Goal: Task Accomplishment & Management: Use online tool/utility

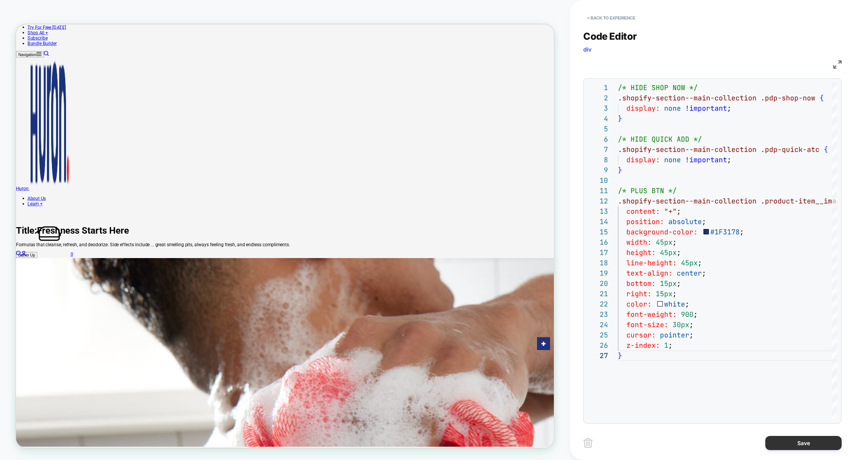
click at [793, 447] on button "Save" at bounding box center [803, 443] width 76 height 14
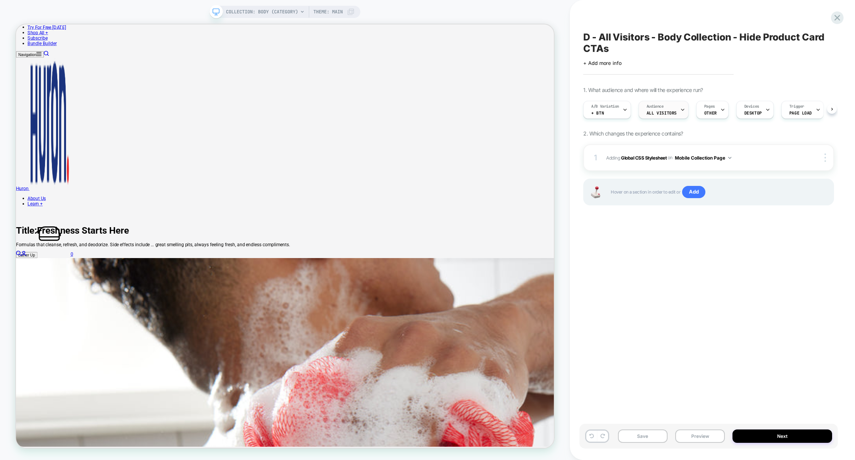
scroll to position [0, 0]
click at [696, 193] on span "Add" at bounding box center [693, 192] width 23 height 12
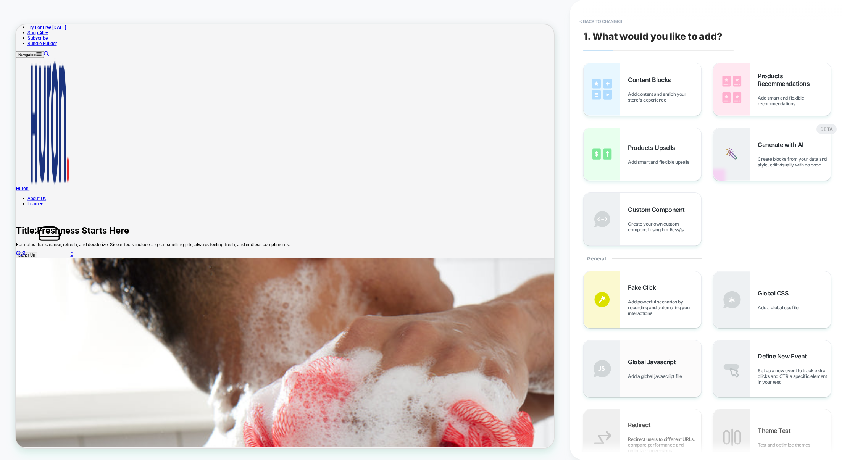
scroll to position [10, 0]
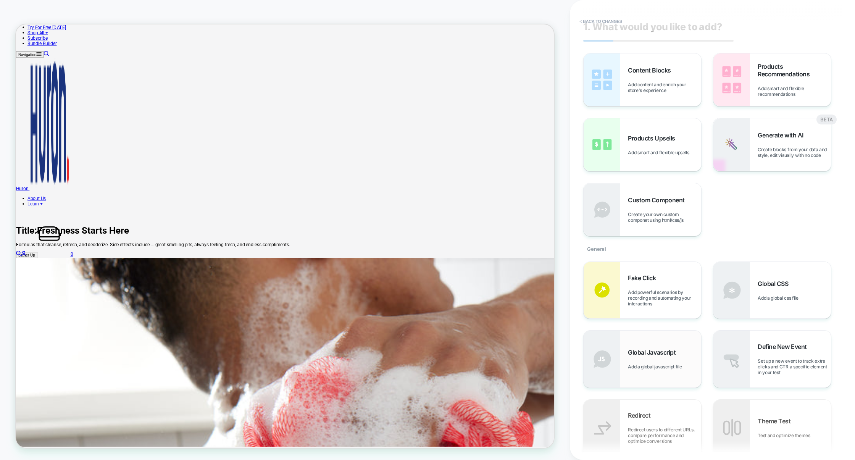
click at [681, 361] on div "Global Javascript Add a global javascript file" at bounding box center [664, 359] width 73 height 21
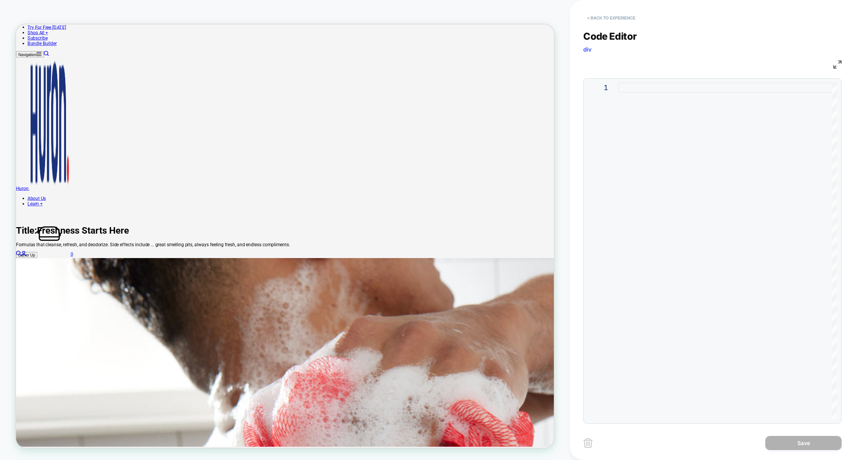
click at [600, 17] on button "< Back to experience" at bounding box center [611, 18] width 56 height 12
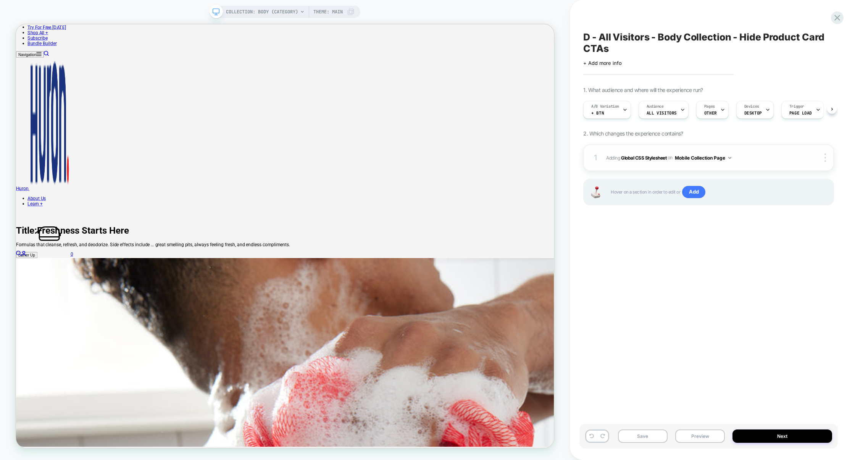
scroll to position [0, 0]
click at [754, 162] on span "Adding Global CSS Stylesheet on Mobile Collection Page" at bounding box center [702, 158] width 192 height 10
click at [825, 157] on img at bounding box center [826, 157] width 2 height 8
click at [829, 160] on div at bounding box center [826, 157] width 15 height 8
click at [799, 158] on div "Target All Devices" at bounding box center [780, 157] width 68 height 21
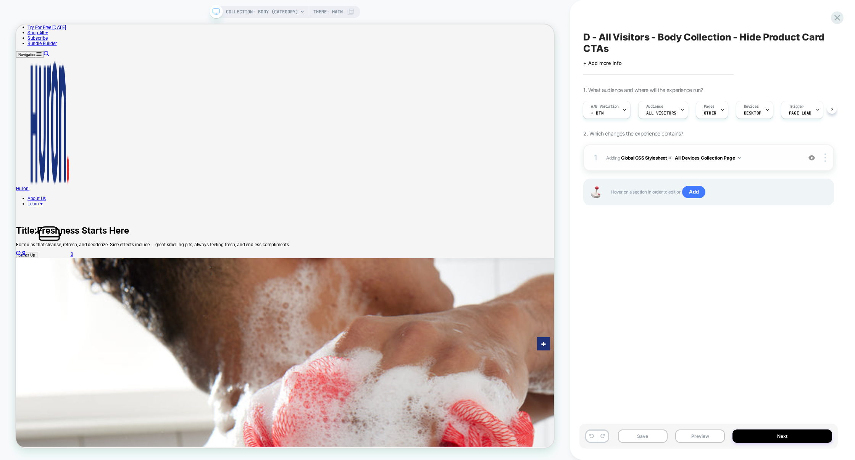
click at [718, 158] on button "All Devices Collection Page" at bounding box center [708, 158] width 66 height 10
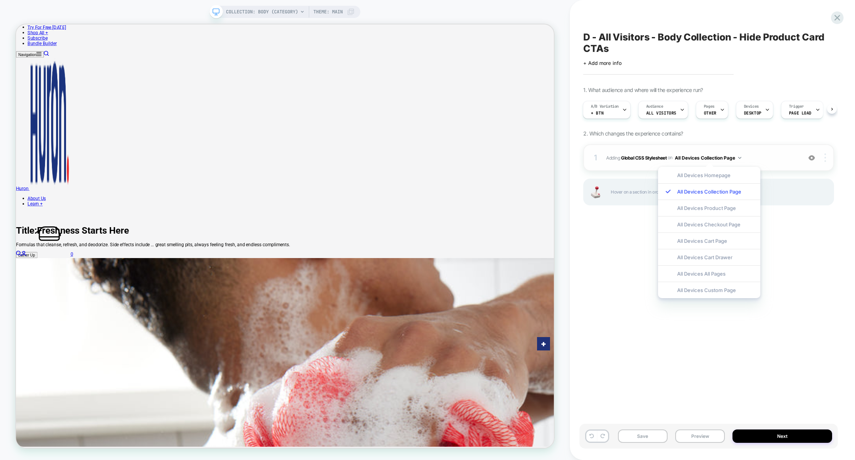
click at [825, 155] on img at bounding box center [826, 157] width 2 height 8
click at [803, 167] on div "Target Desktop" at bounding box center [780, 168] width 68 height 21
click at [754, 150] on div "1 Adding Global CSS Stylesheet on Desktop Collection Page Copy to Mobile Target…" at bounding box center [708, 157] width 251 height 27
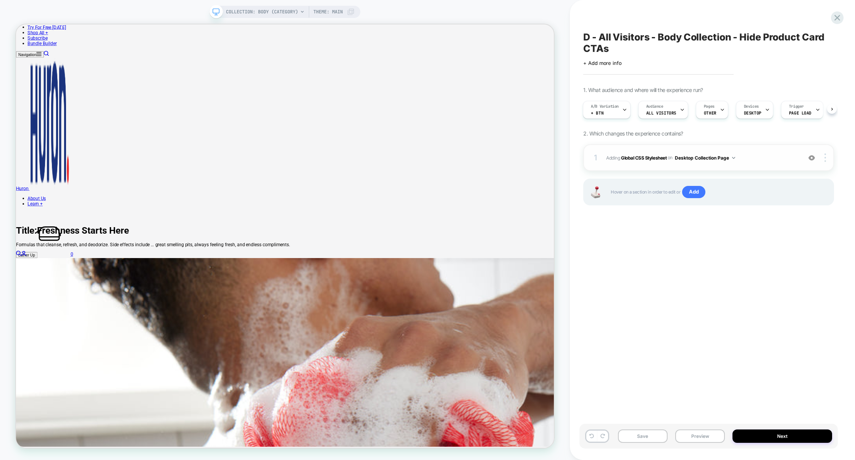
click at [763, 155] on span "Adding Global CSS Stylesheet on Desktop Collection Page" at bounding box center [702, 158] width 192 height 10
click at [752, 163] on div "1 Adding Global CSS Stylesheet on Desktop Collection Page Copy to Mobile Target…" at bounding box center [708, 157] width 251 height 27
click at [751, 167] on div "1 Adding Global CSS Stylesheet on Desktop Collection Page Copy to Mobile Target…" at bounding box center [708, 157] width 251 height 27
click at [828, 157] on div at bounding box center [826, 157] width 15 height 8
click at [783, 161] on div "Target All Devices" at bounding box center [780, 157] width 68 height 21
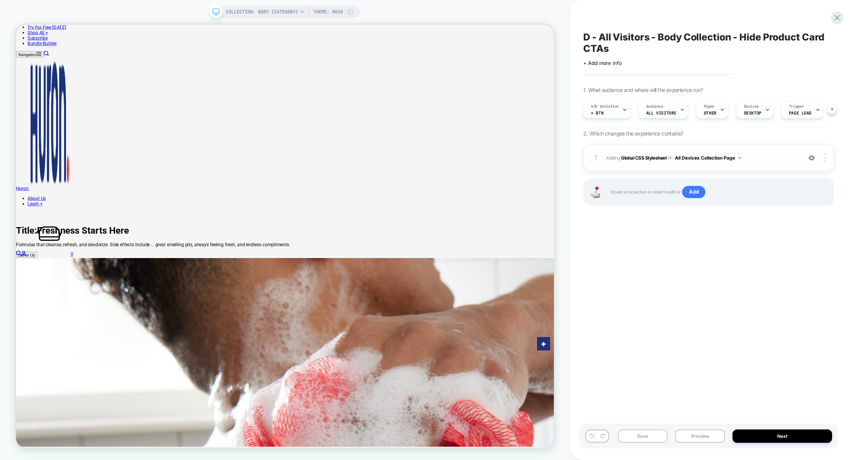
click at [720, 167] on div "1 Adding Global CSS Stylesheet on All Devices Collection Page Add Before Add Af…" at bounding box center [708, 157] width 251 height 27
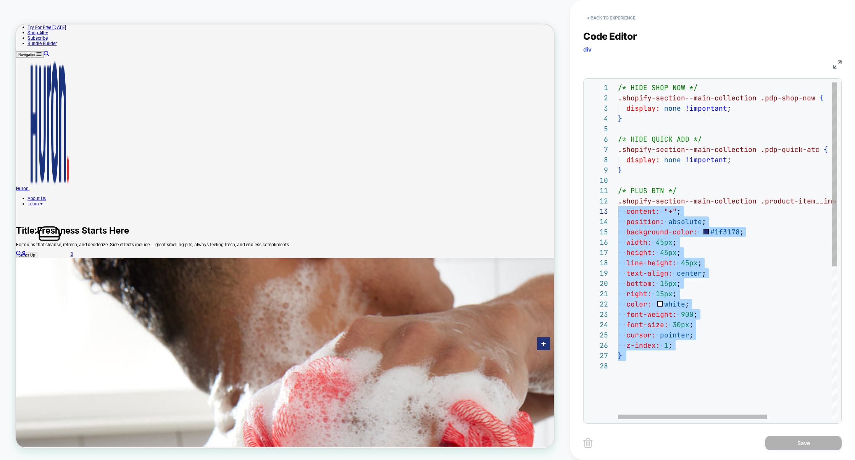
scroll to position [10, 0]
drag, startPoint x: 651, startPoint y: 376, endPoint x: 610, endPoint y: 198, distance: 182.8
click at [610, 197] on div "1 2 3 4 5 6 7 8 9 10 11 12 13 14 15 16 17 18 19 20 21 22 23 24 25 26 27 28 /* H…" at bounding box center [712, 250] width 250 height 337
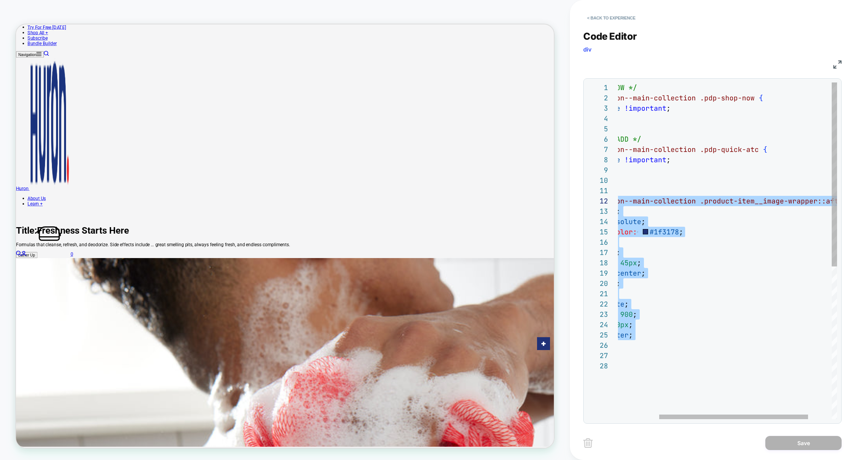
type textarea "**********"
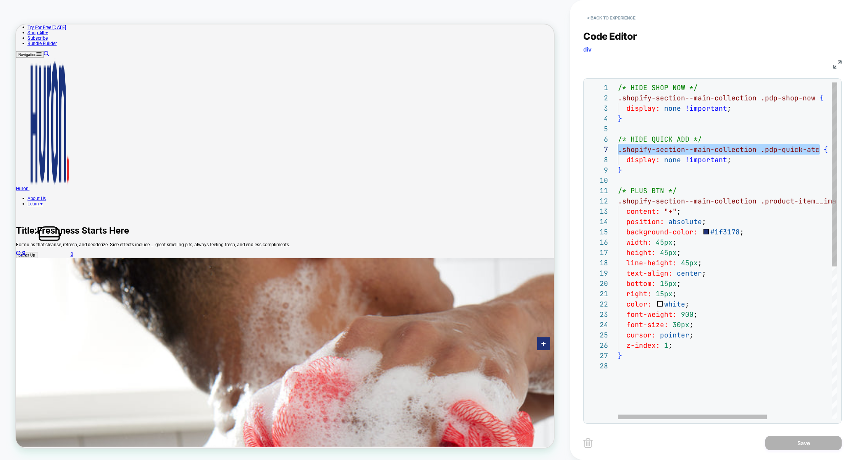
scroll to position [62, 0]
drag, startPoint x: 758, startPoint y: 151, endPoint x: 585, endPoint y: 153, distance: 173.3
click at [618, 153] on div "/* HIDE SHOP NOW */ .shopify-section--main-collection .pdp-shop-now { display: …" at bounding box center [775, 389] width 315 height 615
click at [774, 168] on div "/* HIDE SHOP NOW */ .shopify-section--main-collection .pdp-shop-now { display: …" at bounding box center [775, 388] width 315 height 615
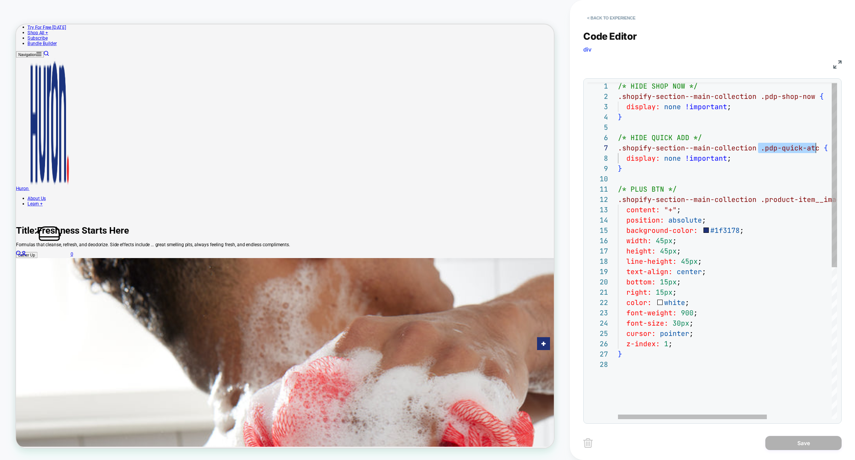
drag, startPoint x: 760, startPoint y: 150, endPoint x: 817, endPoint y: 147, distance: 57.7
click at [817, 147] on div "/* HIDE SHOP NOW */ .shopify-section--main-collection .pdp-shop-now { display: …" at bounding box center [775, 388] width 315 height 615
click at [627, 16] on button "< Back to experience" at bounding box center [611, 18] width 56 height 12
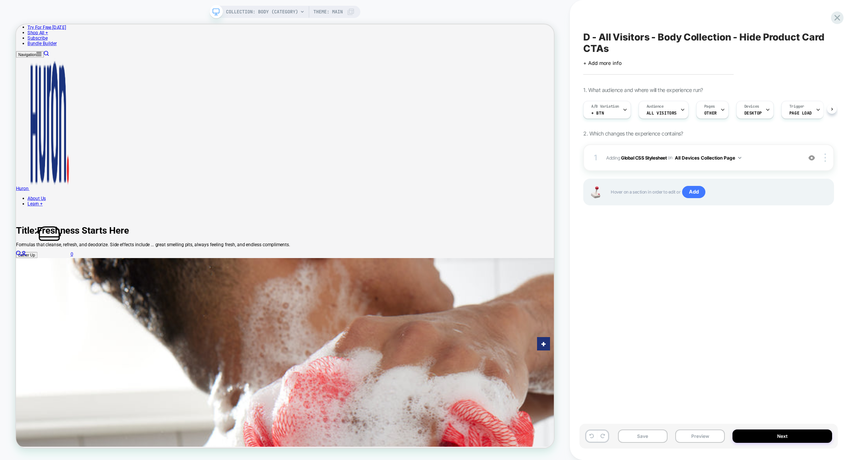
scroll to position [0, 0]
click at [702, 200] on div "Hover on a section in order to edit or Add" at bounding box center [708, 192] width 251 height 27
click at [700, 192] on span "Add" at bounding box center [693, 192] width 23 height 12
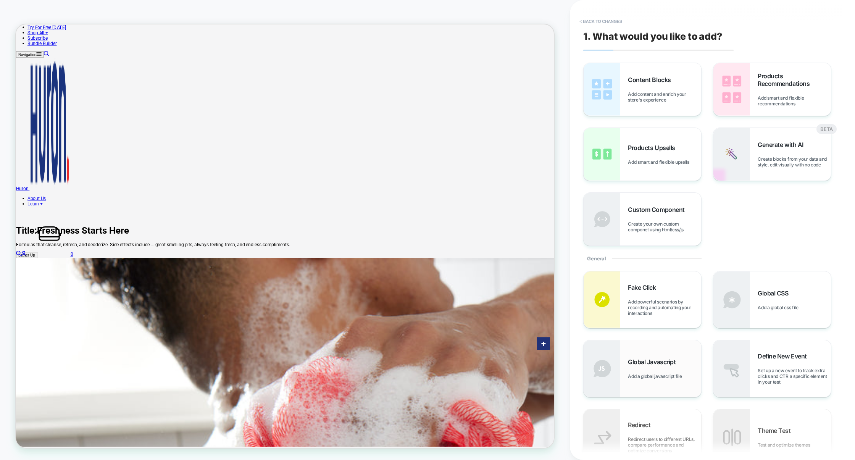
click at [668, 379] on span "Add a global javascript file" at bounding box center [657, 376] width 58 height 6
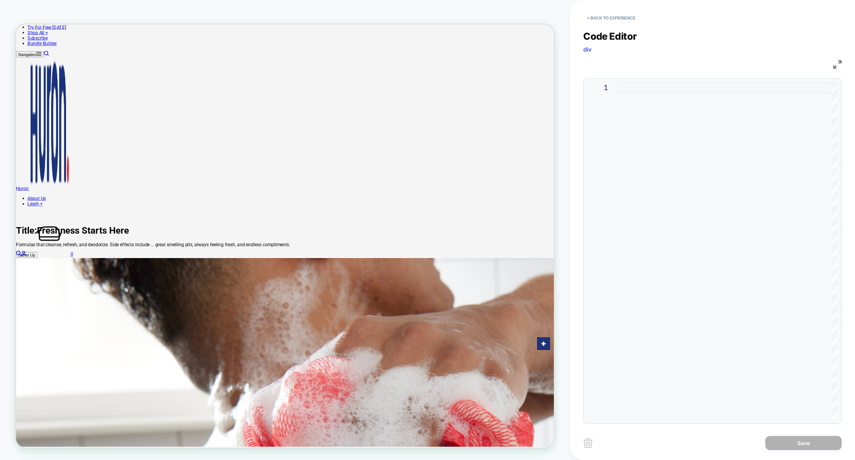
click at [681, 221] on div at bounding box center [727, 250] width 219 height 337
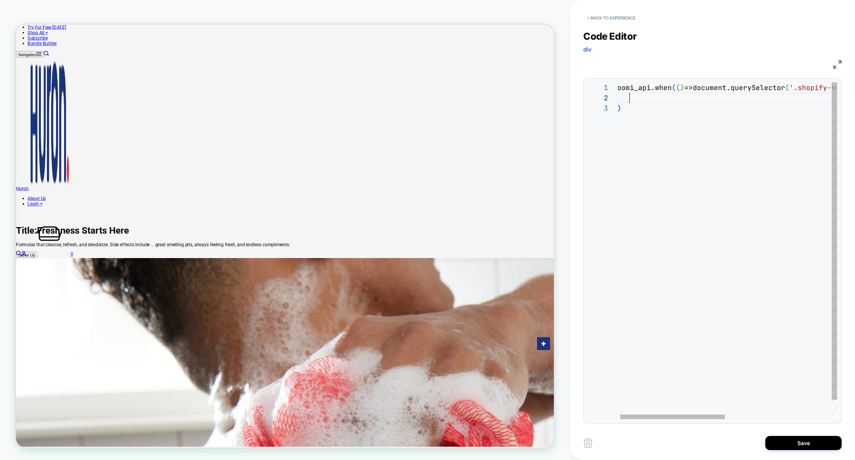
scroll to position [10, 16]
click at [838, 58] on div "JS" at bounding box center [712, 63] width 258 height 13
click at [838, 60] on img at bounding box center [837, 64] width 8 height 8
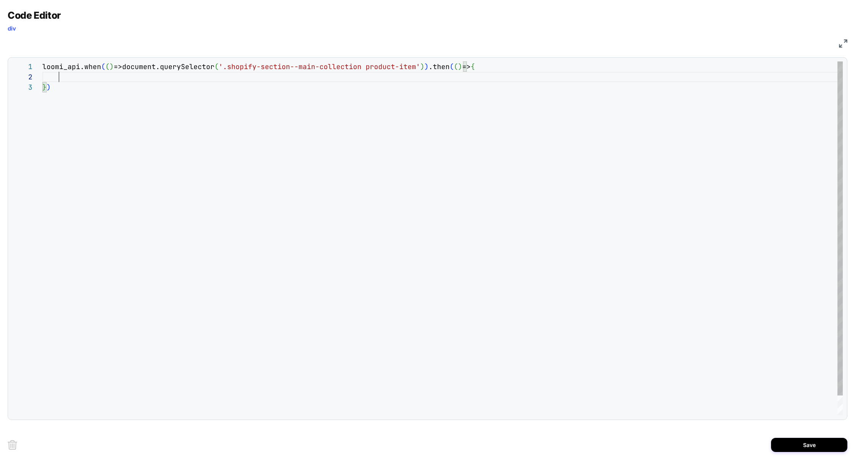
click at [107, 76] on div "loomi_api.when ( ( ) =>document.querySelector ( '.shopify-section--main-collect…" at bounding box center [442, 248] width 800 height 374
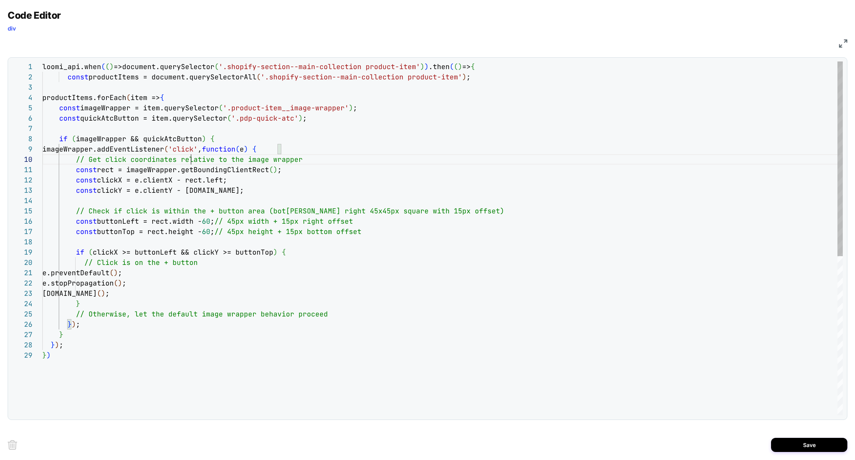
scroll to position [92, 148]
click at [192, 159] on div "loomi_api.when ( ( ) =>document.querySelector ( '.shopify-section--main-collect…" at bounding box center [442, 382] width 800 height 642
click at [317, 161] on div "loomi_api.when ( ( ) =>document.querySelector ( '.shopify-section--main-collect…" at bounding box center [442, 382] width 800 height 642
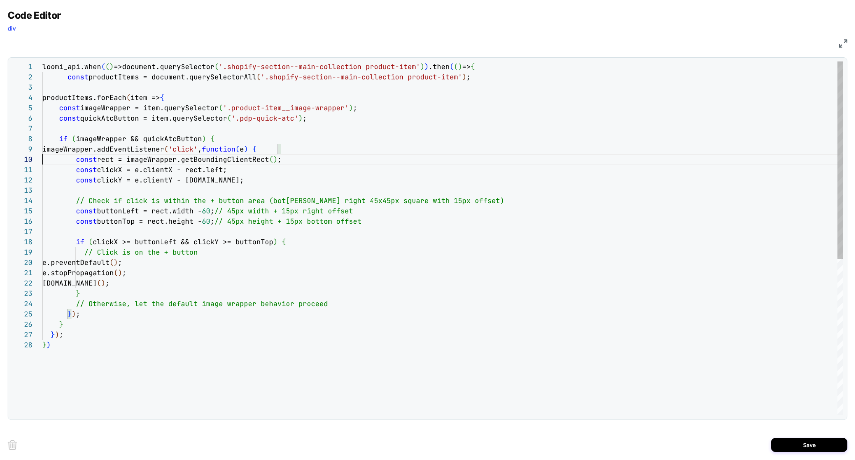
scroll to position [92, 0]
click at [261, 201] on div "loomi_api.when ( ( ) =>document.querySelector ( '.shopify-section--main-collect…" at bounding box center [442, 377] width 800 height 632
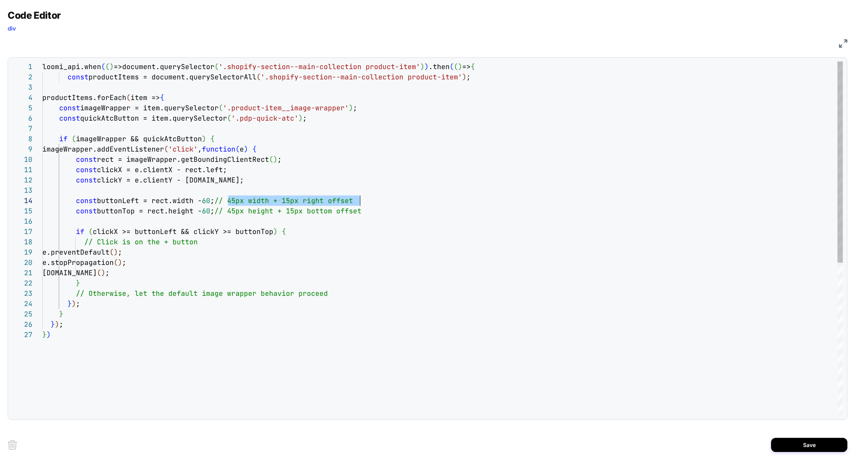
drag, startPoint x: 227, startPoint y: 200, endPoint x: 408, endPoint y: 201, distance: 180.9
click at [408, 201] on div "const buttonLeft = rect.width - 60 ; // 45px width + 15px right offset" at bounding box center [442, 200] width 800 height 10
drag, startPoint x: 225, startPoint y: 208, endPoint x: 562, endPoint y: 208, distance: 337.1
click at [551, 208] on div "const buttonTop = rect.height - 60 ; // 45px height + 15px bottom offset" at bounding box center [442, 211] width 800 height 10
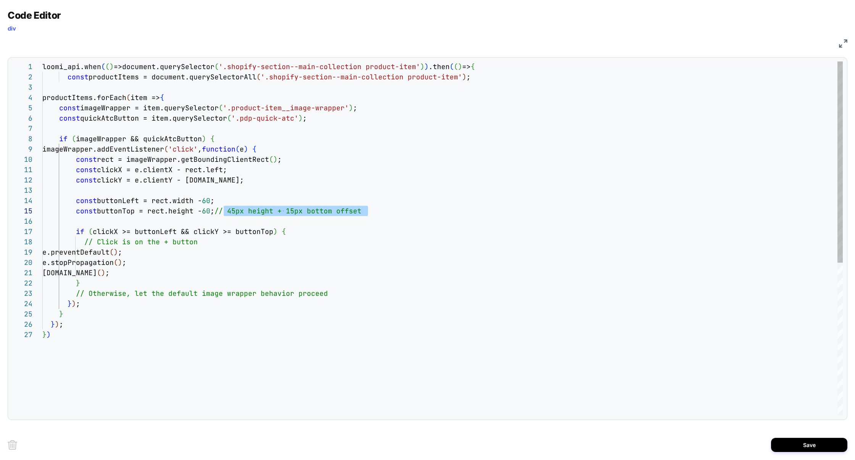
scroll to position [41, 181]
click at [150, 296] on div "loomi_api.when ( ( ) =>document.querySelector ( '.shopify-section--main-collect…" at bounding box center [442, 372] width 800 height 622
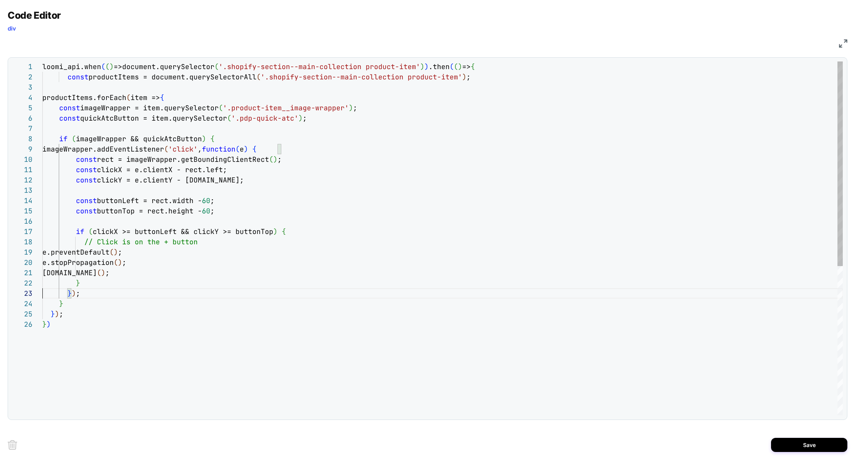
scroll to position [21, 0]
click at [171, 245] on div "loomi_api.when ( ( ) =>document.querySelector ( '.shopify-section--main-collect…" at bounding box center [442, 367] width 800 height 612
type textarea "**********"
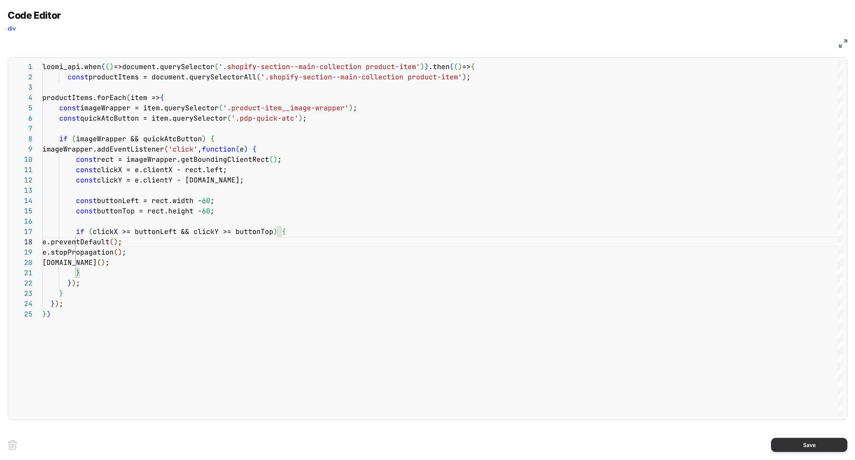
click at [808, 444] on button "Save" at bounding box center [809, 445] width 76 height 14
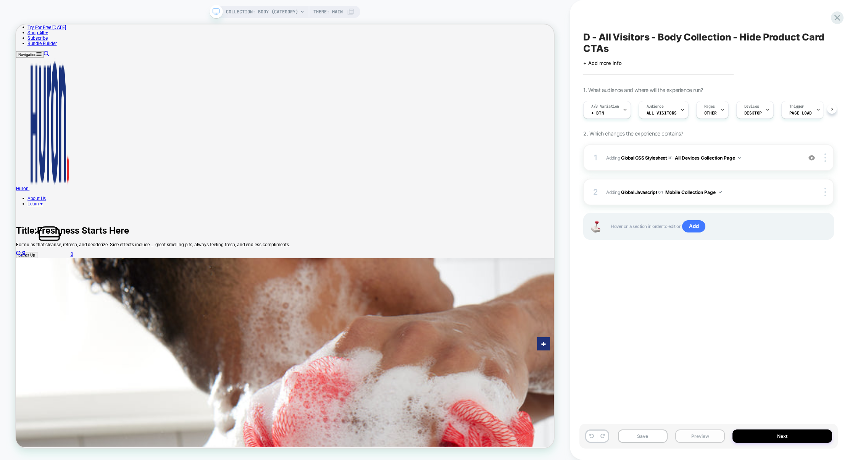
scroll to position [0, 0]
click at [823, 193] on div at bounding box center [826, 192] width 15 height 8
click at [779, 194] on div "Target All Devices" at bounding box center [780, 191] width 68 height 21
click at [704, 434] on button "Preview" at bounding box center [700, 435] width 50 height 13
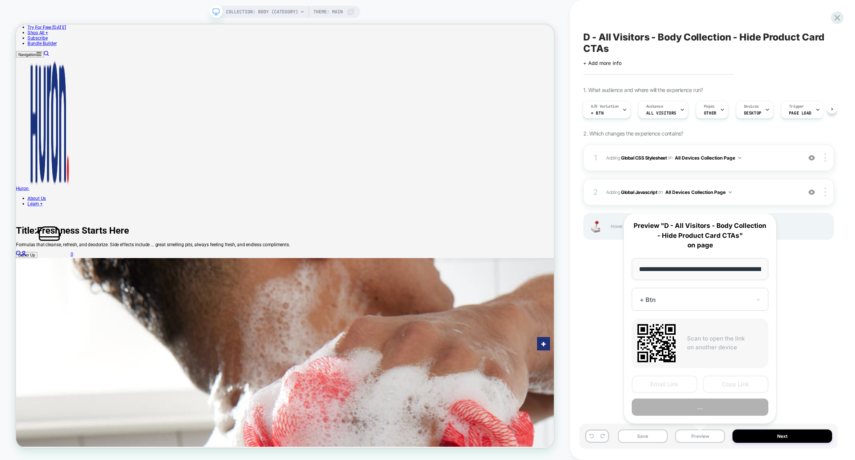
scroll to position [0, 57]
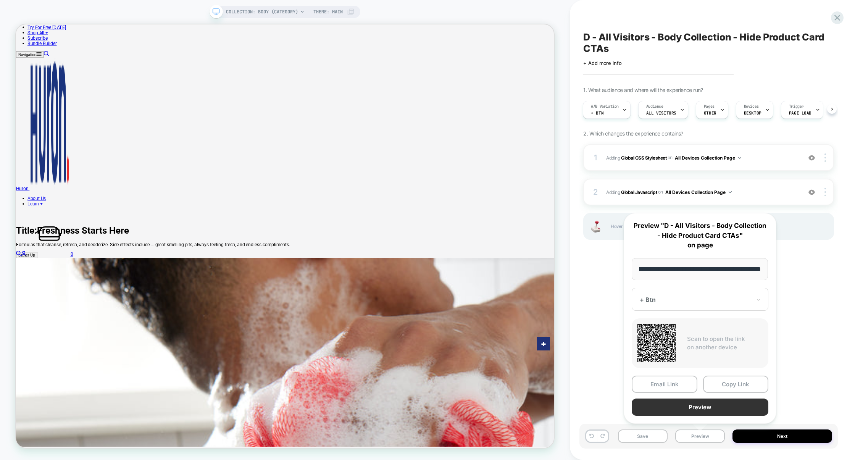
click at [707, 410] on button "Preview" at bounding box center [700, 407] width 137 height 17
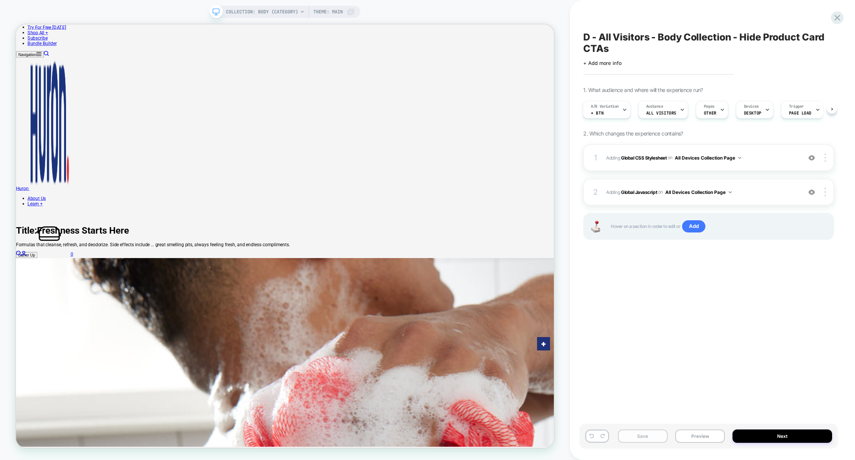
click at [653, 435] on button "Save" at bounding box center [643, 435] width 50 height 13
click at [695, 435] on button "Preview" at bounding box center [700, 435] width 50 height 13
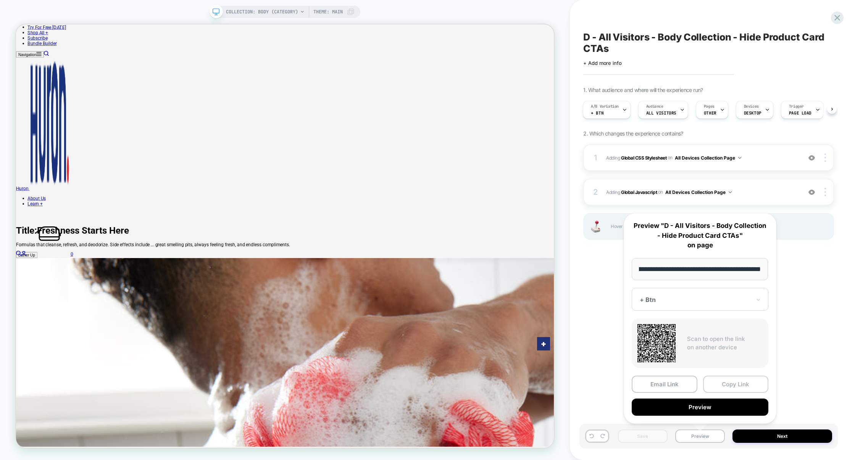
scroll to position [0, 0]
click at [728, 386] on button "Copy Link" at bounding box center [736, 384] width 66 height 17
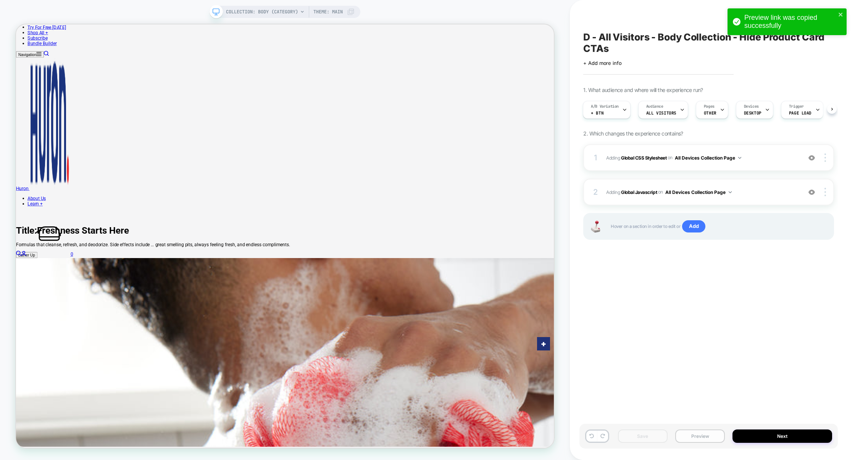
click at [702, 433] on button "Preview" at bounding box center [700, 435] width 50 height 13
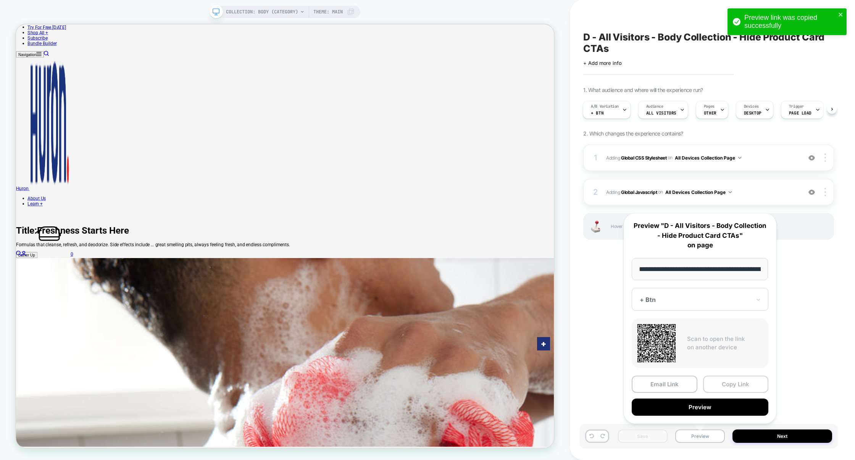
click at [734, 382] on button "Copy Link" at bounding box center [736, 384] width 66 height 17
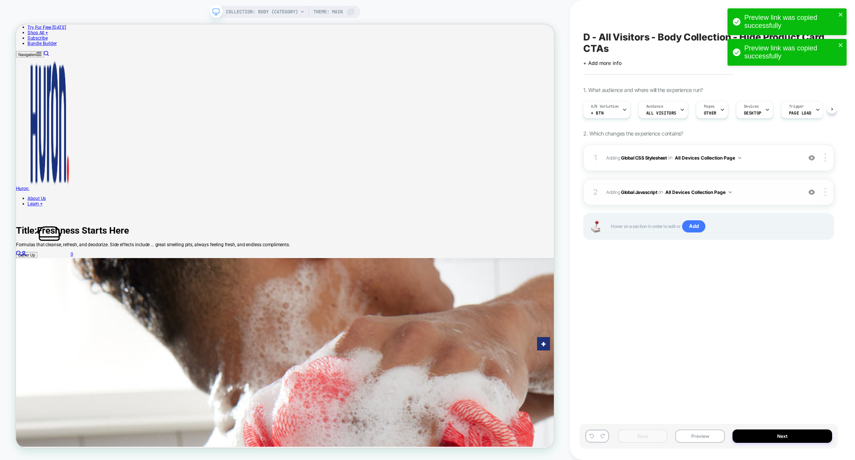
click at [757, 190] on span "Adding Global Javascript on All Devices Collection Page" at bounding box center [702, 192] width 192 height 10
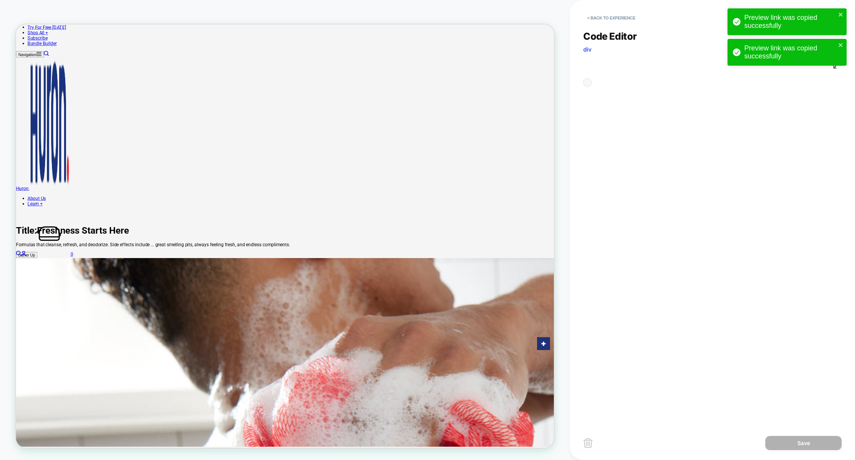
scroll to position [103, 0]
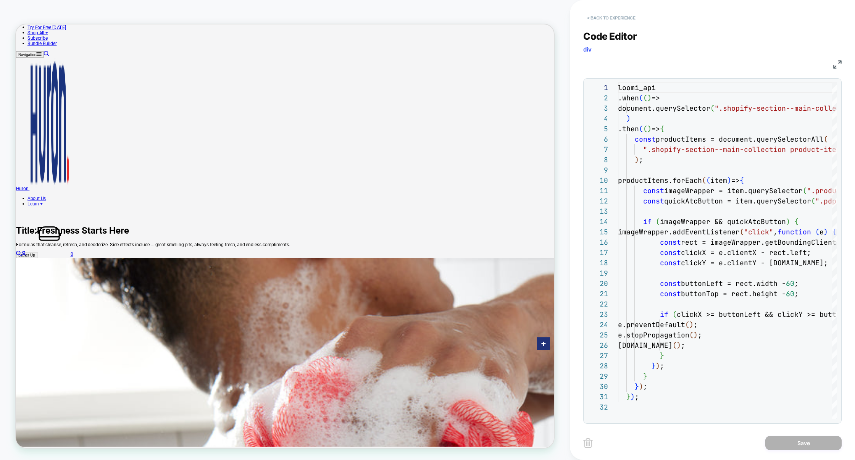
click at [628, 22] on button "< Back to experience" at bounding box center [611, 18] width 56 height 12
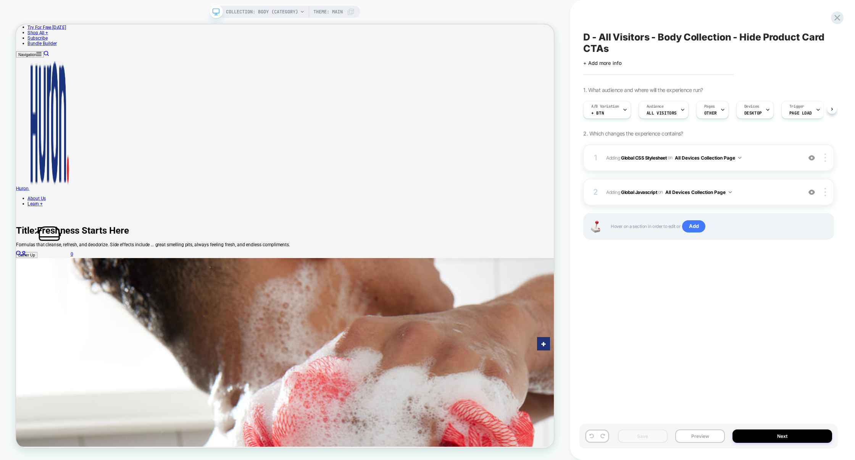
scroll to position [0, 0]
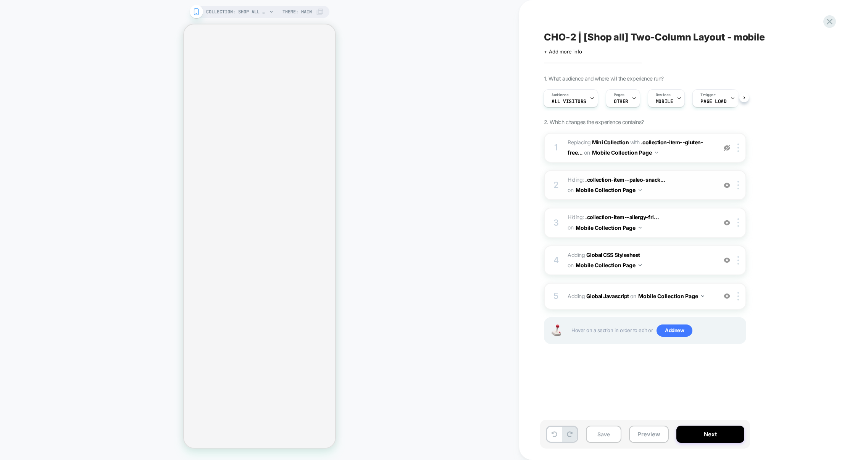
scroll to position [0, 1]
click at [687, 188] on span "Hiding : .collection-item--paleo-snack... .collection-item--paleo-snack-beef-je…" at bounding box center [640, 185] width 145 height 21
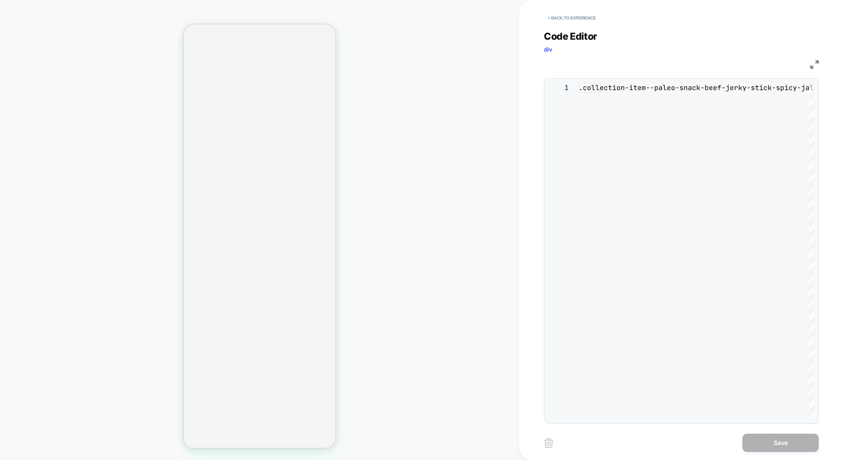
scroll to position [31, 0]
click at [566, 18] on button "< Back to experience" at bounding box center [572, 18] width 56 height 12
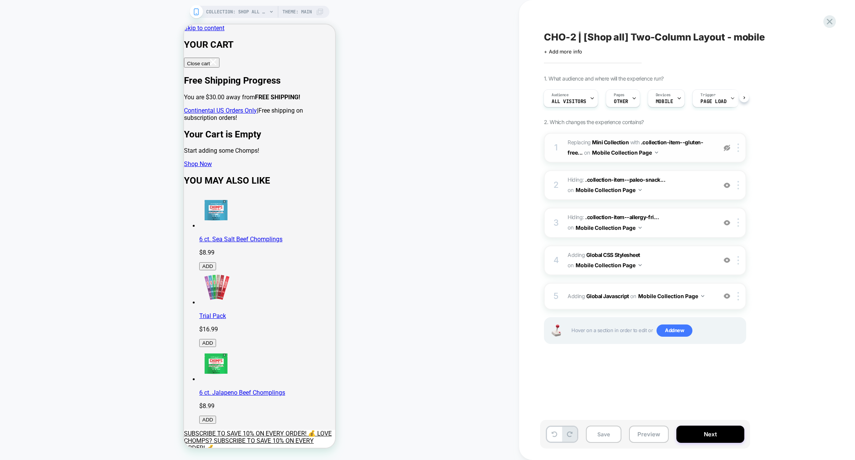
scroll to position [0, 0]
click at [725, 184] on img at bounding box center [727, 185] width 6 height 6
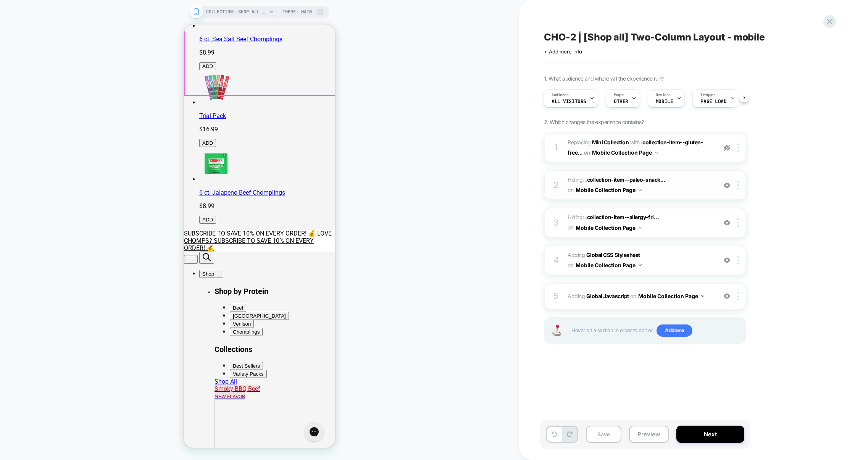
scroll to position [208, 0]
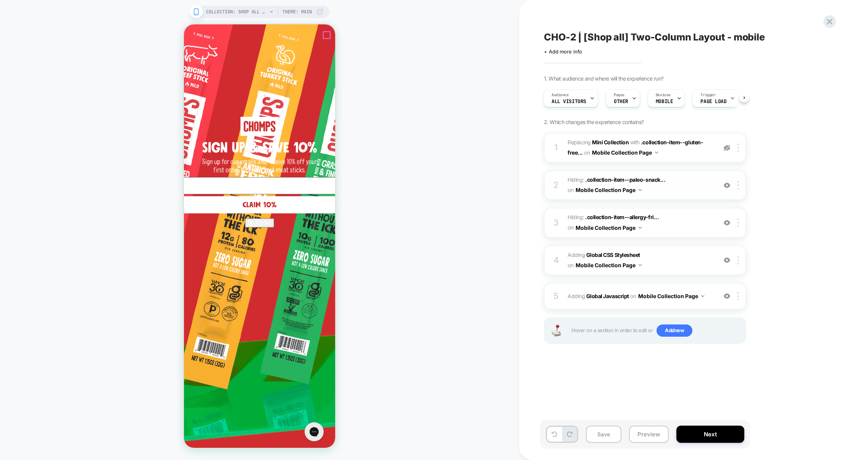
click at [498, 34] on icon "Close dialog" at bounding box center [501, 35] width 6 height 6
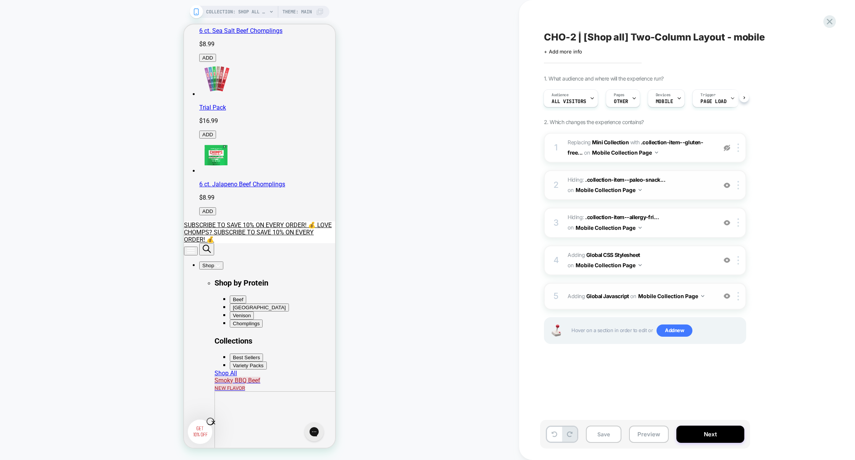
click at [710, 304] on div "5 Adding Global Javascript on Mobile Collection Page Add Before Add After Copy …" at bounding box center [645, 296] width 202 height 27
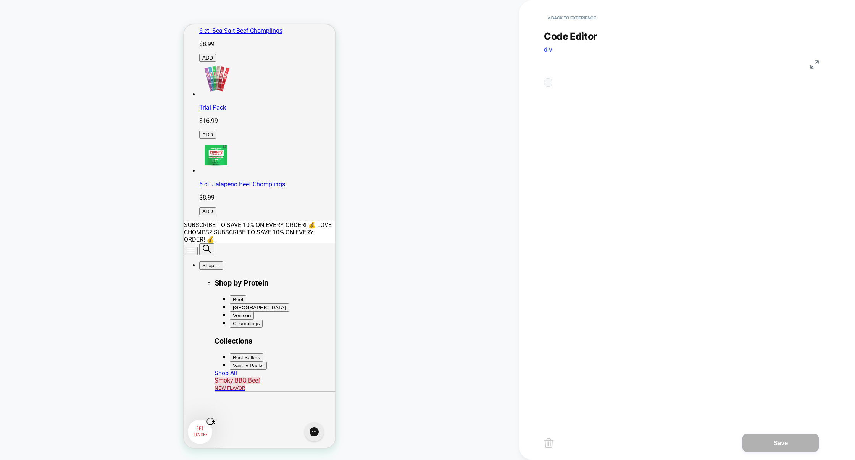
scroll to position [103, 0]
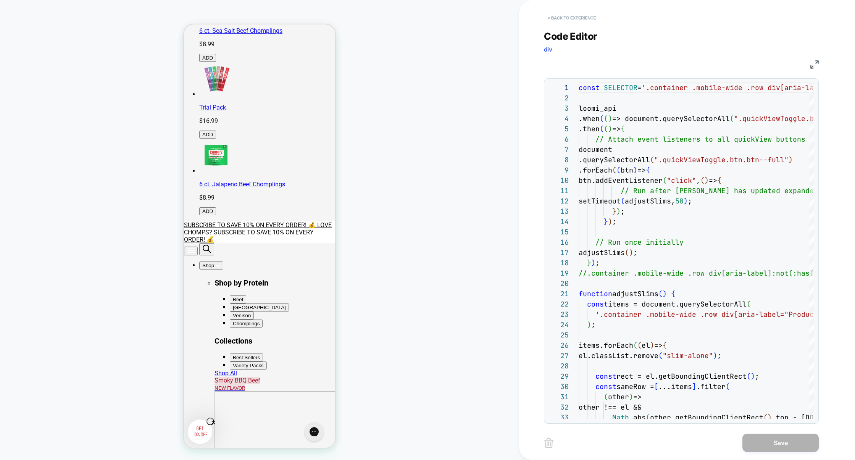
click at [586, 18] on button "< Back to experience" at bounding box center [572, 18] width 56 height 12
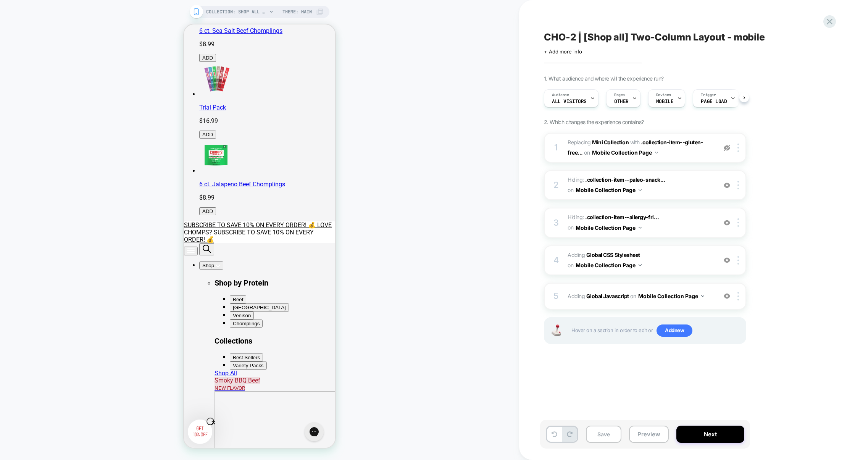
scroll to position [0, 0]
click at [723, 218] on div at bounding box center [727, 222] width 13 height 8
click at [724, 219] on img at bounding box center [727, 222] width 6 height 6
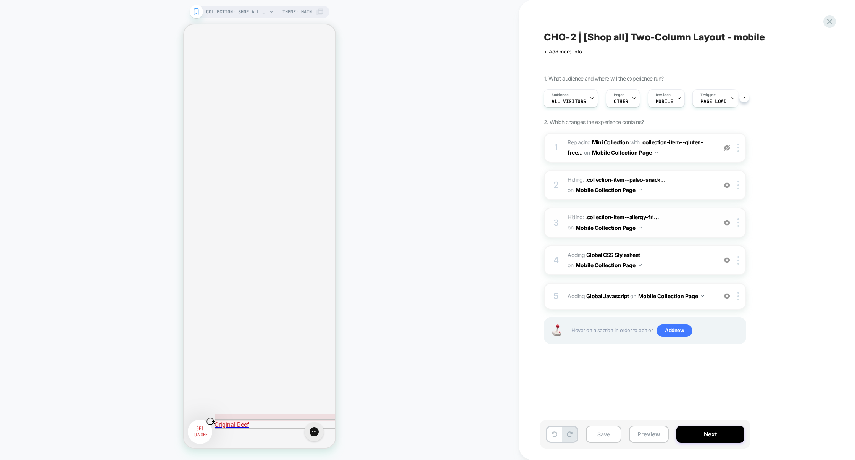
scroll to position [617, 0]
click at [723, 222] on div at bounding box center [727, 222] width 13 height 8
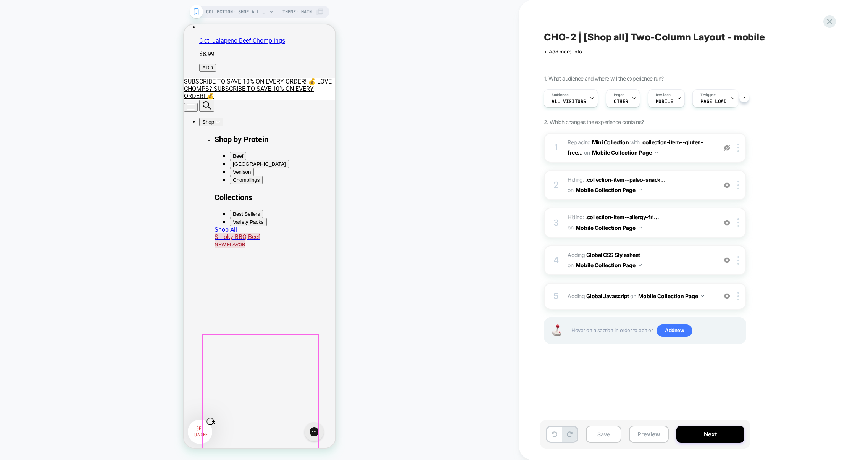
scroll to position [352, 0]
click at [726, 221] on img at bounding box center [727, 222] width 6 height 6
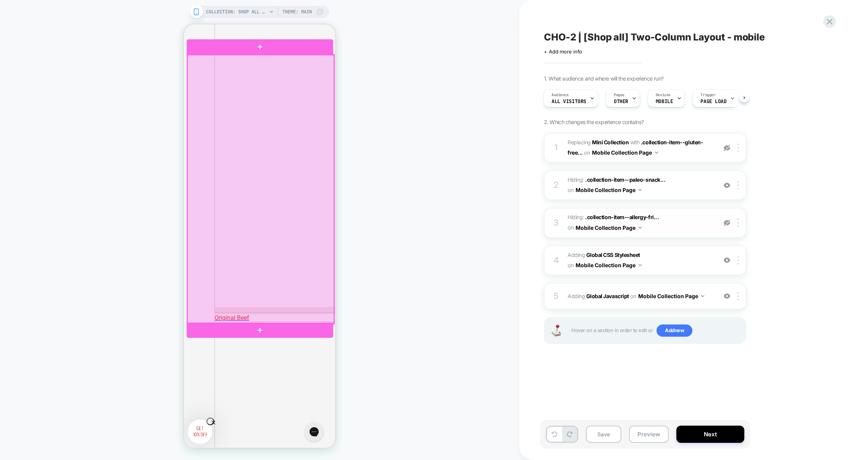
scroll to position [729, 0]
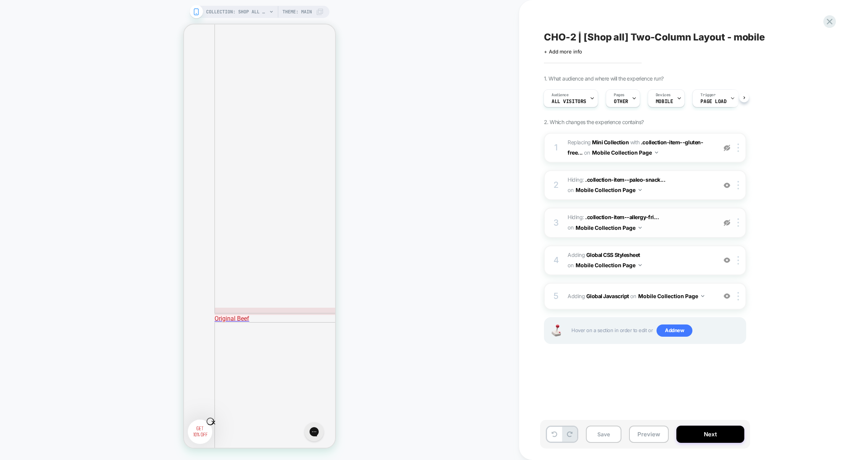
click at [728, 223] on img at bounding box center [727, 222] width 6 height 6
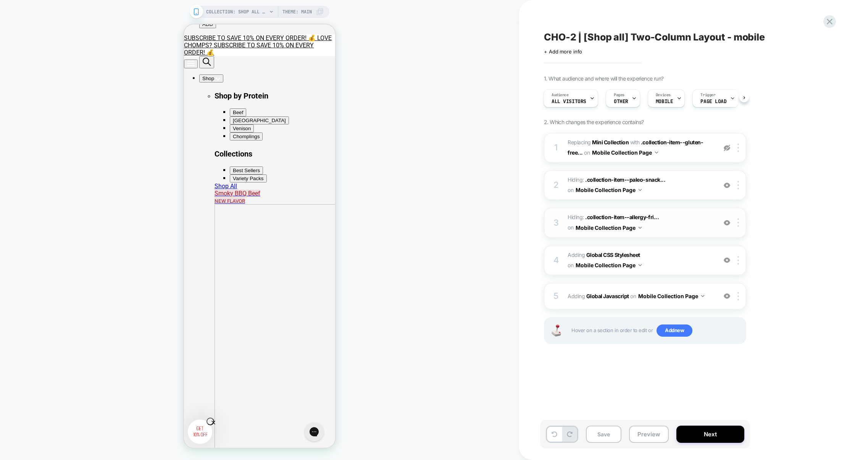
scroll to position [406, 0]
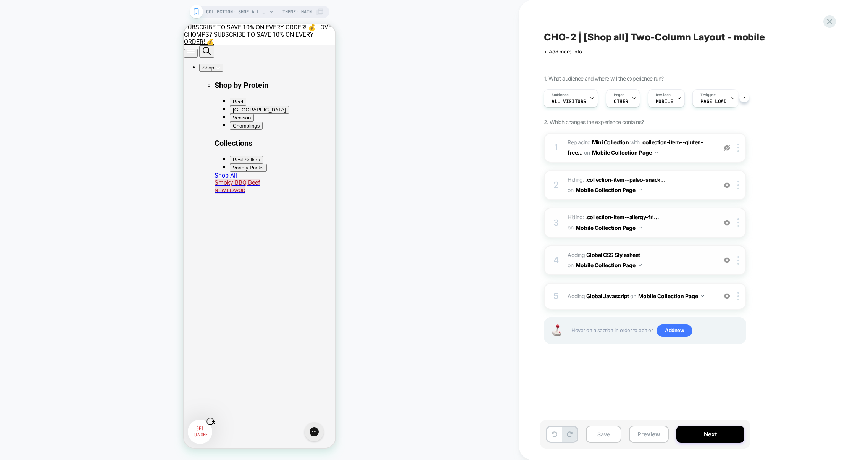
click at [670, 258] on span "Adding Global CSS Stylesheet on Mobile Collection Page" at bounding box center [640, 260] width 145 height 21
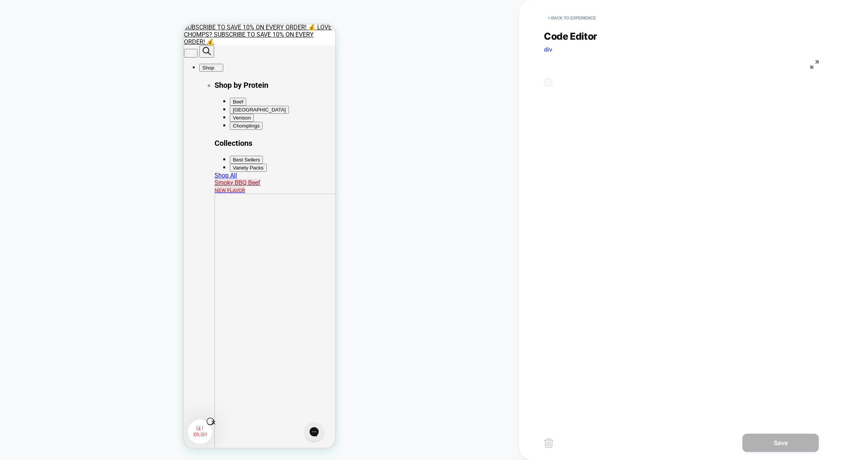
scroll to position [103, 0]
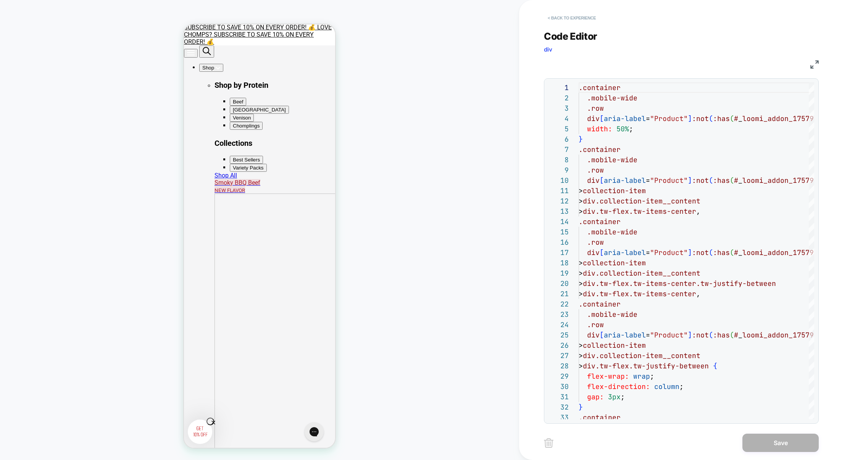
click at [592, 17] on button "< Back to experience" at bounding box center [572, 18] width 56 height 12
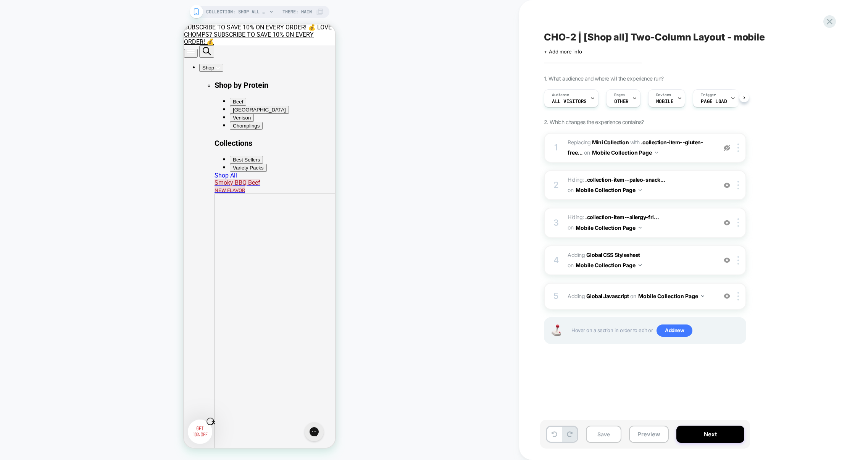
scroll to position [0, 0]
click at [684, 153] on span "#_loomi_addon_1757948925223 Replacing Mini Collection WITH .collection-item--gl…" at bounding box center [640, 147] width 145 height 21
click at [661, 280] on div "1 #_loomi_addon_1757948925223 Replacing Mini Collection WITH .collection-item--…" at bounding box center [645, 248] width 202 height 230
click at [661, 283] on div "5 Adding Global Javascript on Mobile Collection Page Add Before Add After Copy …" at bounding box center [645, 296] width 202 height 27
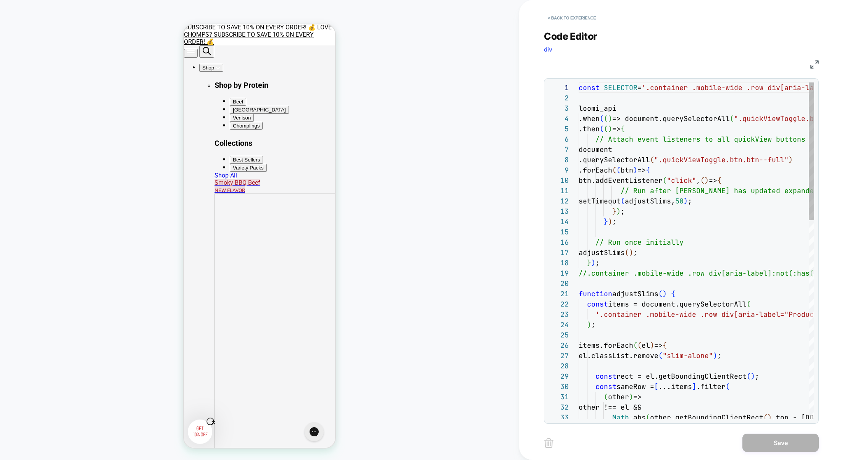
scroll to position [103, 0]
click at [820, 60] on div "< Back to experience Code Editor div JS 1 2 3 4 5 6 7 8 9 10 11 12 13 14 15 16 …" at bounding box center [687, 230] width 286 height 460
click at [816, 61] on img at bounding box center [814, 64] width 8 height 8
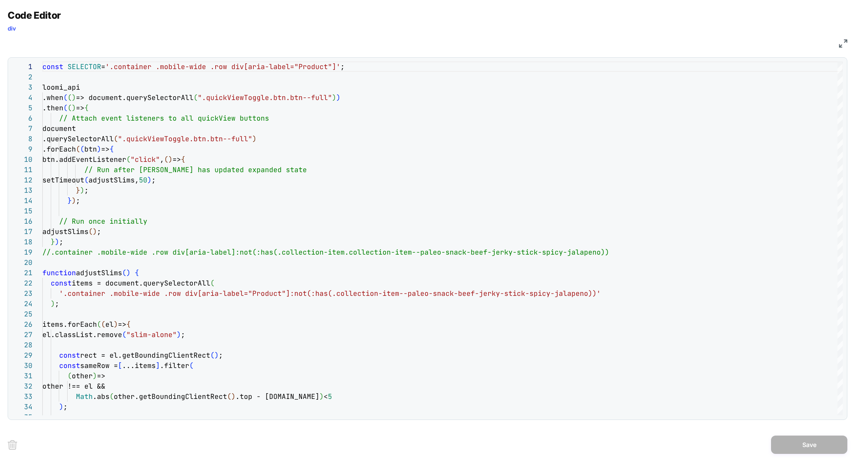
click at [840, 44] on img at bounding box center [843, 43] width 8 height 8
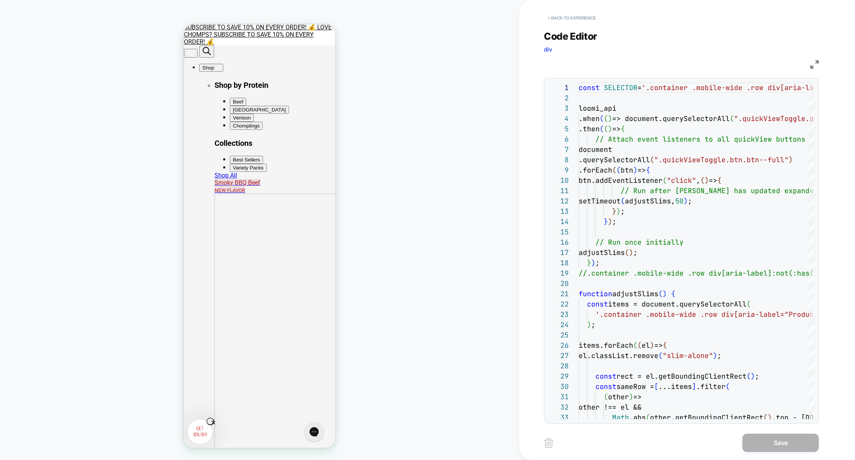
click at [578, 16] on button "< Back to experience" at bounding box center [572, 18] width 56 height 12
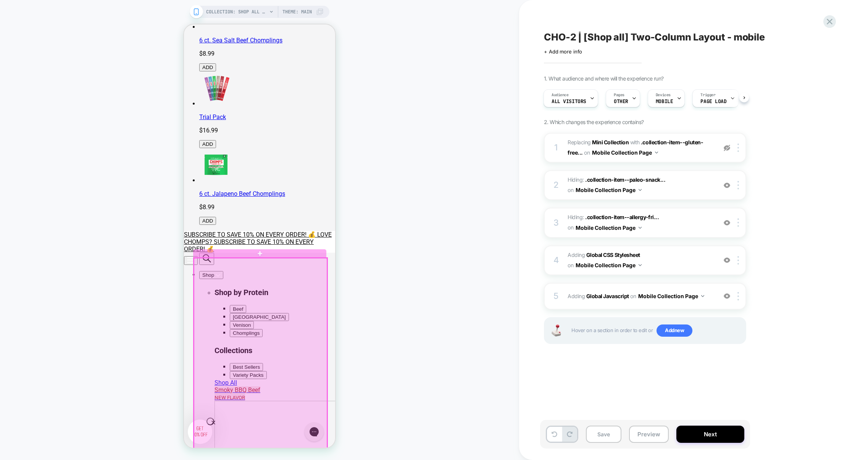
scroll to position [204, 0]
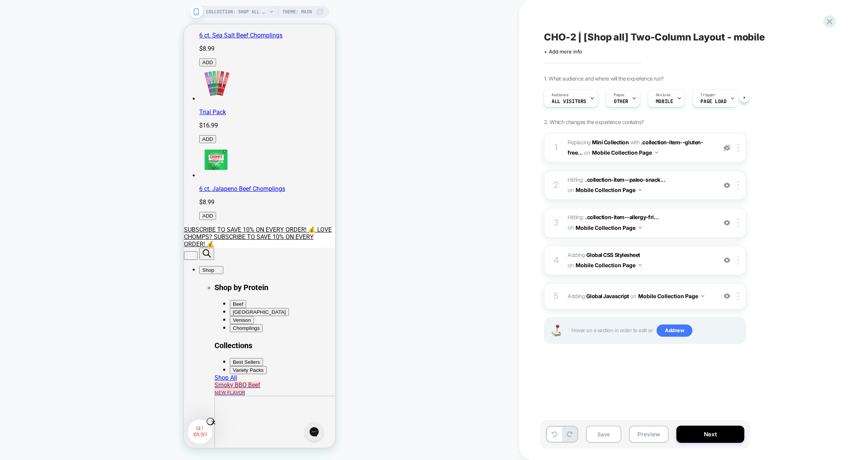
click at [679, 191] on span "Hiding : .collection-item--paleo-snack... .collection-item--paleo-snack-beef-je…" at bounding box center [640, 185] width 145 height 21
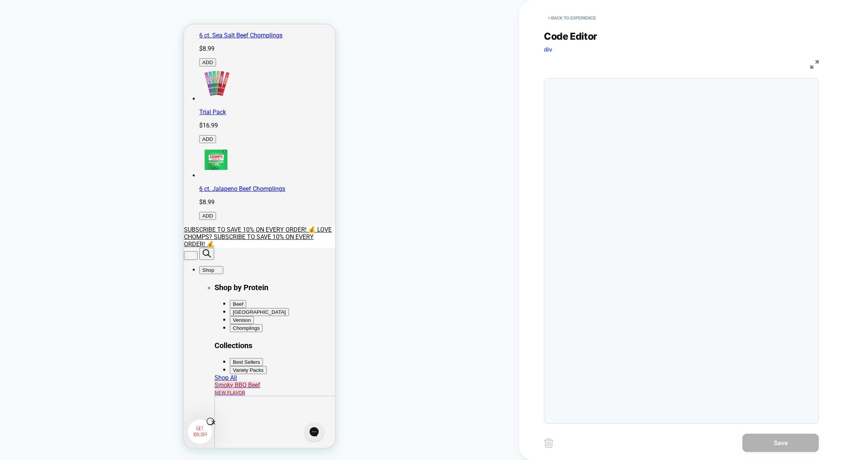
scroll to position [31, 0]
click at [579, 17] on button "< Back to experience" at bounding box center [572, 18] width 56 height 12
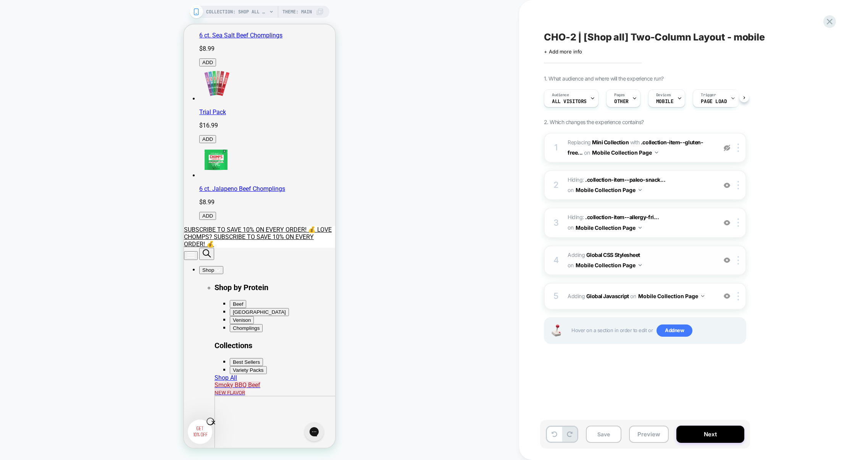
scroll to position [0, 0]
click at [665, 258] on span "Adding Global CSS Stylesheet on Mobile Collection Page" at bounding box center [640, 260] width 145 height 21
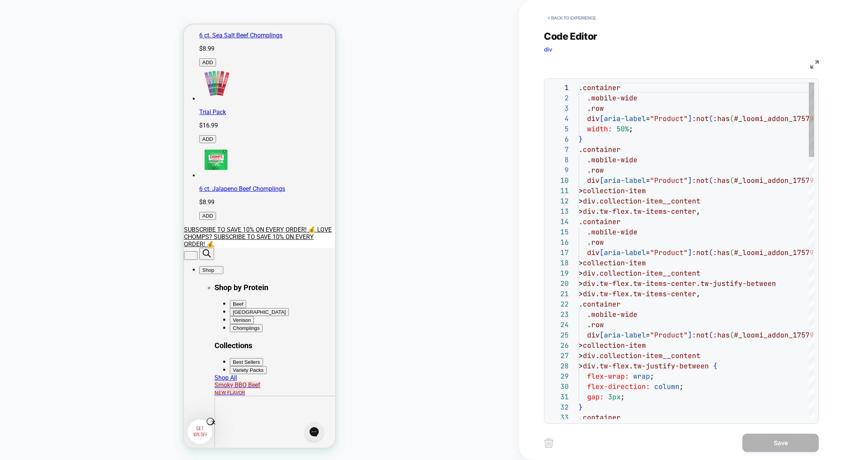
scroll to position [103, 0]
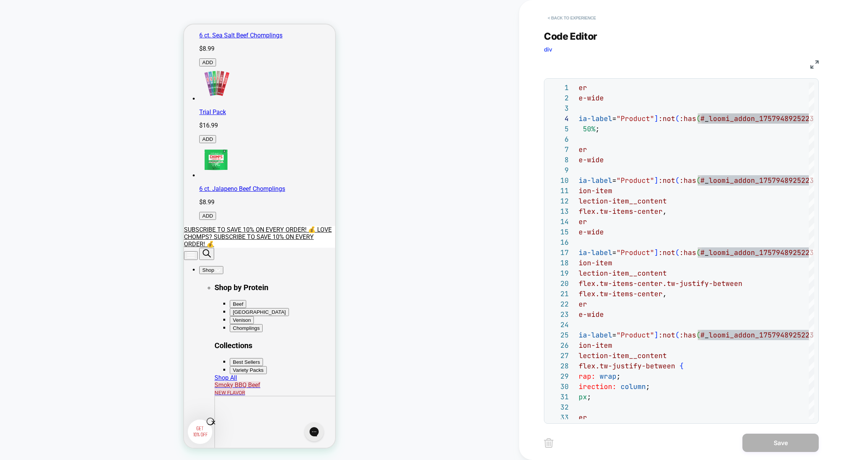
click at [588, 20] on button "< Back to experience" at bounding box center [572, 18] width 56 height 12
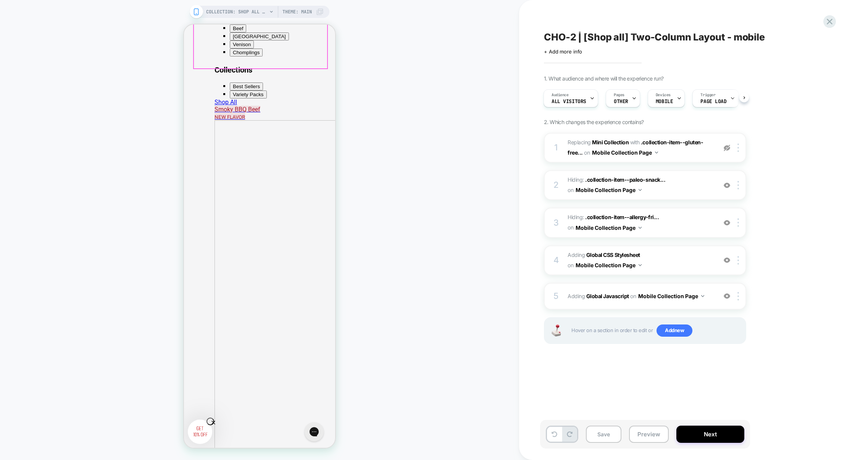
scroll to position [532, 0]
click at [650, 431] on button "Preview" at bounding box center [649, 434] width 40 height 17
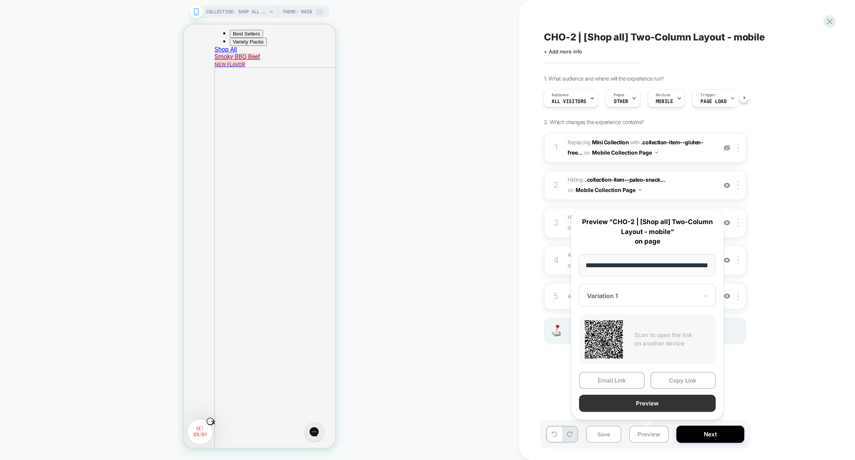
scroll to position [0, 0]
click at [656, 402] on button "Preview" at bounding box center [647, 403] width 137 height 17
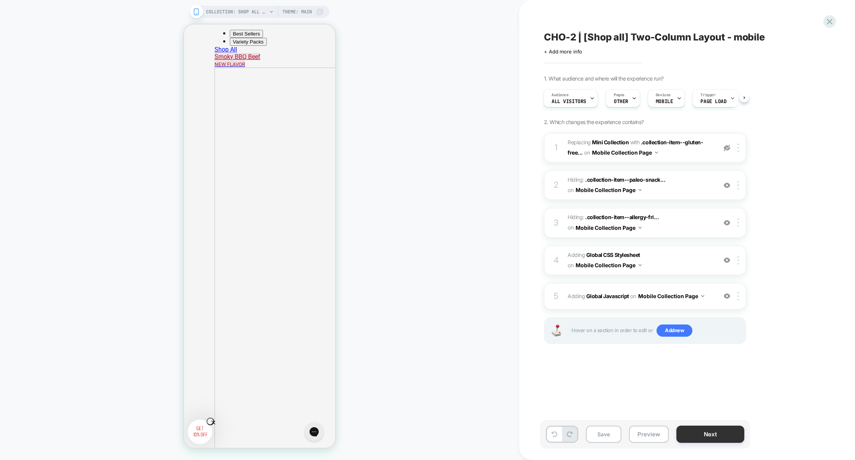
click at [697, 433] on button "Next" at bounding box center [710, 434] width 68 height 17
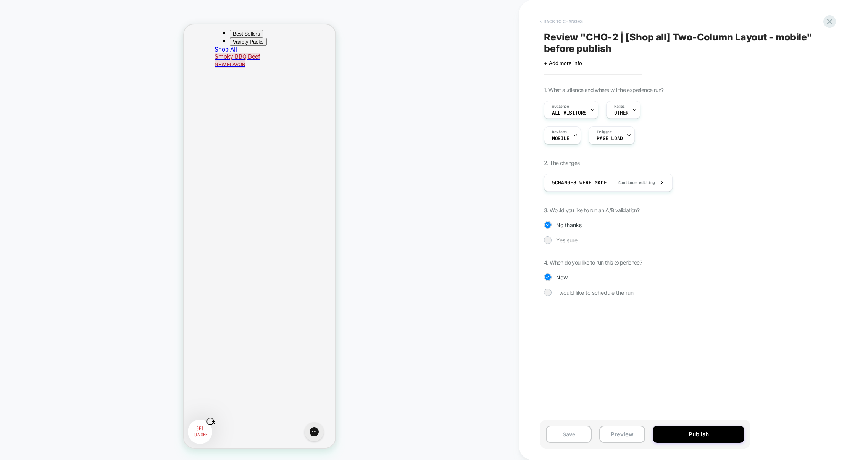
click at [576, 18] on button "< Back to changes" at bounding box center [561, 21] width 50 height 12
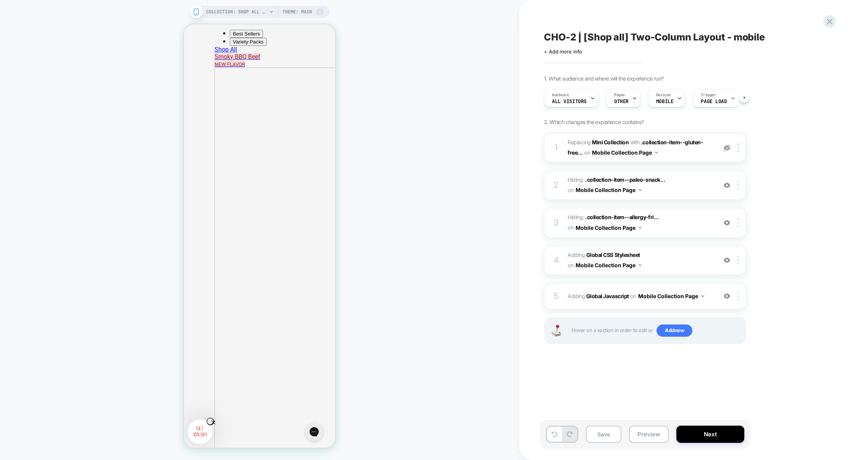
scroll to position [0, 0]
click at [692, 286] on div "5 Adding Global Javascript on Mobile Collection Page Add Before Add After Copy …" at bounding box center [645, 296] width 202 height 27
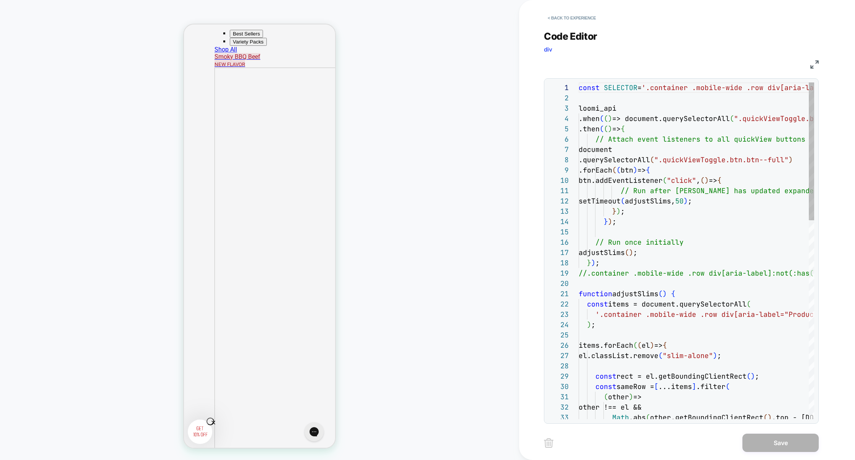
scroll to position [103, 0]
click at [579, 18] on button "< Back to experience" at bounding box center [572, 18] width 56 height 12
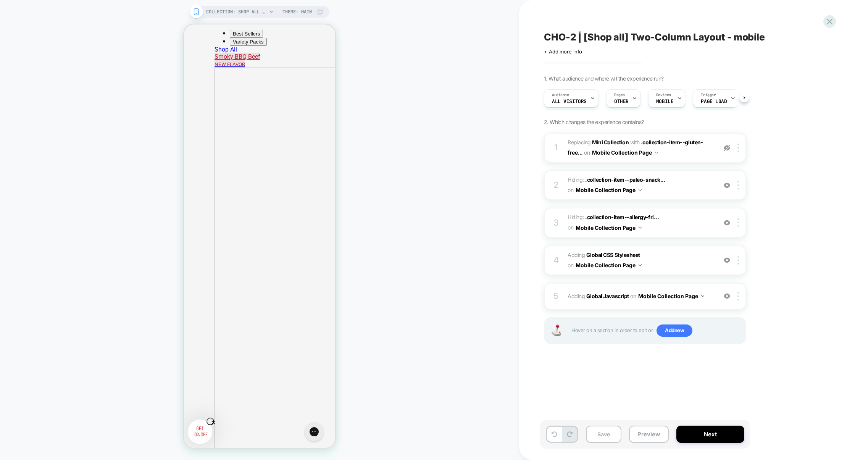
scroll to position [0, 0]
click at [698, 432] on button "Next" at bounding box center [710, 434] width 68 height 17
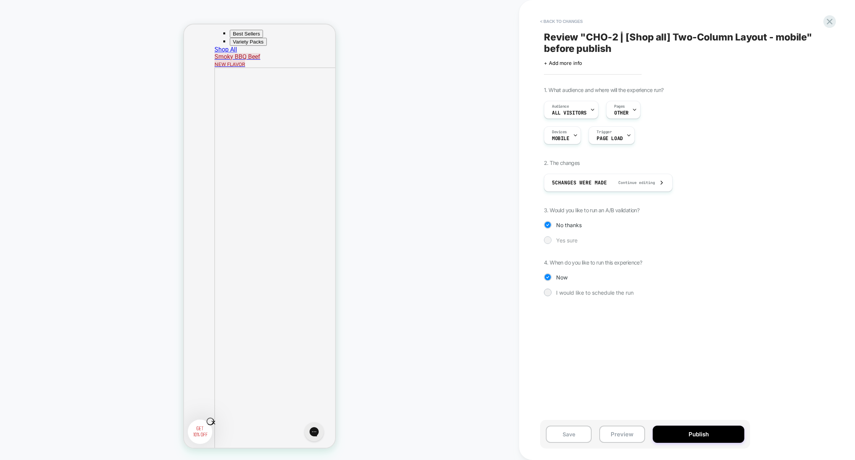
click at [558, 240] on span "Yes sure" at bounding box center [566, 240] width 21 height 6
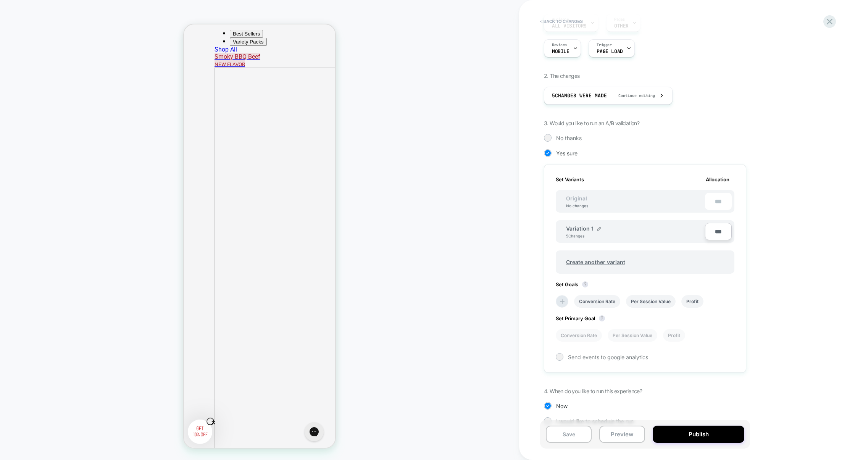
scroll to position [101, 0]
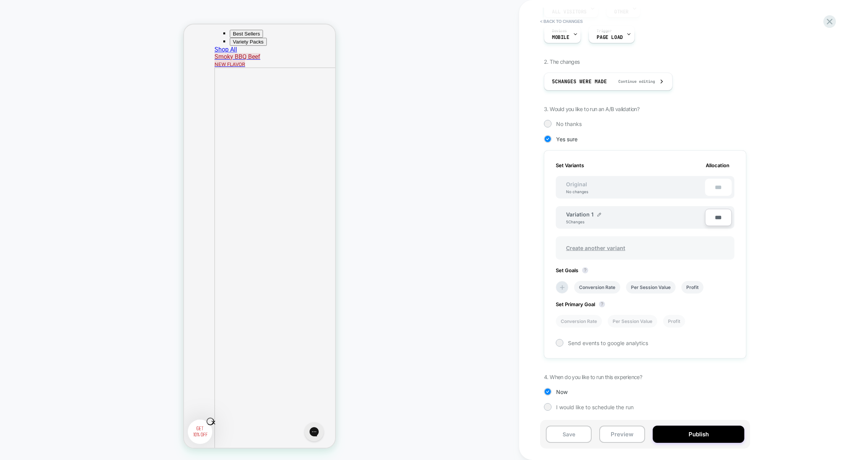
click at [592, 246] on span "Create another variant" at bounding box center [595, 248] width 74 height 18
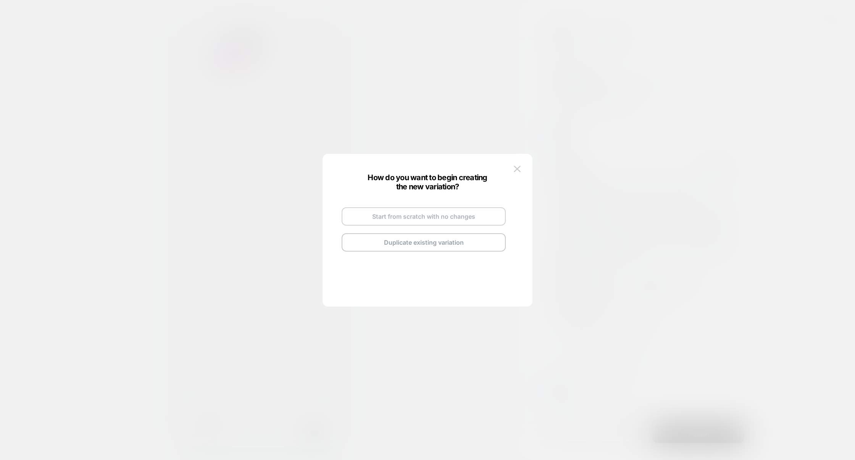
click at [448, 221] on button "Start from scratch with no changes" at bounding box center [424, 216] width 164 height 18
click at [432, 208] on span "Variation 2" at bounding box center [427, 207] width 29 height 6
click at [446, 207] on img at bounding box center [447, 208] width 4 height 4
drag, startPoint x: 433, startPoint y: 207, endPoint x: 383, endPoint y: 207, distance: 50.0
click at [383, 207] on div "**********" at bounding box center [423, 207] width 89 height 19
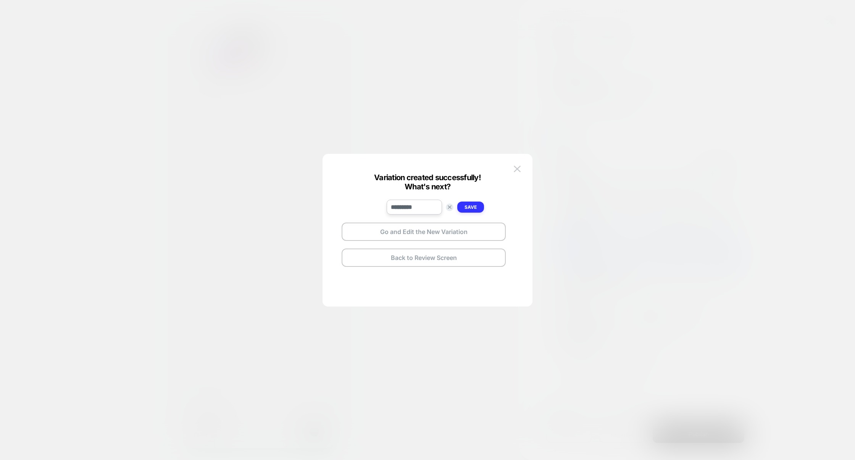
type input "*********"
click at [470, 207] on strong "Save" at bounding box center [471, 207] width 12 height 6
click at [500, 225] on button "Go and Edit the New Variation" at bounding box center [424, 232] width 164 height 18
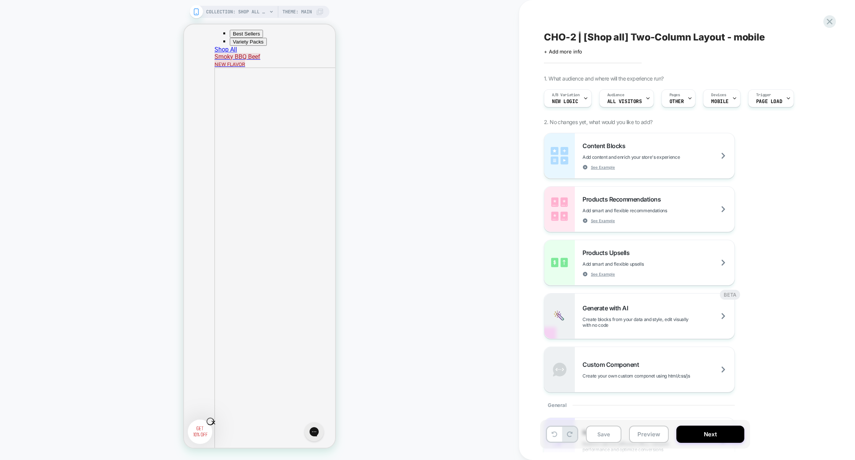
scroll to position [0, 0]
click at [651, 430] on button "Preview" at bounding box center [649, 434] width 40 height 17
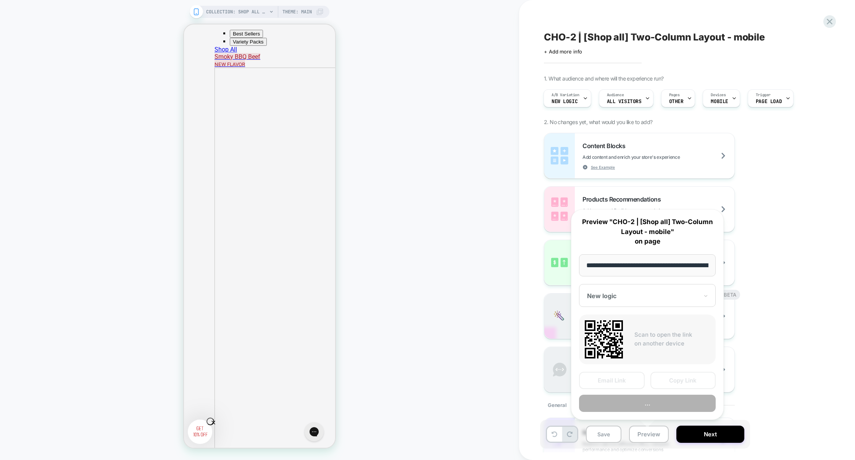
scroll to position [0, 44]
click at [644, 402] on button "Preview" at bounding box center [647, 403] width 137 height 17
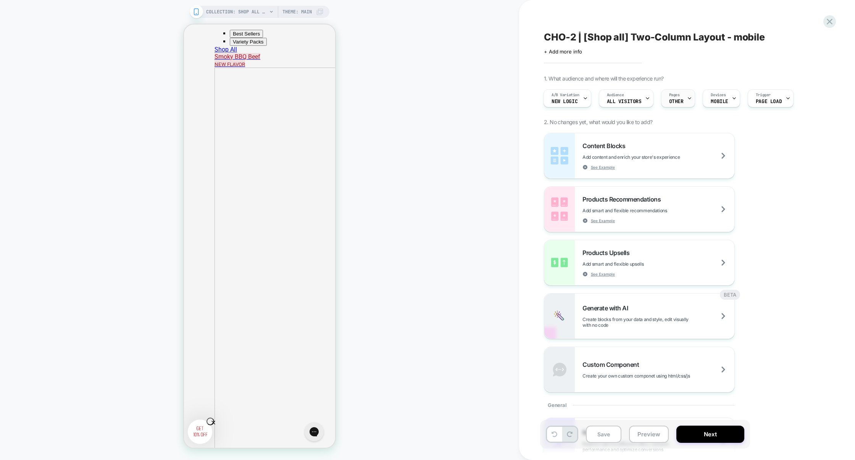
click at [687, 104] on div at bounding box center [689, 98] width 5 height 17
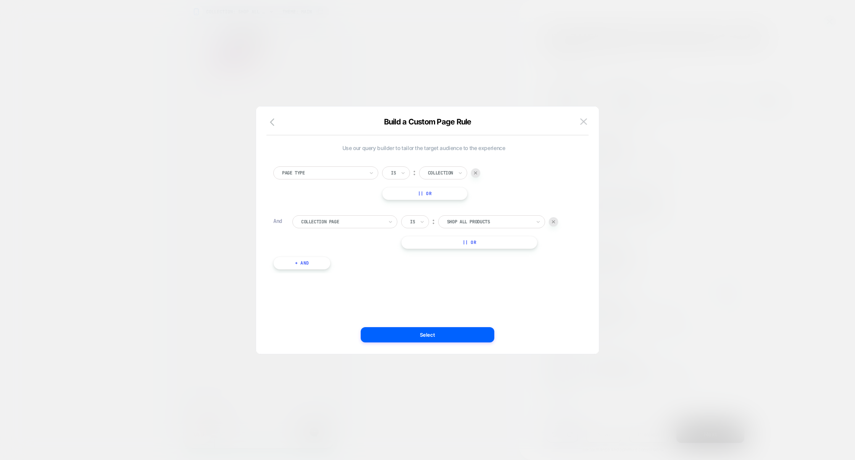
click at [738, 184] on div at bounding box center [427, 230] width 855 height 460
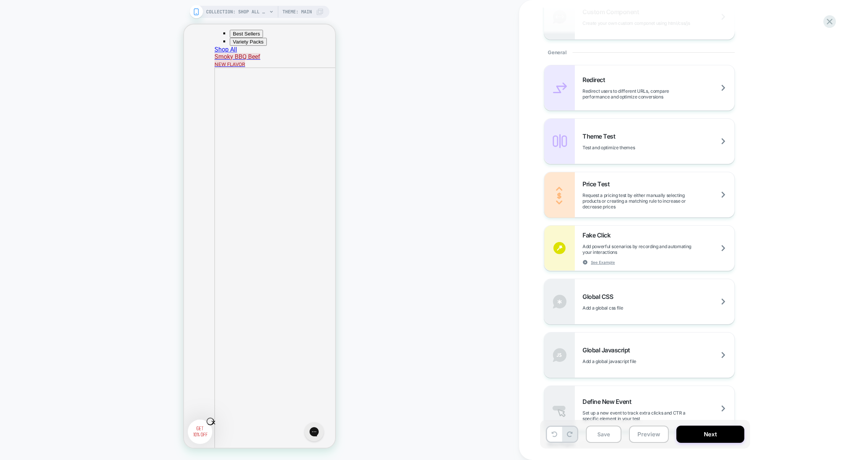
scroll to position [353, 0]
click at [626, 305] on span "Add a global css file" at bounding box center [622, 308] width 79 height 6
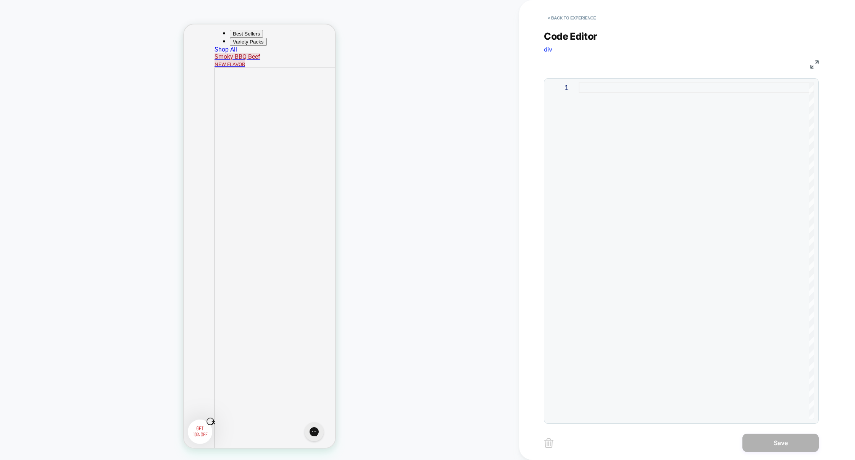
click at [655, 218] on div at bounding box center [697, 250] width 236 height 337
click at [579, 124] on div at bounding box center [697, 250] width 236 height 337
click at [784, 94] on div ".collection div [ aria-label = "Product" ]" at bounding box center [697, 250] width 236 height 337
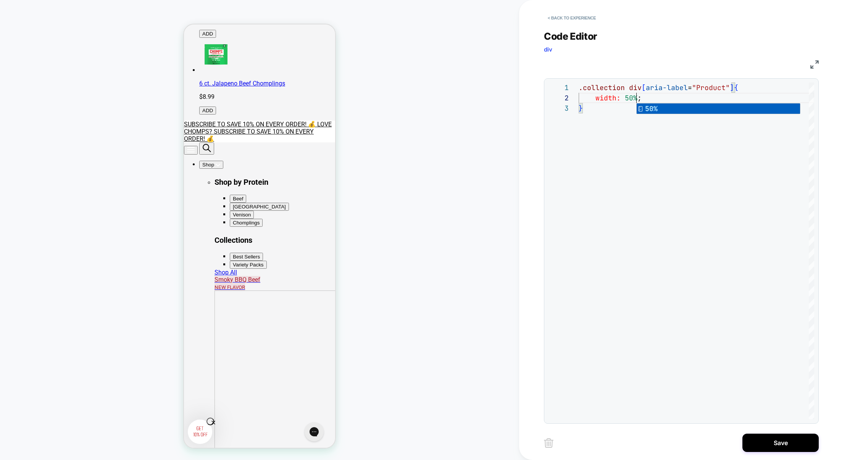
scroll to position [327, 0]
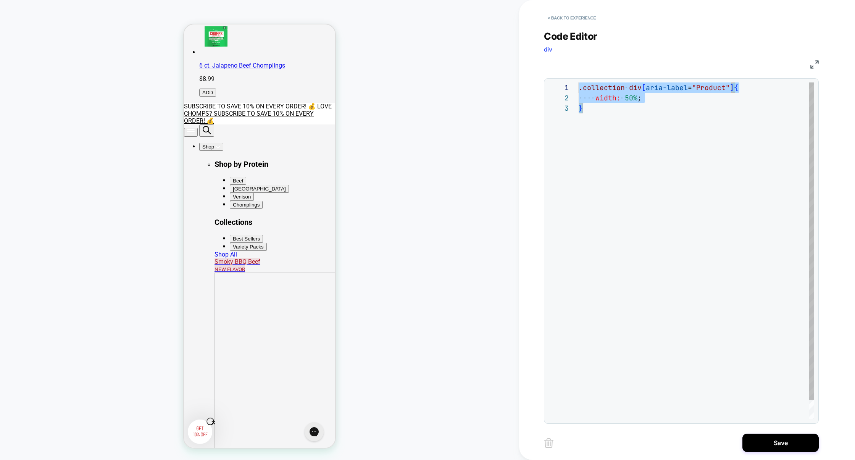
drag, startPoint x: 638, startPoint y: 132, endPoint x: 486, endPoint y: 15, distance: 192.2
click at [579, 82] on div ".collection div [ aria-label = "Product" ] { width: 50% ; }" at bounding box center [697, 260] width 236 height 357
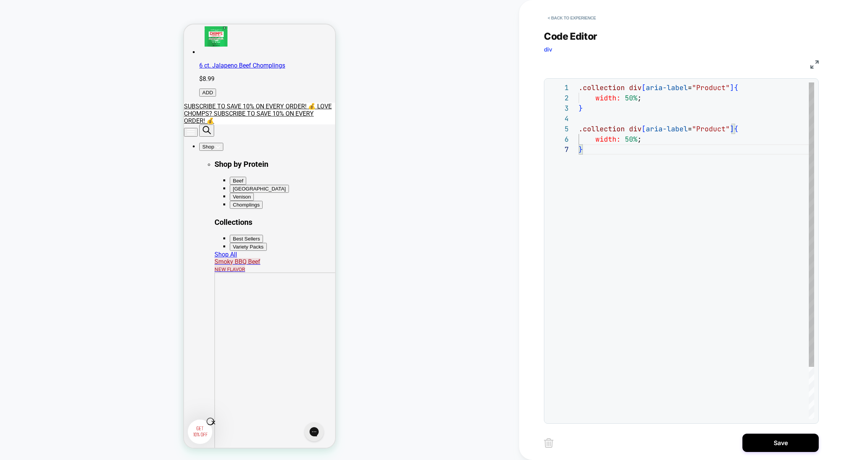
click at [756, 131] on div ".collection div [ aria-label = "Product" ] { width: 50% ; } .collection div [ a…" at bounding box center [697, 281] width 236 height 399
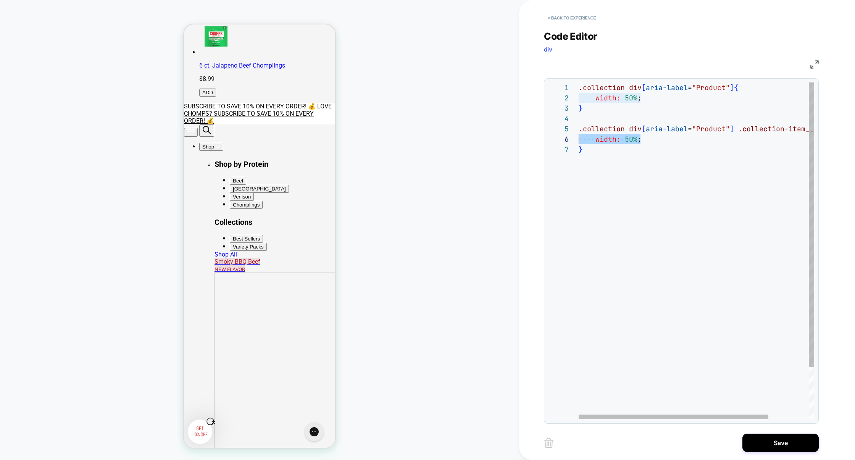
scroll to position [51, 0]
drag, startPoint x: 695, startPoint y: 142, endPoint x: 549, endPoint y: 140, distance: 145.8
click at [549, 140] on div "**********" at bounding box center [681, 250] width 266 height 337
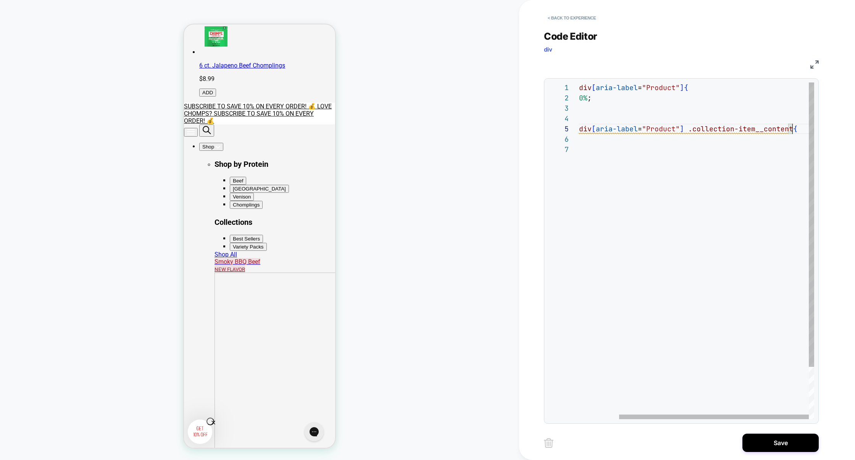
click at [800, 130] on div ".collection div [ aria-label = "Product" ] { width: 50% ; } .collection div [ a…" at bounding box center [672, 281] width 286 height 399
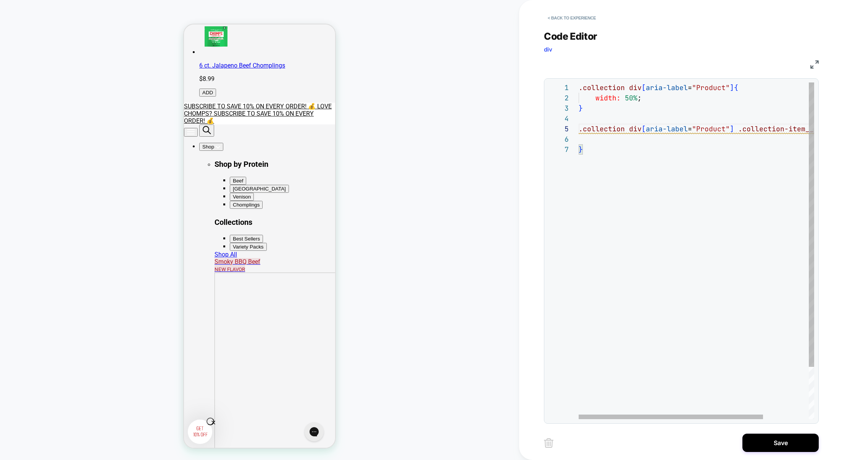
click at [588, 141] on div ".collection div [ aria-label = "Product" ] { width: 50% ; } .collection div [ a…" at bounding box center [726, 281] width 294 height 399
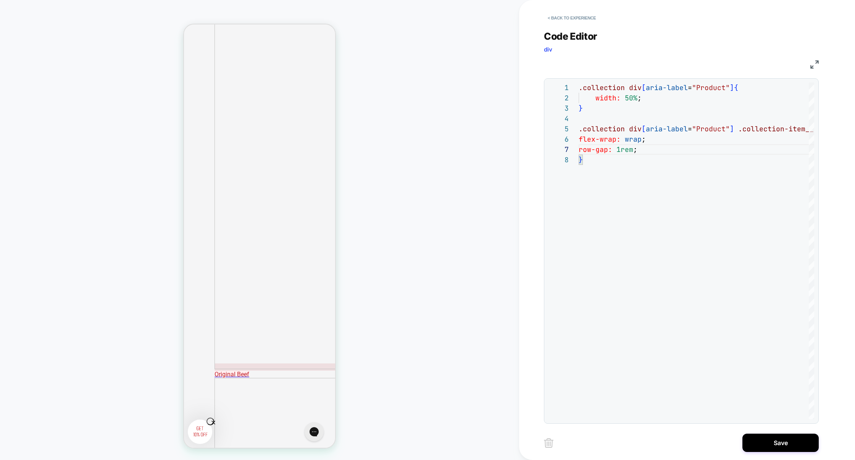
scroll to position [671, 0]
type textarea "**********"
click at [816, 61] on img at bounding box center [814, 64] width 8 height 8
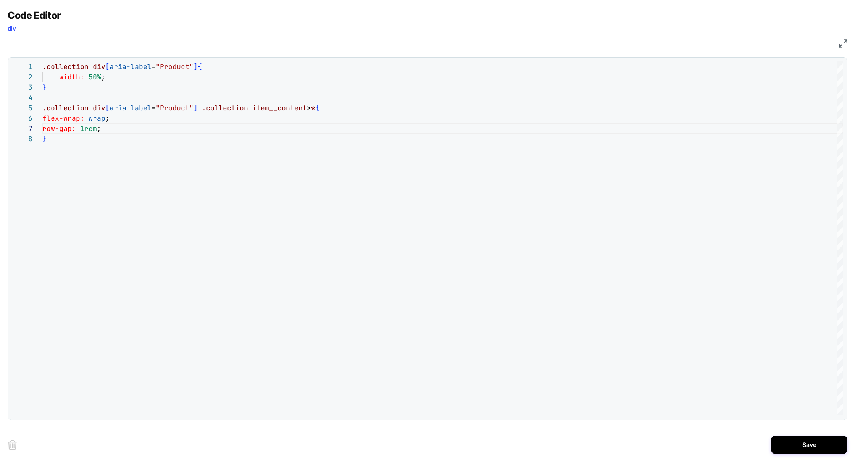
click at [841, 44] on img at bounding box center [843, 43] width 8 height 8
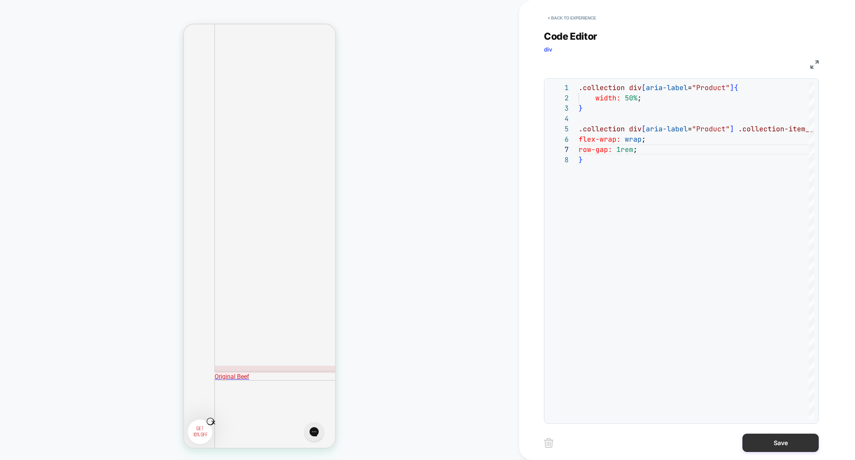
click at [756, 442] on button "Save" at bounding box center [780, 443] width 76 height 18
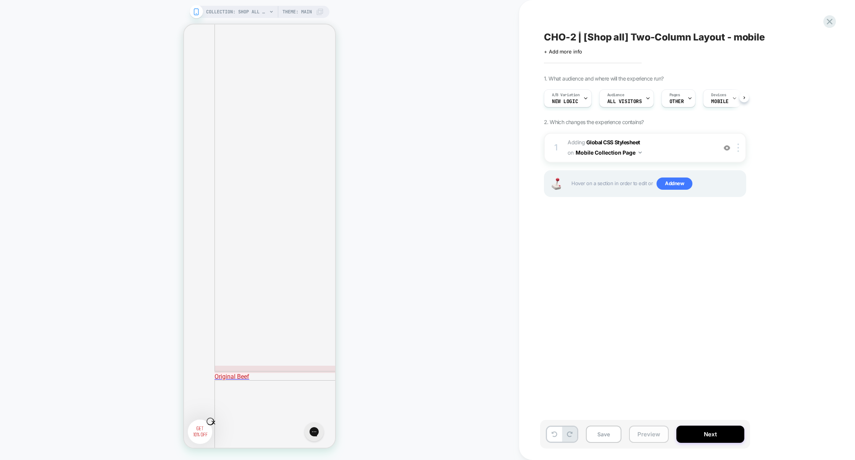
scroll to position [0, 0]
click at [651, 436] on button "Preview" at bounding box center [649, 434] width 40 height 17
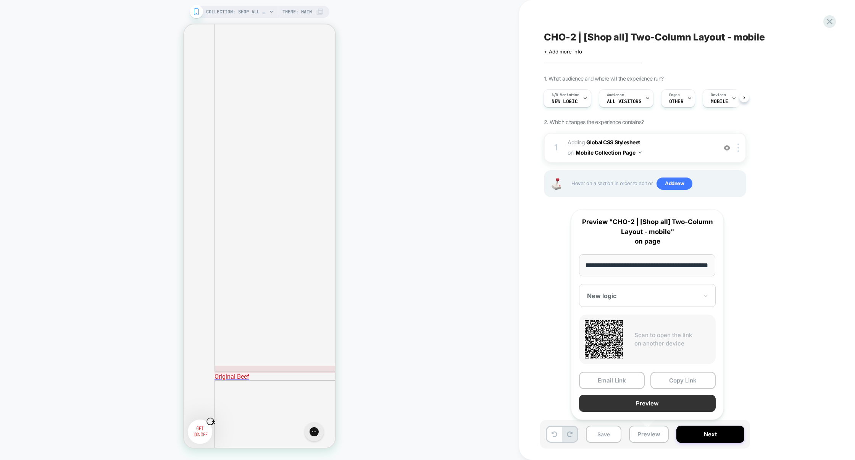
scroll to position [0, 0]
click at [655, 405] on button "Preview" at bounding box center [647, 403] width 137 height 17
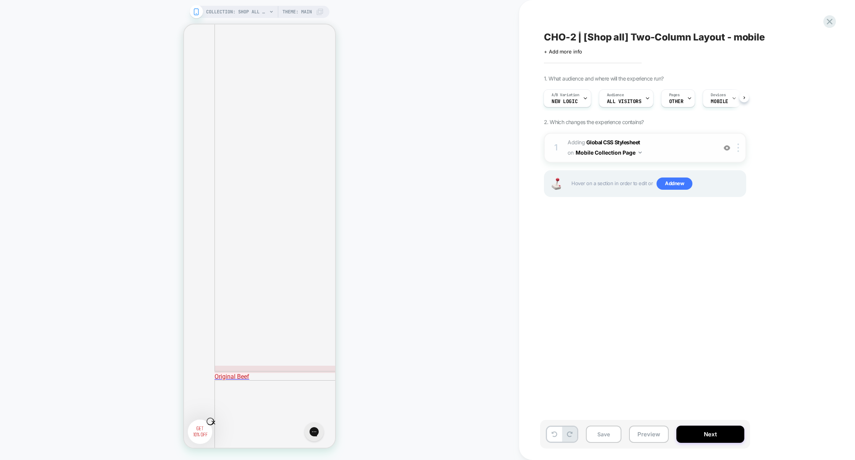
click at [676, 155] on span "Adding Global CSS Stylesheet on Mobile Collection Page" at bounding box center [640, 147] width 145 height 21
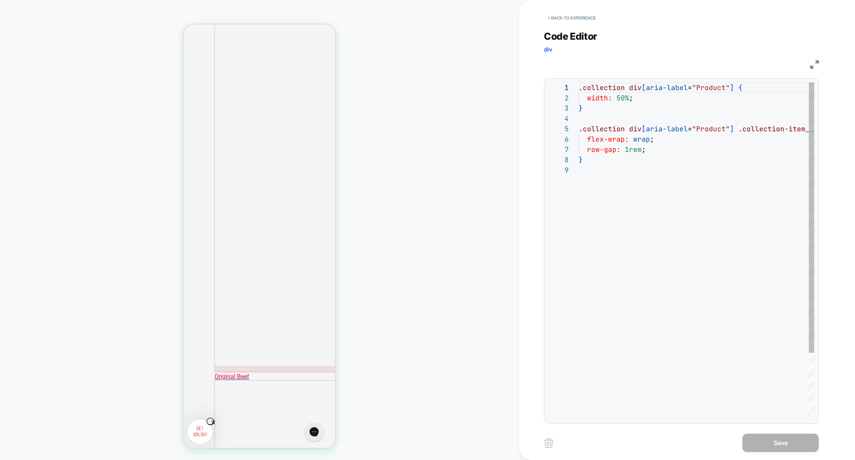
scroll to position [82, 0]
click at [653, 178] on div ".collection div [ aria-label = "Product" ] { width: 50% ; } .collection div [ a…" at bounding box center [732, 291] width 306 height 419
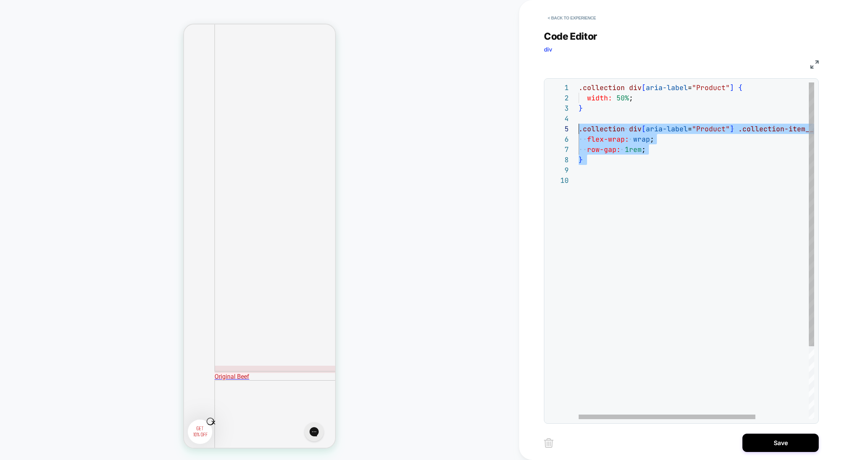
drag, startPoint x: 614, startPoint y: 167, endPoint x: 579, endPoint y: 132, distance: 49.1
click at [579, 132] on div ".collection div [ aria-label = "Product" ] { width: 50% ; } .collection div [ a…" at bounding box center [732, 296] width 306 height 429
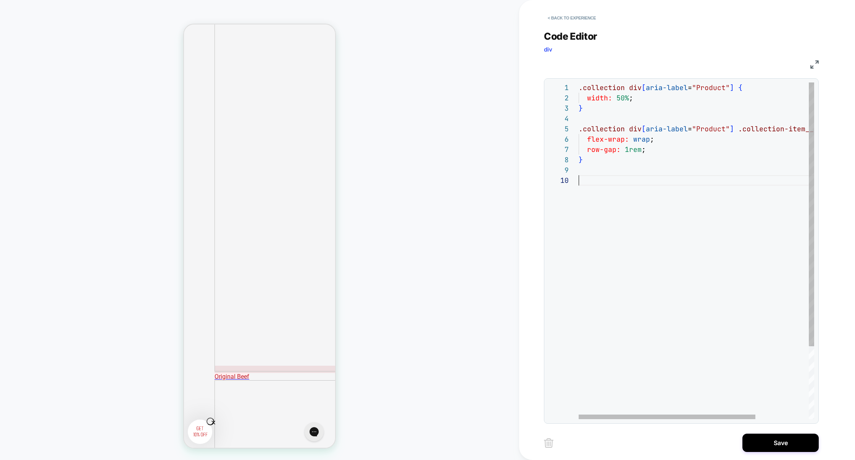
click at [584, 189] on div ".collection div [ aria-label = "Product" ] { width: 50% ; } .collection div [ a…" at bounding box center [732, 296] width 306 height 429
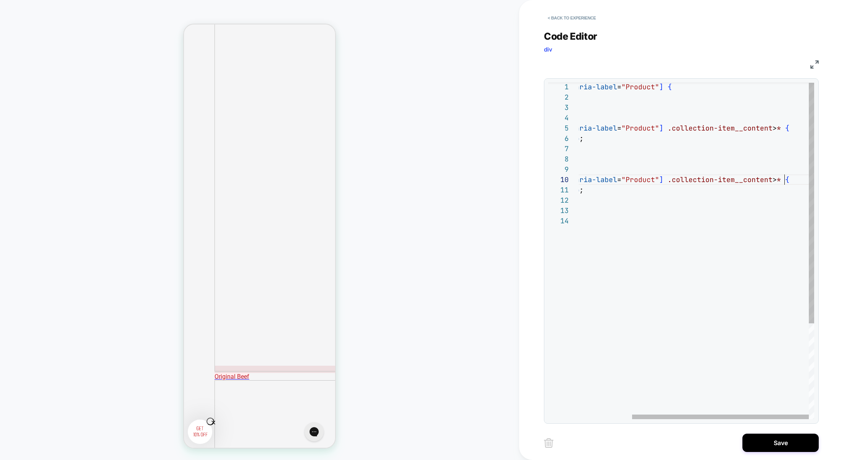
click at [784, 182] on div ".collection div [ aria-label = "Product" ] { width: 50% ; } .collection div [ a…" at bounding box center [661, 317] width 306 height 471
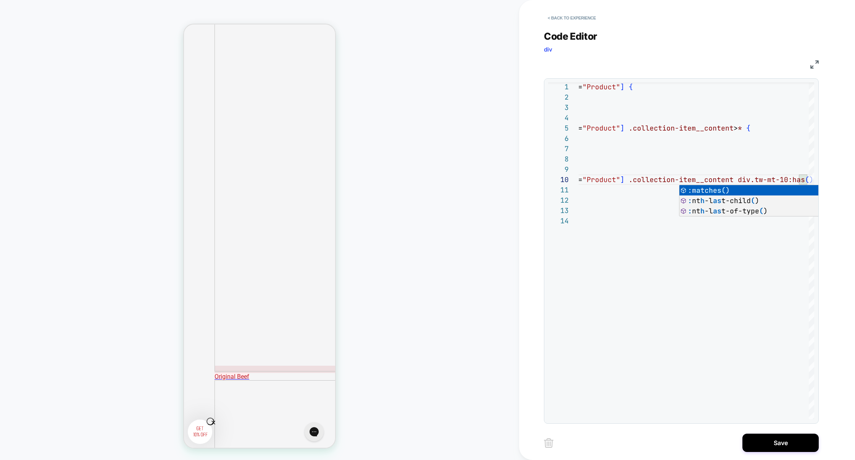
scroll to position [92, 428]
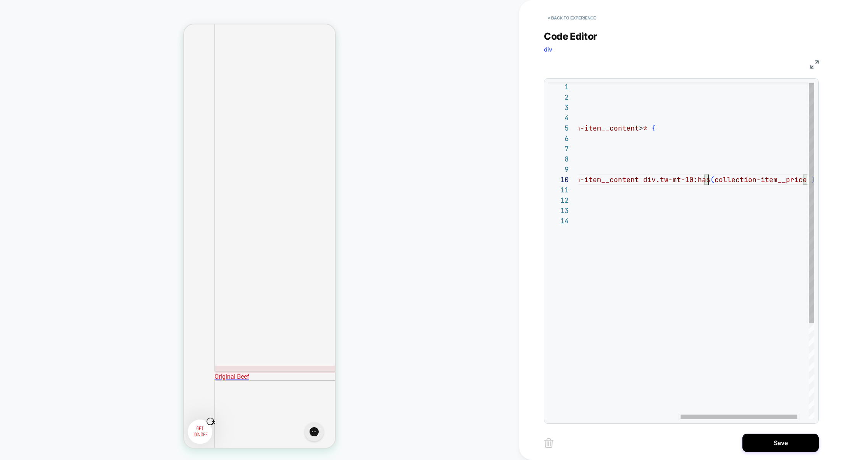
click at [708, 181] on div ".collection div [ aria-label = "Product" ] { width: 50% ; } .collection div [ a…" at bounding box center [605, 317] width 463 height 471
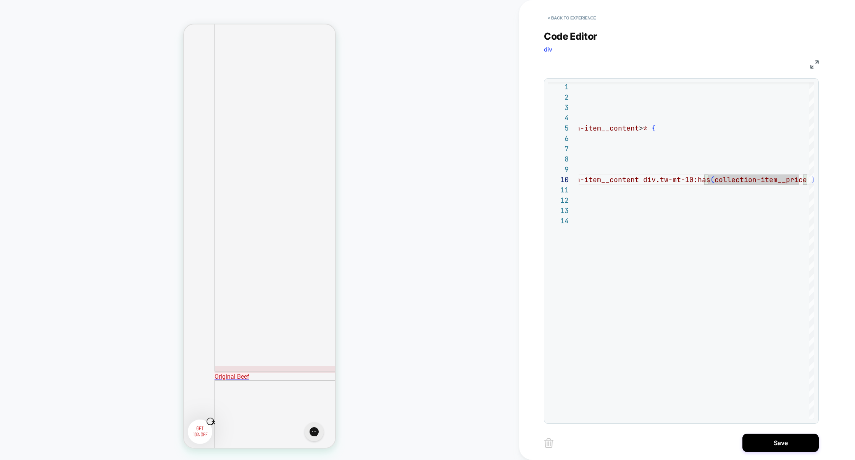
scroll to position [92, 338]
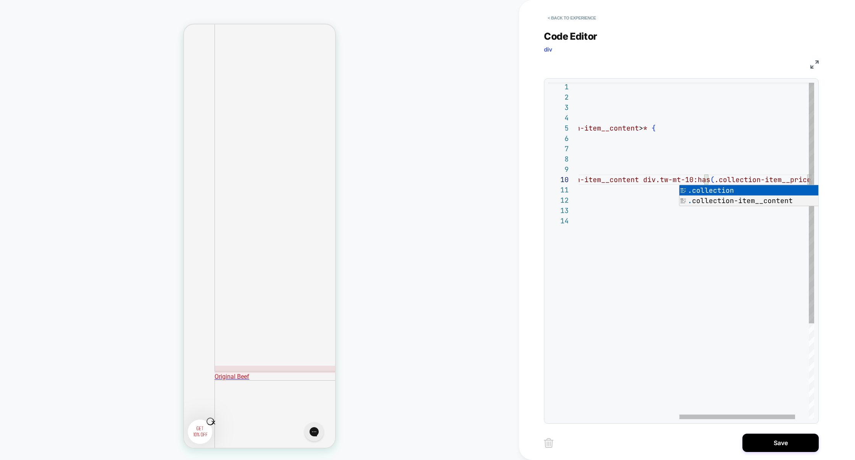
click at [611, 228] on div ".collection div [ aria-label = "Product" ] { width: 50% ; } .collection div [ a…" at bounding box center [607, 317] width 467 height 471
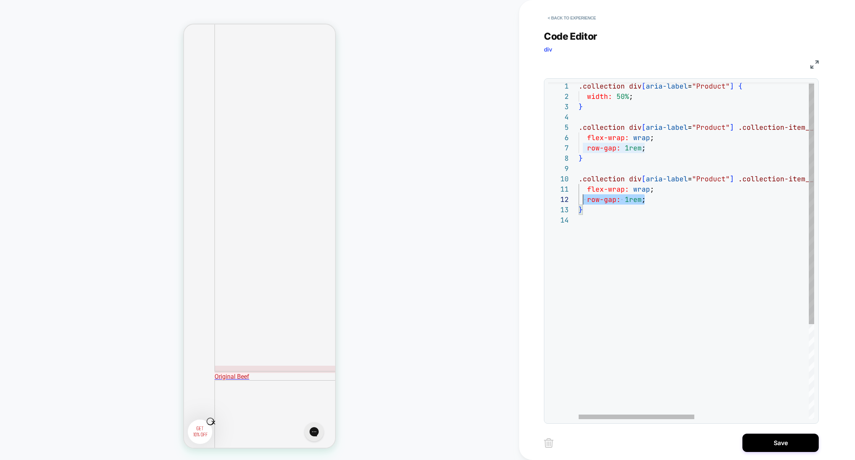
scroll to position [0, 0]
drag, startPoint x: 655, startPoint y: 203, endPoint x: 537, endPoint y: 185, distance: 119.3
click at [537, 185] on div "**********" at bounding box center [687, 230] width 336 height 460
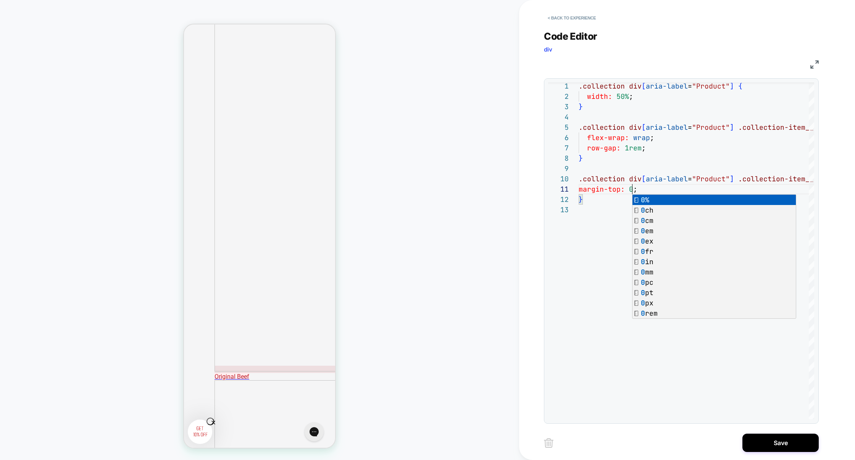
scroll to position [662, 0]
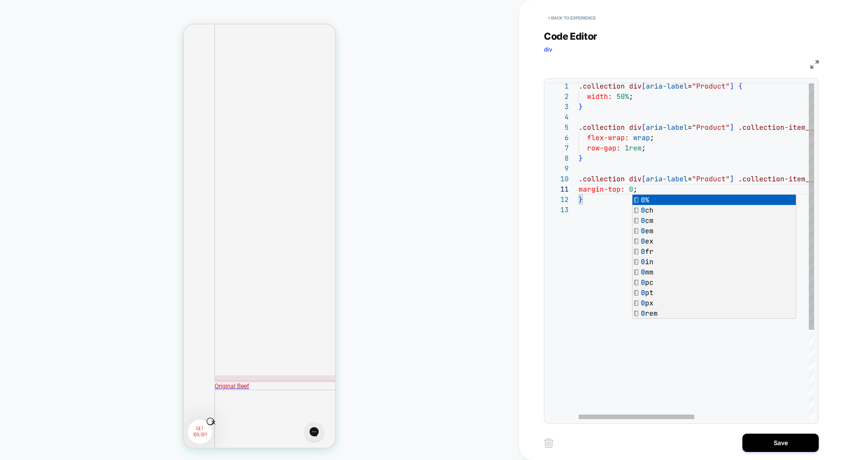
click at [651, 150] on div ".collection div [ aria-label = "Product" ] { width: 50% ; } .collection div [ a…" at bounding box center [812, 311] width 467 height 460
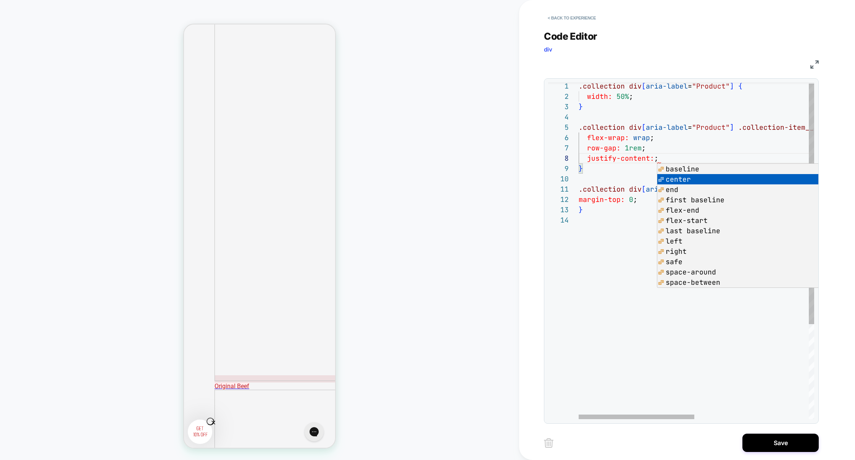
scroll to position [72, 103]
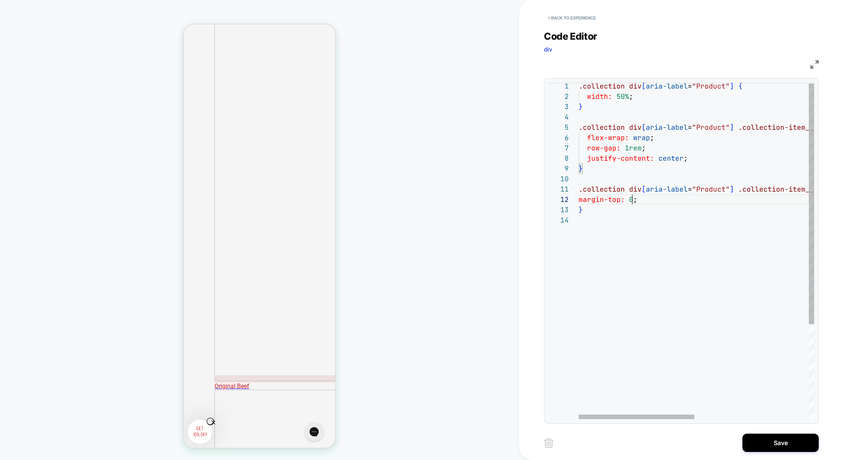
click at [631, 197] on div ".collection div [ aria-label = "Product" ] { width: 50% ; } .collection div [ a…" at bounding box center [812, 316] width 467 height 471
click at [731, 353] on div ".collection div [ aria-label = "Product" ] { width: 50% ; } .collection div [ a…" at bounding box center [812, 316] width 467 height 471
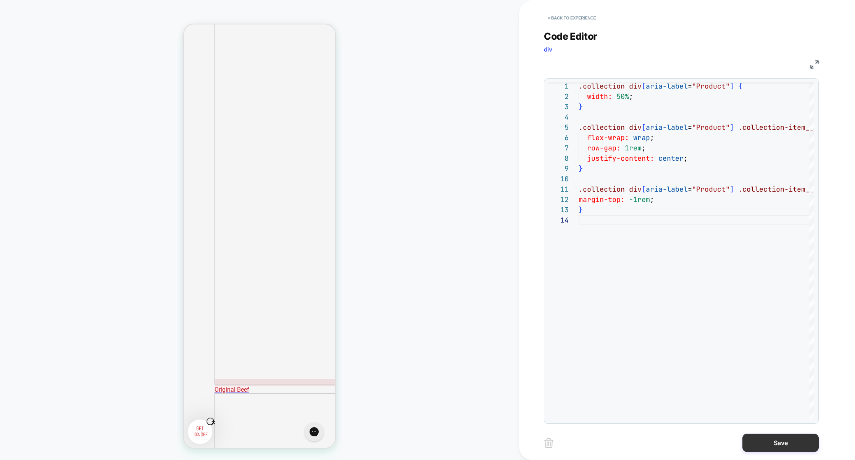
type textarea "**********"
click at [773, 441] on button "Save" at bounding box center [780, 443] width 76 height 18
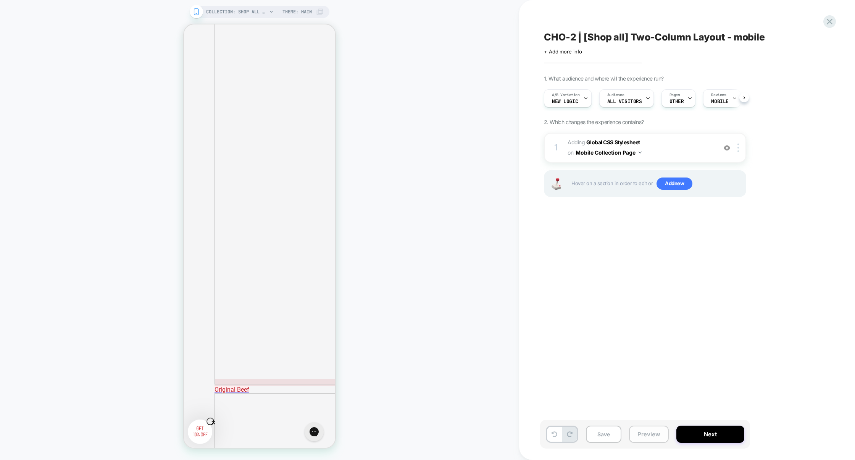
click at [642, 431] on button "Preview" at bounding box center [649, 434] width 40 height 17
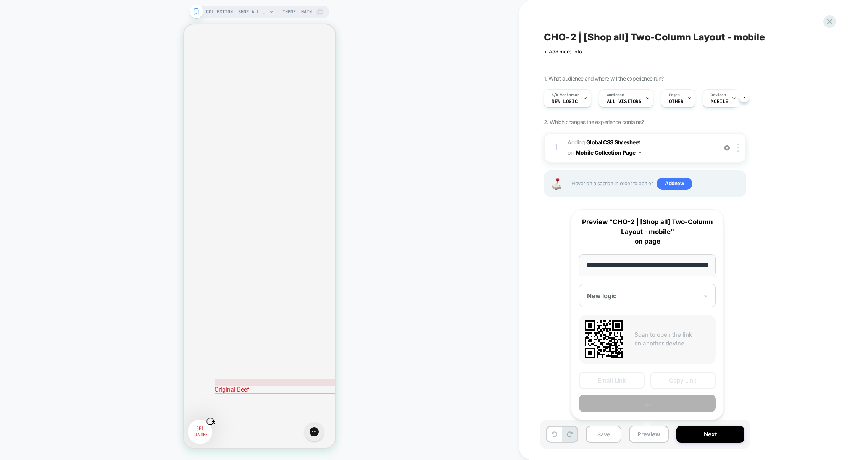
scroll to position [0, 44]
click at [662, 403] on button "Preview" at bounding box center [647, 403] width 137 height 17
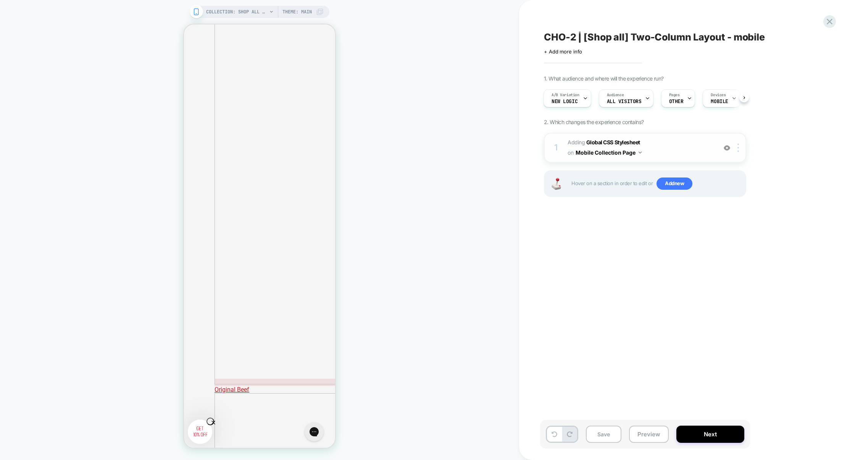
click at [666, 156] on span "Adding Global CSS Stylesheet on Mobile Collection Page" at bounding box center [640, 147] width 145 height 21
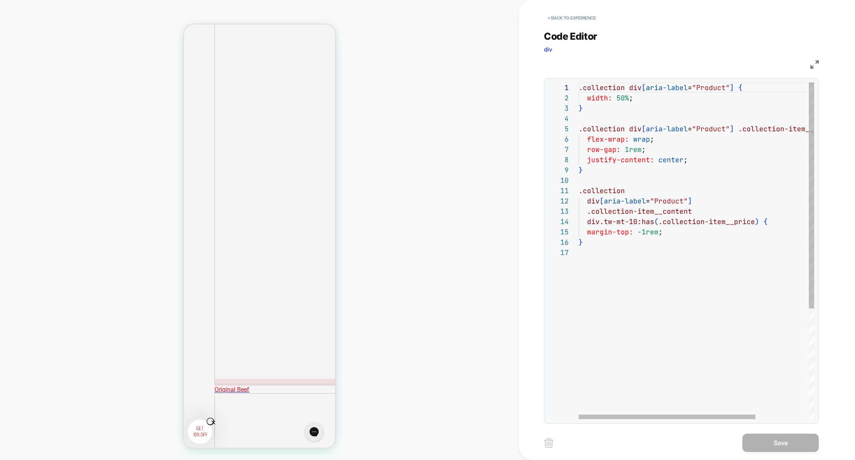
click at [605, 260] on div ".collection div [ aria-label = "Product" ] { width: 50% ; } .collection div [ a…" at bounding box center [732, 333] width 306 height 502
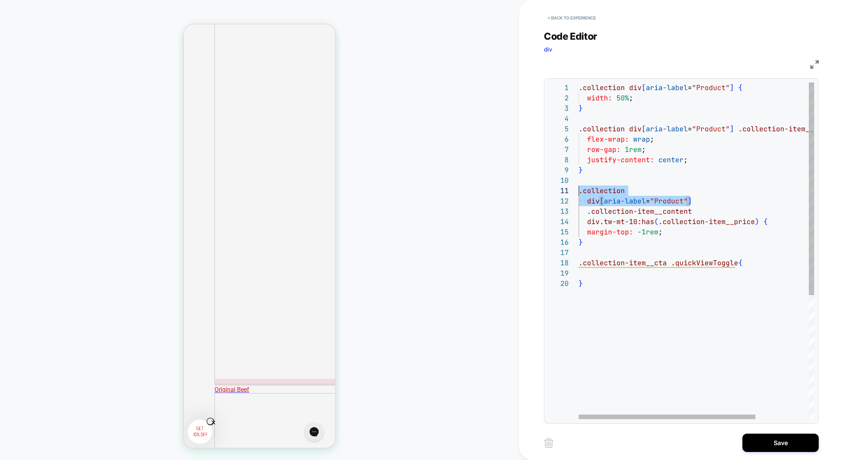
scroll to position [92, 0]
drag, startPoint x: 700, startPoint y: 203, endPoint x: 541, endPoint y: 181, distance: 160.3
click at [541, 181] on div "**********" at bounding box center [687, 230] width 336 height 460
click at [579, 263] on div ".collection div [ aria-label = "Product" ] { width: 50% ; } .collection div [ a…" at bounding box center [732, 348] width 306 height 533
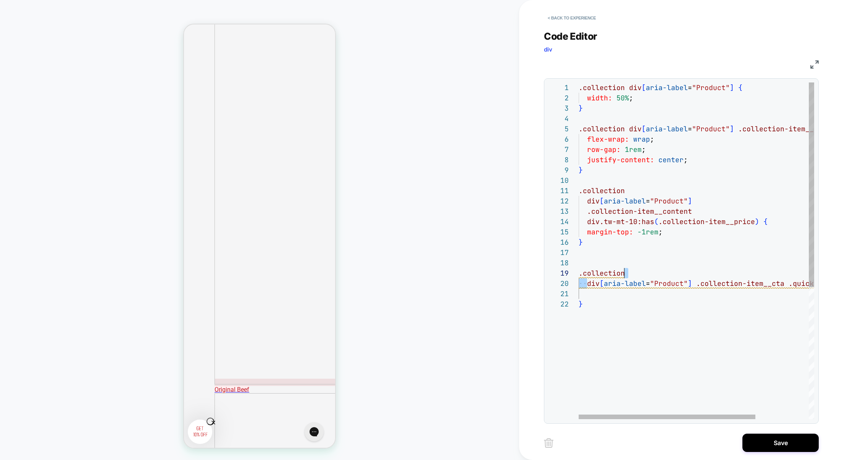
scroll to position [82, 45]
drag, startPoint x: 587, startPoint y: 285, endPoint x: 663, endPoint y: 275, distance: 76.2
click at [663, 275] on div ".collection div [ aria-label = "Product" ] { width: 50% ; } .collection div [ a…" at bounding box center [732, 358] width 306 height 553
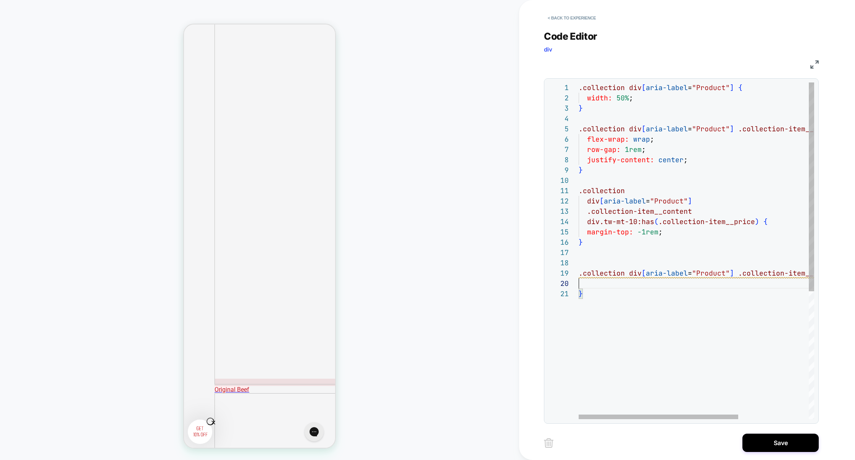
scroll to position [92, 0]
click at [594, 283] on div ".collection div [ aria-label = "Product" ] { width: 50% ; } .collection div [ a…" at bounding box center [748, 353] width 339 height 543
drag, startPoint x: 599, startPoint y: 300, endPoint x: 568, endPoint y: 274, distance: 40.0
click at [568, 274] on div "**********" at bounding box center [681, 250] width 266 height 337
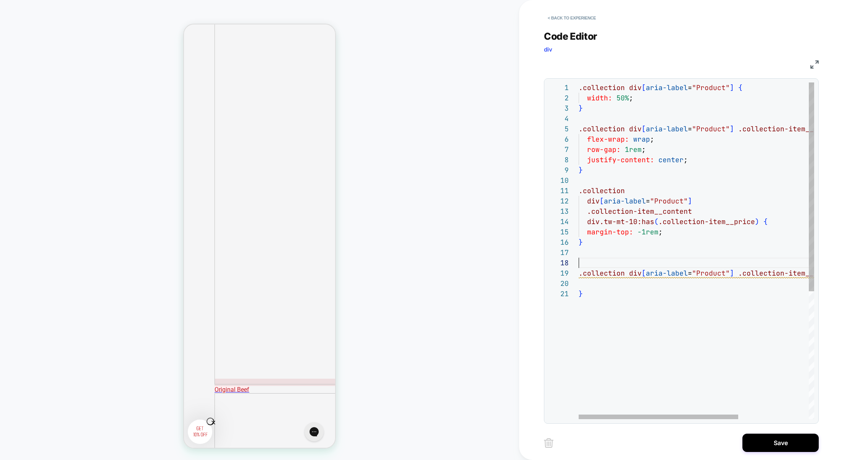
click at [594, 263] on div ".collection div [ aria-label = "Product" ] { width: 50% ; } .collection div [ a…" at bounding box center [748, 353] width 339 height 543
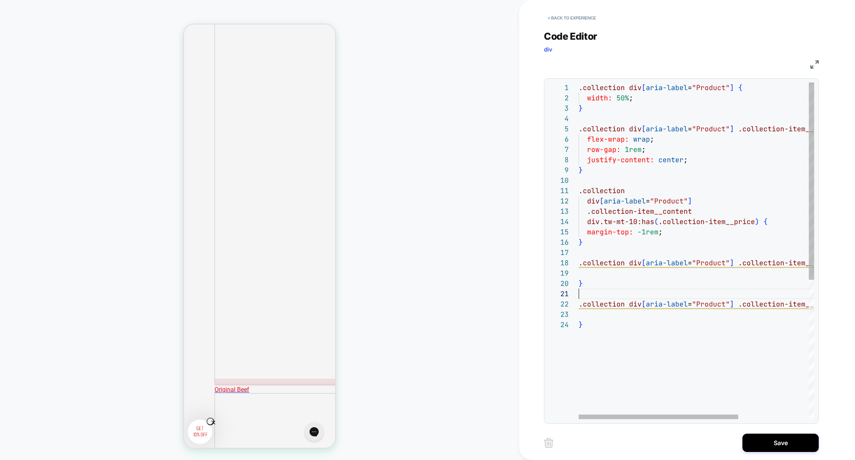
scroll to position [0, 0]
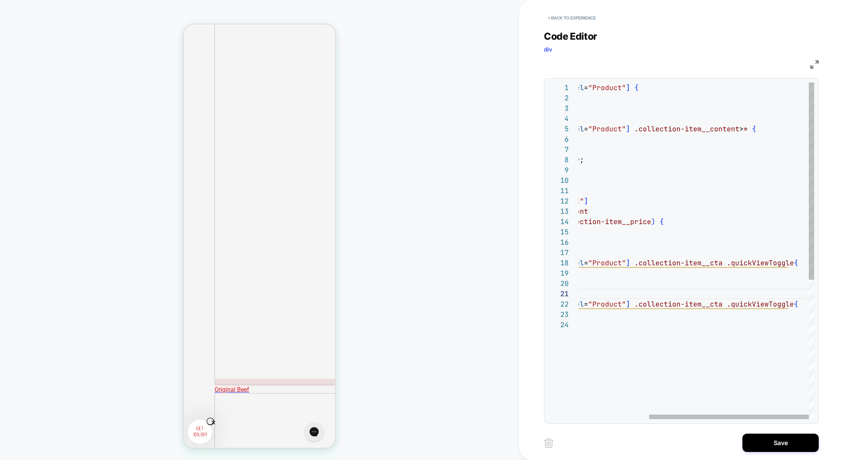
click at [739, 264] on div ".collection div [ aria-label = "Product" ] { width: 50% ; } .collection div [ a…" at bounding box center [644, 369] width 339 height 574
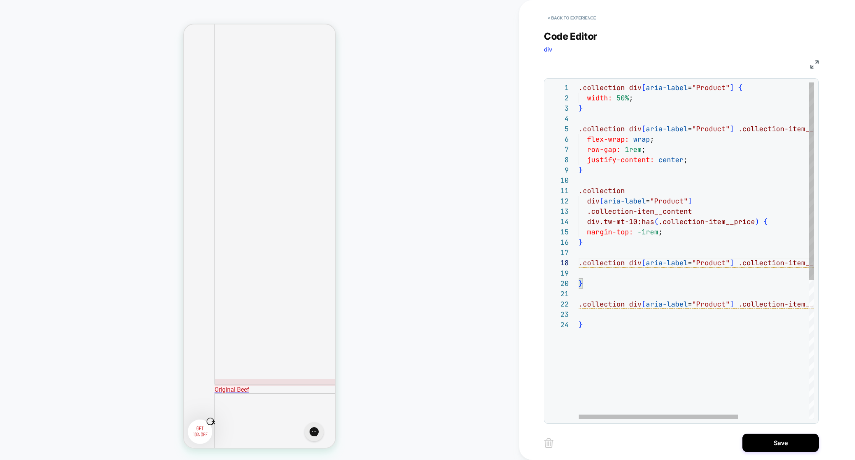
click at [611, 273] on div ".collection div [ aria-label = "Product" ] { width: 50% ; } .collection div [ a…" at bounding box center [748, 369] width 339 height 574
click at [623, 218] on div ".collection div [ aria-label = "Product" ] { width: 50% ; } .collection div [ a…" at bounding box center [748, 369] width 339 height 574
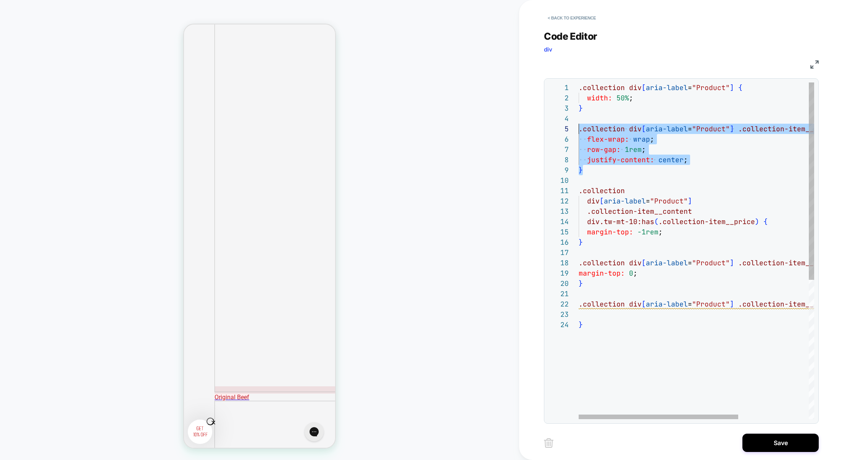
drag, startPoint x: 599, startPoint y: 172, endPoint x: 574, endPoint y: 132, distance: 47.5
click at [579, 132] on div ".collection div [ aria-label = "Product" ] { width: 50% ; } .collection div [ a…" at bounding box center [748, 369] width 339 height 574
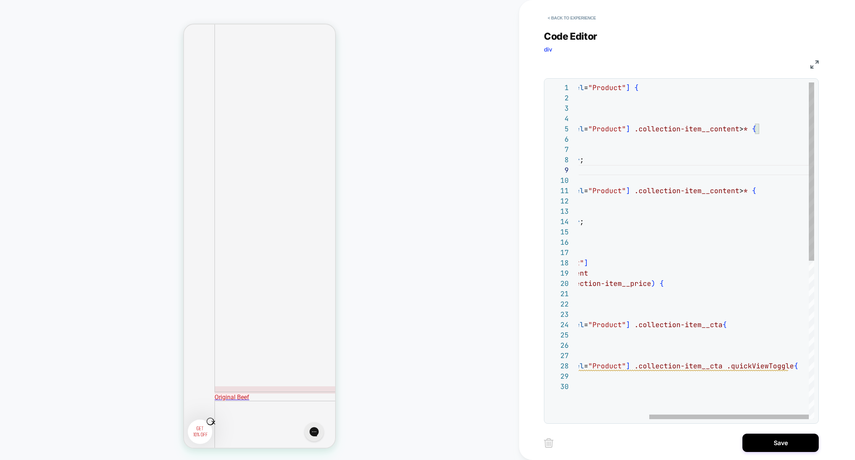
click at [751, 128] on div ".collection div [ aria-label = "Product" ] { width: 50% ; } .collection div [ a…" at bounding box center [644, 400] width 339 height 636
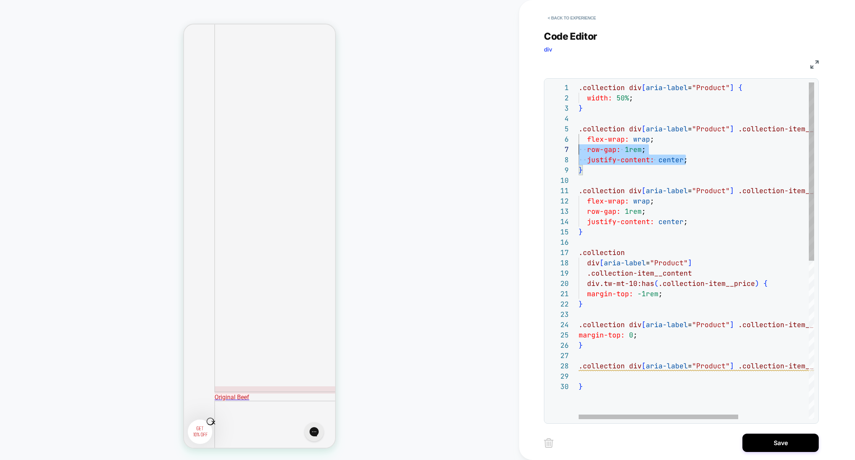
scroll to position [51, 0]
drag, startPoint x: 699, startPoint y: 161, endPoint x: 566, endPoint y: 142, distance: 133.6
click at [579, 142] on div ".collection div [ aria-label = "Product" ] { width: 50% ; } .collection div [ a…" at bounding box center [748, 400] width 339 height 636
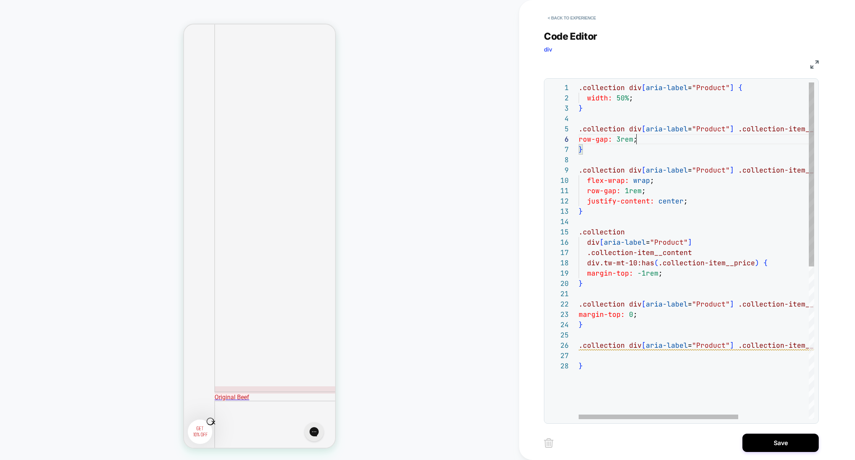
scroll to position [51, 57]
click at [645, 143] on div ".collection div [ aria-label = "Product" ] { width: 50% ; } .collection div [ a…" at bounding box center [748, 389] width 339 height 615
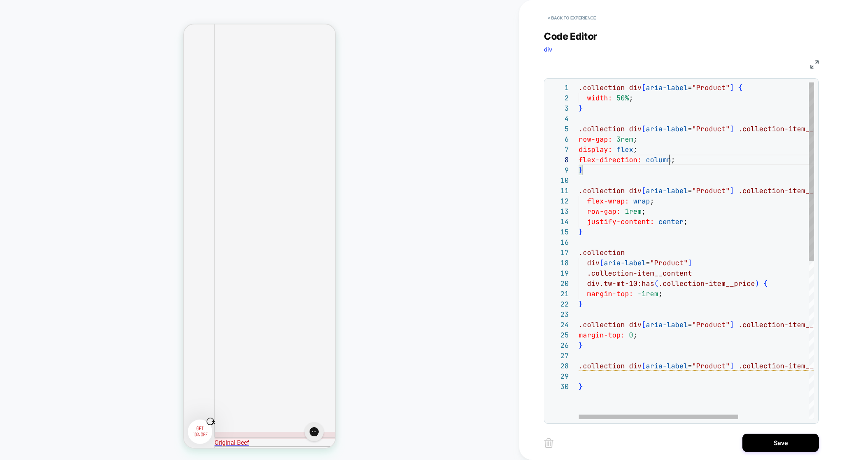
scroll to position [673, 0]
click at [618, 140] on div ".collection div [ aria-label = "Product" ] { width: 50% ; } .collection div [ a…" at bounding box center [748, 400] width 339 height 636
click at [653, 233] on div ".collection div [ aria-label = "Product" ] { width: 50% ; } .collection div [ a…" at bounding box center [748, 400] width 339 height 636
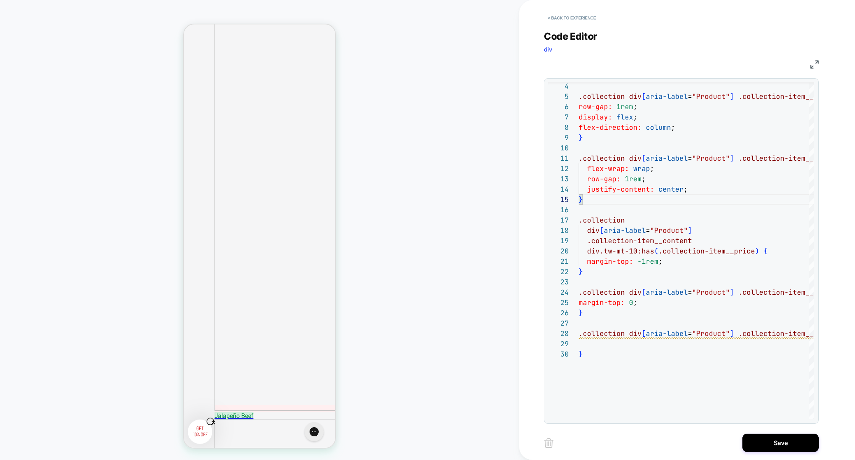
scroll to position [1088, 0]
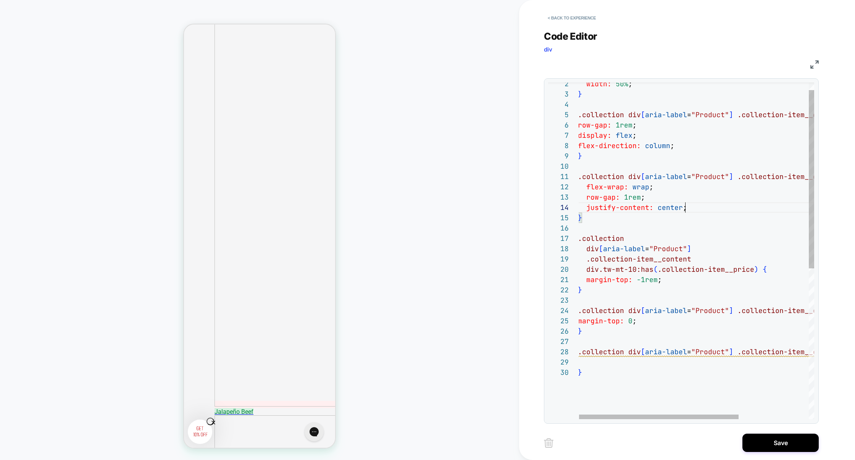
click at [694, 211] on div ".collection div [ aria-label = "Product" ] .collection-item__content > * { flex…" at bounding box center [747, 386] width 339 height 636
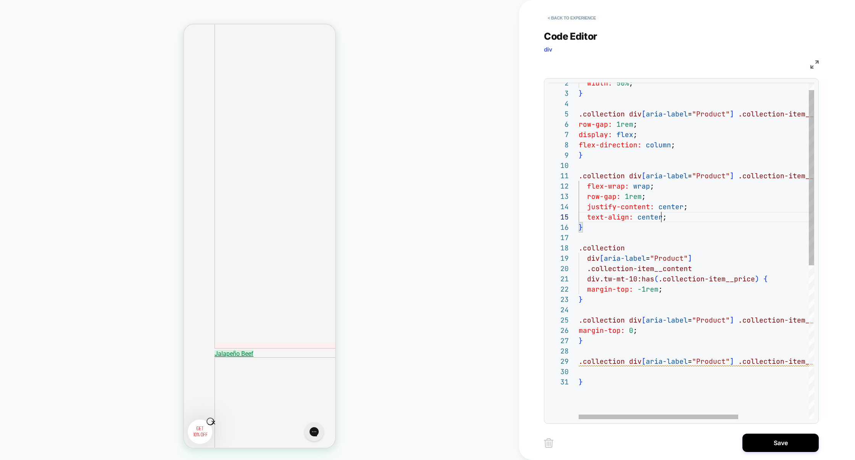
scroll to position [92, 0]
click at [600, 371] on div ".collection div [ aria-label = "Product" ] .collection-item__content > * { flex…" at bounding box center [748, 391] width 339 height 646
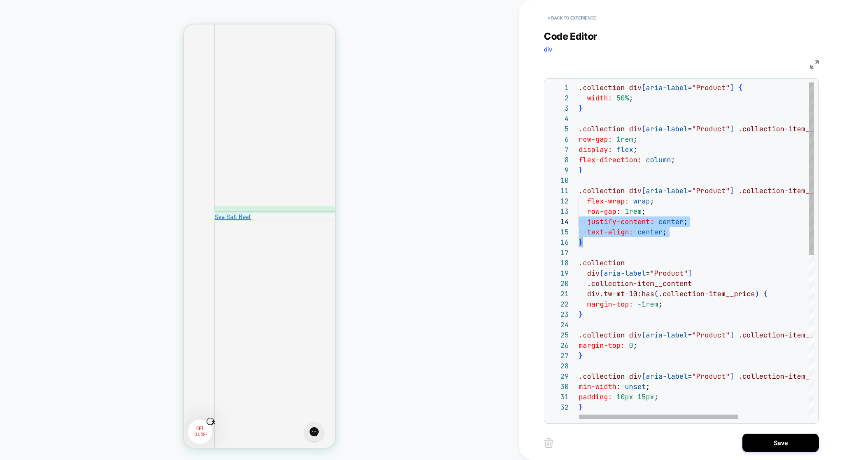
scroll to position [0, 0]
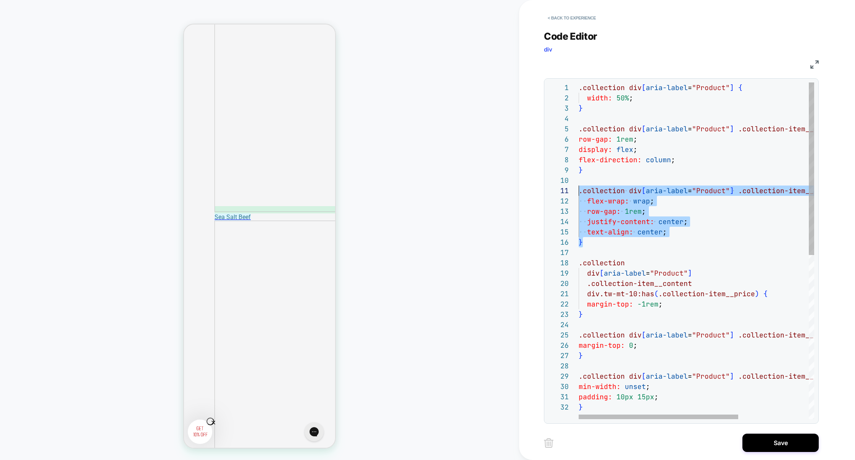
drag, startPoint x: 599, startPoint y: 245, endPoint x: 562, endPoint y: 191, distance: 65.9
click at [562, 191] on div "11 12 13 14 16 17 18 19 20 21 22 23 24 25 26 27 10 6 9 28 29 30 7 8 15 31 32 5 …" at bounding box center [681, 250] width 266 height 337
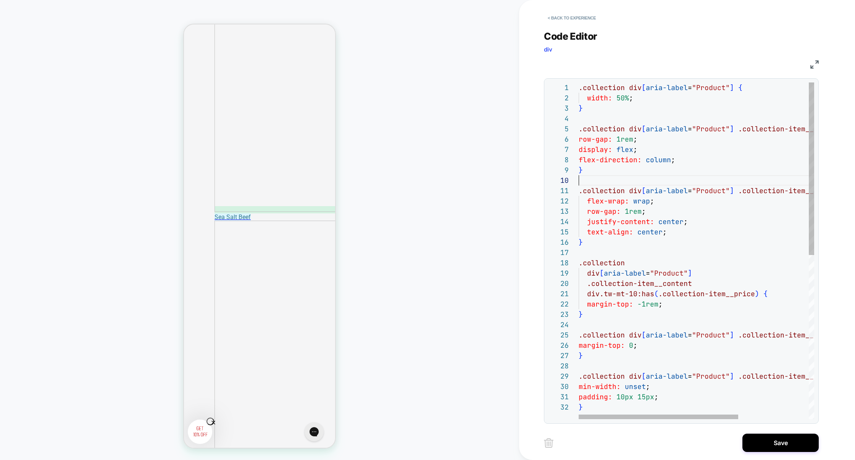
click at [605, 180] on div ".collection div [ aria-label = "Product" ] .collection-item__content > * { flex…" at bounding box center [748, 410] width 339 height 656
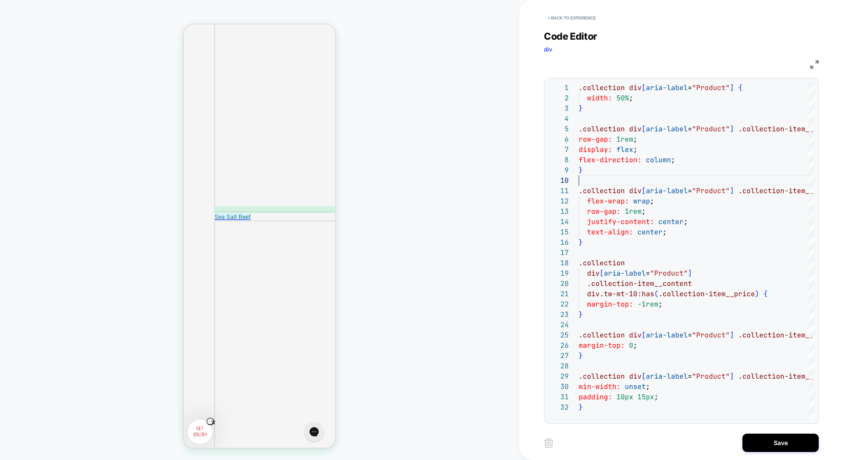
click at [814, 66] on img at bounding box center [814, 64] width 8 height 8
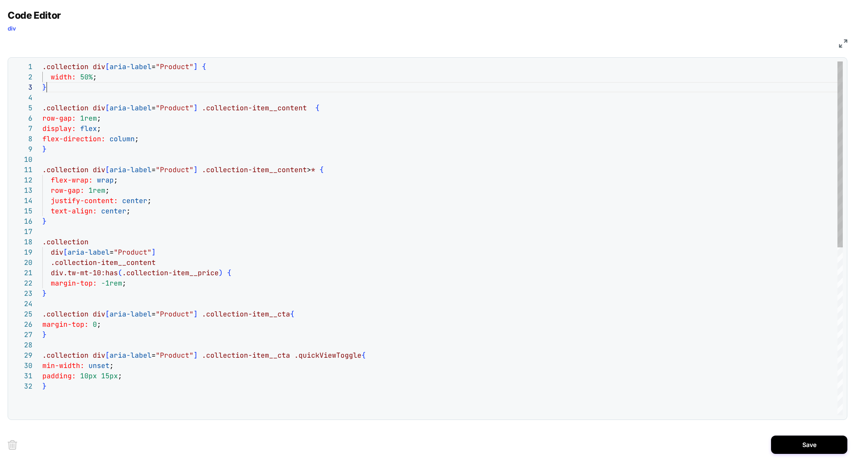
scroll to position [0, 0]
drag, startPoint x: 60, startPoint y: 90, endPoint x: 17, endPoint y: 54, distance: 55.3
click at [42, 61] on div ".collection div [ aria-label = "Product" ] .collection-item__content > * { flex…" at bounding box center [442, 397] width 800 height 673
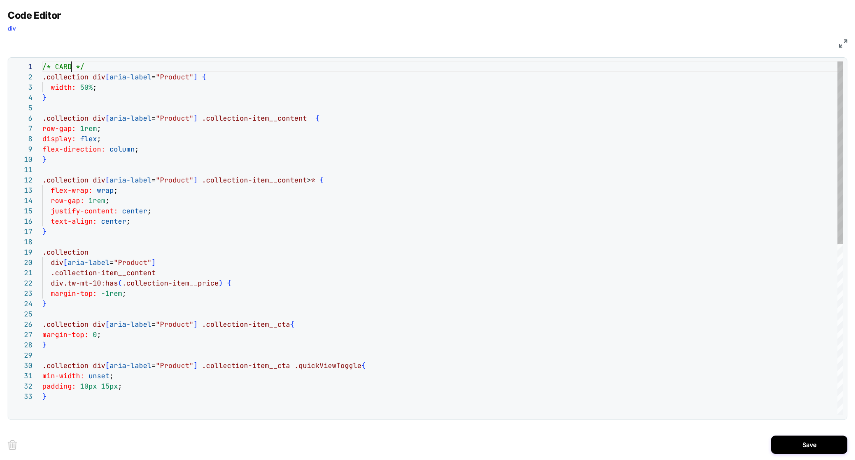
scroll to position [41, 0]
click at [79, 106] on div ".collection div [ aria-label = "Product" ] .collection-item__content > * { flex…" at bounding box center [442, 403] width 800 height 684
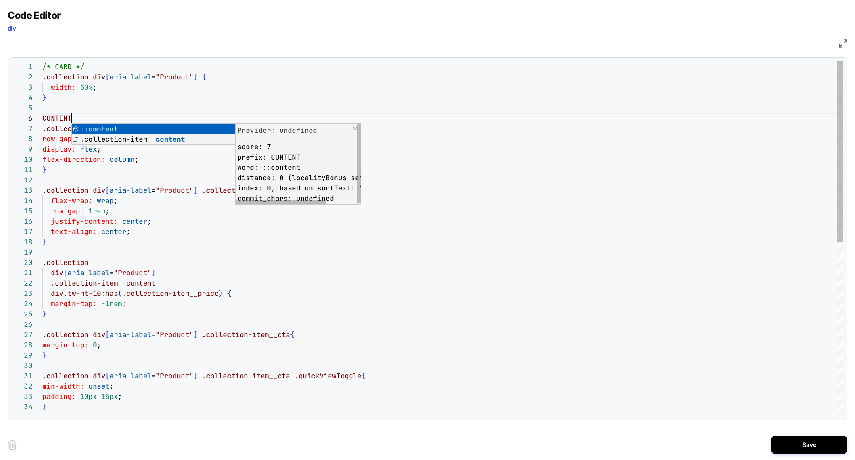
scroll to position [1711, 0]
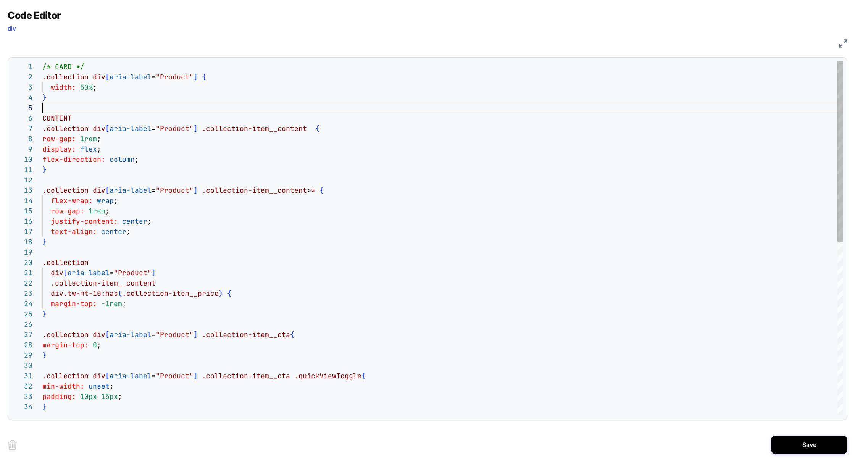
click at [59, 112] on div ".collection div [ aria-label = "Product" ] .collection-item__content > * { flex…" at bounding box center [442, 408] width 800 height 694
click at [79, 116] on div ".collection div [ aria-label = "Product" ] .collection-item__content > * { flex…" at bounding box center [442, 408] width 800 height 694
click at [841, 47] on img at bounding box center [843, 43] width 8 height 8
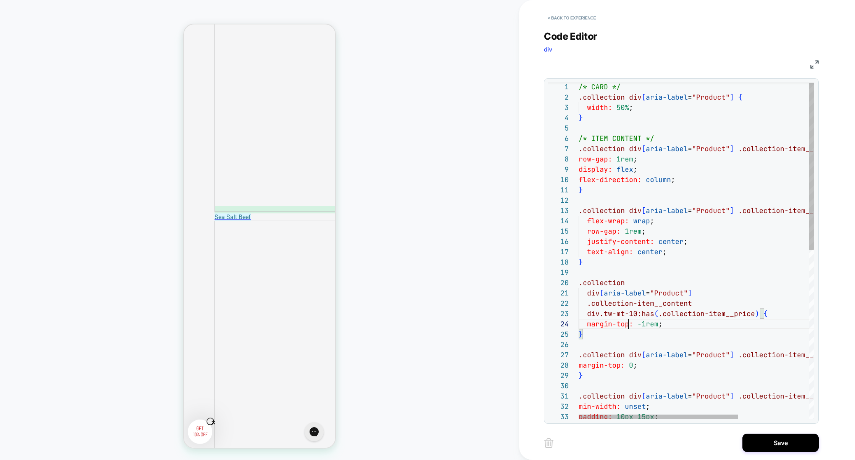
click at [628, 323] on div "/* ITEM CONTENT */ .collection div [ aria-label = "Product" ] .collection-item_…" at bounding box center [748, 420] width 339 height 677
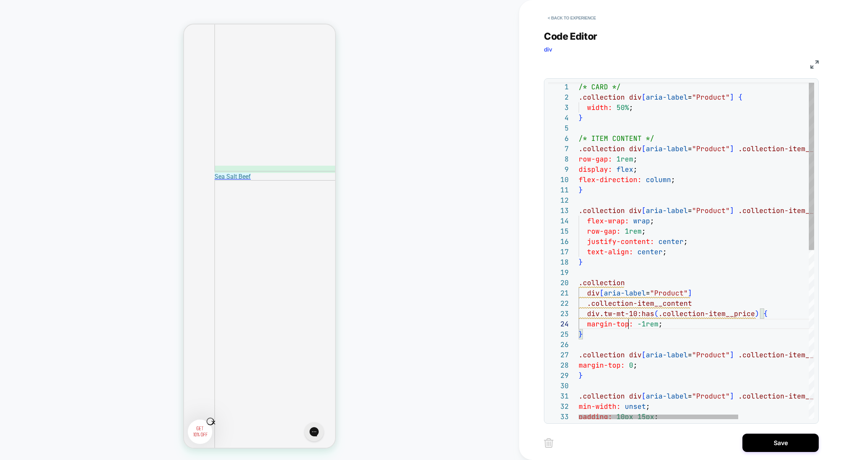
scroll to position [31, 50]
click at [601, 274] on div "/* ITEM CONTENT */ .collection div [ aria-label = "Product" ] .collection-item_…" at bounding box center [748, 420] width 339 height 677
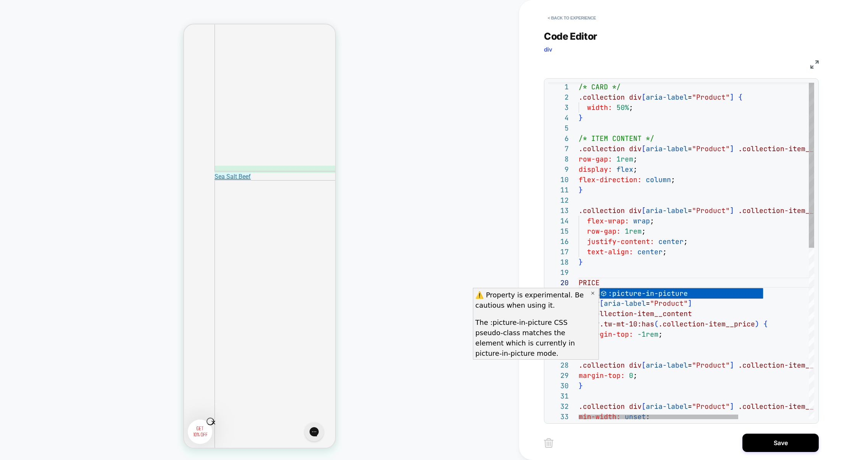
scroll to position [1828, 0]
click at [618, 260] on div "/* ITEM CONTENT */ .collection div [ aria-label = "Product" ] .collection-item_…" at bounding box center [748, 425] width 339 height 687
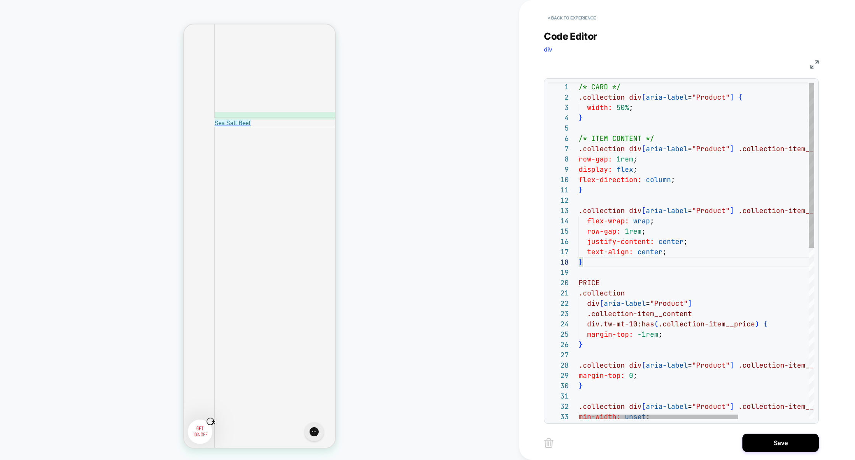
click at [607, 284] on div "/* ITEM CONTENT */ .collection div [ aria-label = "Product" ] .collection-item_…" at bounding box center [748, 425] width 339 height 687
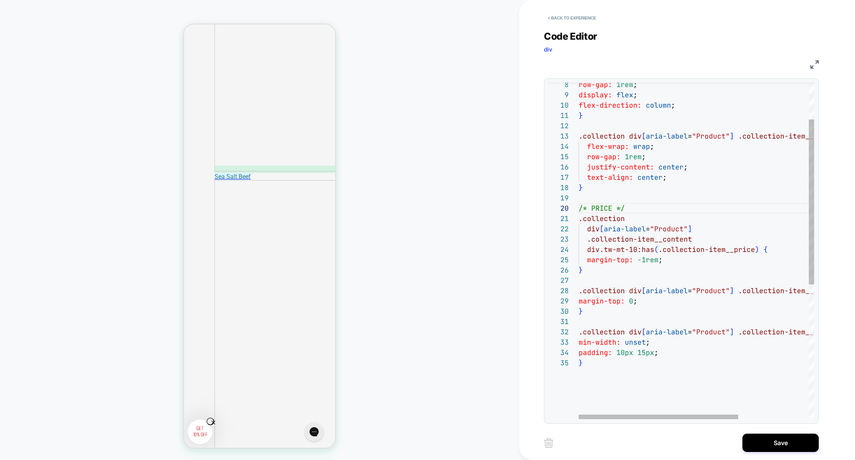
click at [584, 282] on div "row-gap: 1rem ; display: flex ; flex-direction: column ; } .collection div [ ar…" at bounding box center [748, 350] width 339 height 687
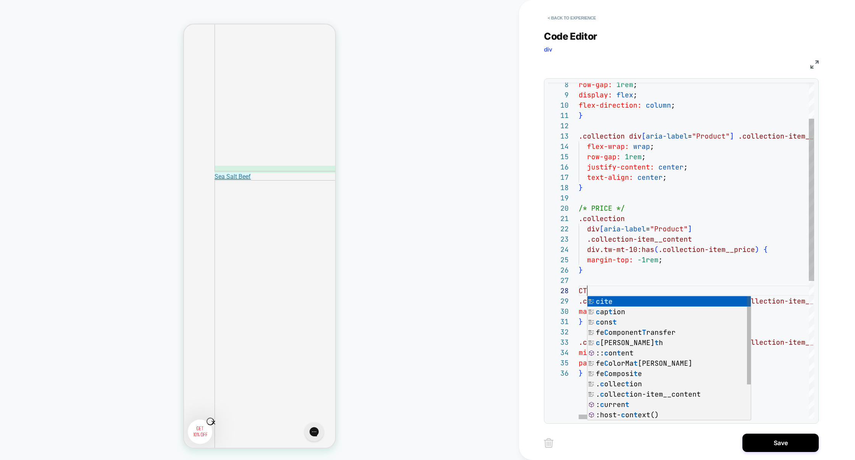
scroll to position [72, 12]
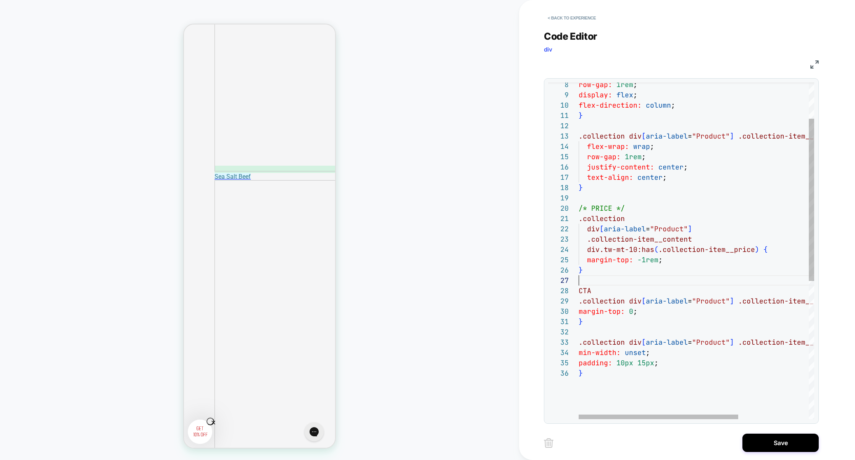
click at [596, 281] on div "row-gap: 1rem ; display: flex ; flex-direction: column ; } .collection div [ ar…" at bounding box center [748, 355] width 339 height 697
click at [596, 292] on div "row-gap: 1rem ; display: flex ; flex-direction: column ; } .collection div [ ar…" at bounding box center [748, 355] width 339 height 697
click at [604, 379] on div "row-gap: 1rem ; display: flex ; flex-direction: column ; } .collection div [ ar…" at bounding box center [748, 355] width 339 height 697
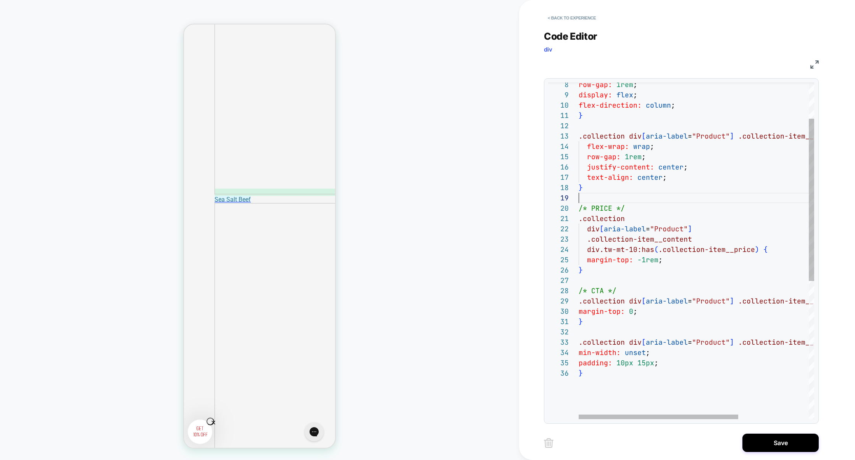
scroll to position [82, 0]
click at [596, 200] on div "row-gap: 1rem ; display: flex ; flex-direction: column ; } .collection div [ ar…" at bounding box center [748, 355] width 339 height 697
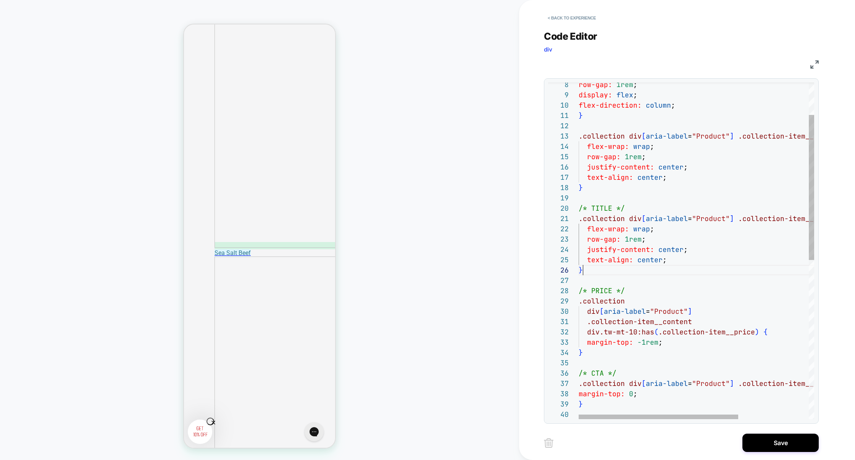
scroll to position [51, 4]
drag, startPoint x: 737, startPoint y: 219, endPoint x: 763, endPoint y: 220, distance: 26.4
click at [763, 220] on span ".collection-item__content" at bounding box center [790, 218] width 105 height 9
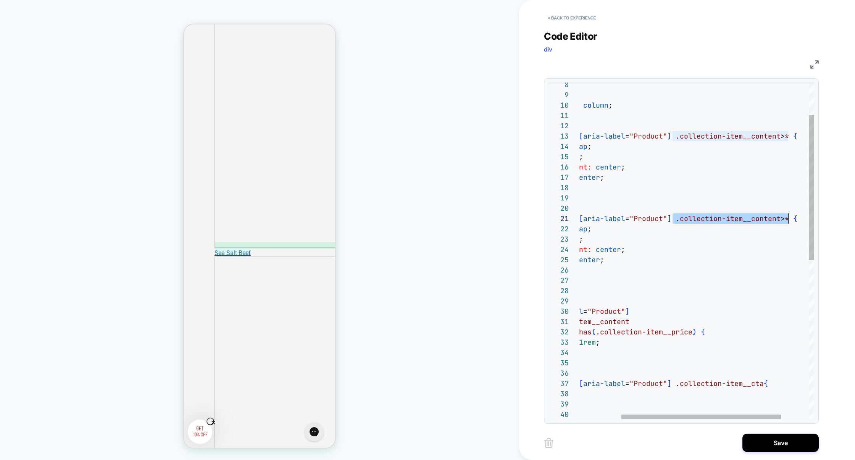
click at [790, 220] on div "row-gap: 1rem ; display: flex ; flex-direction: column ; } .collection div [ ar…" at bounding box center [685, 397] width 339 height 780
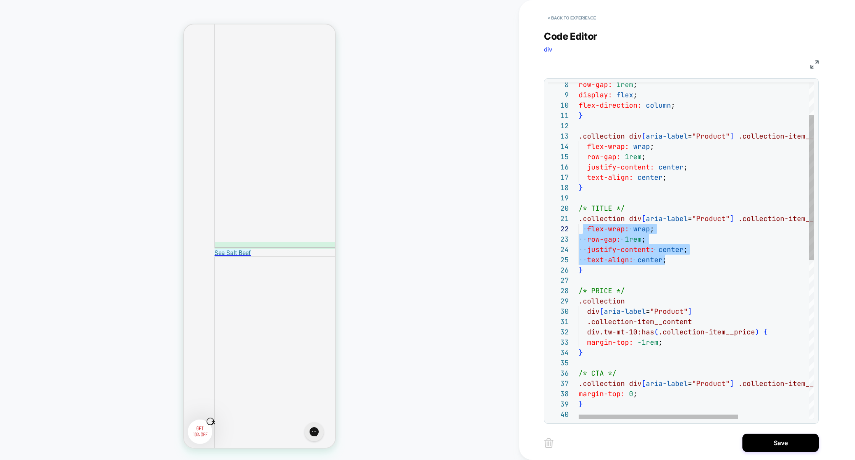
scroll to position [10, 0]
drag, startPoint x: 676, startPoint y: 258, endPoint x: 580, endPoint y: 228, distance: 100.4
click at [580, 228] on div "row-gap: 1rem ; display: flex ; flex-direction: column ; } .collection div [ ar…" at bounding box center [748, 397] width 339 height 780
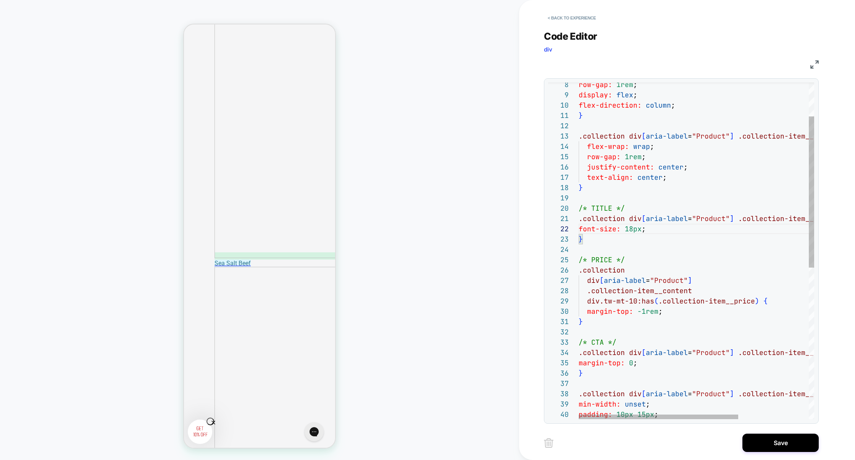
scroll to position [0, 0]
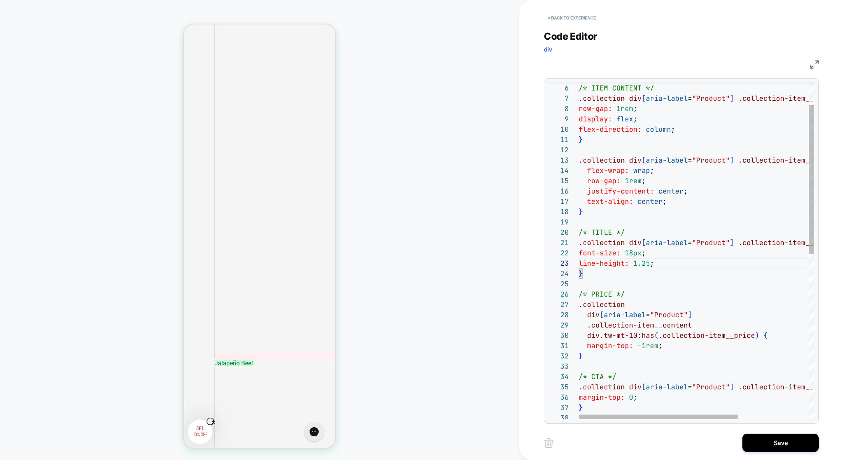
click at [601, 221] on div "text-align: center ; } .collection div [ aria-label = "Product" ] .collection-i…" at bounding box center [748, 410] width 339 height 759
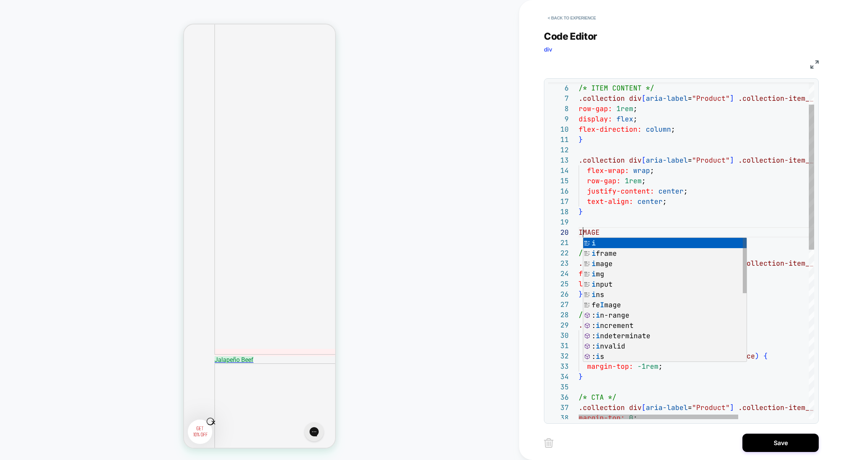
scroll to position [92, 4]
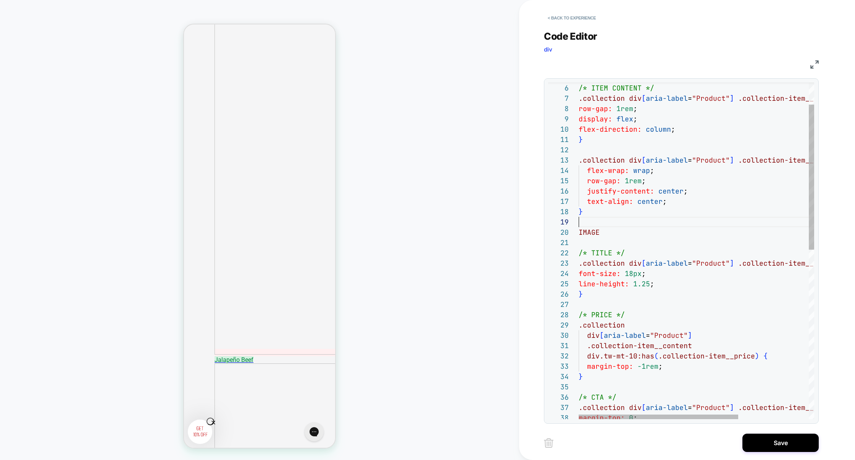
click at [634, 219] on div "text-align: center ; } .collection div [ aria-label = "Product" ] .collection-i…" at bounding box center [748, 421] width 339 height 780
click at [624, 236] on div "text-align: center ; } .collection div [ aria-label = "Product" ] .collection-i…" at bounding box center [748, 421] width 339 height 780
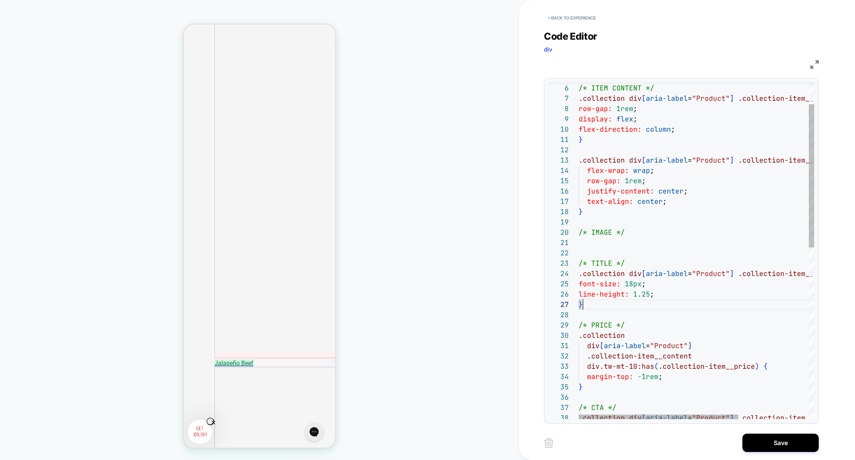
scroll to position [62, 4]
click at [608, 301] on div "text-align: center ; } .collection div [ aria-label = "Product" ] .collection-i…" at bounding box center [748, 426] width 339 height 790
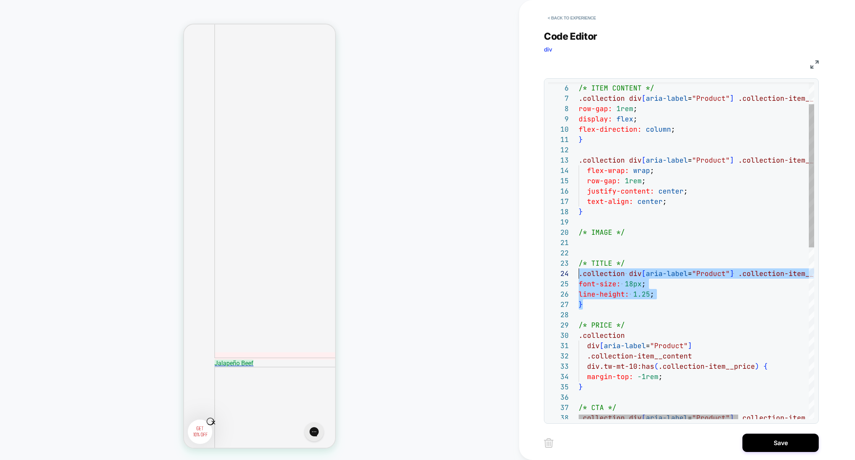
drag, startPoint x: 607, startPoint y: 304, endPoint x: 559, endPoint y: 271, distance: 58.5
click at [559, 271] on div "17 18 19 30 31 32 33 34 35 36 38 29 37 23 28 24 25 27 26 16 15 14 12 13 11 10 9…" at bounding box center [681, 250] width 266 height 337
click at [595, 244] on div "text-align: center ; } .collection div [ aria-label = "Product" ] .collection-i…" at bounding box center [748, 426] width 339 height 790
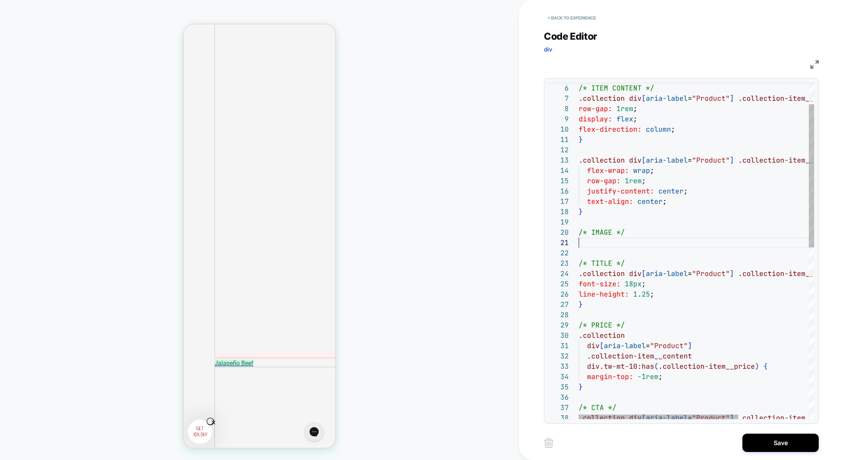
scroll to position [31, 4]
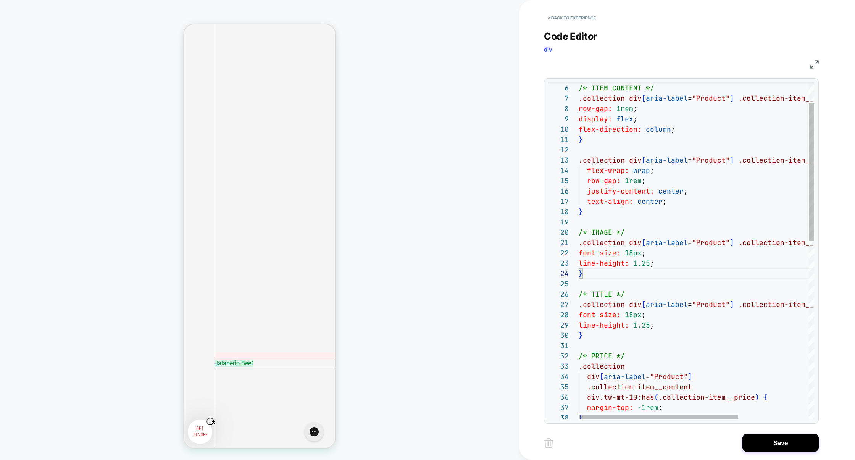
click at [757, 242] on div "text-align: center ; } .collection div [ aria-label = "Product" ] .collection-i…" at bounding box center [748, 441] width 339 height 821
drag, startPoint x: 586, startPoint y: 263, endPoint x: 514, endPoint y: 254, distance: 71.9
click at [514, 254] on div "COLLECTION: Shop All Products (Category) COLLECTION: Shop All Products (Categor…" at bounding box center [427, 230] width 855 height 460
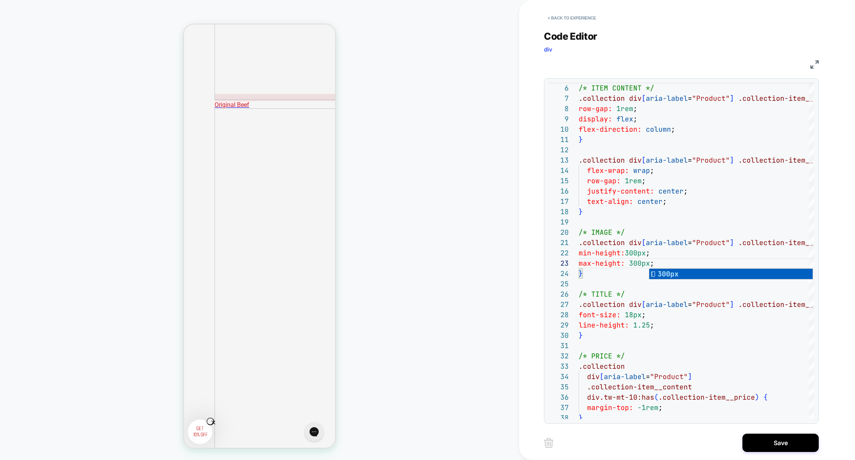
scroll to position [1034, 0]
type textarea "**********"
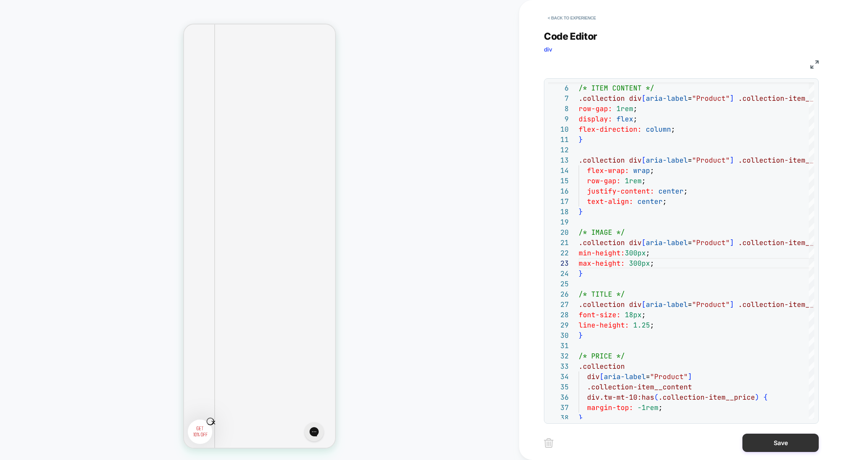
click at [783, 442] on button "Save" at bounding box center [780, 443] width 76 height 18
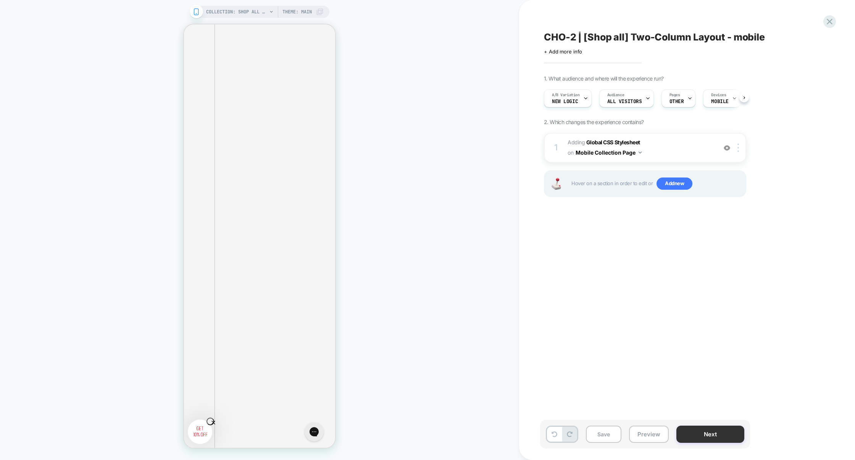
scroll to position [0, 0]
click at [605, 435] on button "Save" at bounding box center [604, 434] width 36 height 17
click at [636, 436] on button "Preview" at bounding box center [649, 434] width 40 height 17
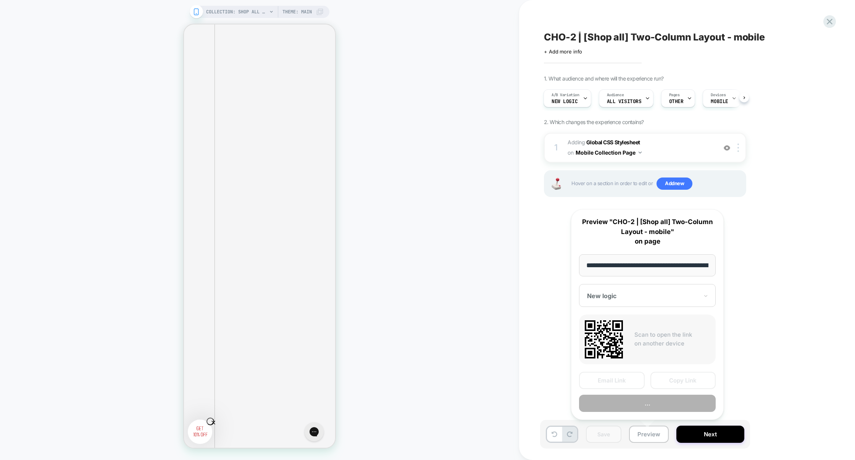
scroll to position [0, 44]
click at [663, 403] on button "Preview" at bounding box center [647, 403] width 137 height 17
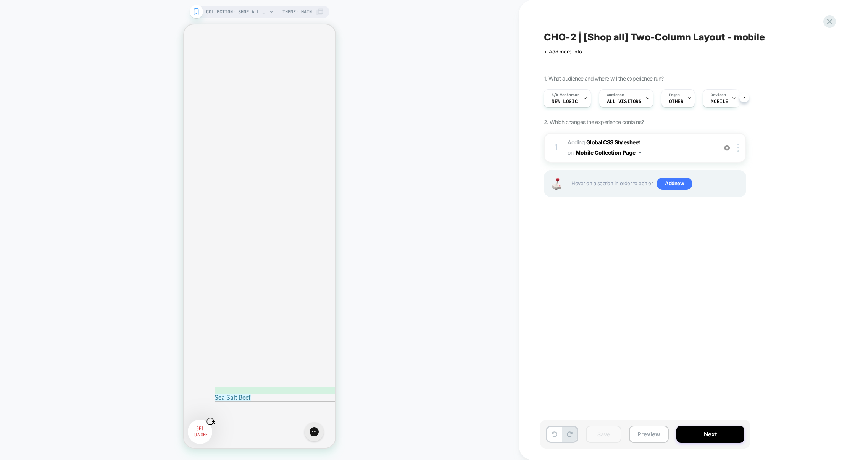
scroll to position [1554, 0]
click at [682, 153] on span "Adding Global CSS Stylesheet on Mobile Collection Page" at bounding box center [640, 147] width 145 height 21
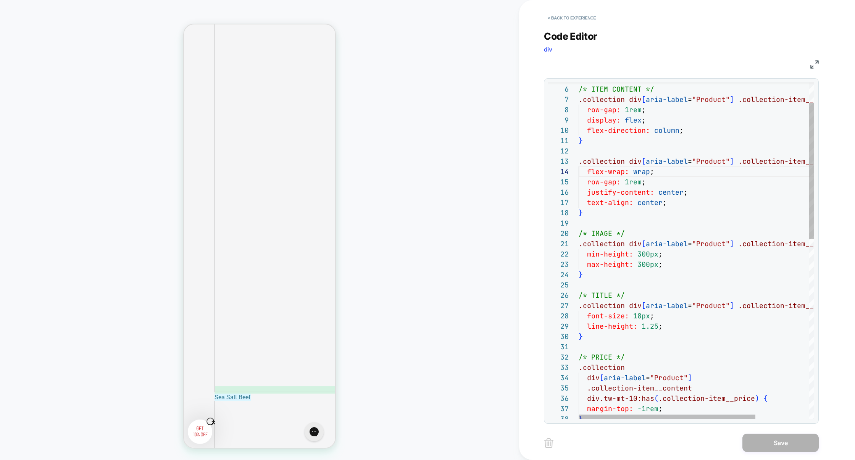
scroll to position [31, 74]
click at [670, 173] on div "} .collection div [ aria-label = "Product" ] .collection-item__content > * { fl…" at bounding box center [732, 447] width 306 height 831
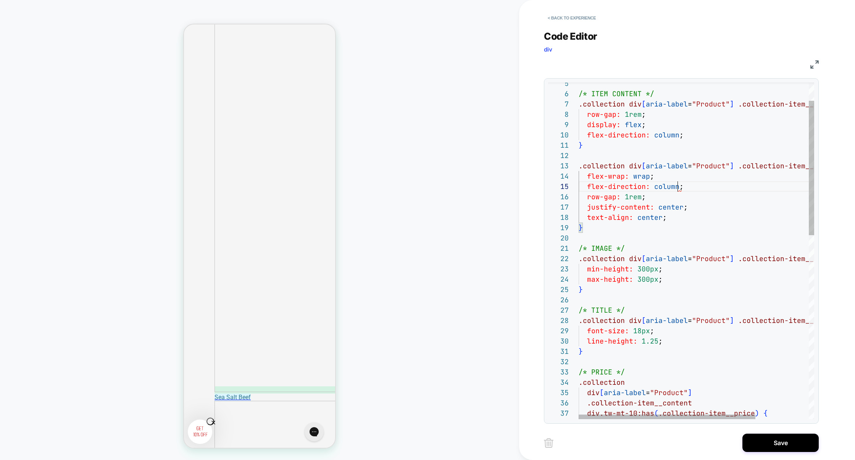
scroll to position [41, 98]
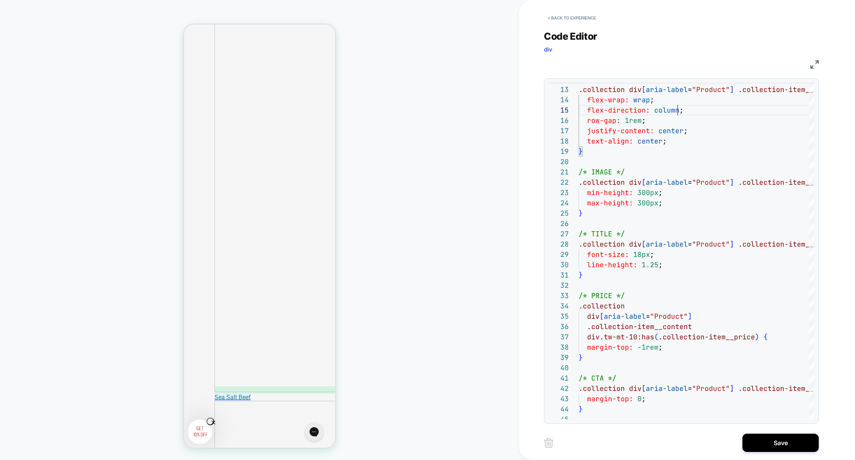
type textarea "**********"
click at [773, 454] on div "< Back to experience Code Editor div CSS 12 13 14 16 17 18 19 20 21 22 23 24 25…" at bounding box center [687, 230] width 286 height 460
click at [773, 451] on button "Save" at bounding box center [780, 443] width 76 height 18
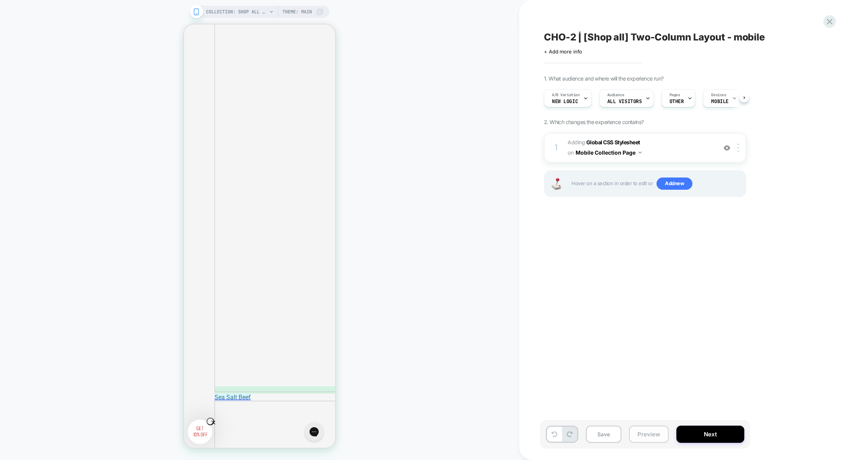
scroll to position [0, 0]
click at [660, 431] on button "Preview" at bounding box center [649, 434] width 40 height 17
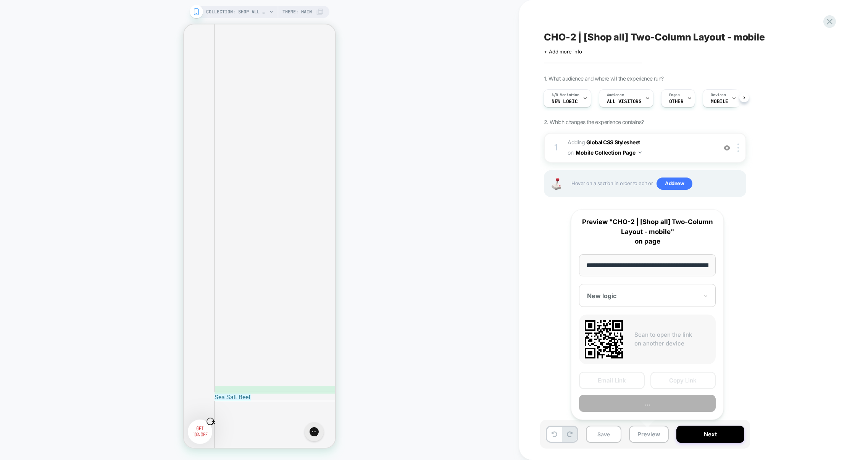
scroll to position [0, 44]
click at [665, 408] on button "Preview" at bounding box center [647, 403] width 137 height 17
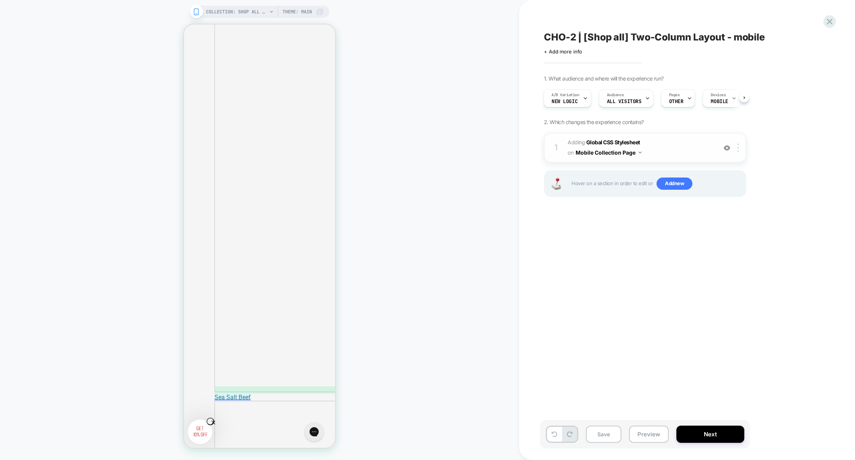
click at [671, 156] on span "Adding Global CSS Stylesheet on Mobile Collection Page" at bounding box center [640, 147] width 145 height 21
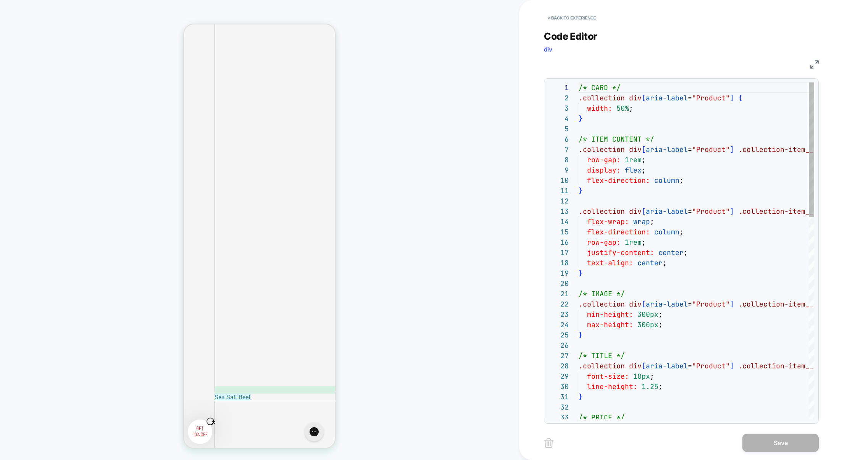
scroll to position [103, 0]
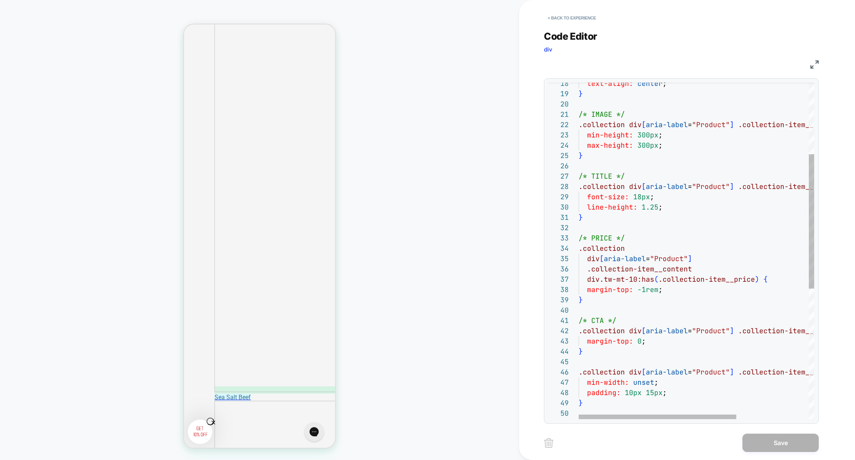
click at [672, 288] on div "text-align: center ; } /* IMAGE */ .collection div [ aria-label = "Product" ] .…" at bounding box center [751, 324] width 344 height 842
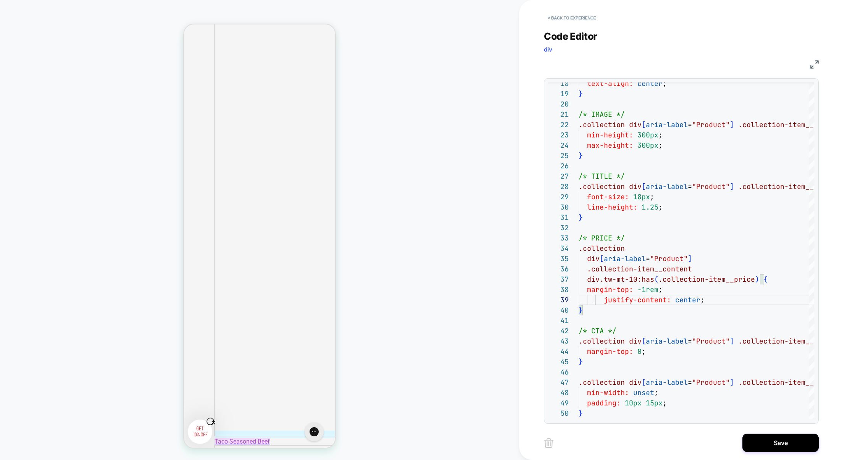
scroll to position [1953, 0]
type textarea "**********"
click at [786, 448] on button "Save" at bounding box center [780, 443] width 76 height 18
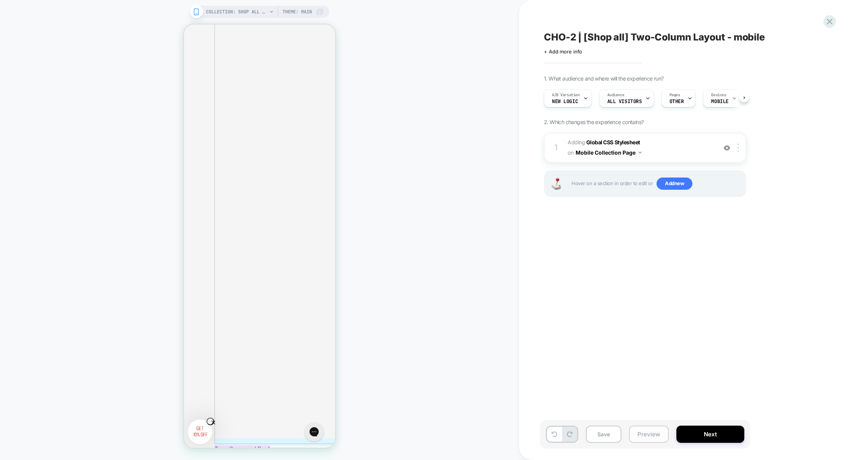
click at [641, 440] on button "Preview" at bounding box center [649, 434] width 40 height 17
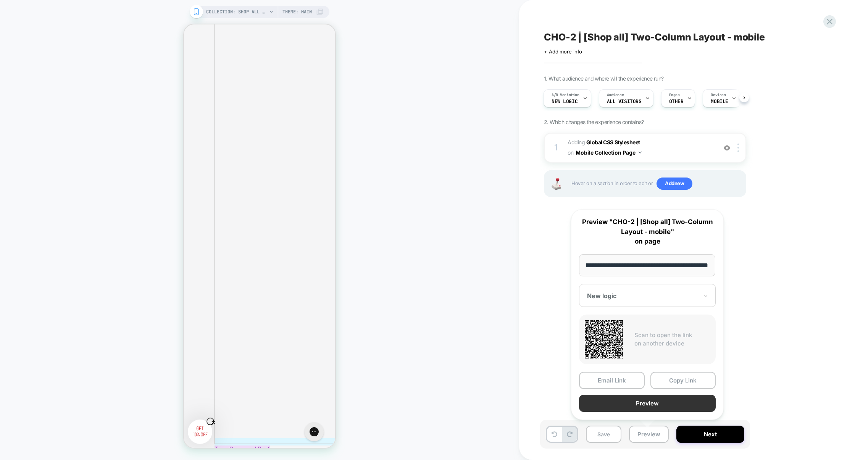
scroll to position [0, 0]
click at [660, 406] on button "Preview" at bounding box center [647, 403] width 137 height 17
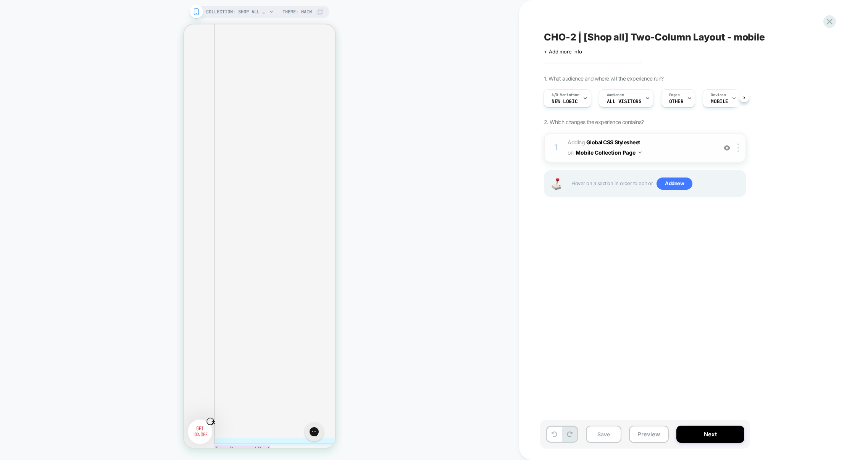
click at [679, 147] on span "Adding Global CSS Stylesheet on Mobile Collection Page" at bounding box center [640, 147] width 145 height 21
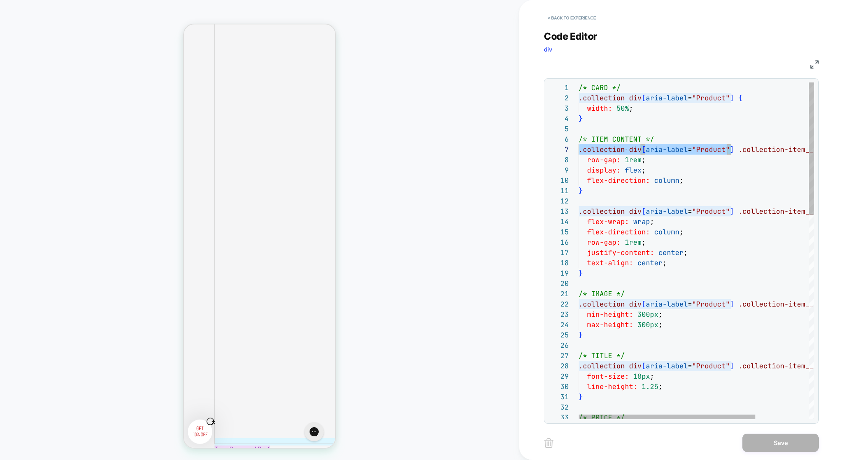
scroll to position [62, 0]
drag, startPoint x: 732, startPoint y: 152, endPoint x: 554, endPoint y: 151, distance: 178.3
click at [554, 151] on div "1 2 3 4 5 6 7 8 9 10 11 12 13 14 15 16 17 18 19 20 21 22 23 24 25 26 27 28 29 3…" at bounding box center [681, 250] width 266 height 337
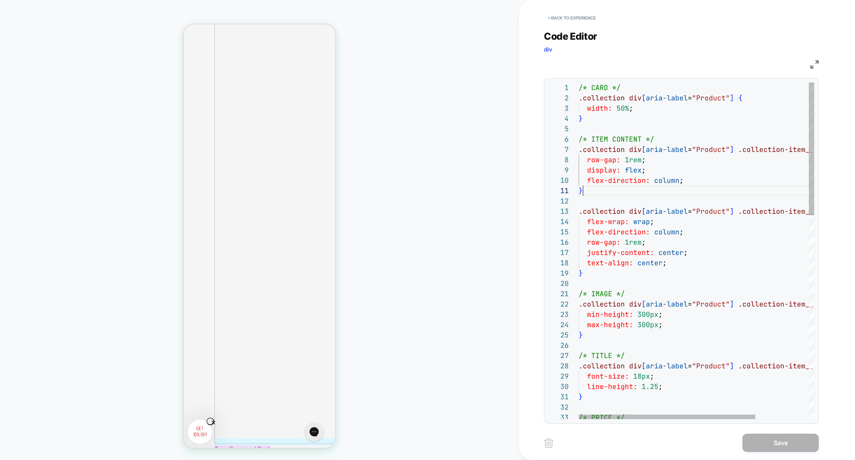
scroll to position [0, 4]
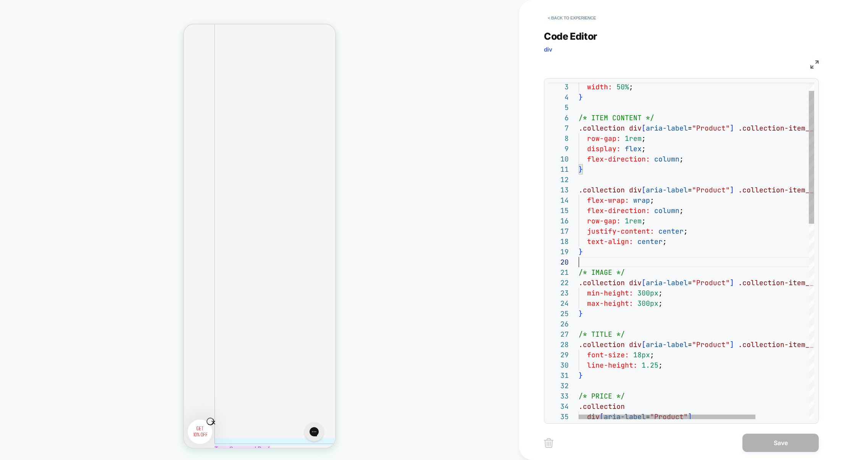
scroll to position [92, 0]
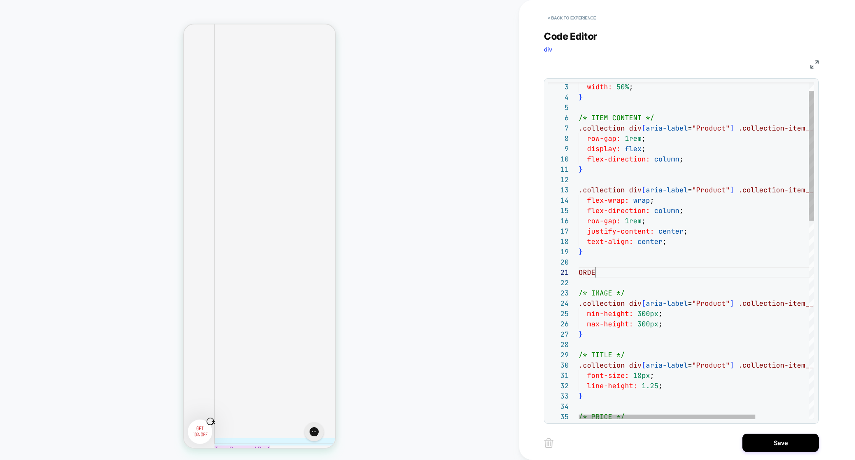
scroll to position [0, 21]
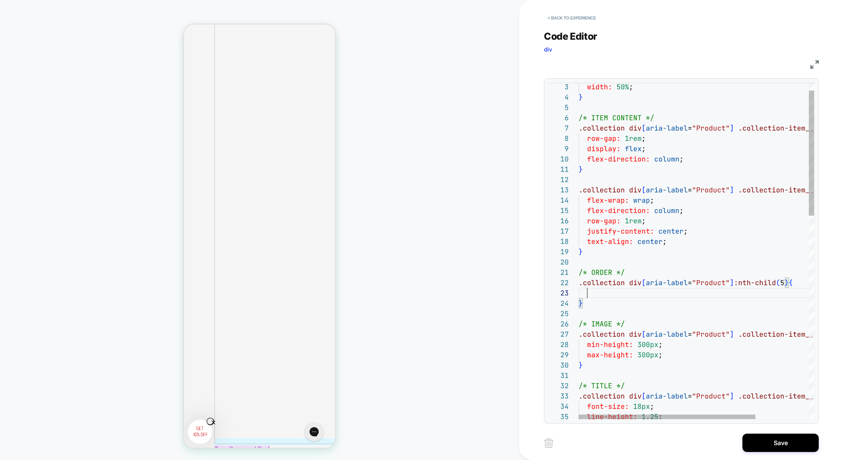
scroll to position [21, 8]
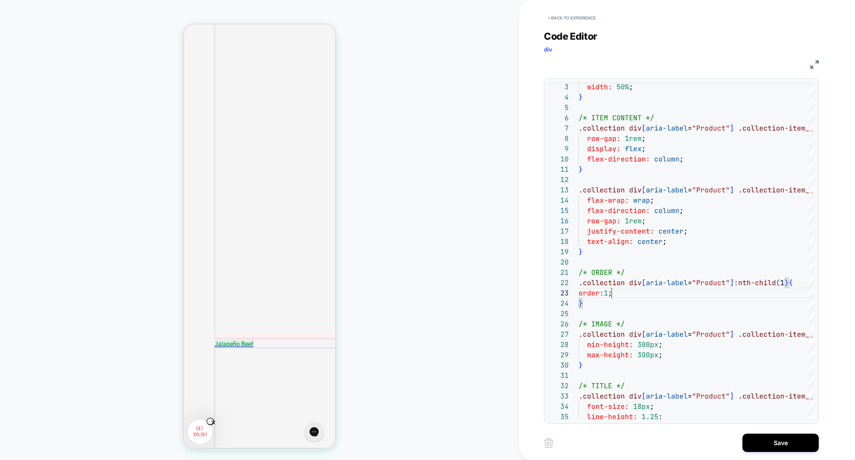
scroll to position [1151, 0]
type textarea "**********"
click at [776, 439] on button "Save" at bounding box center [780, 443] width 76 height 18
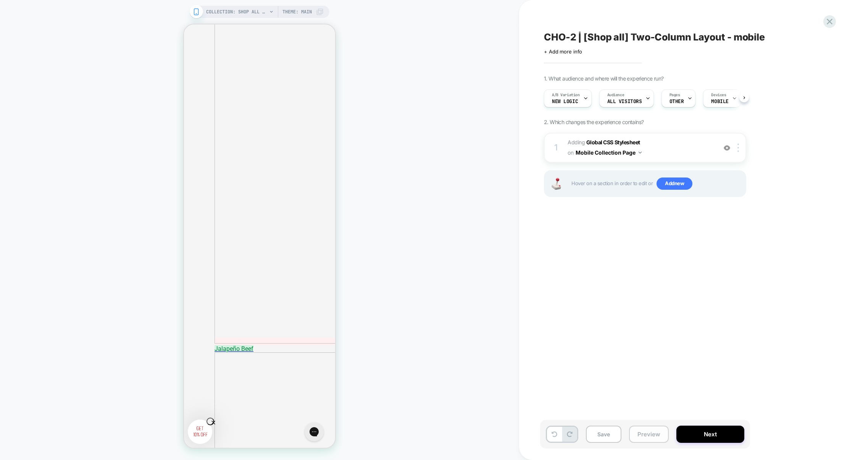
scroll to position [0, 0]
click at [644, 431] on button "Preview" at bounding box center [649, 434] width 40 height 17
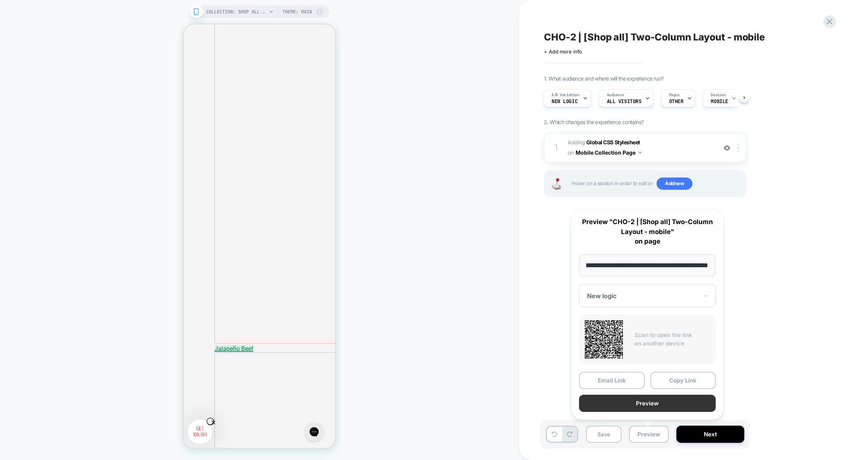
scroll to position [0, 0]
click at [652, 400] on button "Preview" at bounding box center [647, 403] width 137 height 17
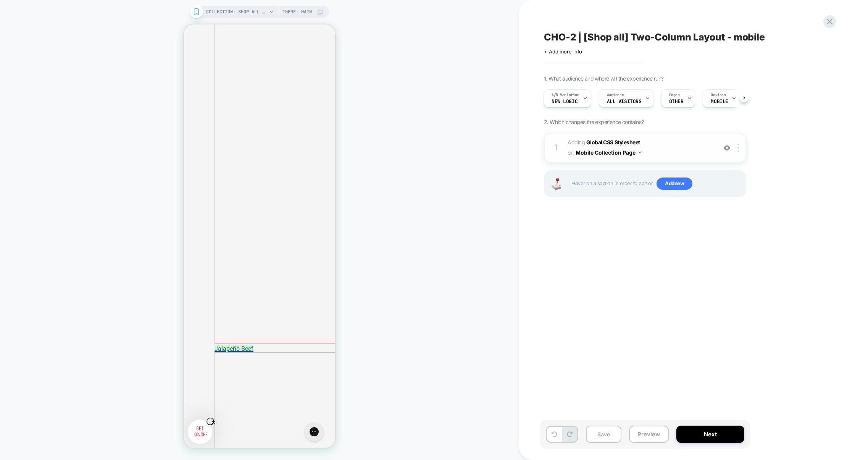
click at [683, 140] on span "Adding Global CSS Stylesheet on Mobile Collection Page" at bounding box center [640, 147] width 145 height 21
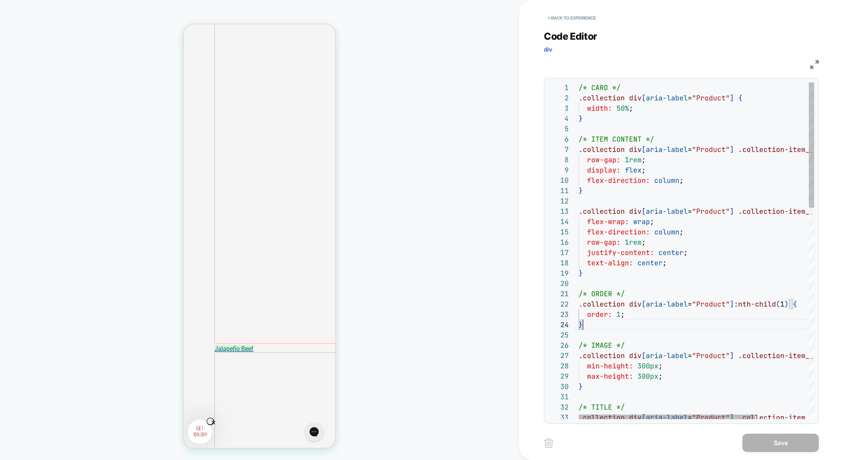
scroll to position [10, 0]
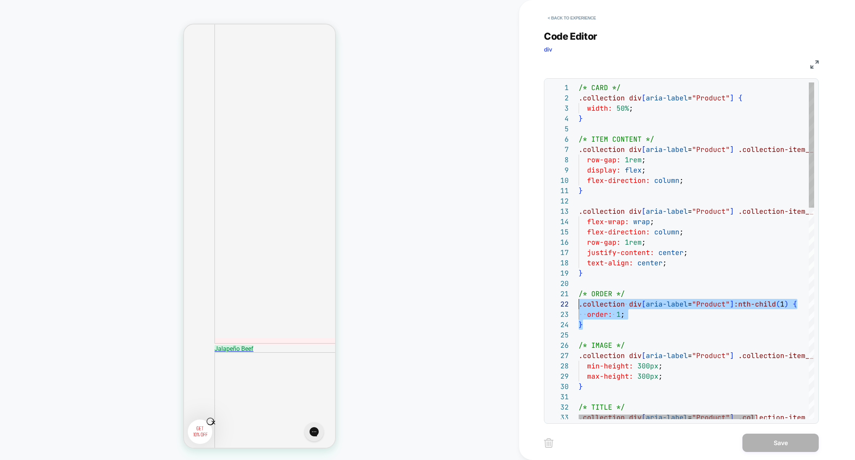
drag, startPoint x: 588, startPoint y: 327, endPoint x: 563, endPoint y: 305, distance: 33.0
drag, startPoint x: 587, startPoint y: 316, endPoint x: 622, endPoint y: 319, distance: 35.6
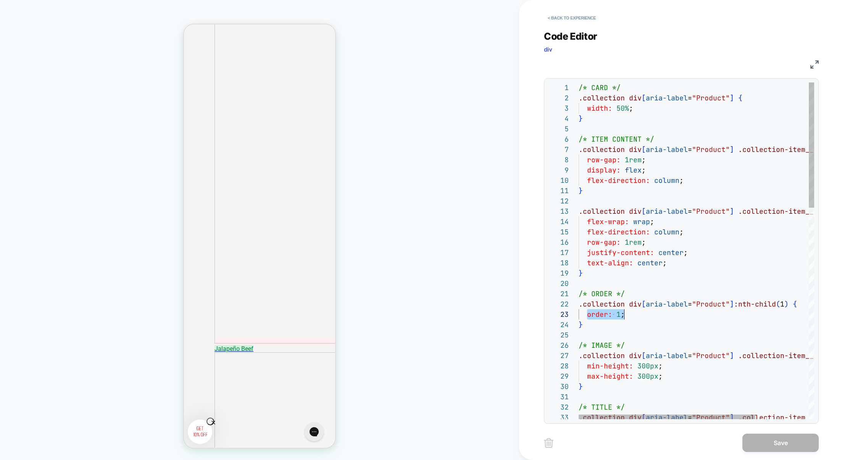
drag, startPoint x: 593, startPoint y: 323, endPoint x: 569, endPoint y: 304, distance: 30.5
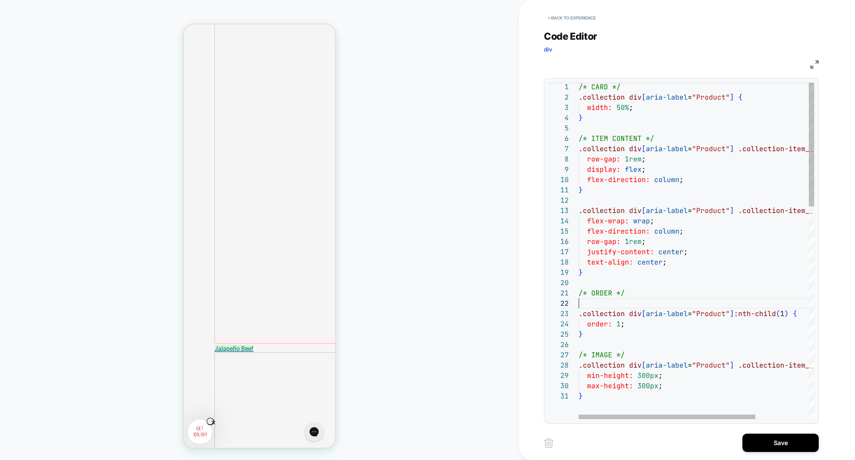
scroll to position [31, 4]
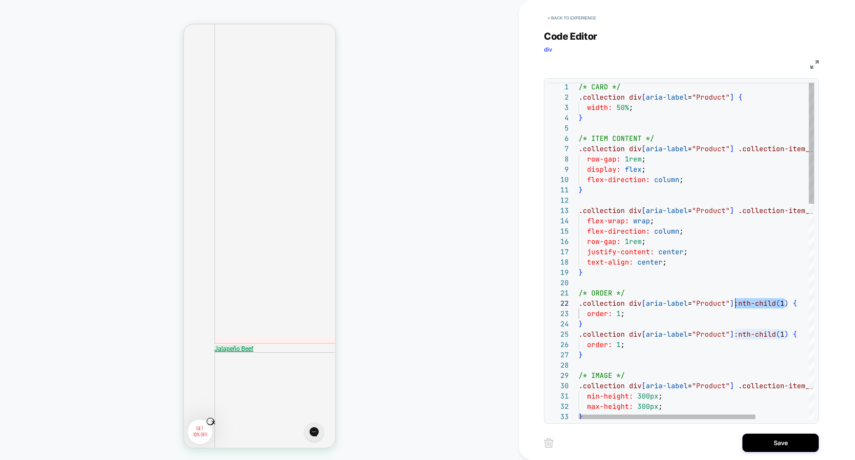
drag, startPoint x: 784, startPoint y: 303, endPoint x: 736, endPoint y: 303, distance: 47.3
click at [736, 303] on span ".collection div [ aria-label = "Product" ] :nth-child ( 1 ) {" at bounding box center [688, 303] width 218 height 9
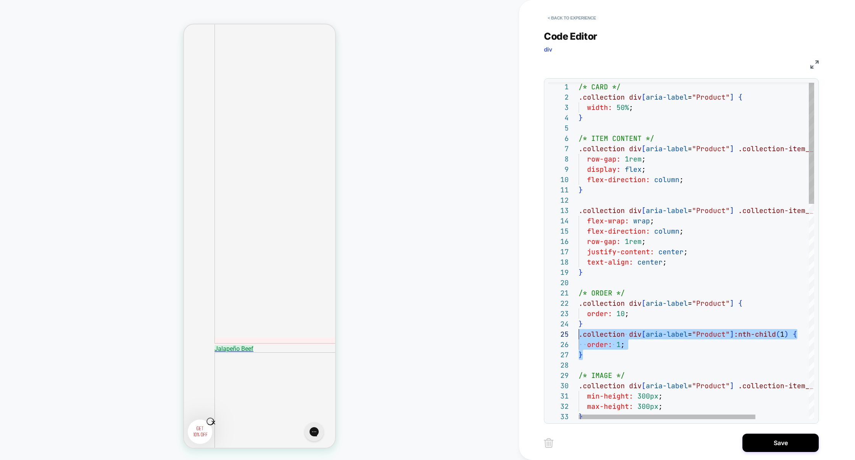
scroll to position [41, 0]
drag, startPoint x: 610, startPoint y: 353, endPoint x: 578, endPoint y: 338, distance: 35.0
drag, startPoint x: 785, startPoint y: 337, endPoint x: 500, endPoint y: 332, distance: 284.8
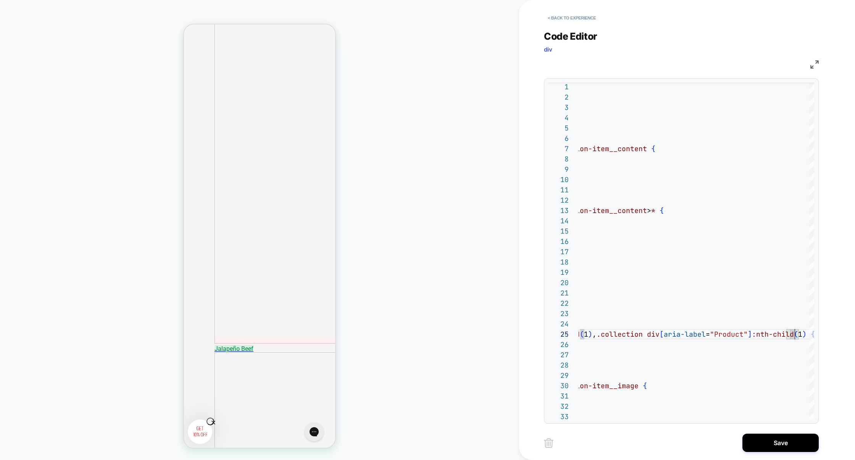
scroll to position [41, 412]
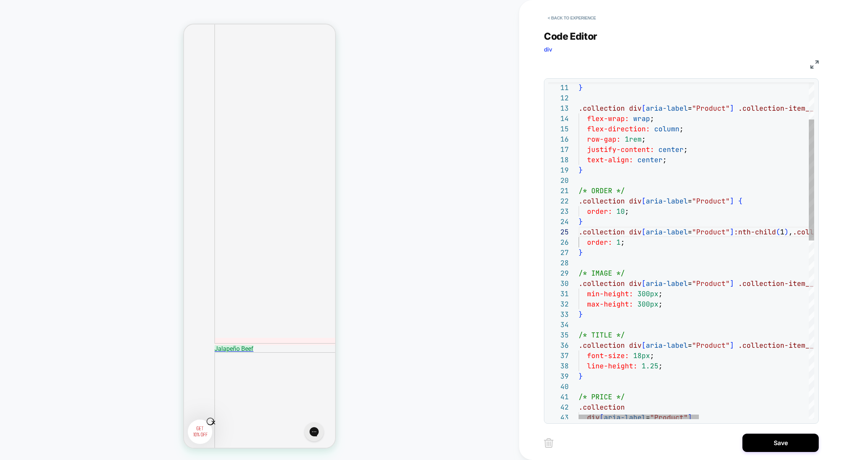
click at [594, 263] on div "} .collection div [ aria-label = "Product" ] .collection-item__content > * { fl…" at bounding box center [804, 446] width 450 height 934
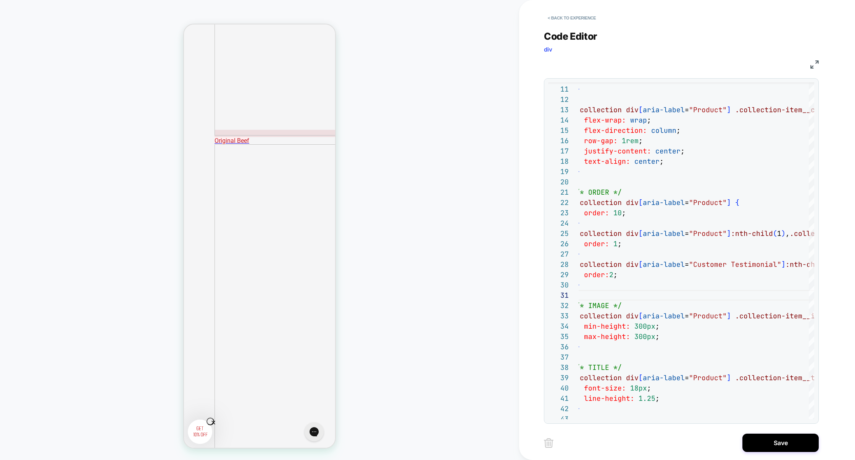
scroll to position [908, 0]
type textarea "**********"
click at [773, 439] on button "Save" at bounding box center [780, 443] width 76 height 18
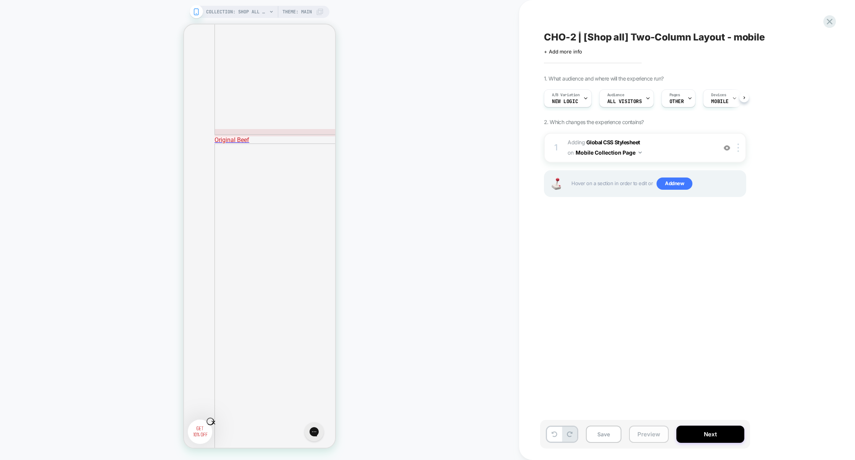
scroll to position [0, 0]
click at [655, 429] on button "Preview" at bounding box center [649, 434] width 40 height 17
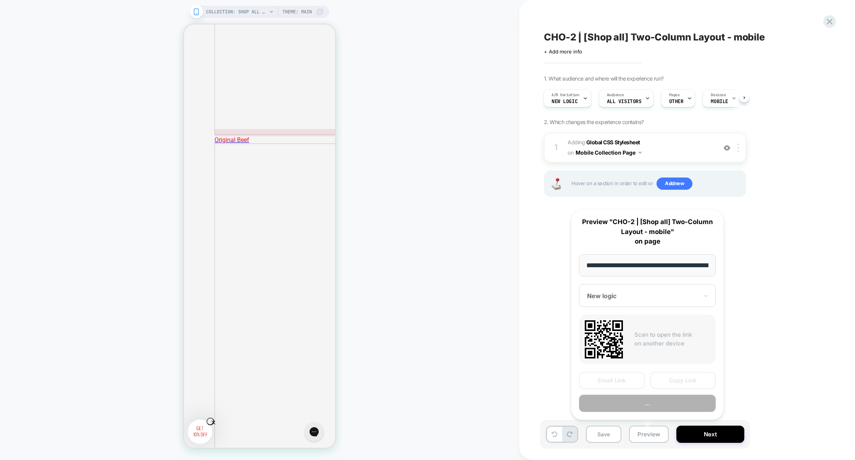
scroll to position [0, 44]
click at [657, 399] on button "Preview" at bounding box center [647, 403] width 137 height 17
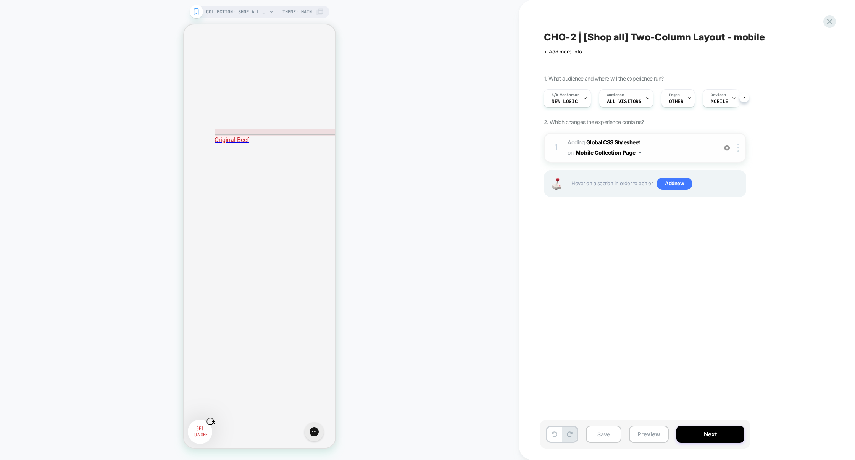
click at [687, 153] on span "Adding Global CSS Stylesheet on Mobile Collection Page" at bounding box center [640, 147] width 145 height 21
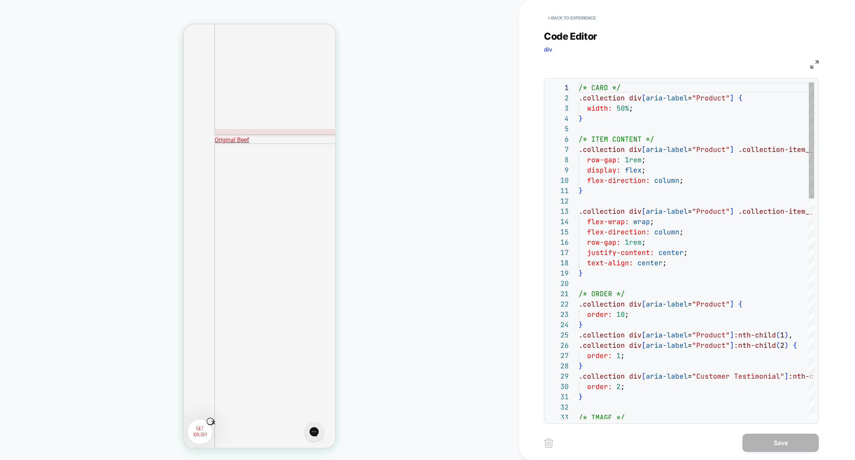
scroll to position [103, 0]
click at [815, 63] on img at bounding box center [814, 64] width 8 height 8
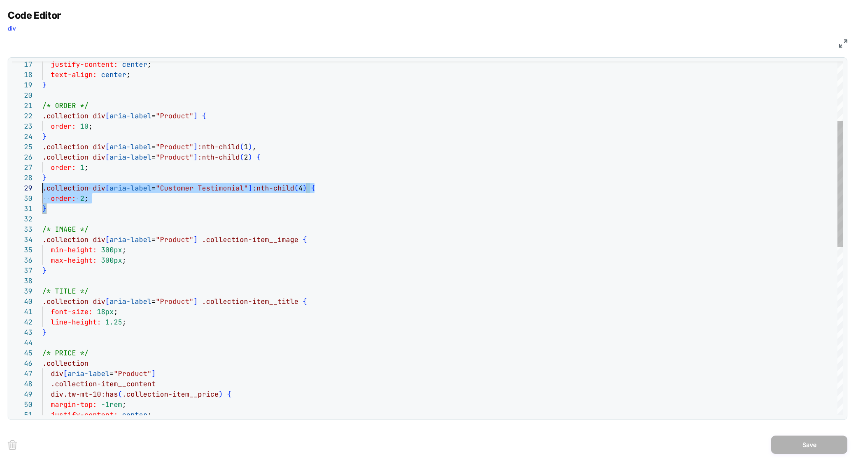
scroll to position [82, 0]
drag, startPoint x: 59, startPoint y: 207, endPoint x: 26, endPoint y: 189, distance: 37.5
click at [26, 189] on div "17 18 19 20 21 22 23 24 25 26 27 28 29 30 31 32 33 34 35 36 37 38 39 40 41 42 4…" at bounding box center [427, 238] width 831 height 354
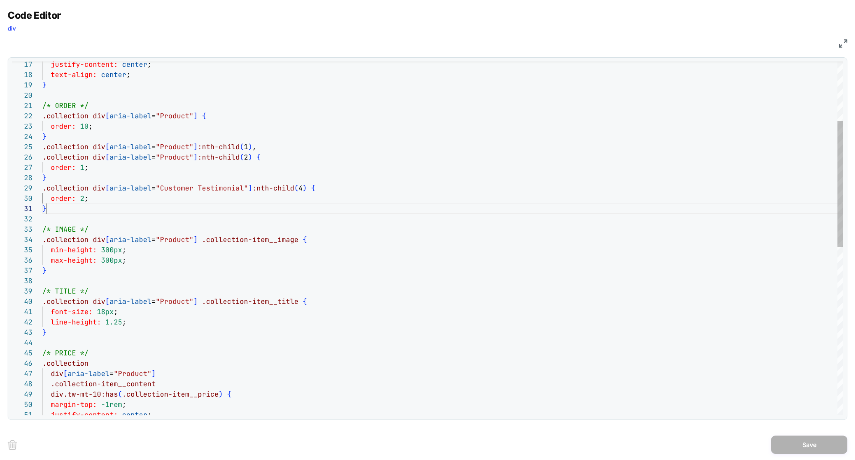
click at [297, 205] on div "justify-content: center ; text-align: center ; } /* ORDER */ .collection div [ …" at bounding box center [442, 390] width 800 height 993
drag, startPoint x: 250, startPoint y: 192, endPoint x: 19, endPoint y: 192, distance: 230.6
click at [42, 192] on div "justify-content: center ; text-align: center ; } /* ORDER */ .collection div [ …" at bounding box center [442, 390] width 800 height 993
click at [196, 116] on div "justify-content: center ; text-align: center ; } /* ORDER */ .collection div [ …" at bounding box center [442, 390] width 800 height 993
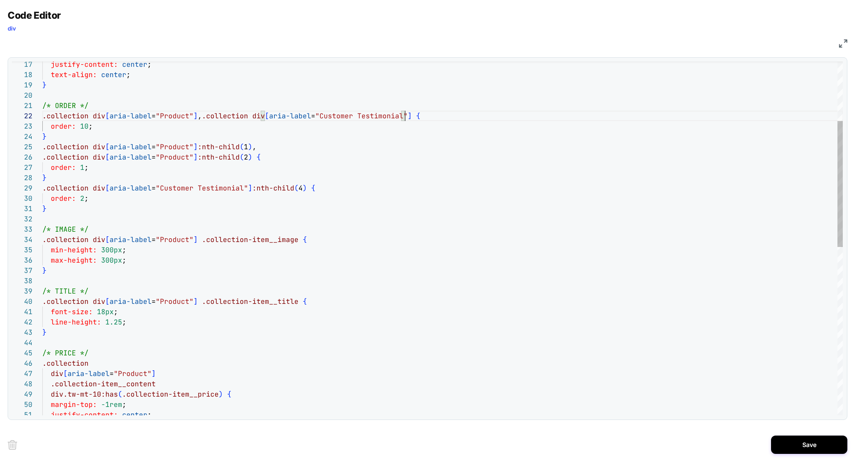
scroll to position [674, 0]
type textarea "**********"
click at [806, 447] on button "Save" at bounding box center [809, 445] width 76 height 18
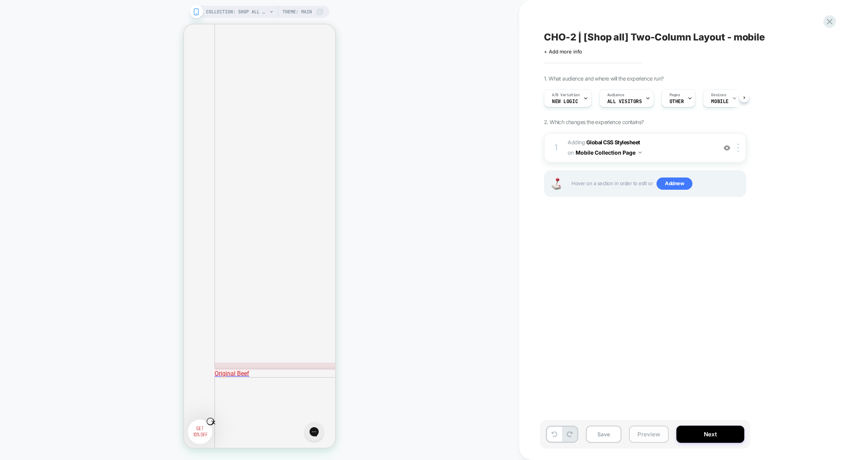
scroll to position [0, 0]
click at [642, 428] on button "Preview" at bounding box center [649, 434] width 40 height 17
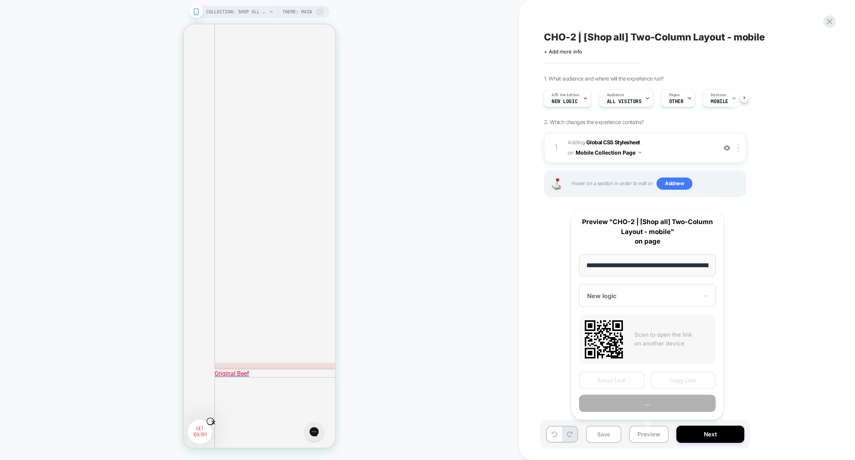
scroll to position [0, 44]
click at [651, 402] on button "Preview" at bounding box center [647, 403] width 137 height 17
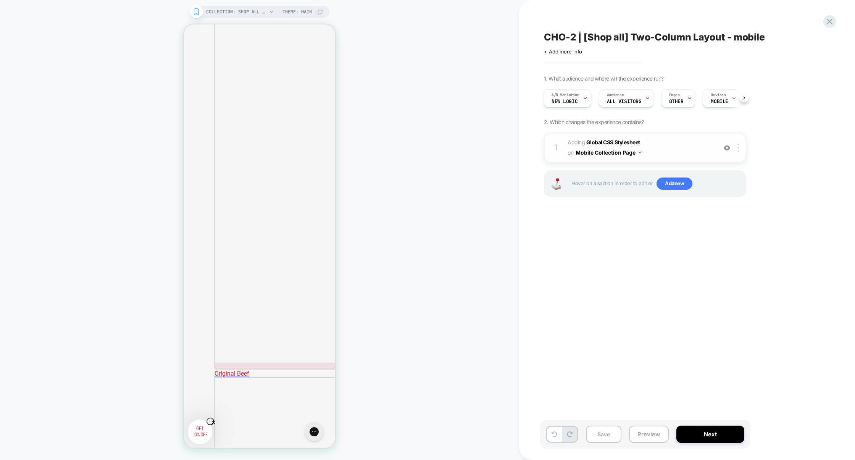
click at [670, 156] on span "Adding Global CSS Stylesheet on Mobile Collection Page" at bounding box center [640, 147] width 145 height 21
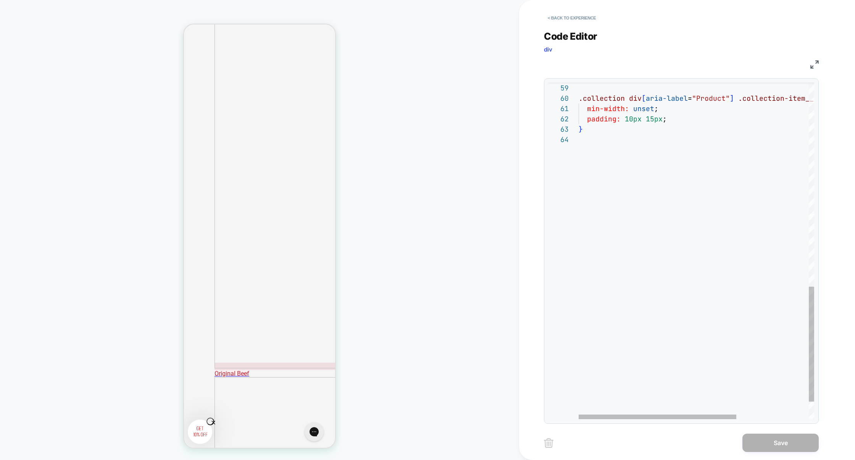
scroll to position [31, 0]
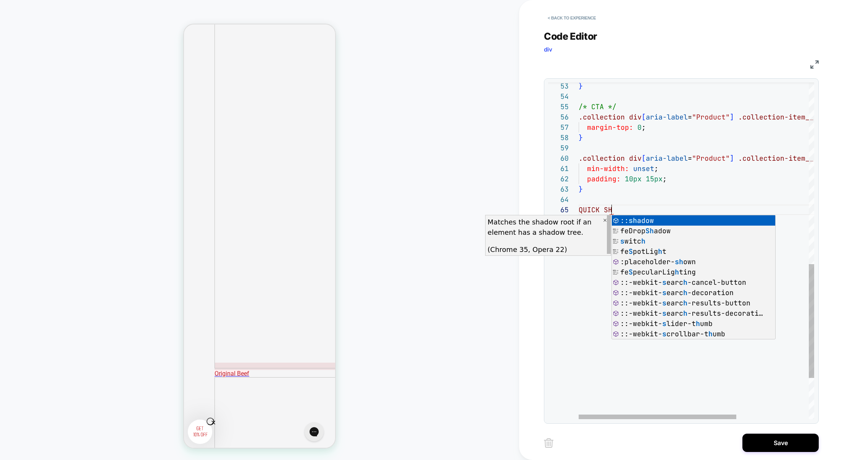
scroll to position [41, 41]
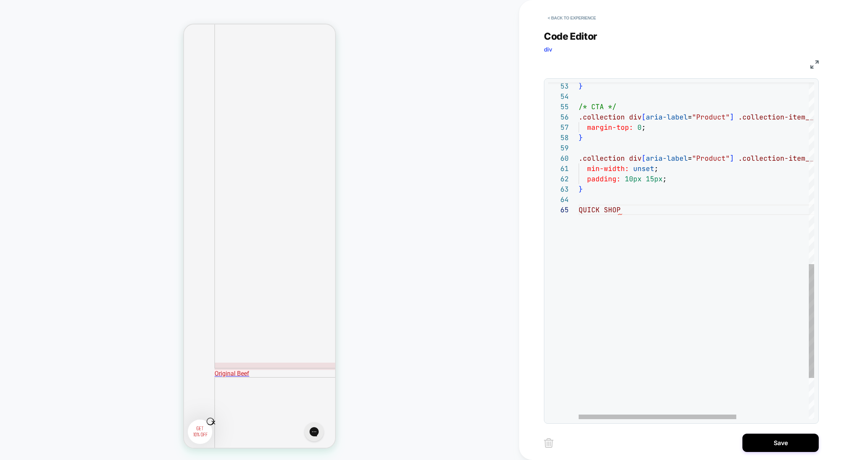
click at [668, 217] on div "} .collection div [ aria-label = "Product" ] .collection-item__cta .quickViewTo…" at bounding box center [751, 43] width 344 height 996
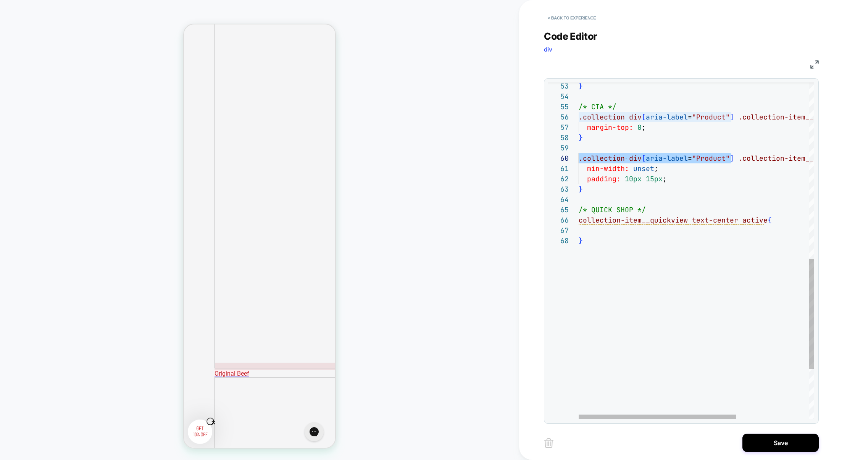
scroll to position [92, 0]
drag, startPoint x: 730, startPoint y: 160, endPoint x: 534, endPoint y: 158, distance: 196.6
click at [579, 158] on div "} .collection div [ aria-label = "Product" ] .collection-item__cta .quickViewTo…" at bounding box center [751, 58] width 344 height 1027
click at [579, 221] on div "} .collection div [ aria-label = "Product" ] .collection-item__cta .quickViewTo…" at bounding box center [751, 58] width 344 height 1027
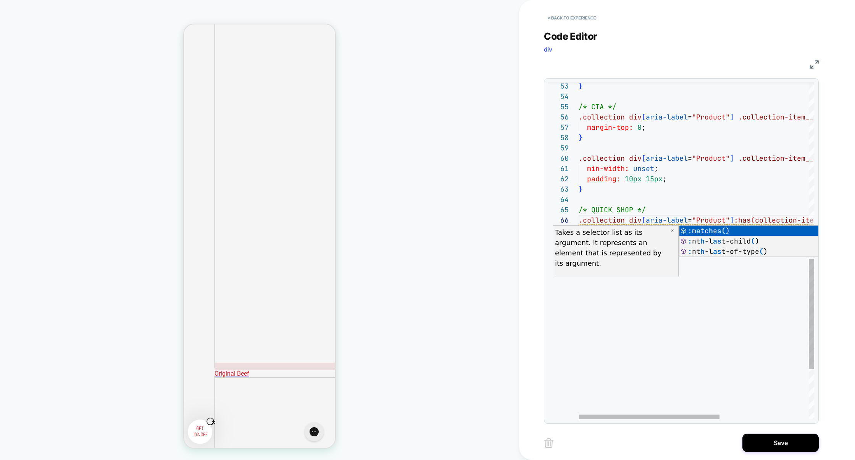
scroll to position [31, 0]
click at [682, 197] on div "} .collection div [ aria-label = "Product" ] .collection-item__cta .quickViewTo…" at bounding box center [771, 58] width 385 height 1027
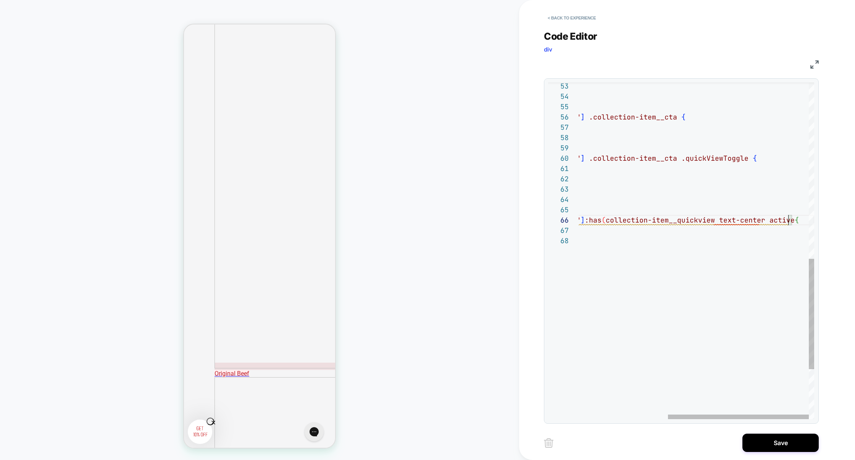
click at [789, 223] on div "} .collection div [ aria-label = "Product" ] .collection-item__cta .quickViewTo…" at bounding box center [621, 58] width 385 height 1027
click at [602, 219] on div "} .collection div [ aria-label = "Product" ] .collection-item__cta .quickViewTo…" at bounding box center [624, 58] width 390 height 1027
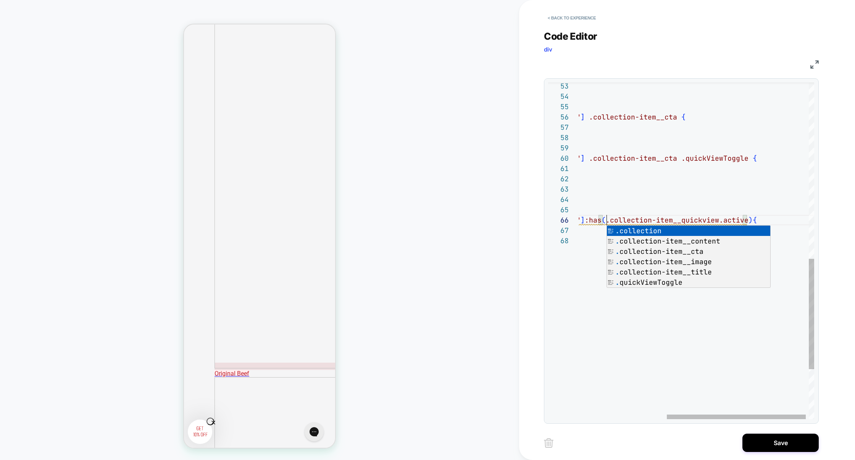
scroll to position [51, 177]
click at [697, 214] on div "} .collection div [ aria-label = "Product" ] .collection-item__cta .quickViewTo…" at bounding box center [624, 58] width 390 height 1027
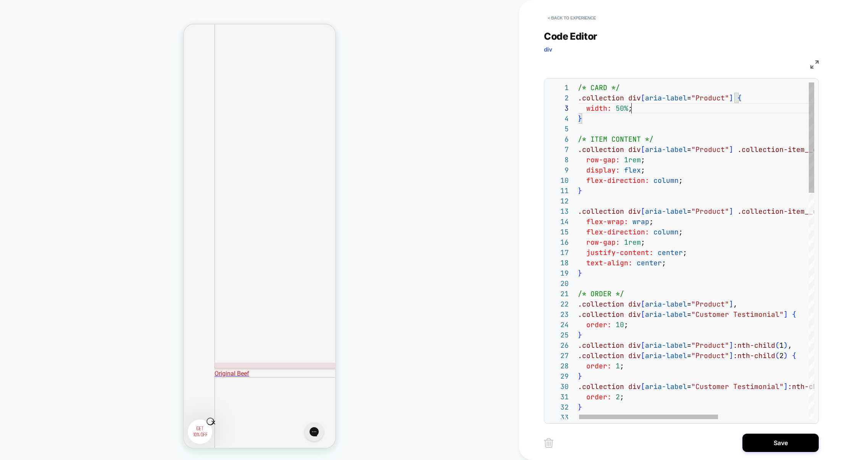
scroll to position [21, 0]
drag, startPoint x: 642, startPoint y: 111, endPoint x: 558, endPoint y: 105, distance: 84.2
click at [558, 105] on div "33 32 31 30 29 28 27 26 25 24 23 22 21 20 19 18 17 16 15 14 13 12 11 10 9 8 7 6…" at bounding box center [681, 250] width 266 height 337
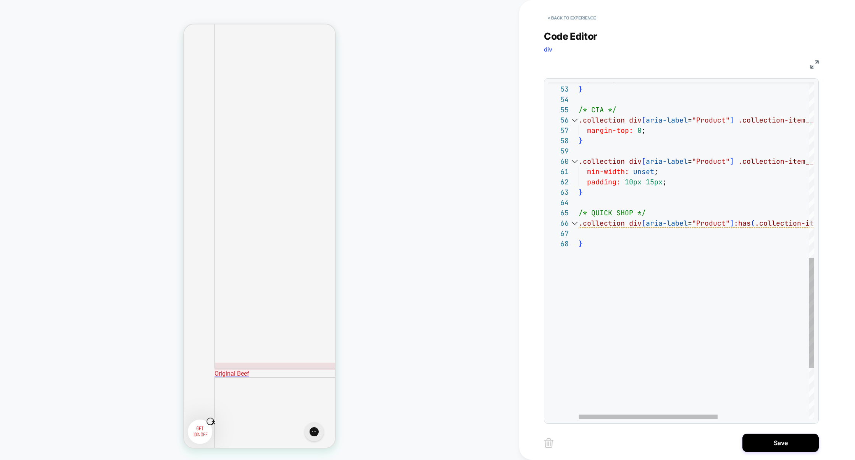
click at [591, 234] on div "/* QUICK SHOP */ .collection div [ aria-label = "Product" ] :has ( .collection-…" at bounding box center [774, 61] width 390 height 1027
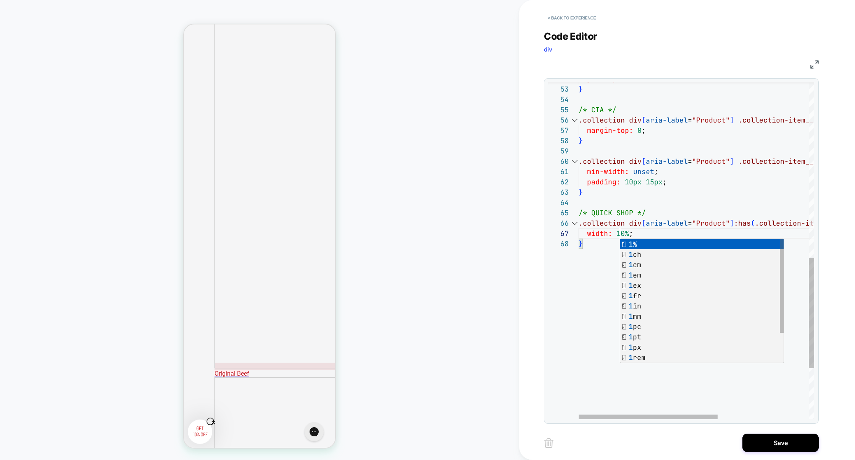
scroll to position [62, 45]
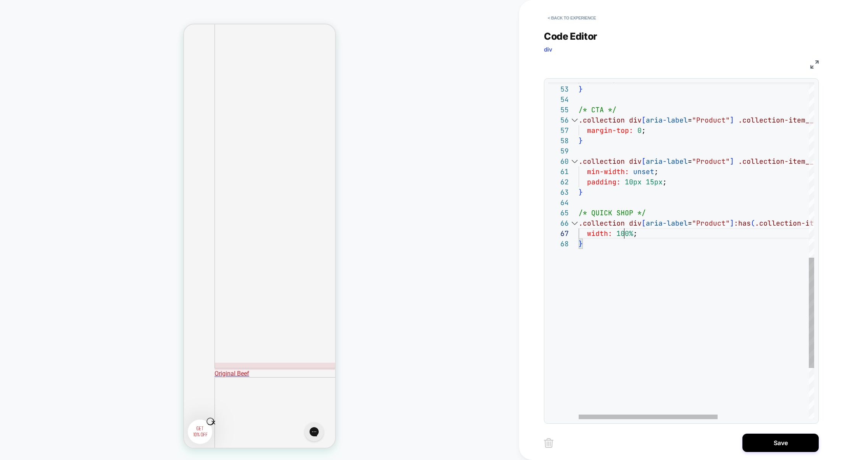
click at [767, 276] on div "/* QUICK SHOP */ .collection div [ aria-label = "Product" ] :has ( .collection-…" at bounding box center [774, 61] width 390 height 1027
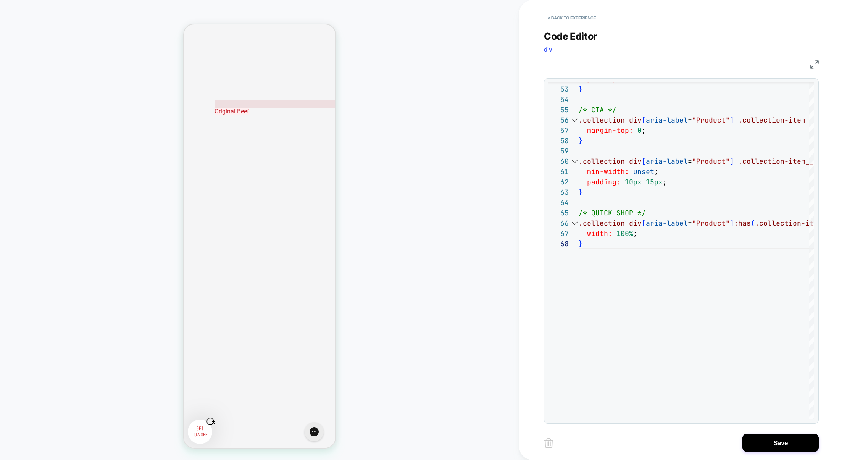
scroll to position [937, 0]
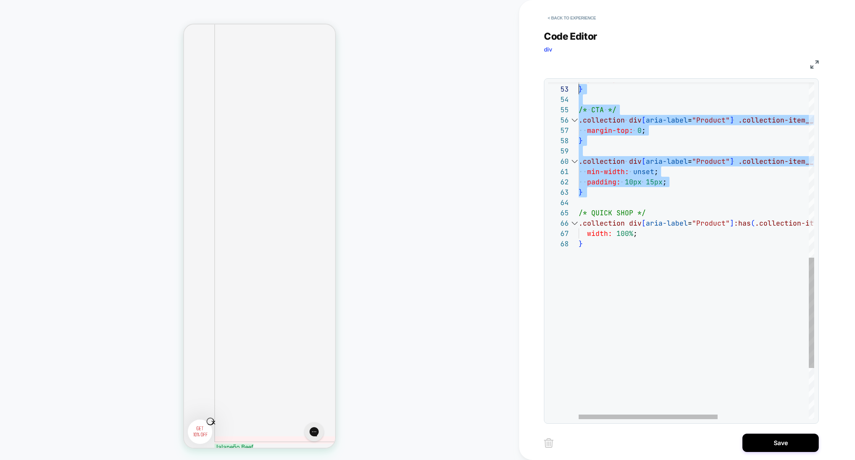
scroll to position [0, 0]
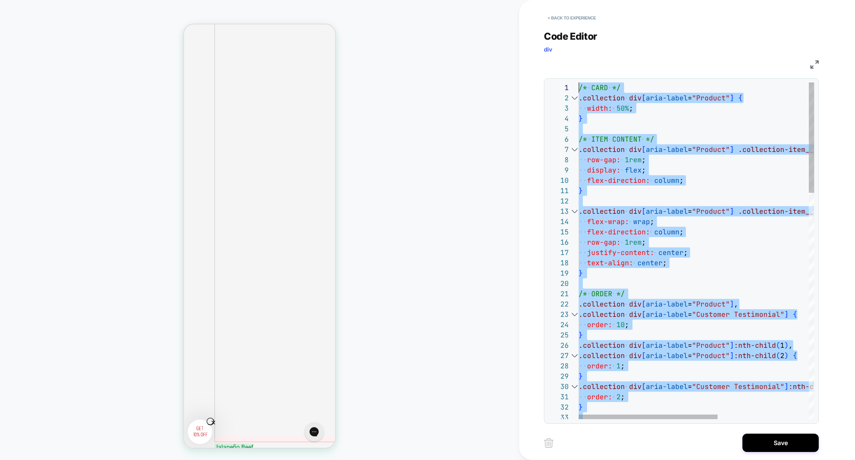
drag, startPoint x: 618, startPoint y: 201, endPoint x: 552, endPoint y: 11, distance: 201.2
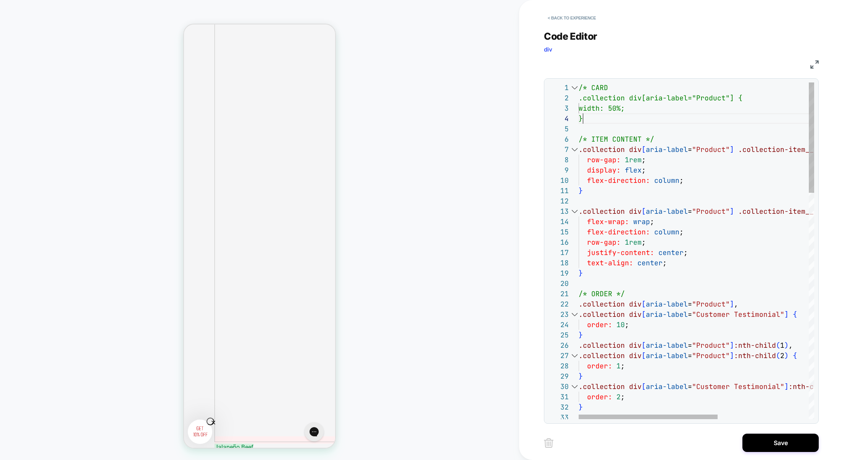
scroll to position [31, 4]
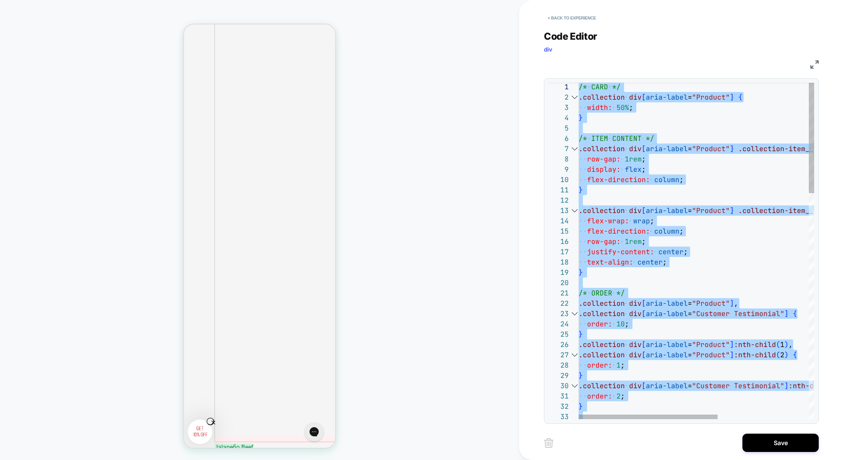
scroll to position [880, 0]
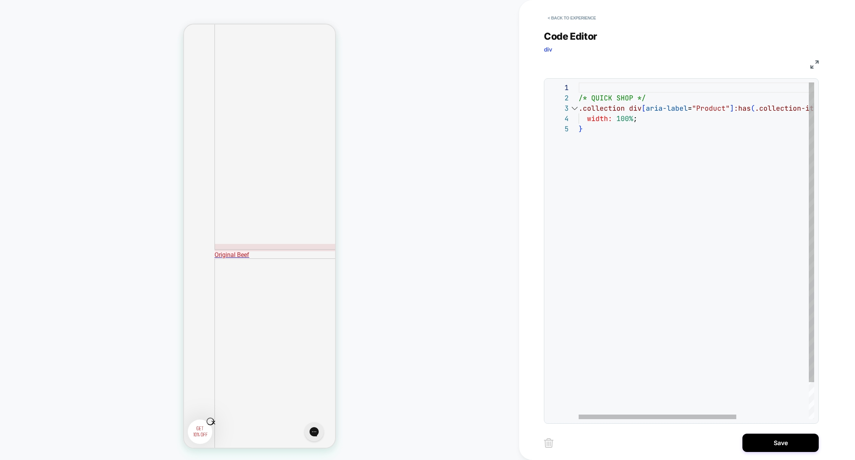
click at [600, 86] on div "/* QUICK SHOP */ .collection div [ aria-label = "Product" ] :has ( .collection-…" at bounding box center [751, 271] width 344 height 378
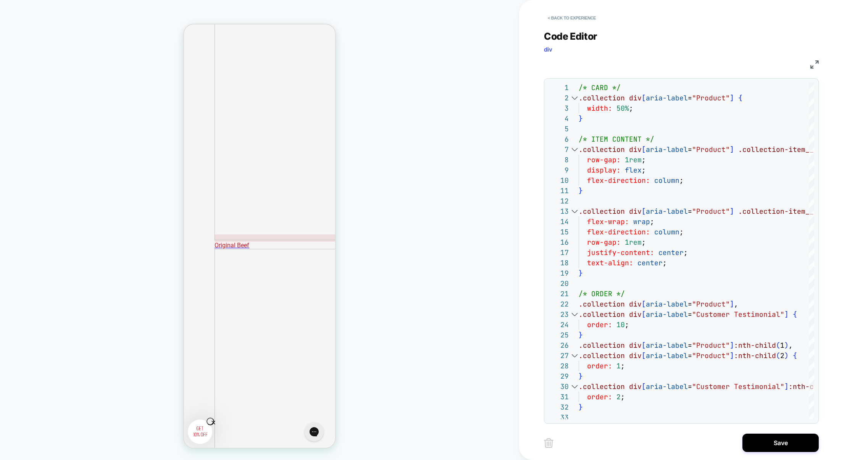
scroll to position [882, 0]
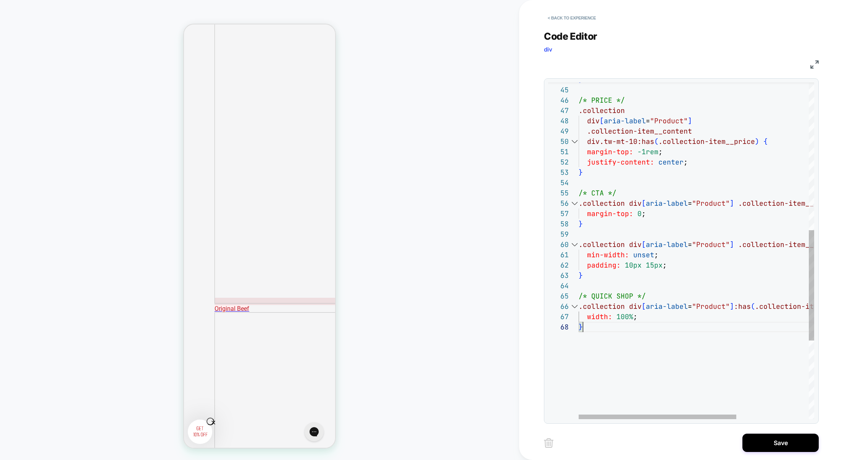
scroll to position [51, 0]
drag, startPoint x: 591, startPoint y: 328, endPoint x: 568, endPoint y: 304, distance: 32.9
click at [579, 304] on div "} /* PRICE */ .collection div [ aria-label = "Product" ] .collection-item__cont…" at bounding box center [751, 144] width 344 height 1027
click at [604, 330] on div "} /* PRICE */ .collection div [ aria-label = "Product" ] .collection-item__cont…" at bounding box center [751, 144] width 344 height 1027
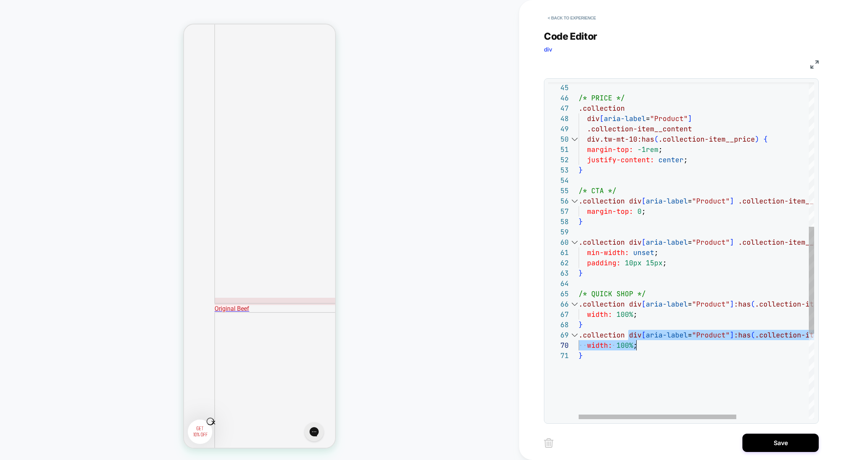
scroll to position [82, 153]
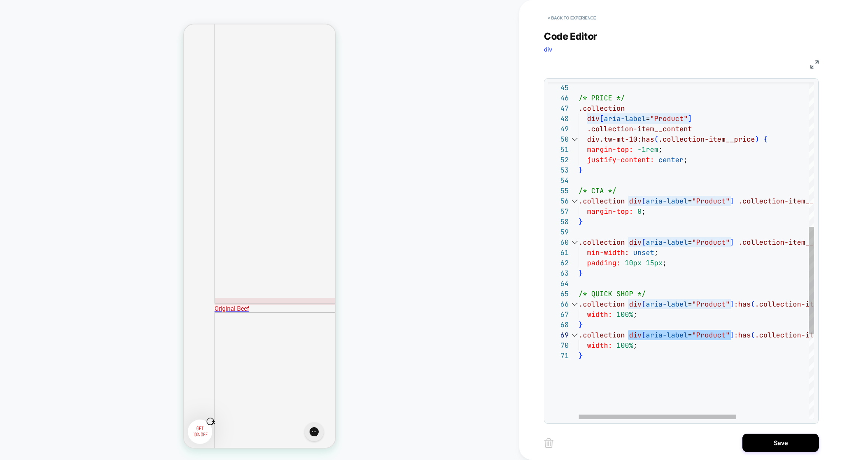
drag, startPoint x: 628, startPoint y: 334, endPoint x: 732, endPoint y: 337, distance: 104.2
click at [733, 337] on span ".collection div [ aria-label = "Product" ] :has ( .collection-item__quickview.a…" at bounding box center [743, 335] width 328 height 9
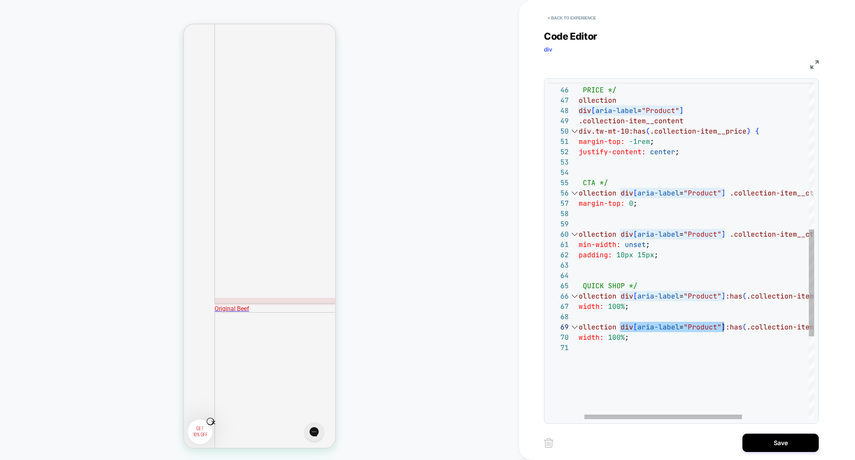
click at [732, 337] on div "/* PRICE */ .collection div [ aria-label = "Product" ] .collection-item__conten…" at bounding box center [742, 150] width 344 height 1058
drag, startPoint x: 724, startPoint y: 329, endPoint x: 622, endPoint y: 330, distance: 101.5
click at [622, 330] on div "/* PRICE */ .collection div [ aria-label = "Product" ] .collection-item__conten…" at bounding box center [742, 150] width 344 height 1058
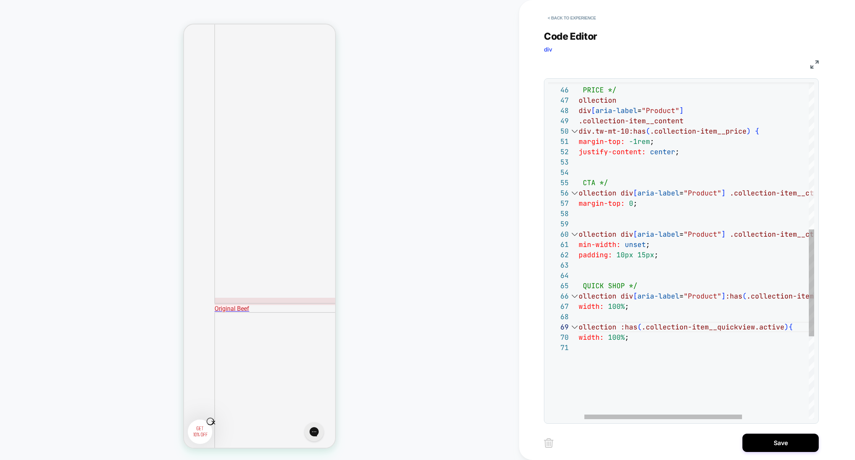
scroll to position [82, 45]
click at [783, 331] on div "/* PRICE */ .collection div [ aria-label = "Product" ] .collection-item__conten…" at bounding box center [742, 150] width 344 height 1058
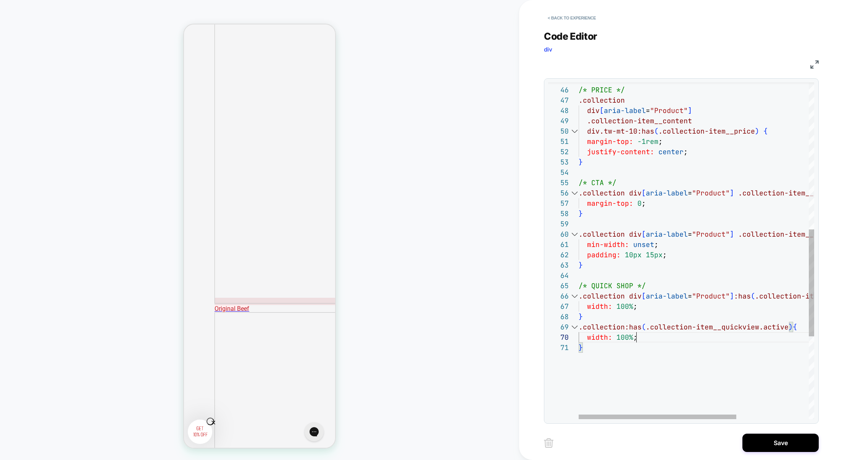
scroll to position [92, 0]
drag, startPoint x: 662, startPoint y: 342, endPoint x: 488, endPoint y: 342, distance: 174.1
click at [488, 342] on div "COLLECTION: Shop All Products (Category) COLLECTION: Shop All Products (Categor…" at bounding box center [427, 230] width 855 height 460
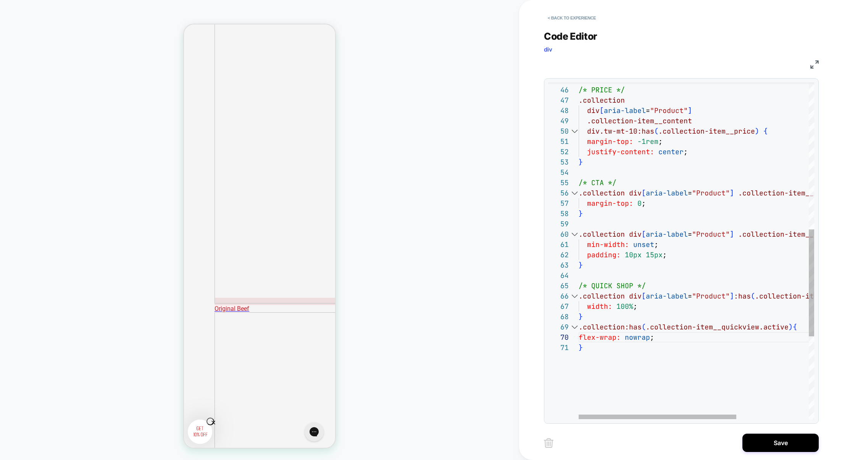
click at [635, 340] on div "/* PRICE */ .collection div [ aria-label = "Product" ] .collection-item__conten…" at bounding box center [751, 150] width 344 height 1058
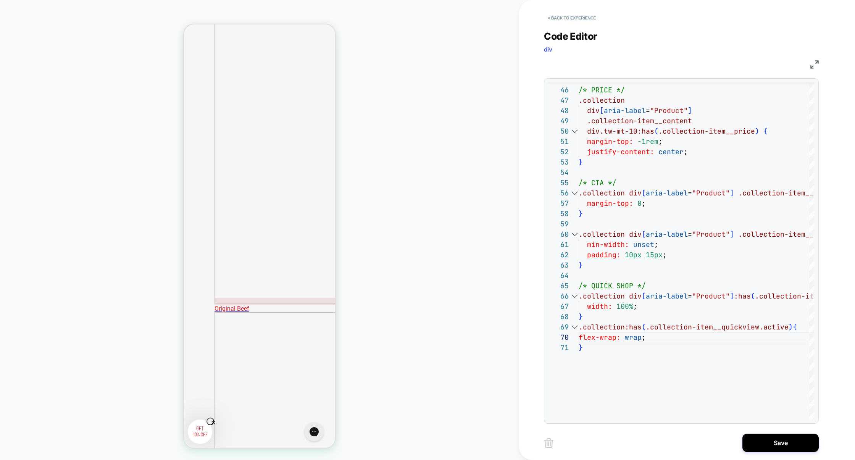
click at [813, 66] on img at bounding box center [814, 64] width 8 height 8
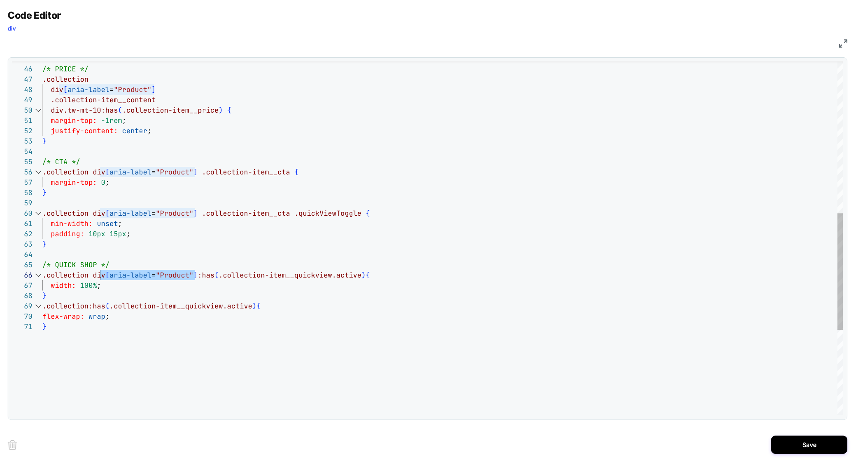
scroll to position [51, 50]
drag, startPoint x: 195, startPoint y: 274, endPoint x: 93, endPoint y: 276, distance: 101.6
click at [93, 276] on span ".collection div [ aria-label = "Product" ] :has ( .collection-item__quickview.a…" at bounding box center [206, 275] width 328 height 9
click at [253, 307] on div "/* PRICE */ .collection div [ aria-label = "Product" ] .collection-item__conten…" at bounding box center [442, 137] width 800 height 1075
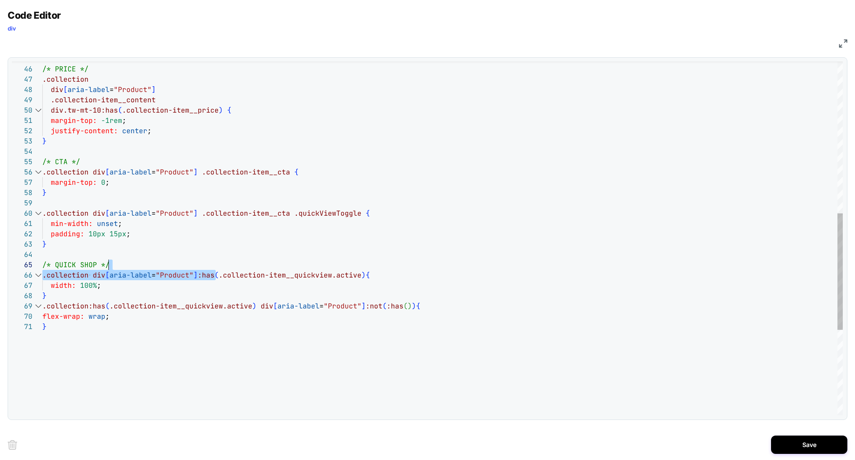
scroll to position [51, 313]
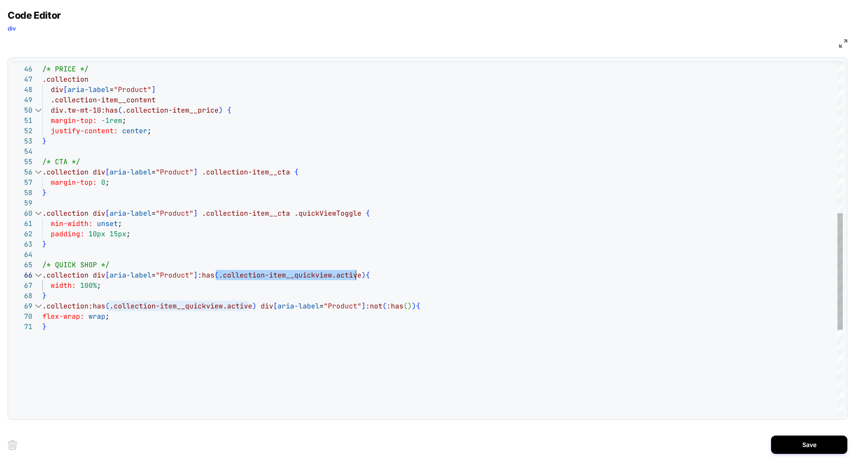
drag, startPoint x: 215, startPoint y: 275, endPoint x: 356, endPoint y: 273, distance: 141.3
click at [356, 273] on div "/* PRICE */ .collection div [ aria-label = "Product" ] .collection-item__conten…" at bounding box center [442, 137] width 800 height 1075
click at [401, 308] on div "/* PRICE */ .collection div [ aria-label = "Product" ] .collection-item__conten…" at bounding box center [442, 137] width 800 height 1075
drag, startPoint x: 116, startPoint y: 315, endPoint x: 19, endPoint y: 315, distance: 97.7
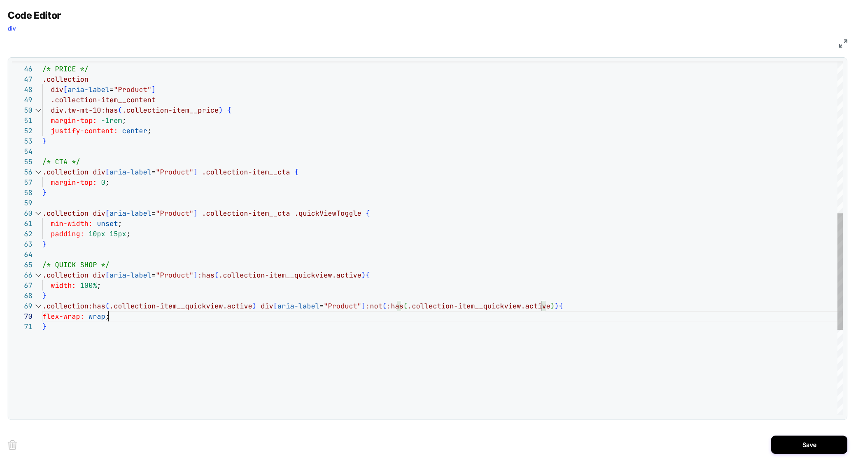
click at [42, 315] on div "/* PRICE */ .collection div [ aria-label = "Product" ] .collection-item__conten…" at bounding box center [442, 137] width 800 height 1075
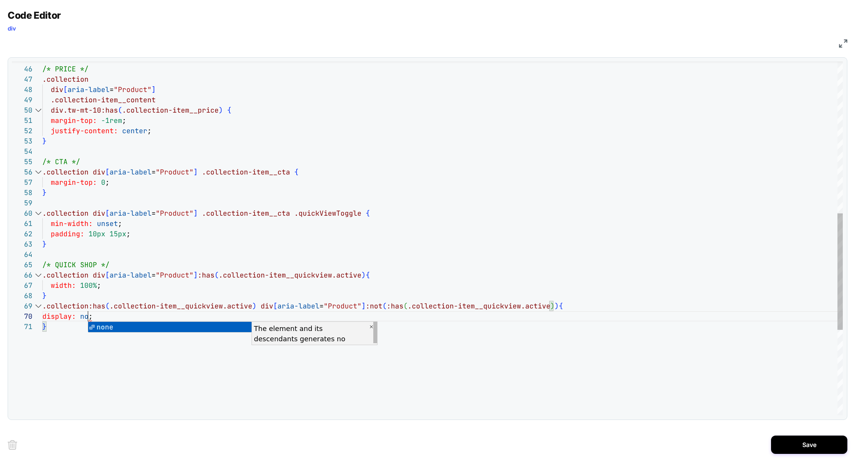
scroll to position [92, 53]
type textarea "**********"
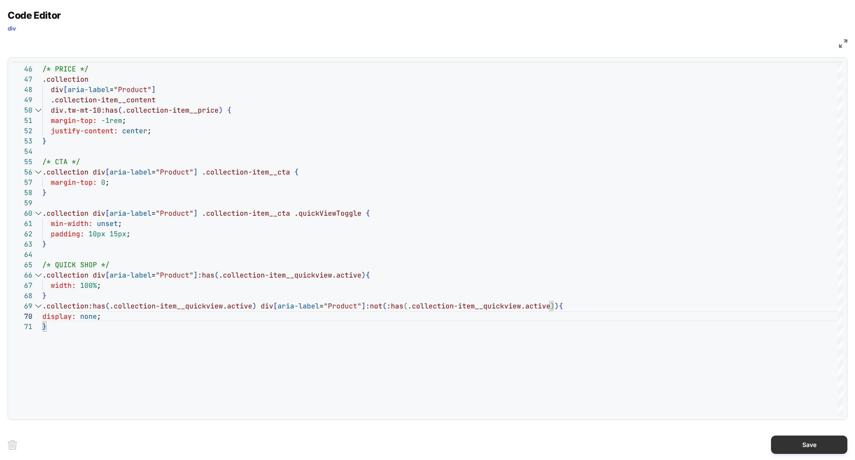
click at [794, 442] on button "Save" at bounding box center [809, 445] width 76 height 18
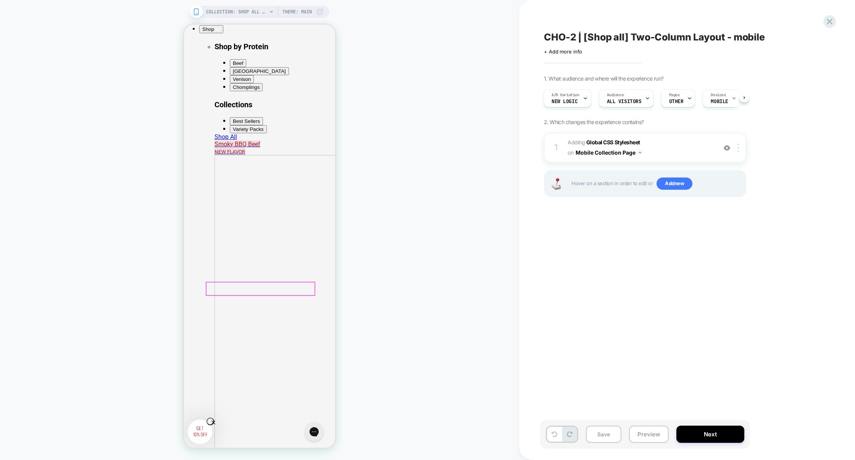
scroll to position [418, 0]
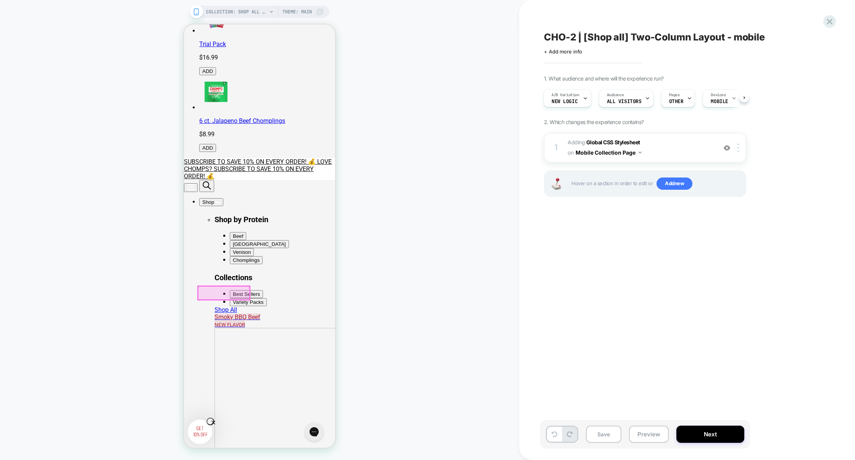
scroll to position [253, 0]
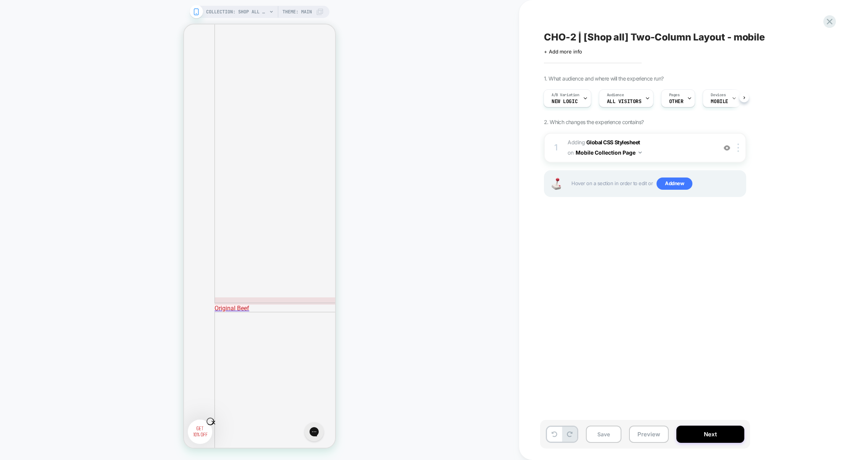
scroll to position [746, 0]
click at [681, 152] on span "Adding Global CSS Stylesheet on Mobile Collection Page" at bounding box center [640, 147] width 145 height 21
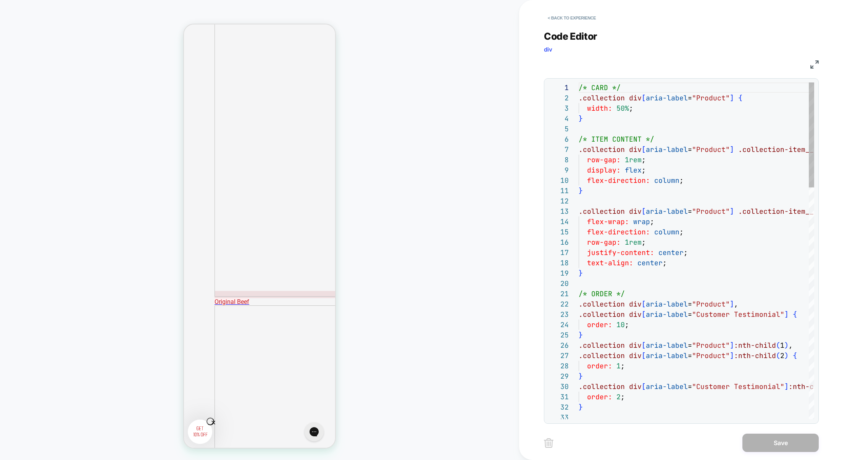
scroll to position [103, 0]
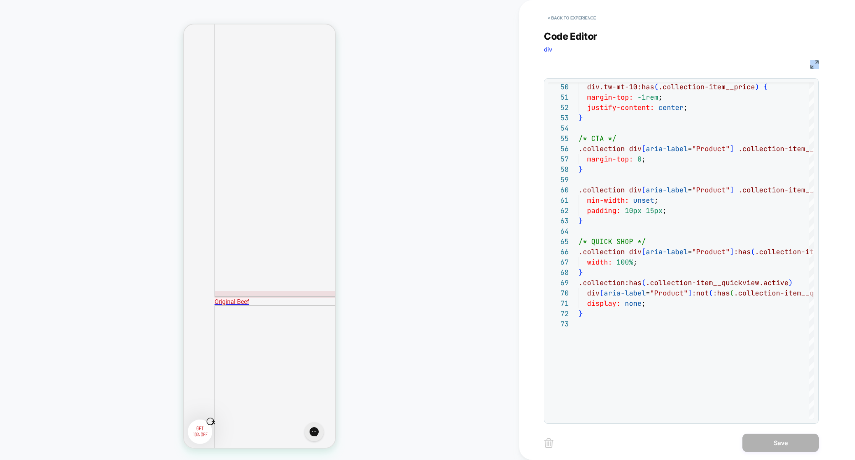
click at [815, 60] on div "CSS" at bounding box center [681, 63] width 275 height 13
click at [815, 64] on img at bounding box center [814, 64] width 8 height 8
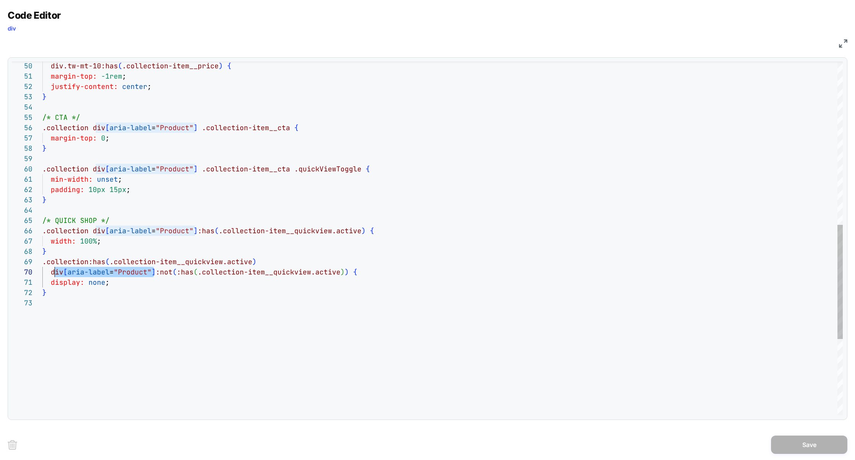
scroll to position [92, 8]
drag, startPoint x: 153, startPoint y: 273, endPoint x: 52, endPoint y: 273, distance: 101.2
click at [52, 273] on span "div [ aria-label = "Product" ] :not ( :has ( .collection-item__quickview.active…" at bounding box center [199, 272] width 315 height 9
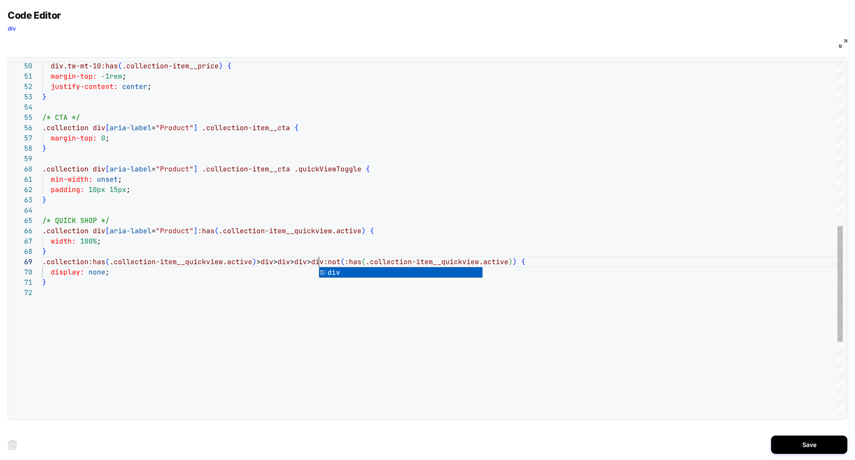
scroll to position [512, 0]
click at [839, 48] on div "CSS" at bounding box center [428, 42] width 840 height 13
click at [843, 48] on div "CSS" at bounding box center [428, 42] width 840 height 13
click at [843, 44] on img at bounding box center [843, 43] width 8 height 8
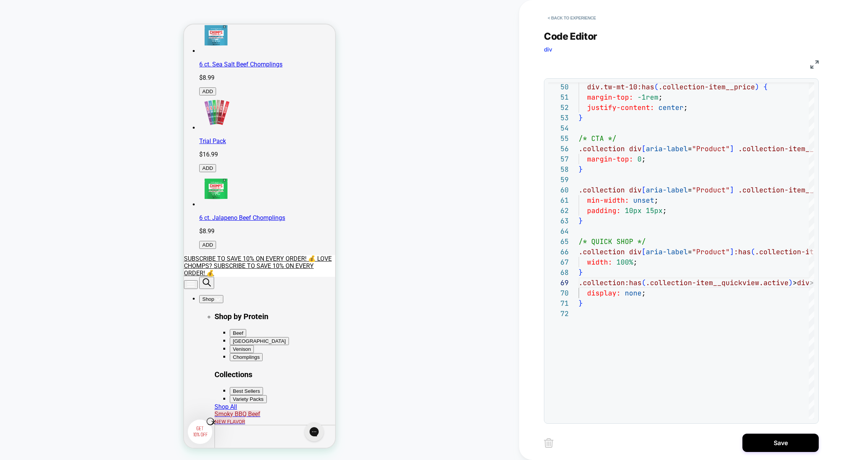
scroll to position [202, 0]
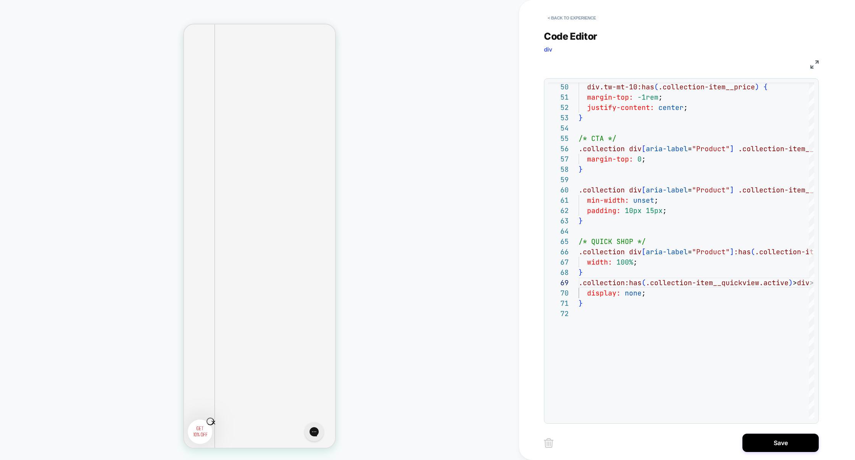
scroll to position [1037, 0]
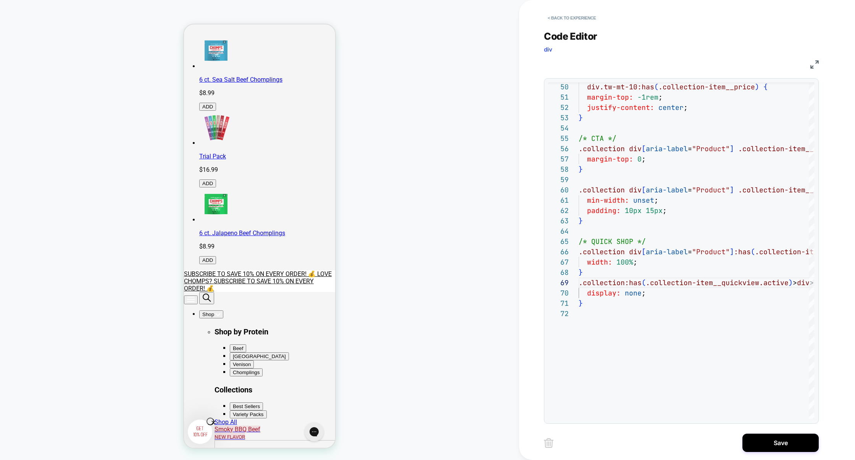
scroll to position [164, 0]
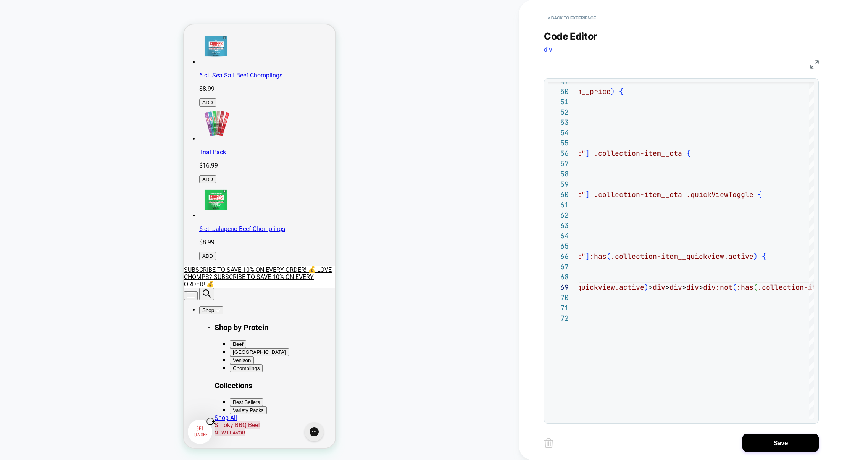
click at [813, 68] on img at bounding box center [814, 64] width 8 height 8
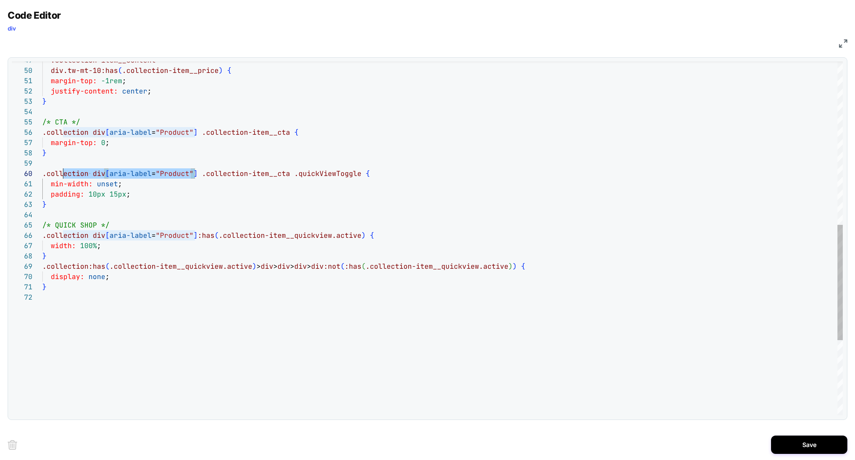
scroll to position [92, 0]
drag, startPoint x: 195, startPoint y: 173, endPoint x: 29, endPoint y: 171, distance: 165.7
click at [29, 171] on div "**********" at bounding box center [427, 238] width 831 height 354
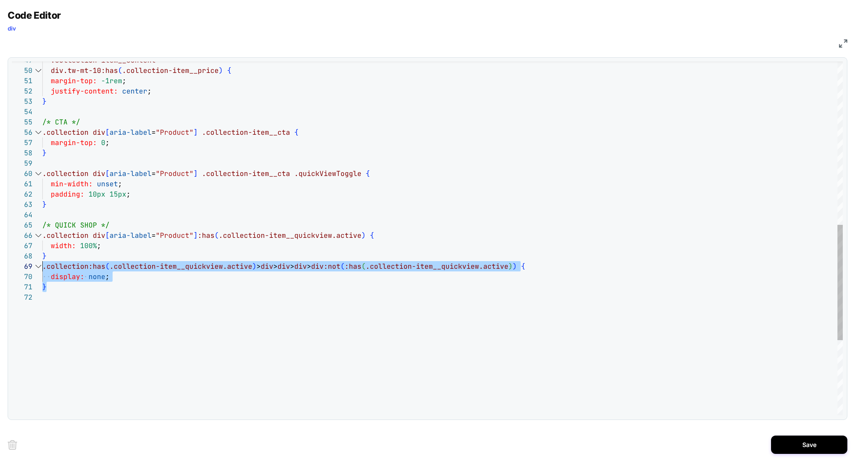
scroll to position [82, 0]
drag, startPoint x: 64, startPoint y: 289, endPoint x: 30, endPoint y: 269, distance: 39.7
click at [42, 269] on div "div.tw-mt-10:has ( .collection-item__price ) { margin-top: -1rem ; justify-cont…" at bounding box center [442, 103] width 800 height 1086
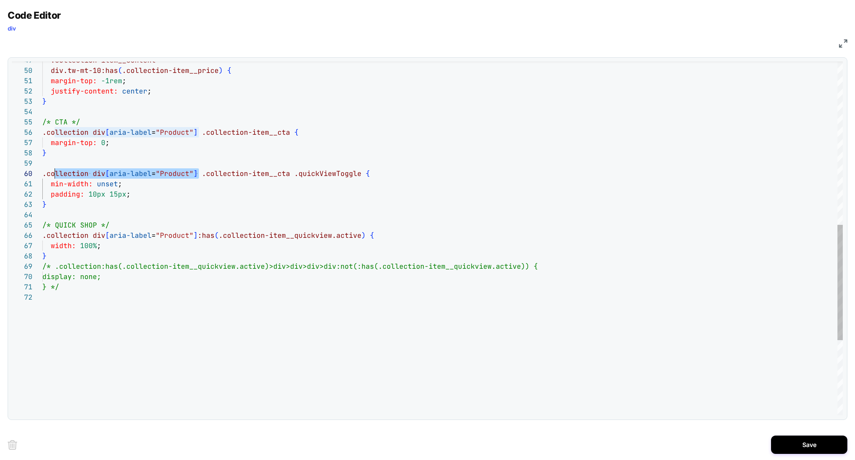
scroll to position [92, 0]
drag, startPoint x: 199, startPoint y: 175, endPoint x: 36, endPoint y: 172, distance: 163.0
click at [36, 172] on div "**********" at bounding box center [427, 238] width 831 height 354
click at [88, 255] on div "div.tw-mt-10:has ( .collection-item__price ) { margin-top: -1rem ; justify-cont…" at bounding box center [442, 103] width 800 height 1086
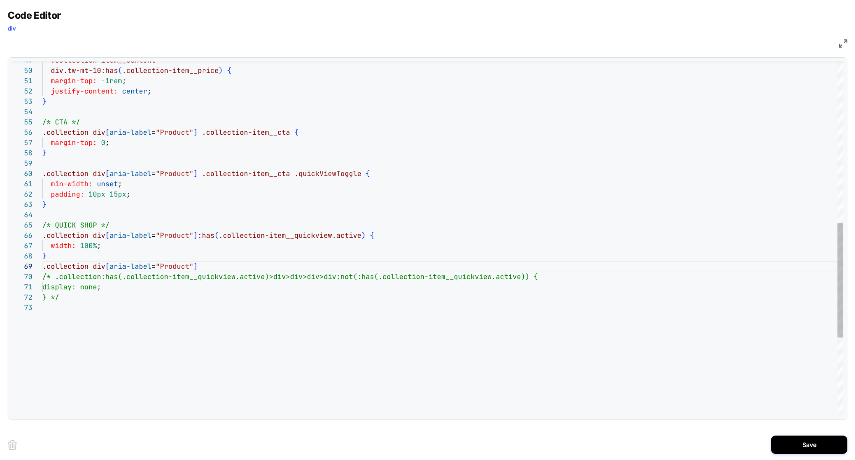
scroll to position [82, 157]
click at [219, 264] on div "div.tw-mt-10:has ( .collection-item__price ) { margin-top: -1rem ; justify-cont…" at bounding box center [442, 108] width 800 height 1096
type textarea "**********"
click at [810, 437] on button "Save" at bounding box center [809, 445] width 76 height 18
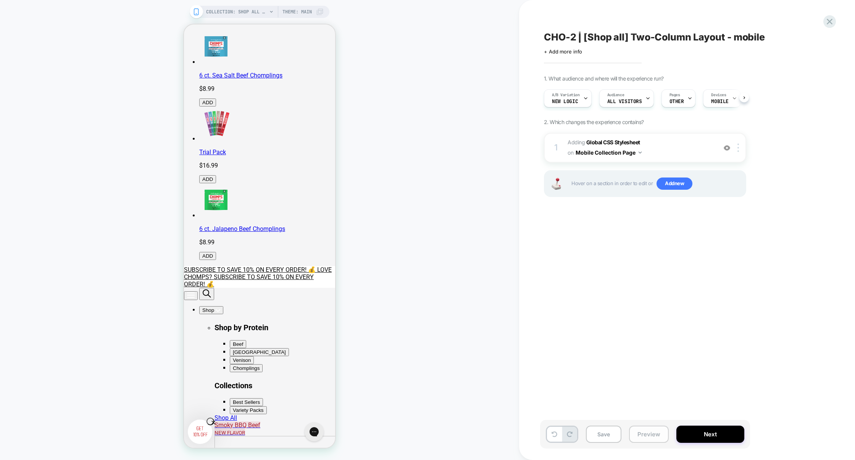
scroll to position [0, 0]
click at [656, 437] on button "Preview" at bounding box center [649, 434] width 40 height 17
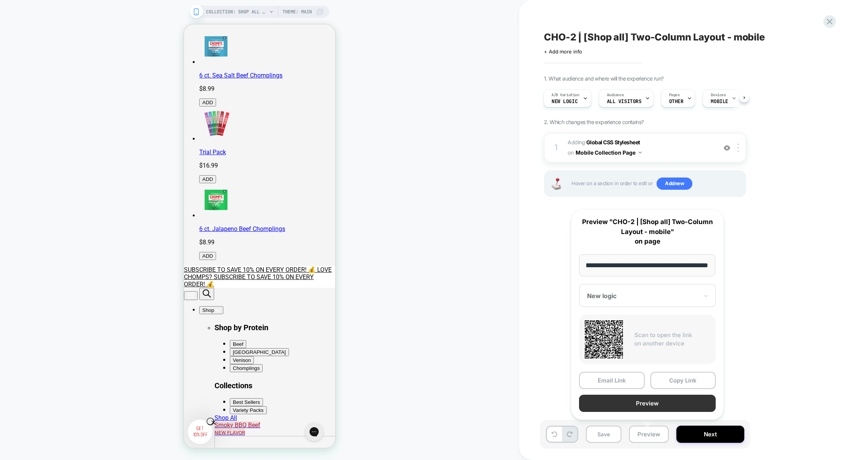
scroll to position [0, 0]
click at [658, 400] on button "Preview" at bounding box center [647, 403] width 137 height 17
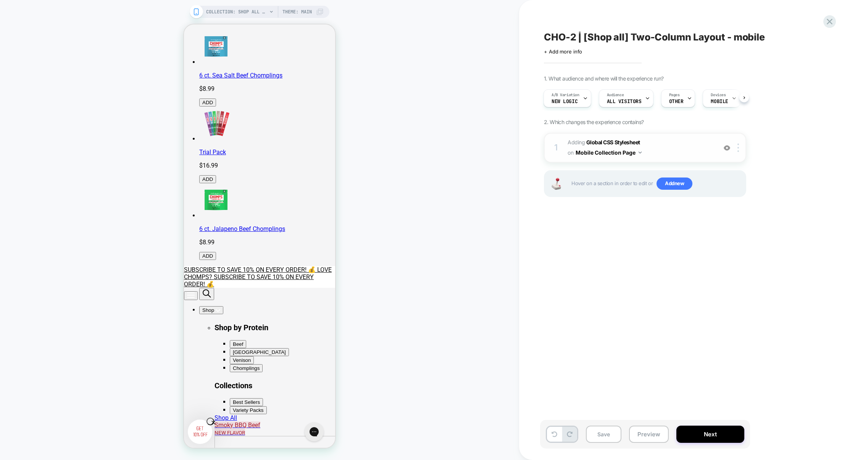
click at [673, 144] on span "Adding Global CSS Stylesheet on Mobile Collection Page" at bounding box center [640, 147] width 145 height 21
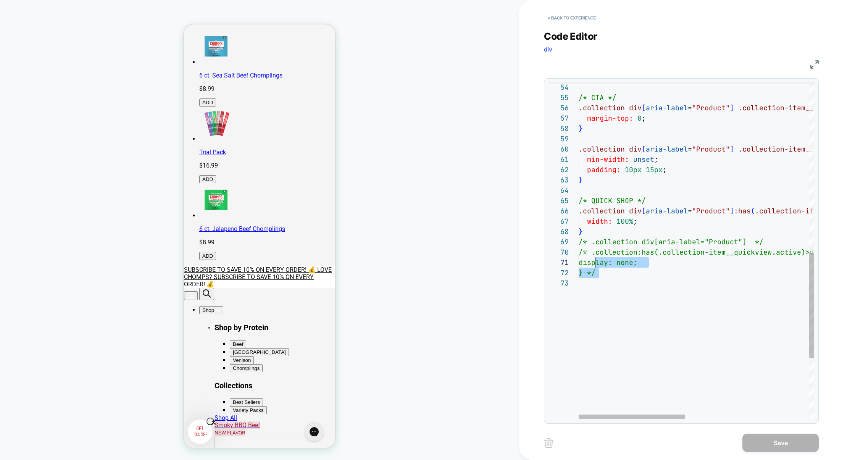
scroll to position [82, 0]
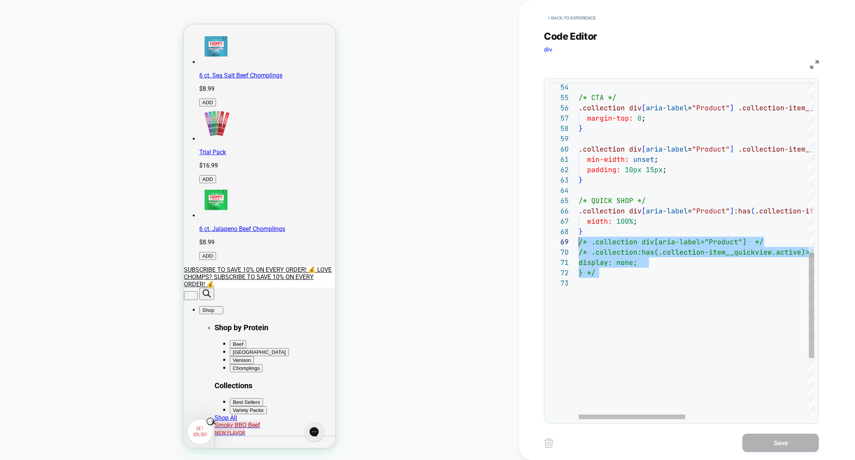
drag, startPoint x: 647, startPoint y: 286, endPoint x: 575, endPoint y: 245, distance: 82.6
click at [579, 245] on div "padding: 10px 15px ; } /* QUICK SHOP */ .collection div [ aria-label = "Product…" at bounding box center [833, 75] width 508 height 1079
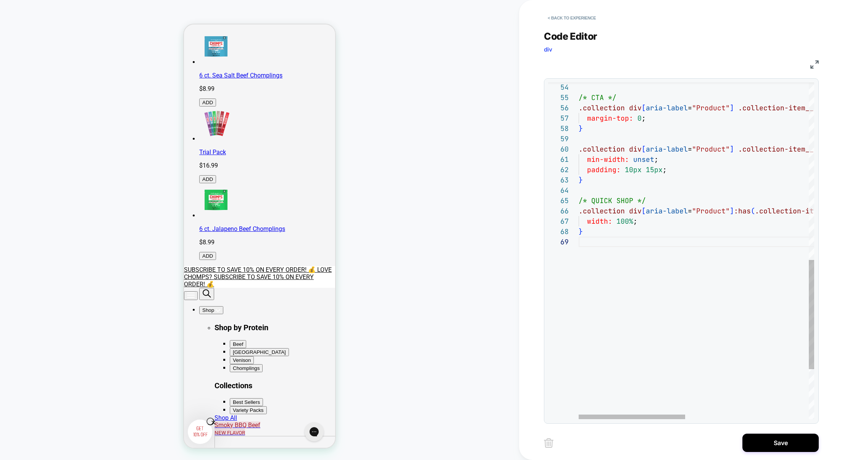
type textarea "**********"
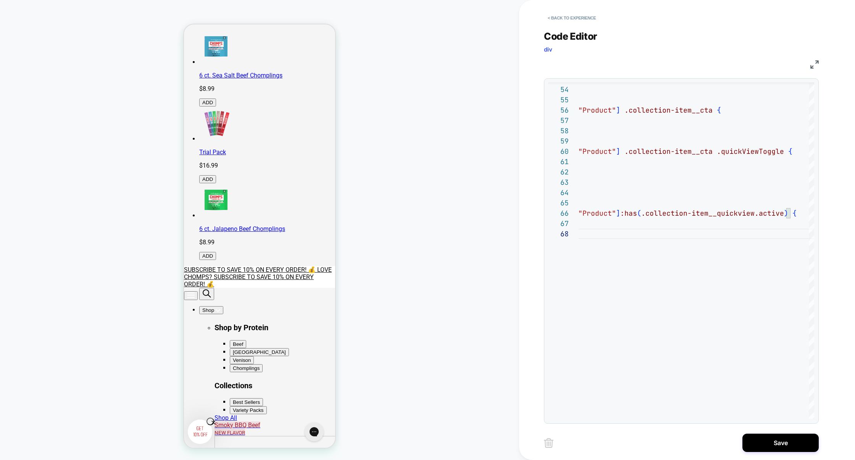
click at [816, 63] on img at bounding box center [814, 64] width 8 height 8
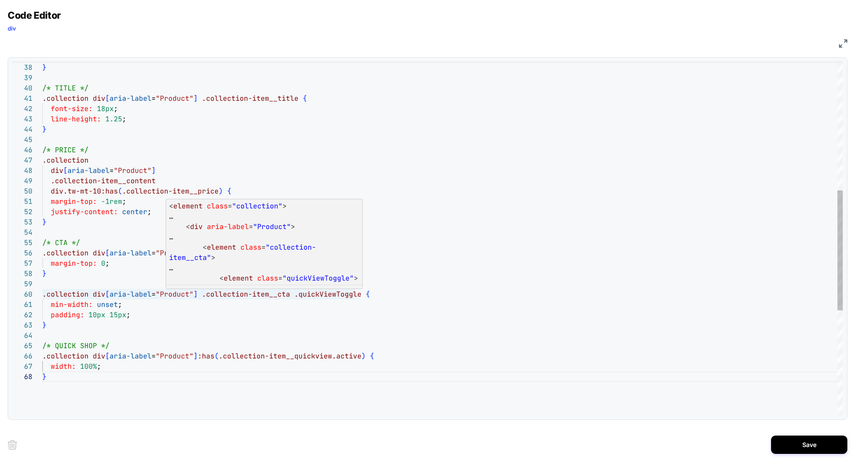
type textarea "**********"
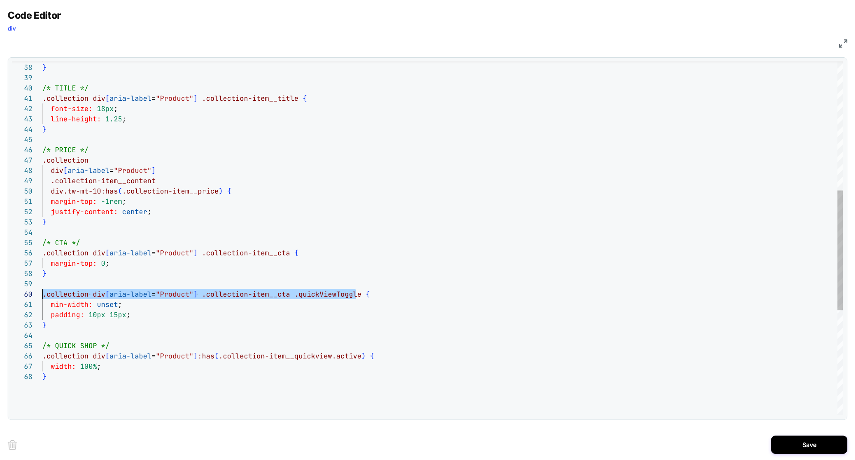
scroll to position [92, 0]
drag, startPoint x: 357, startPoint y: 296, endPoint x: 38, endPoint y: 290, distance: 319.2
click at [38, 290] on div "62 63 64 65 66 67 68 61 60 59 58 56 57 55 54 53 52 51 50 49 48 47 46 45 44 43 4…" at bounding box center [427, 238] width 831 height 354
click at [841, 42] on img at bounding box center [843, 43] width 8 height 8
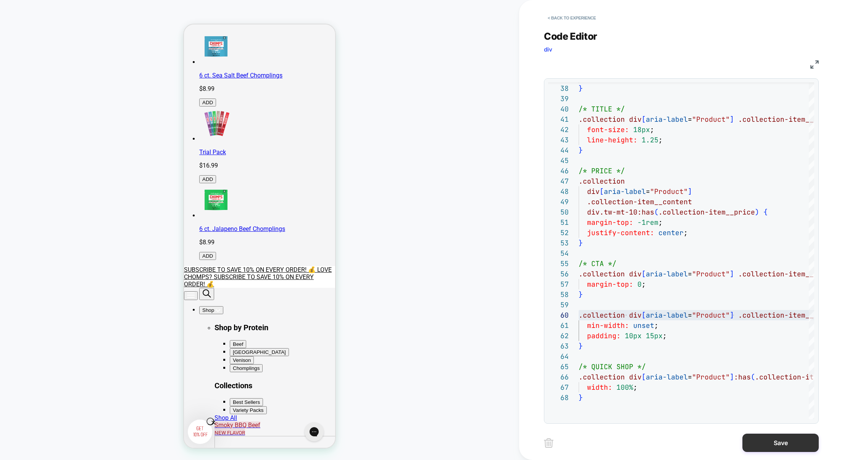
click at [780, 444] on button "Save" at bounding box center [780, 443] width 76 height 18
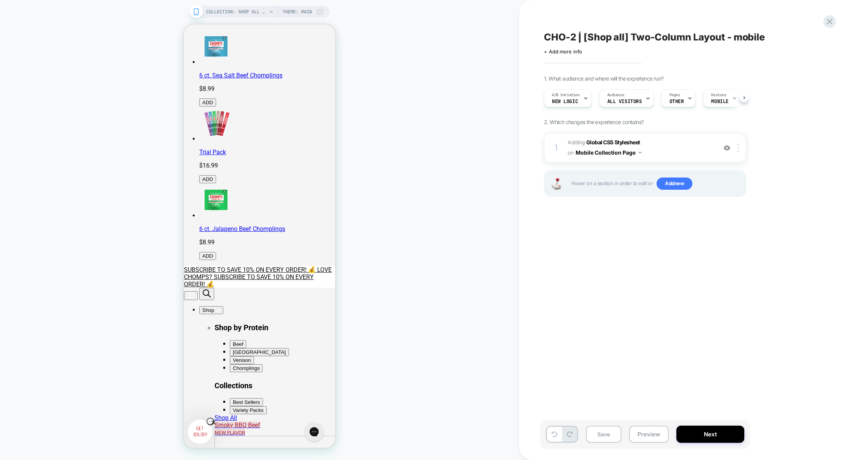
scroll to position [0, 0]
click at [663, 186] on span "Add new" at bounding box center [675, 184] width 36 height 12
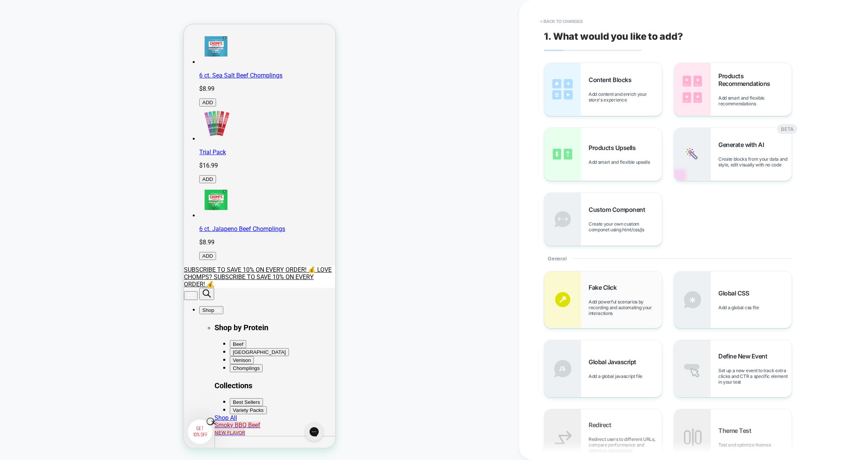
scroll to position [25, 0]
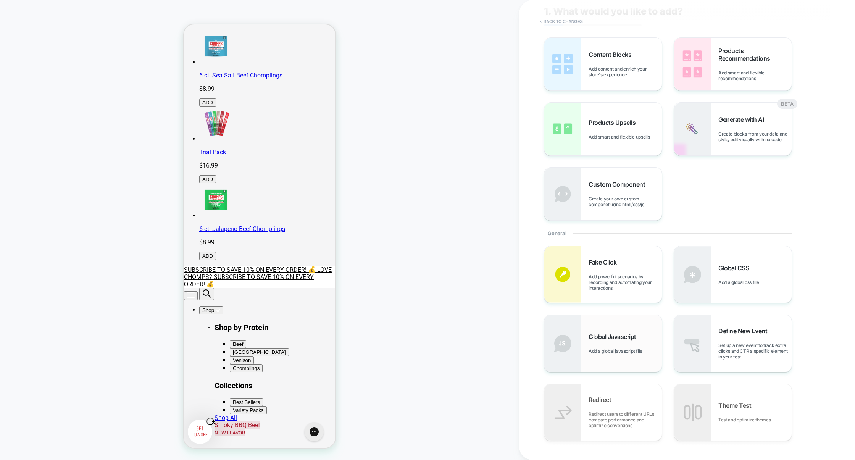
click at [618, 324] on div "Global Javascript Add a global javascript file" at bounding box center [603, 343] width 118 height 56
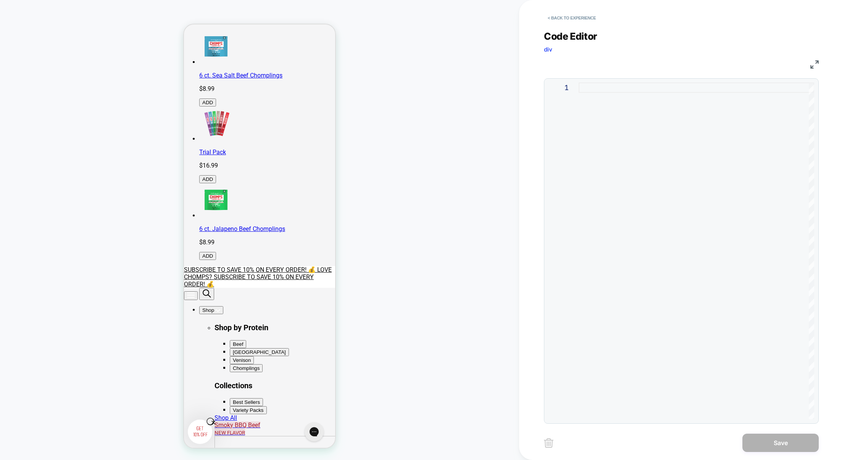
click at [632, 263] on div at bounding box center [697, 250] width 236 height 337
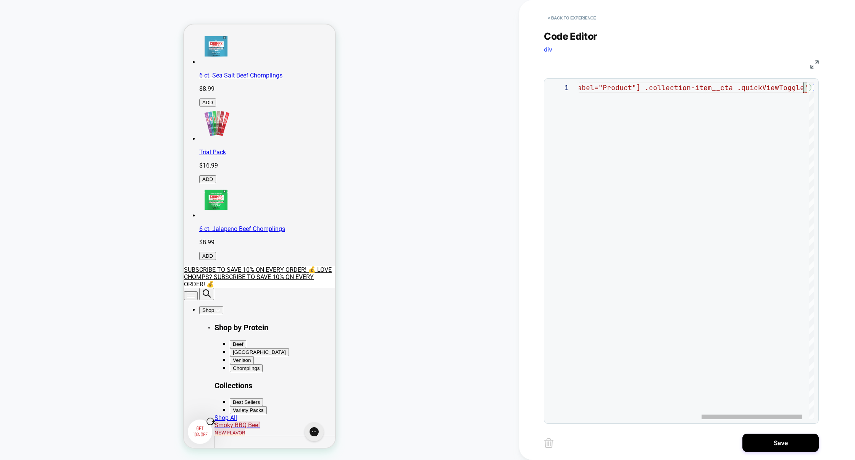
scroll to position [0, 511]
click at [817, 64] on img at bounding box center [814, 64] width 8 height 8
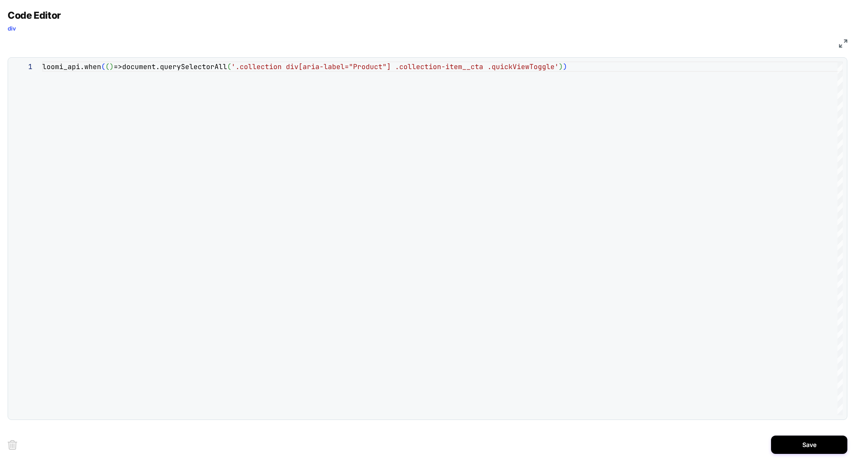
click at [224, 66] on div "loomi_api.when ( ( ) =>document.querySelectorAll ( '.collection div[aria-label=…" at bounding box center [442, 238] width 800 height 354
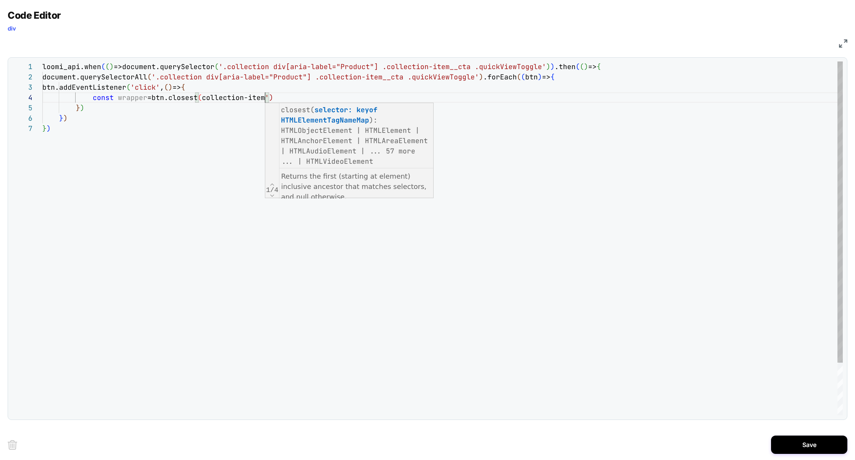
scroll to position [31, 222]
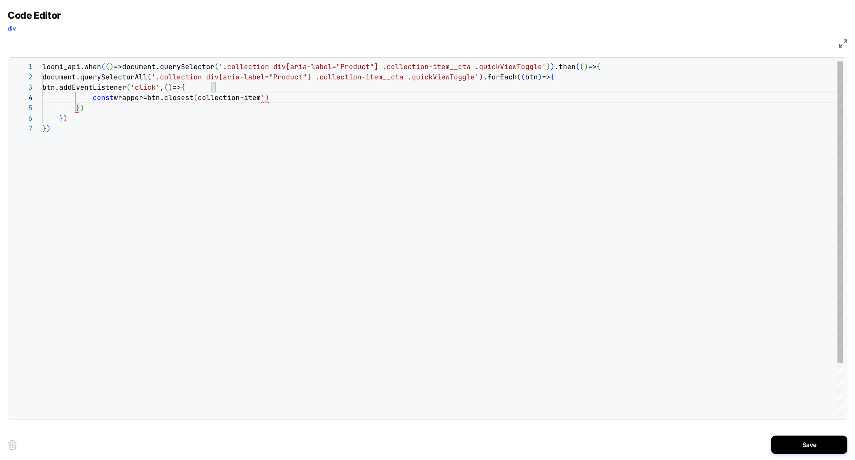
click at [200, 99] on div "loomi_api.when ( ( ) =>document.querySelector ( '.collection div[aria-label="Pr…" at bounding box center [442, 269] width 800 height 416
click at [364, 102] on div "loomi_api.when ( ( ) =>document.querySelector ( '.collection div[aria-label="Pr…" at bounding box center [442, 269] width 800 height 416
click at [591, 77] on div "loomi_api.when ( ( ) =>document.querySelector ( '.collection div[aria-label="Pr…" at bounding box center [442, 269] width 800 height 416
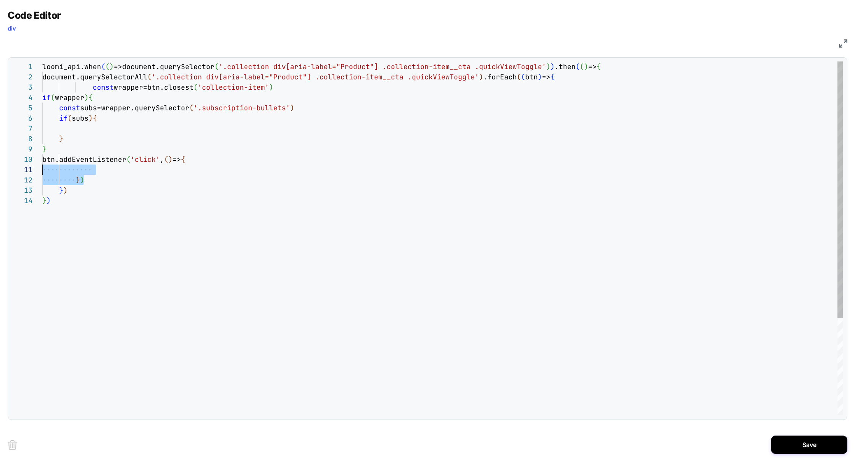
scroll to position [92, 0]
drag, startPoint x: 92, startPoint y: 180, endPoint x: 1, endPoint y: 161, distance: 92.8
click at [42, 161] on div "loomi_api.when ( ( ) =>document.querySelector ( '.collection div[aria-label="Pr…" at bounding box center [442, 305] width 800 height 488
click at [77, 130] on div "loomi_api.when ( ( ) =>document.querySelector ( '.collection div[aria-label="Pr…" at bounding box center [442, 294] width 800 height 467
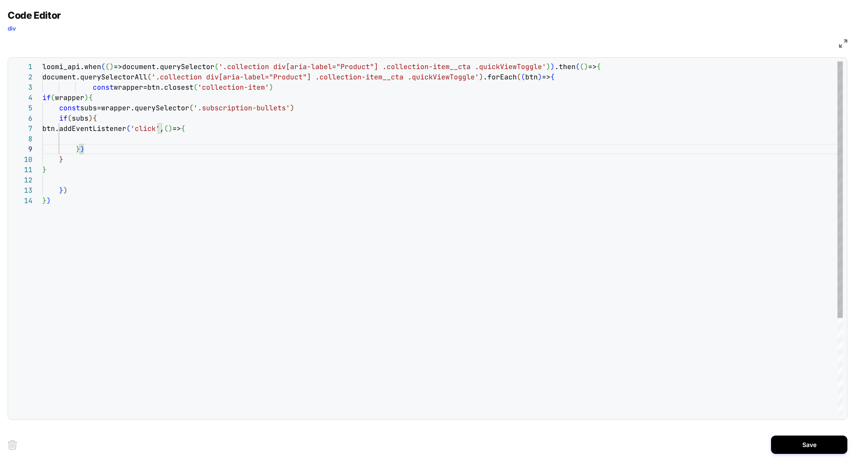
click at [124, 135] on div "loomi_api.when ( ( ) =>document.querySelector ( '.collection div[aria-label="Pr…" at bounding box center [442, 305] width 800 height 488
click at [250, 140] on div "loomi_api.when ( ( ) =>document.querySelector ( '.collection div[aria-label="Pr…" at bounding box center [442, 305] width 800 height 488
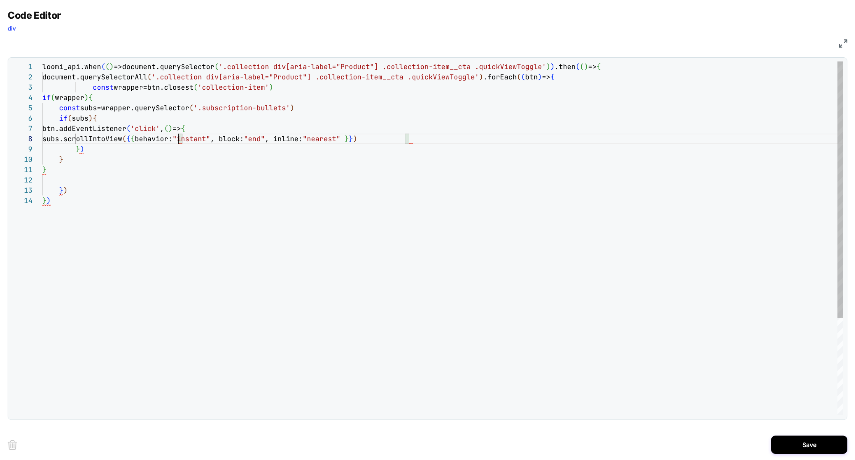
click at [179, 139] on div "loomi_api.when ( ( ) =>document.querySelector ( '.collection div[aria-label="Pr…" at bounding box center [442, 305] width 800 height 488
click at [335, 141] on div "loomi_api.when ( ( ) =>document.querySelector ( '.collection div[aria-label="Pr…" at bounding box center [442, 305] width 800 height 488
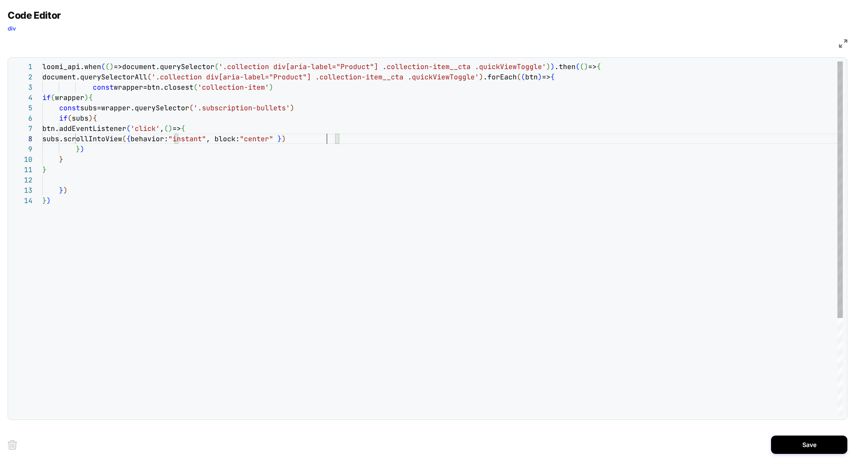
click at [357, 165] on div "loomi_api.when ( ( ) =>document.querySelector ( '.collection div[aria-label="Pr…" at bounding box center [442, 305] width 800 height 488
click at [111, 114] on div "loomi_api.when ( ( ) =>document.querySelector ( '.collection div[aria-label="Pr…" at bounding box center [442, 305] width 800 height 488
type textarea "**********"
click at [798, 448] on button "Save" at bounding box center [809, 445] width 76 height 18
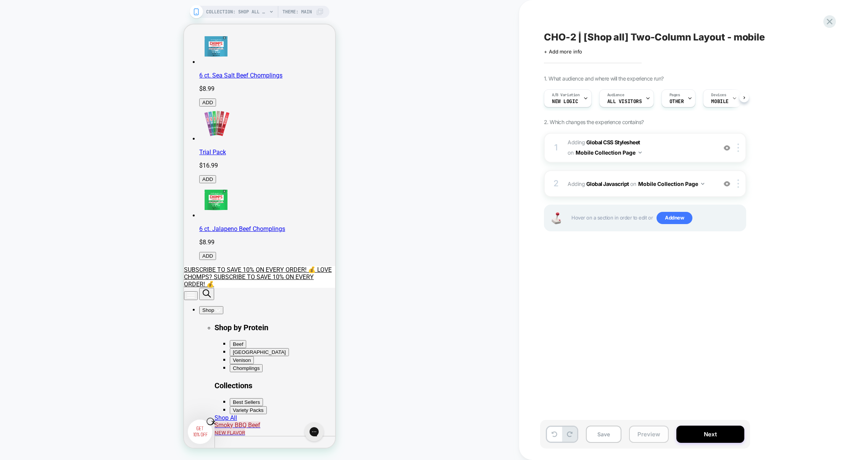
scroll to position [0, 0]
click at [651, 441] on button "Preview" at bounding box center [649, 434] width 40 height 17
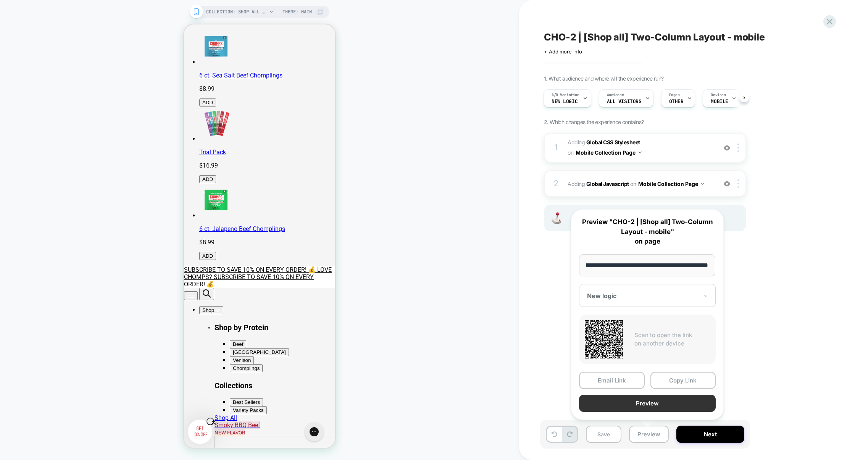
scroll to position [0, 0]
click at [650, 404] on button "Preview" at bounding box center [647, 403] width 137 height 17
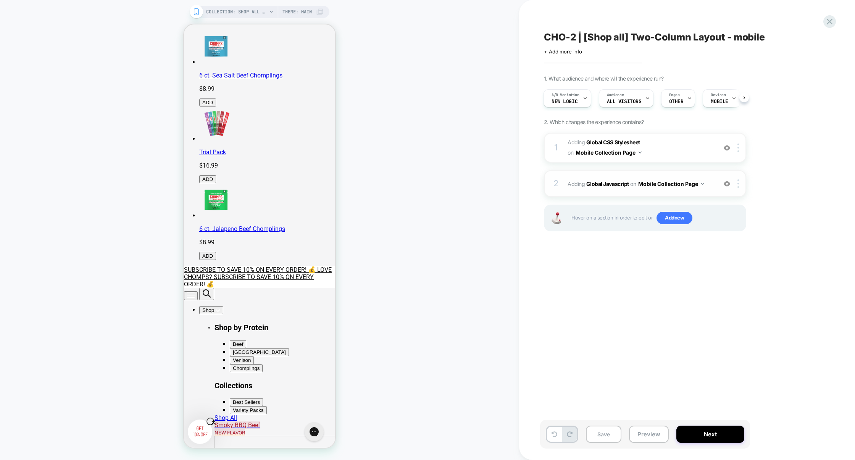
click at [653, 174] on div "2 Adding Global Javascript on Mobile Collection Page Add Before Add After Copy …" at bounding box center [645, 183] width 202 height 27
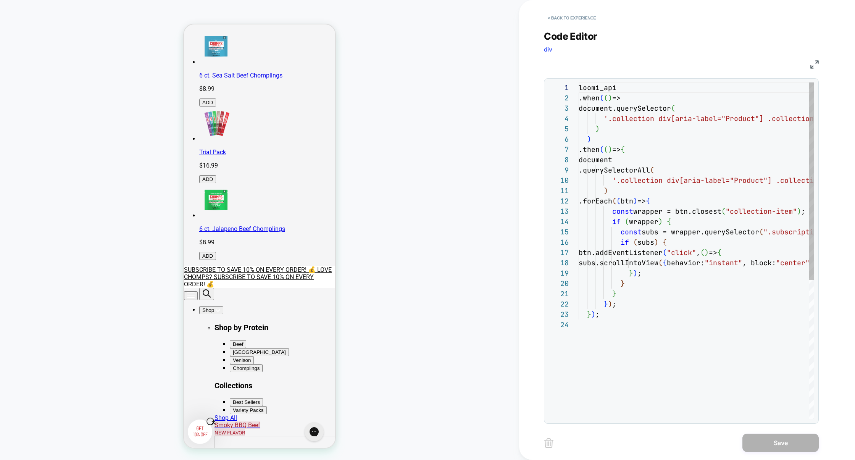
scroll to position [103, 0]
click at [815, 66] on img at bounding box center [814, 64] width 8 height 8
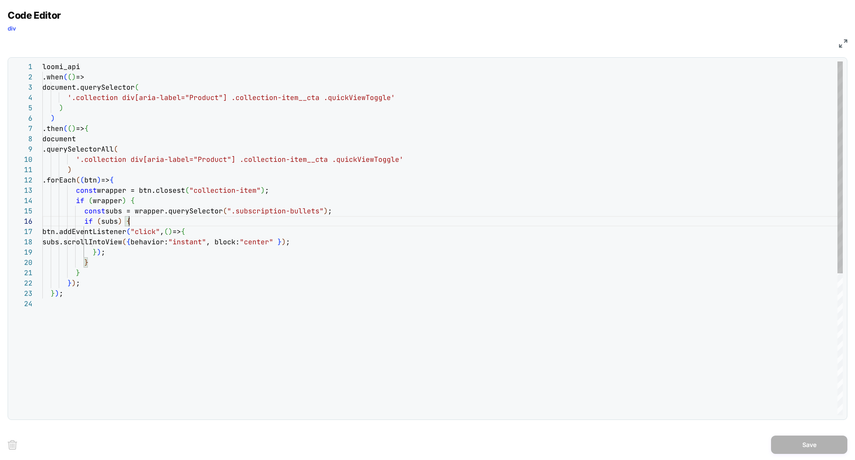
scroll to position [51, 86]
click at [136, 221] on div "loomi_api .when ( ( ) => document.querySelector ( '.collection div[aria-label="…" at bounding box center [442, 356] width 800 height 591
click at [97, 263] on div "loomi_api .when ( ( ) => document.querySelector ( '.collection div[aria-label="…" at bounding box center [442, 356] width 800 height 591
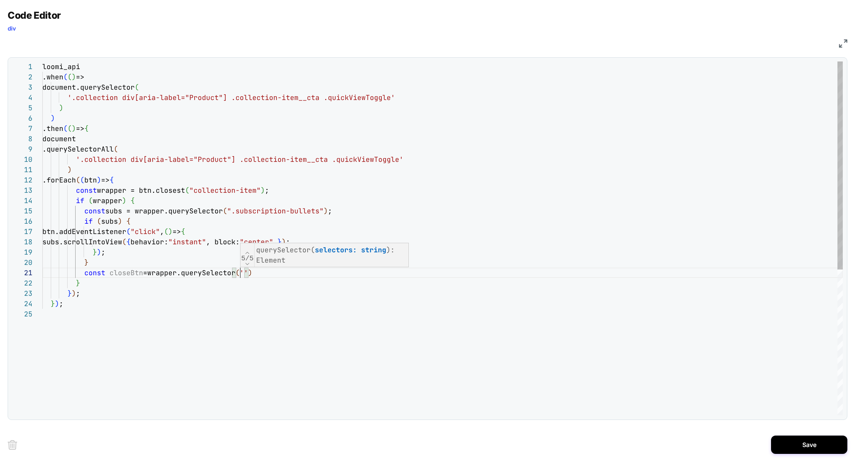
scroll to position [0, 330]
click at [242, 271] on div "loomi_api .when ( ( ) => document.querySelector ( '.collection div[aria-label="…" at bounding box center [442, 361] width 800 height 601
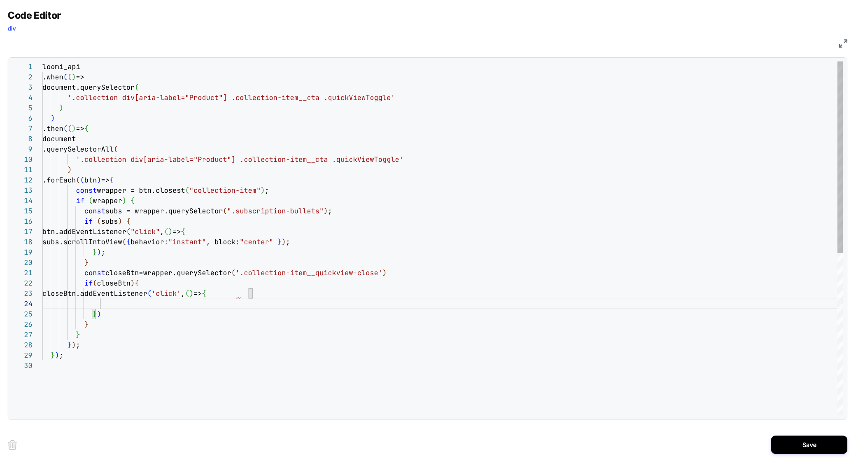
scroll to position [31, 57]
click at [198, 244] on div "loomi_api .when ( ( ) => document.querySelector ( '.collection div[aria-label="…" at bounding box center [442, 387] width 800 height 653
drag, startPoint x: 368, startPoint y: 245, endPoint x: 3, endPoint y: 245, distance: 365.3
click at [42, 245] on div "loomi_api .when ( ( ) => document.querySelector ( '.collection div[aria-label="…" at bounding box center [442, 387] width 800 height 653
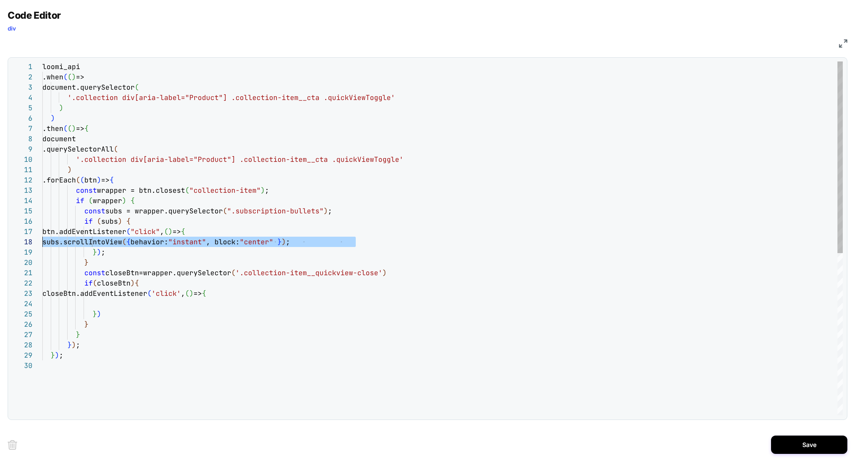
click at [106, 304] on div "loomi_api .when ( ( ) => document.querySelector ( '.collection div[aria-label="…" at bounding box center [442, 387] width 800 height 653
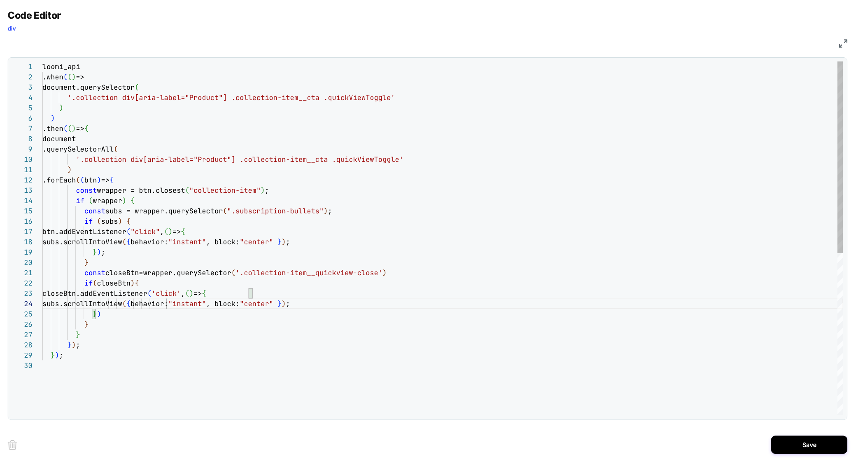
click at [164, 304] on div "loomi_api .when ( ( ) => document.querySelector ( '.collection div[aria-label="…" at bounding box center [442, 387] width 800 height 653
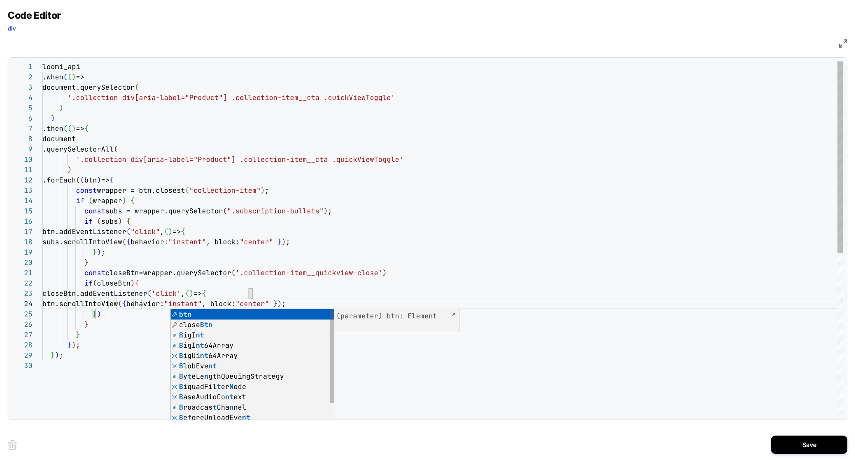
type textarea "**********"
click at [276, 249] on div "loomi_api .when ( ( ) => document.querySelector ( '.collection div[aria-label="…" at bounding box center [442, 387] width 800 height 653
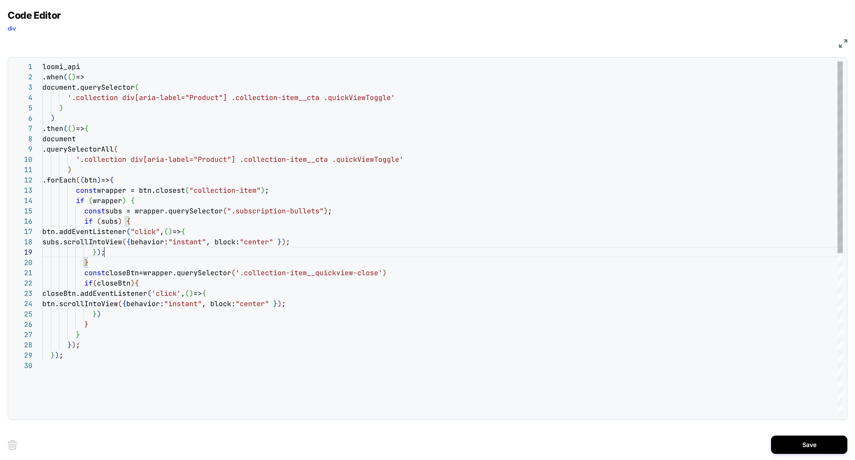
scroll to position [82, 62]
click at [793, 440] on button "Save" at bounding box center [809, 445] width 76 height 18
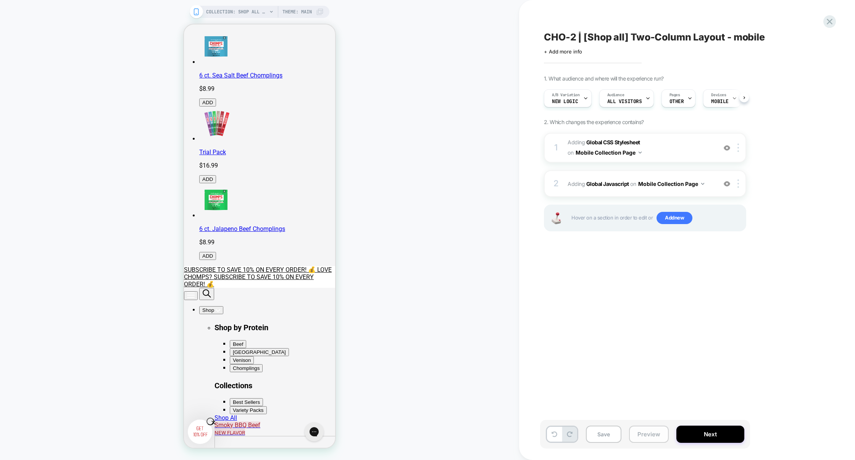
click at [644, 435] on button "Preview" at bounding box center [649, 434] width 40 height 17
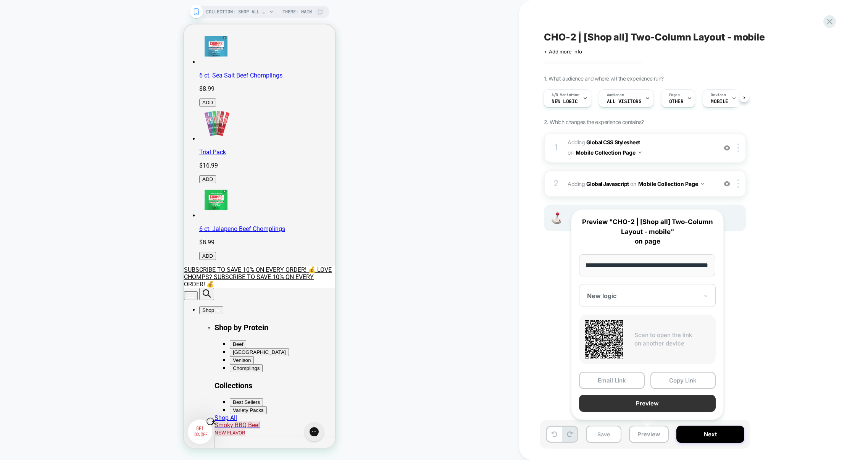
scroll to position [0, 0]
click at [645, 407] on button "Preview" at bounding box center [647, 403] width 137 height 17
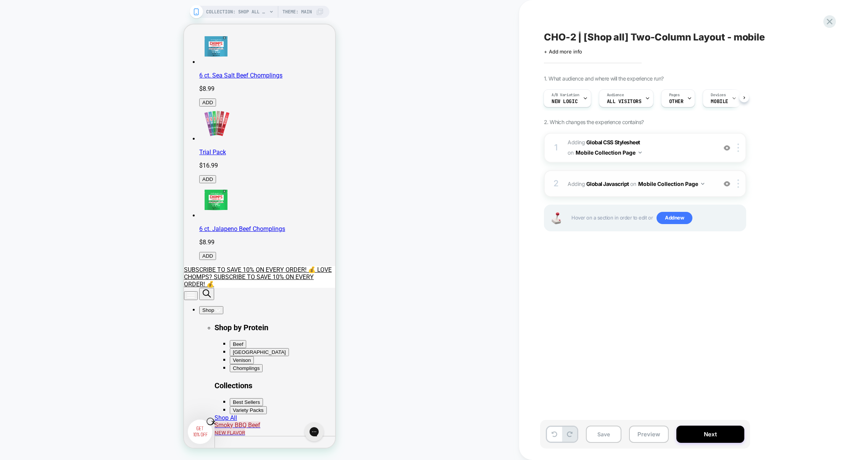
click at [645, 174] on div "2 Adding Global Javascript on Mobile Collection Page Add Before Add After Copy …" at bounding box center [645, 183] width 202 height 27
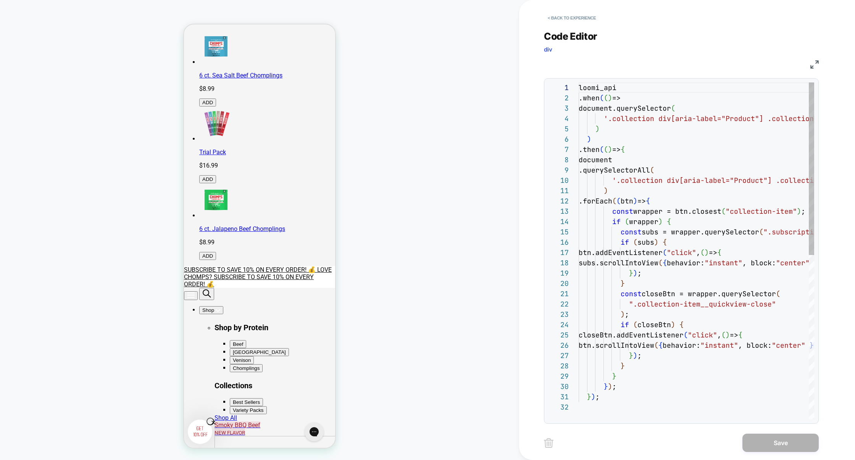
scroll to position [103, 0]
click at [813, 64] on img at bounding box center [814, 64] width 8 height 8
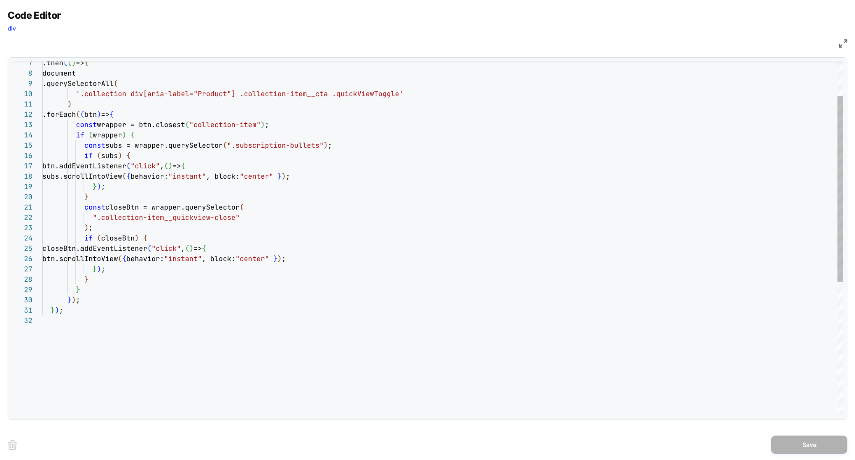
click at [105, 255] on div ".then ( ( ) => { document .querySelectorAll ( '.collection div[aria-label="Prod…" at bounding box center [442, 332] width 800 height 673
click at [290, 201] on div ".then ( ( ) => { document .querySelectorAll ( '.collection div[aria-label="Prod…" at bounding box center [442, 332] width 800 height 673
type textarea "**********"
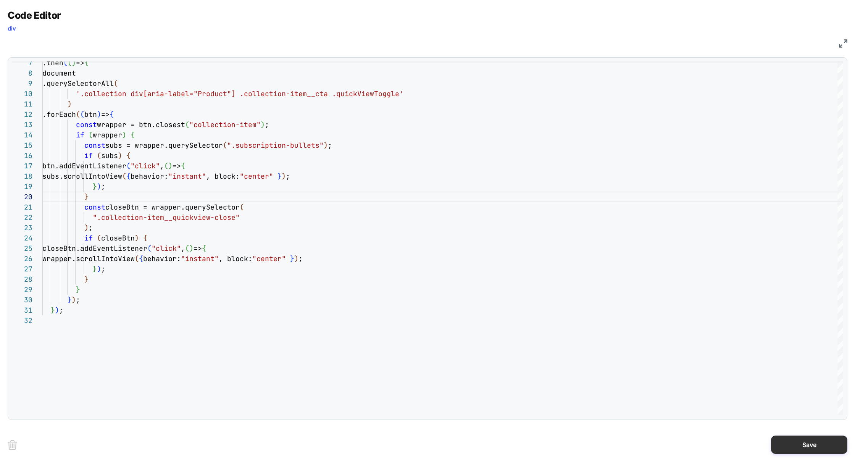
click at [818, 441] on button "Save" at bounding box center [809, 445] width 76 height 18
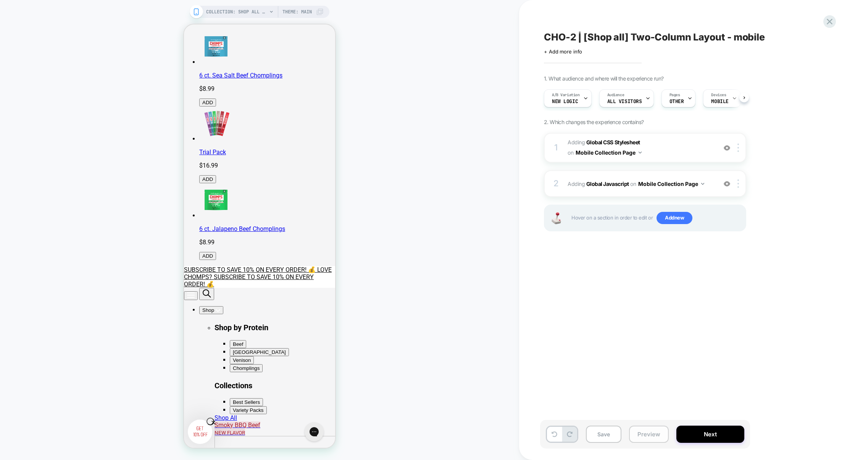
click at [651, 432] on button "Preview" at bounding box center [649, 434] width 40 height 17
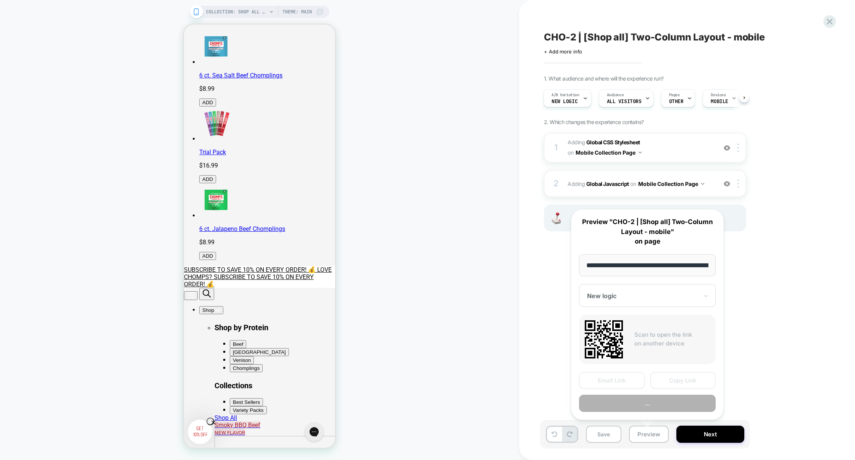
scroll to position [0, 44]
click at [654, 405] on button "Preview" at bounding box center [647, 403] width 137 height 17
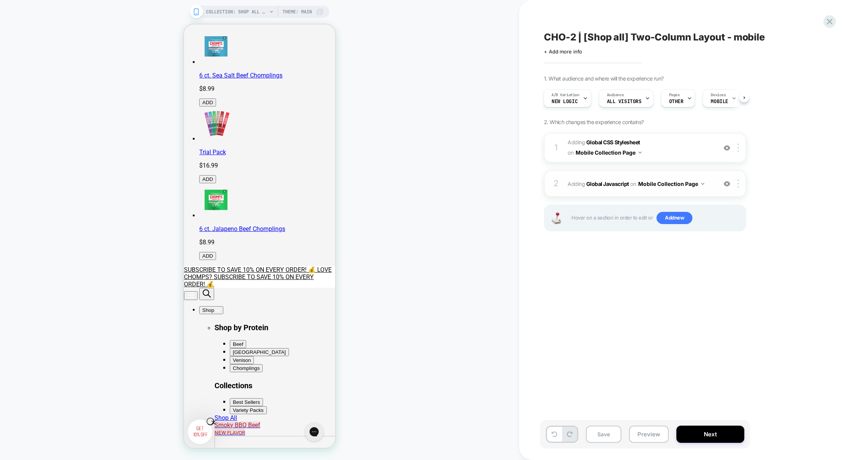
click at [628, 194] on div "2 Adding Global Javascript on Mobile Collection Page Add Before Add After Copy …" at bounding box center [645, 183] width 202 height 27
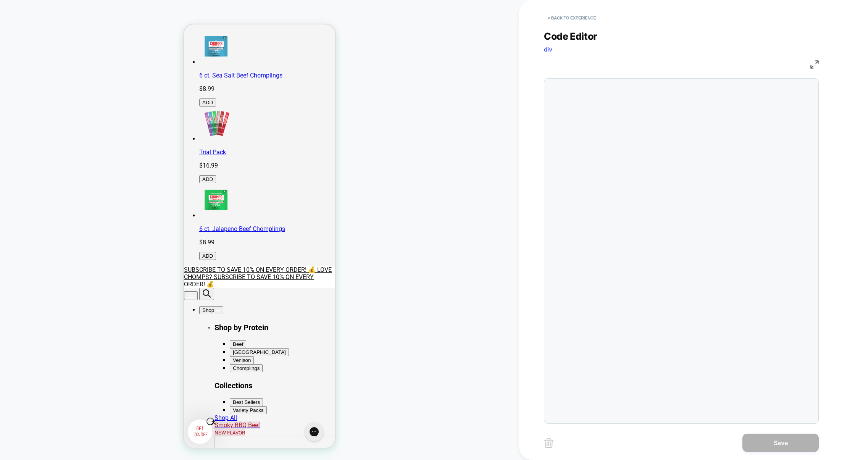
scroll to position [103, 0]
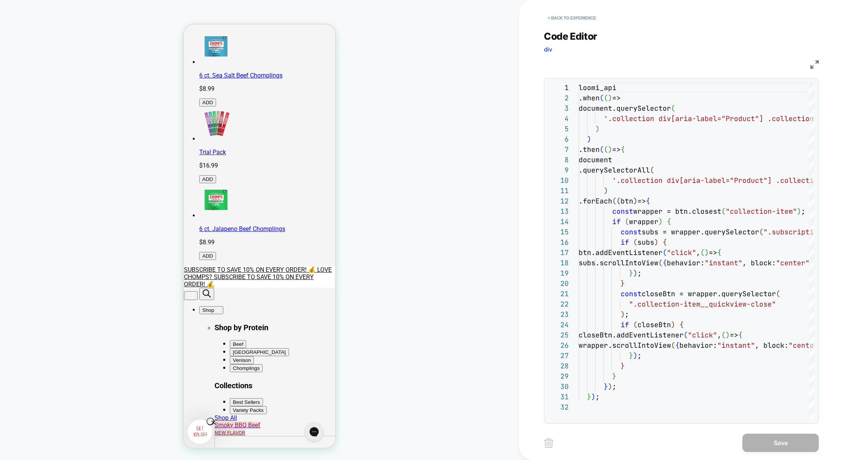
click at [813, 64] on img at bounding box center [814, 64] width 8 height 8
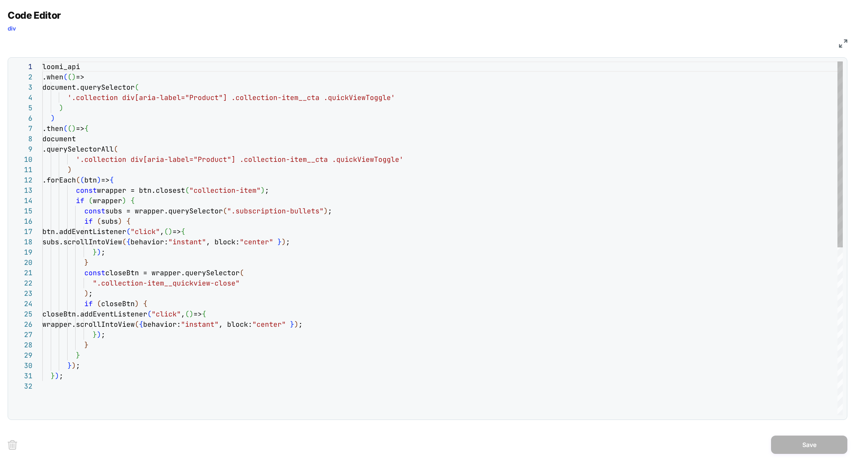
click at [471, 213] on div "loomi_api .when ( ( ) => document.querySelector ( '.collection div[aria-label="…" at bounding box center [442, 397] width 800 height 673
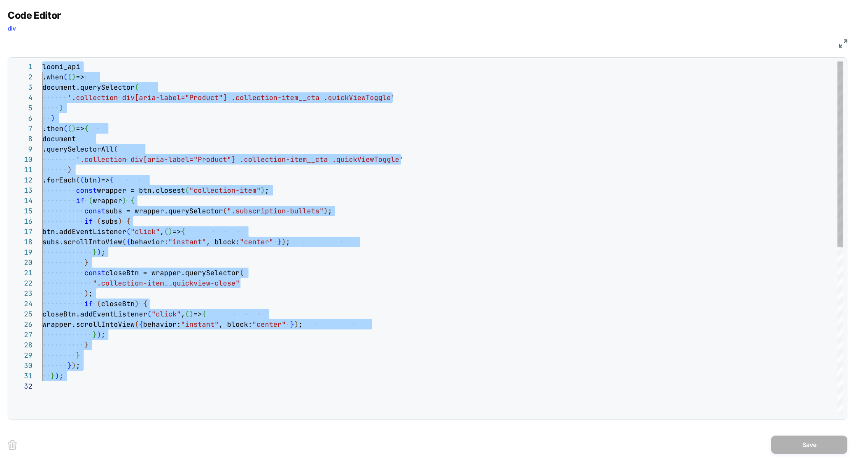
scroll to position [31, 91]
click at [137, 199] on div "loomi_api .when ( ( ) => document.querySelector ( '.collection div[aria-label="…" at bounding box center [442, 397] width 800 height 673
type textarea "*** *****"
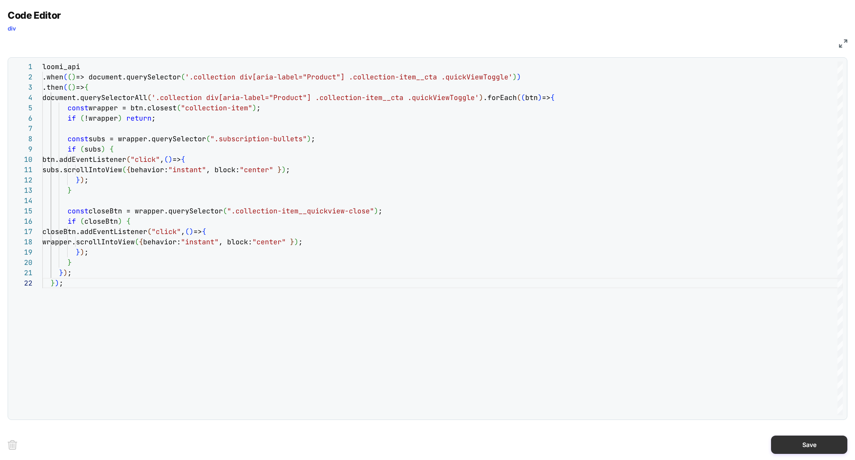
click at [799, 440] on button "Save" at bounding box center [809, 445] width 76 height 18
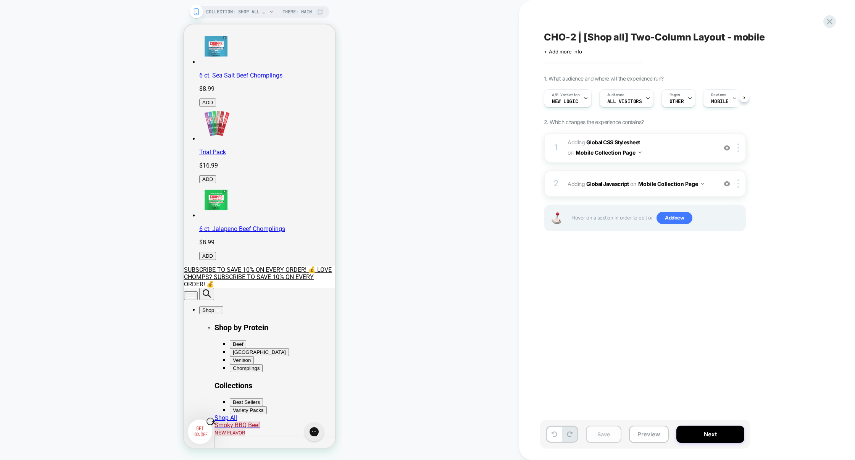
scroll to position [0, 0]
click at [602, 435] on button "Save" at bounding box center [604, 434] width 36 height 17
click at [639, 435] on button "Preview" at bounding box center [649, 434] width 40 height 17
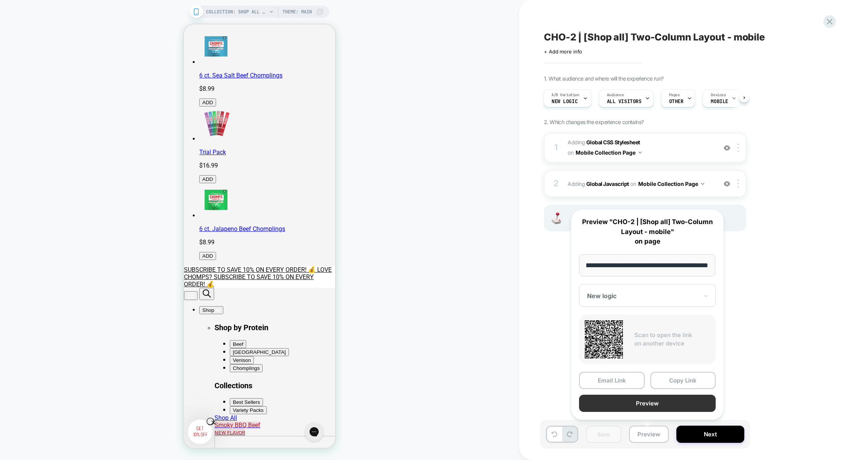
scroll to position [0, 0]
click at [639, 402] on button "Preview" at bounding box center [647, 403] width 137 height 17
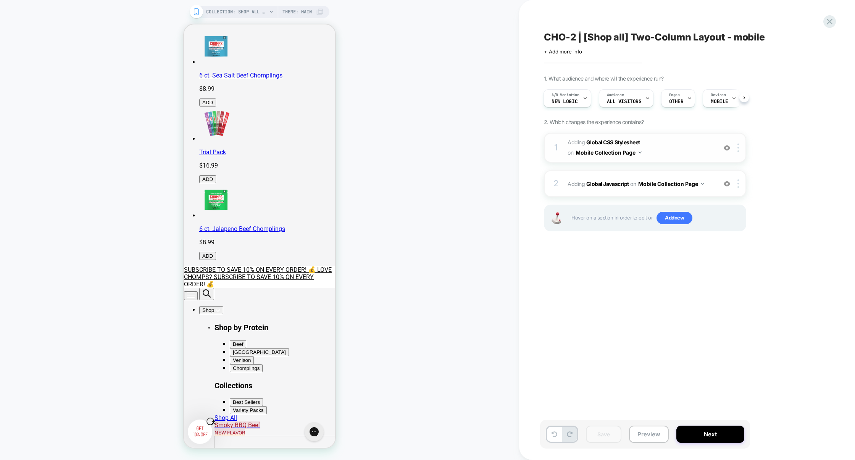
click at [663, 155] on span "Adding Global CSS Stylesheet on Mobile Collection Page" at bounding box center [640, 147] width 145 height 21
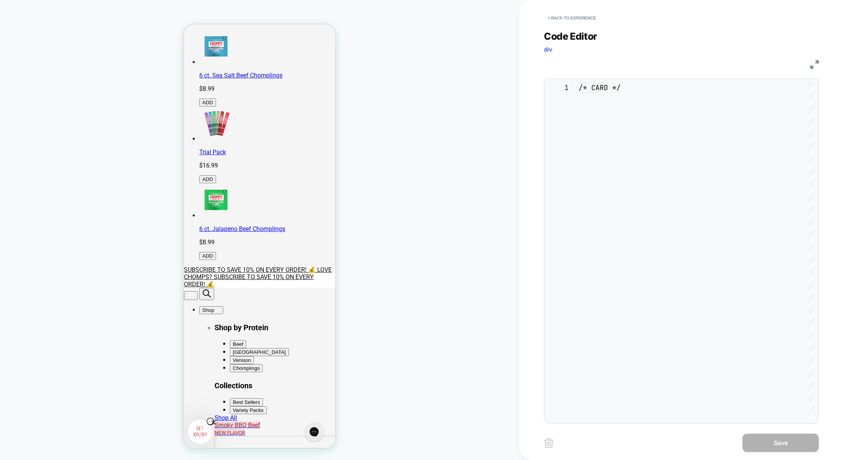
scroll to position [103, 0]
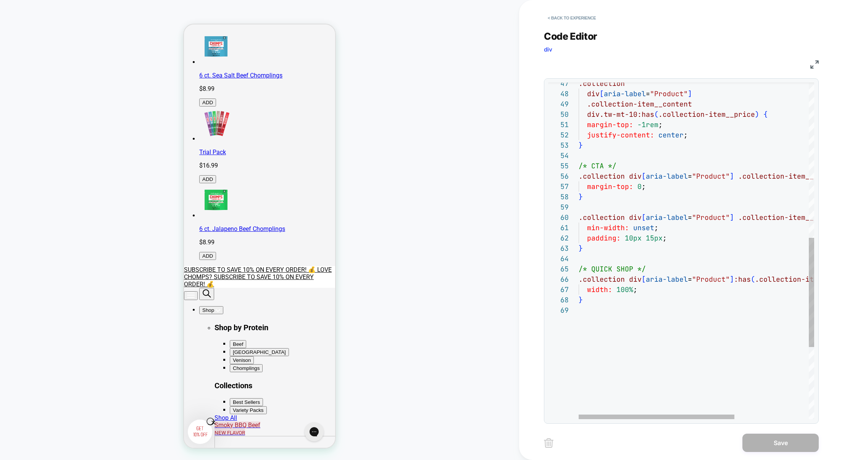
click at [617, 313] on div ".collection div [ aria-label = "Product" ] .collection-item__content div.tw-mt-…" at bounding box center [752, 123] width 347 height 1038
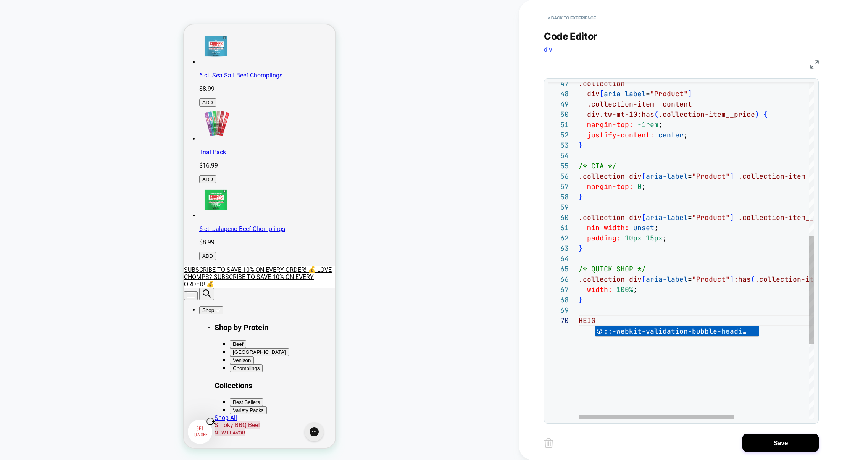
scroll to position [92, 25]
click at [649, 315] on div ".collection div [ aria-label = "Product" ] .collection-item__content div.tw-mt-…" at bounding box center [752, 128] width 347 height 1048
click at [637, 319] on div ".collection div [ aria-label = "Product" ] .collection-item__content div.tw-mt-…" at bounding box center [752, 128] width 347 height 1048
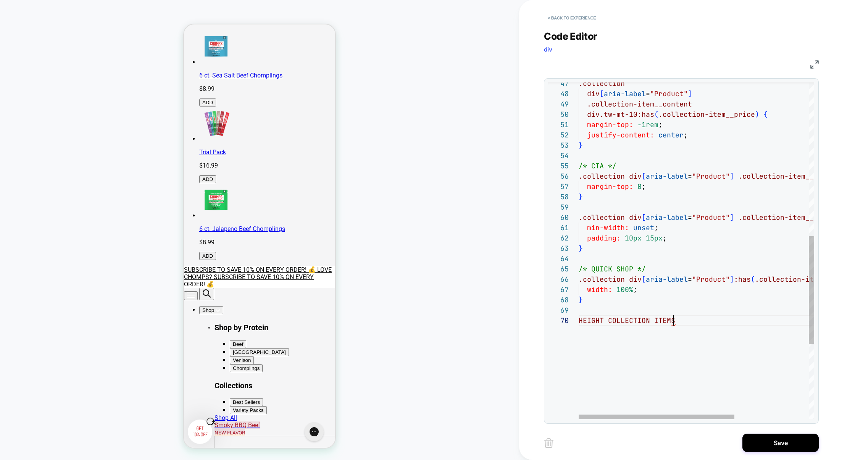
type textarea "**********"
drag, startPoint x: 624, startPoint y: 280, endPoint x: 547, endPoint y: 278, distance: 77.5
click at [546, 278] on div "**********" at bounding box center [681, 250] width 275 height 345
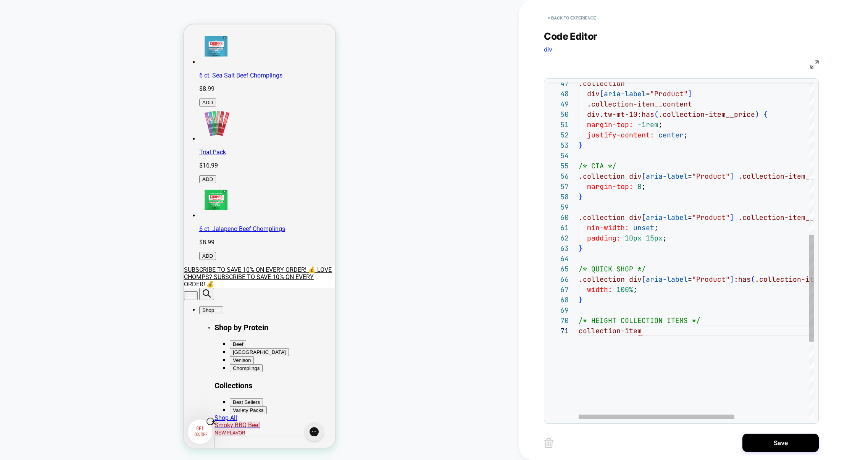
click at [581, 330] on div ".collection div [ aria-label = "Product" ] .collection-item__content div.tw-mt-…" at bounding box center [752, 133] width 347 height 1058
click at [714, 329] on div ".collection div [ aria-label = "Product" ] .collection-item__content div.tw-mt-…" at bounding box center [752, 133] width 347 height 1058
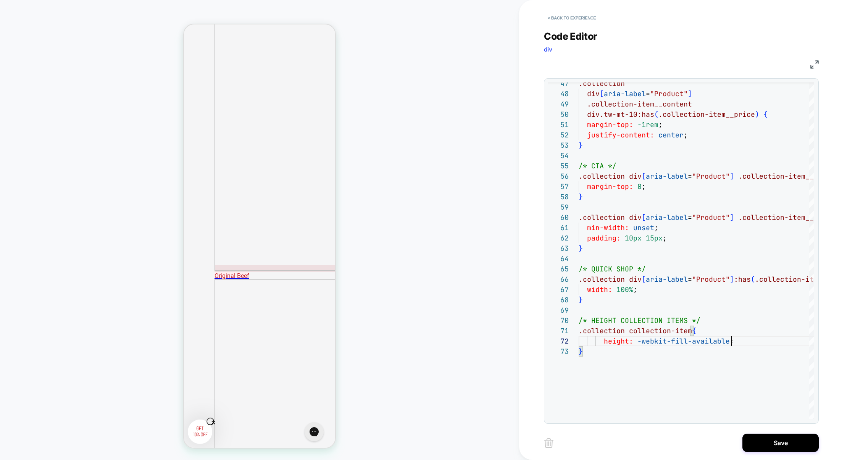
scroll to position [771, 0]
type textarea "**********"
click at [775, 443] on button "Save" at bounding box center [780, 443] width 76 height 18
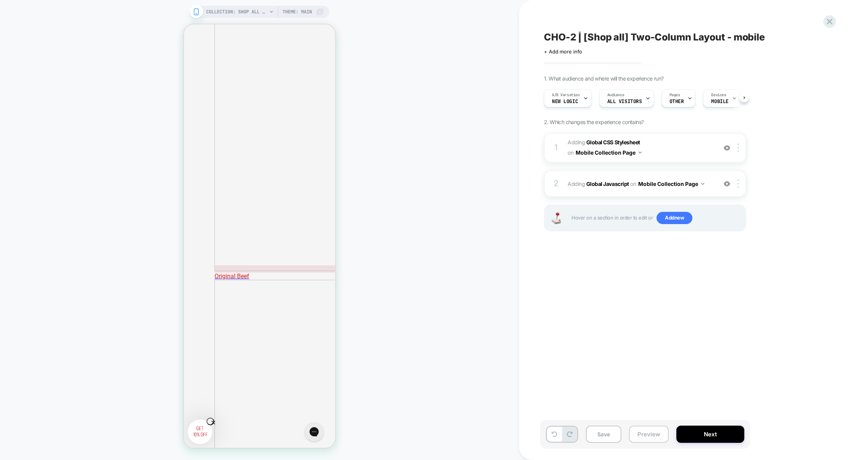
scroll to position [0, 0]
click at [658, 439] on button "Preview" at bounding box center [649, 434] width 40 height 17
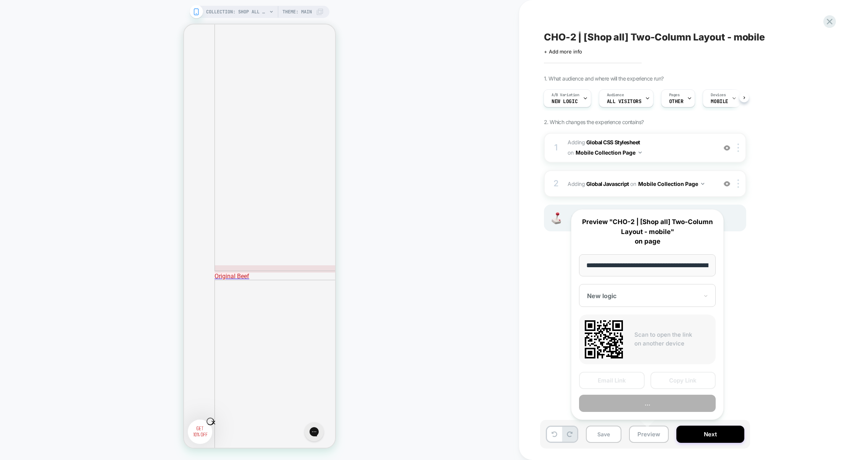
scroll to position [0, 44]
click at [658, 404] on button "Preview" at bounding box center [647, 403] width 137 height 17
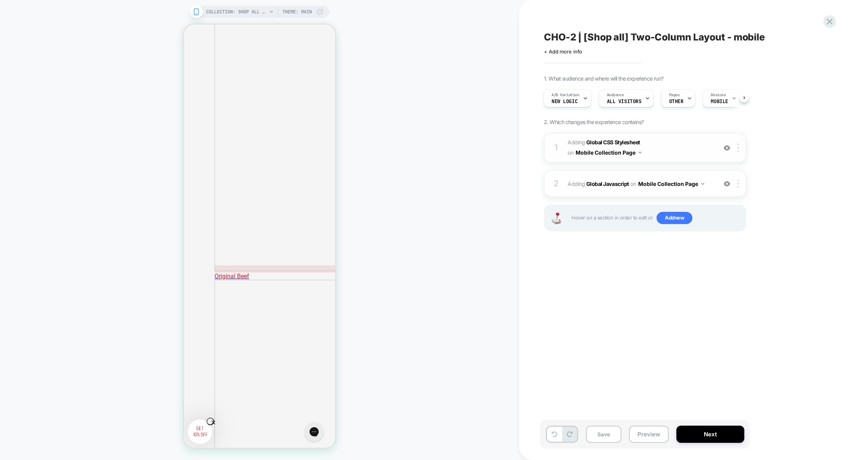
click at [684, 150] on span "Adding Global CSS Stylesheet on Mobile Collection Page" at bounding box center [640, 147] width 145 height 21
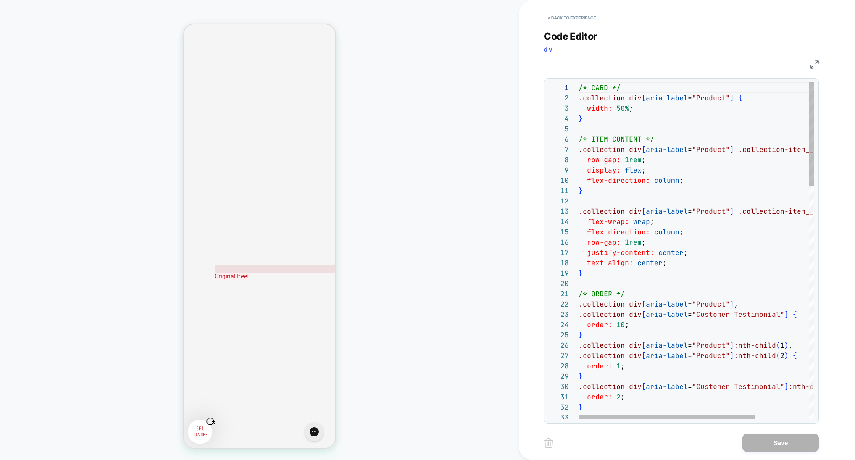
scroll to position [103, 0]
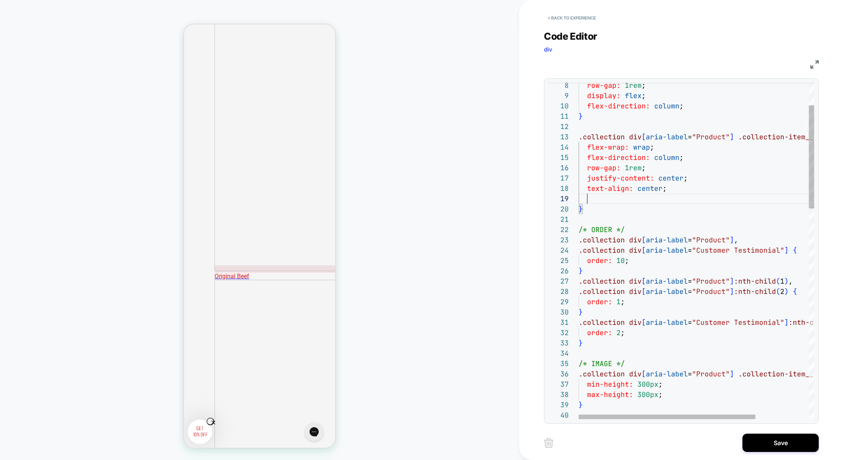
scroll to position [82, 57]
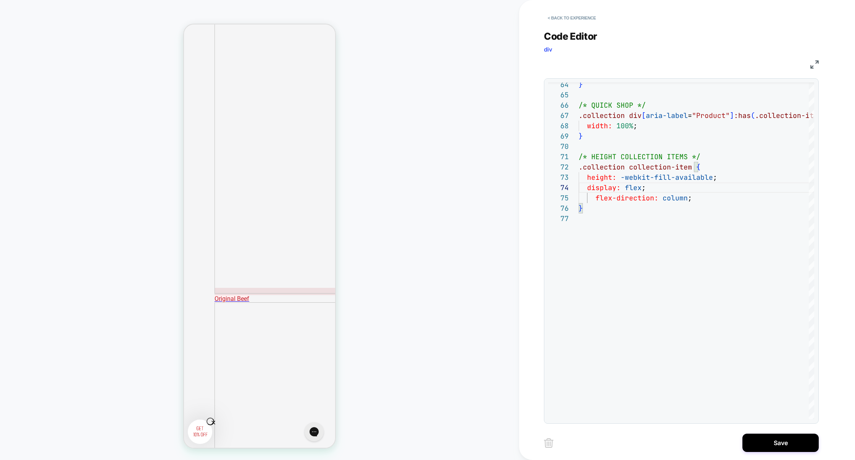
scroll to position [749, 0]
type textarea "**********"
click at [788, 442] on button "Save" at bounding box center [780, 443] width 76 height 18
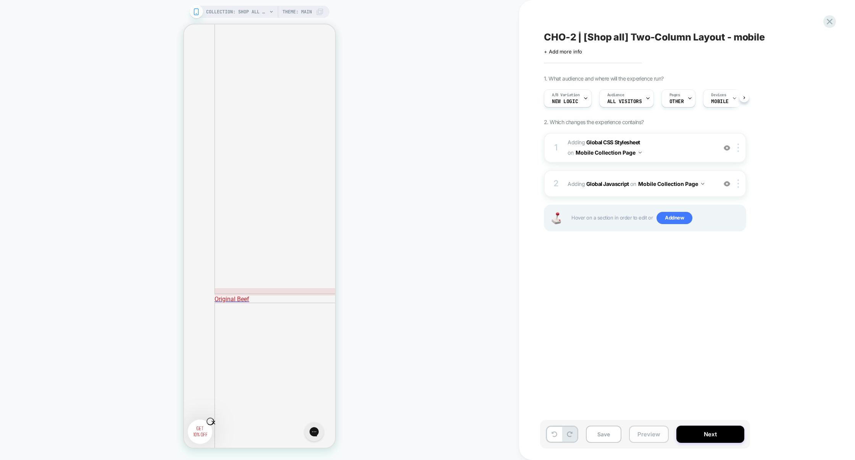
scroll to position [0, 0]
click at [642, 428] on button "Preview" at bounding box center [649, 434] width 40 height 17
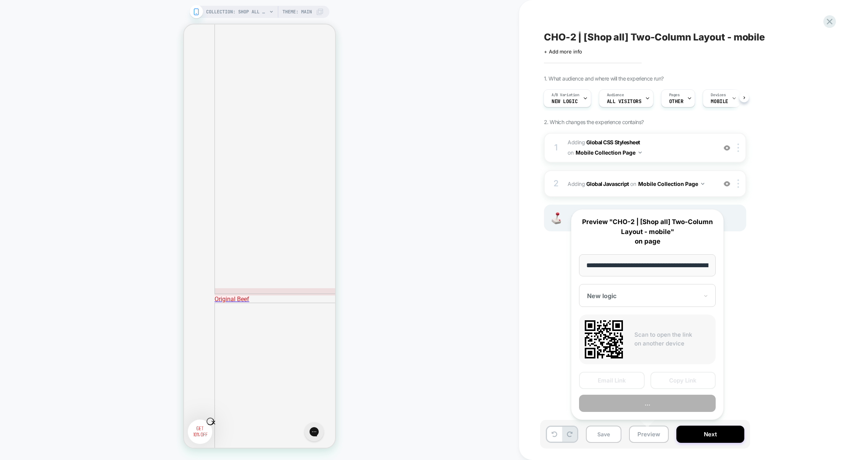
scroll to position [0, 44]
click at [651, 405] on button "Preview" at bounding box center [647, 403] width 137 height 17
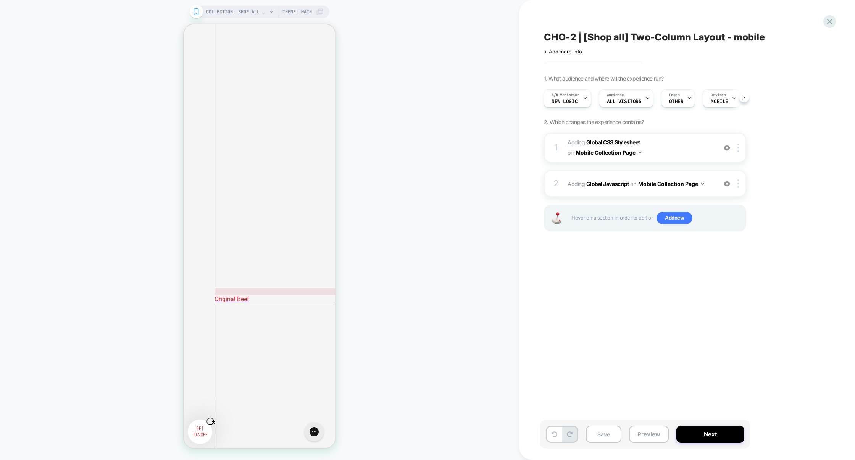
click at [665, 154] on span "Adding Global CSS Stylesheet on Mobile Collection Page" at bounding box center [640, 147] width 145 height 21
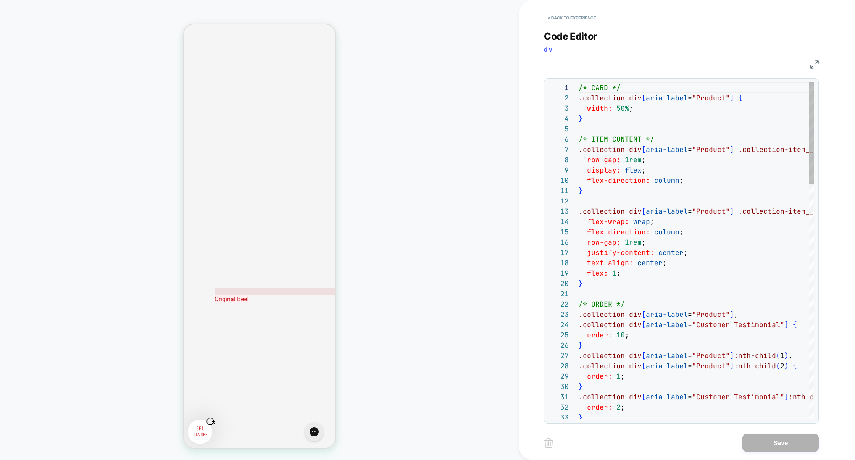
scroll to position [103, 0]
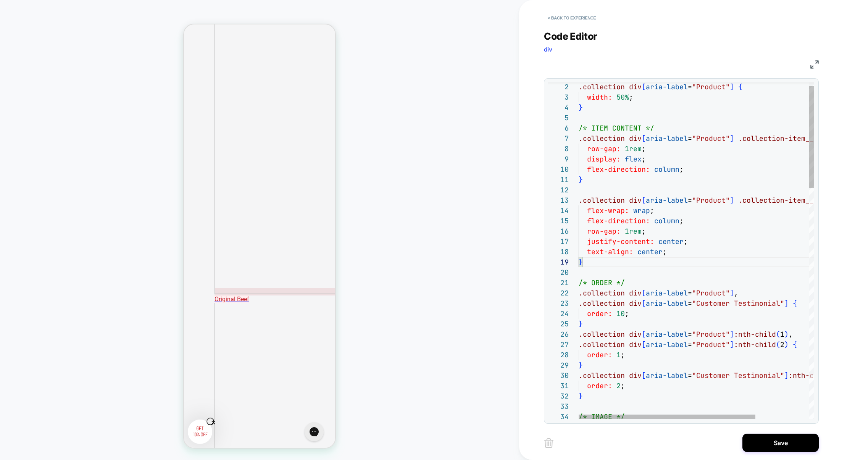
scroll to position [82, 0]
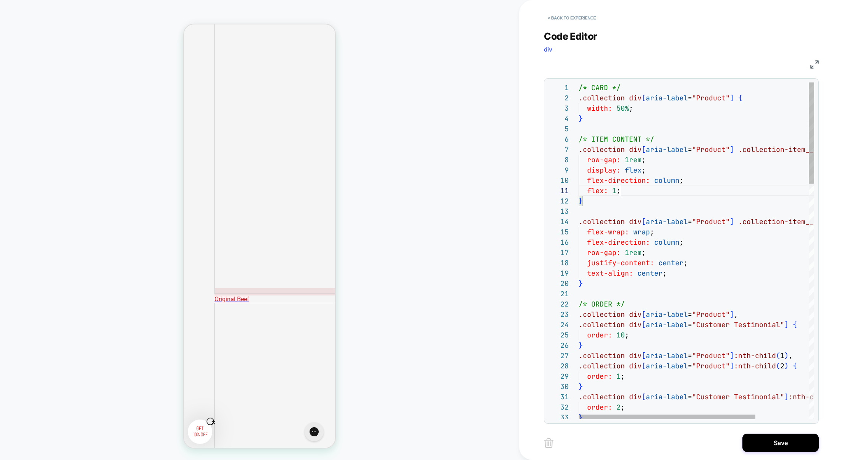
scroll to position [0, 41]
type textarea "**********"
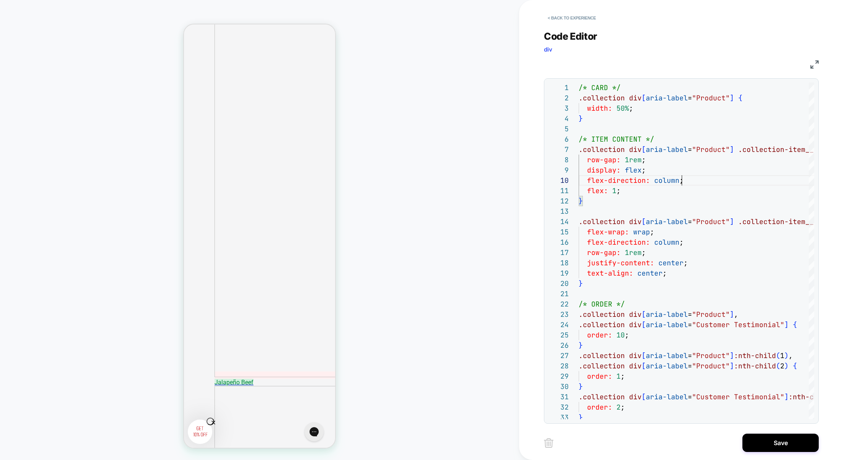
scroll to position [1115, 0]
click at [787, 438] on button "Save" at bounding box center [780, 443] width 76 height 18
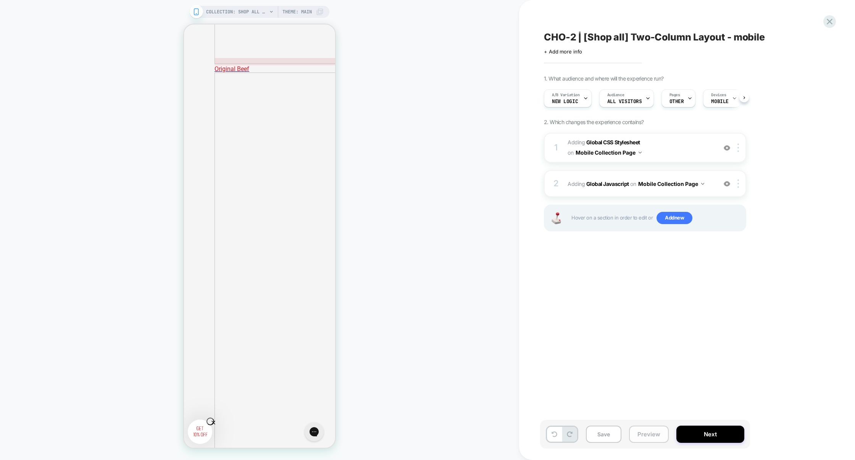
scroll to position [0, 0]
click at [663, 437] on button "Preview" at bounding box center [649, 434] width 40 height 17
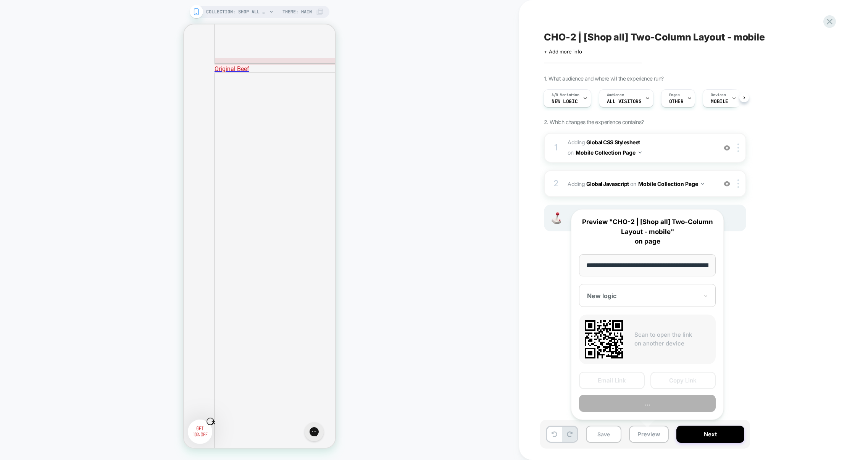
scroll to position [0, 44]
click at [665, 409] on button "Preview" at bounding box center [647, 403] width 137 height 17
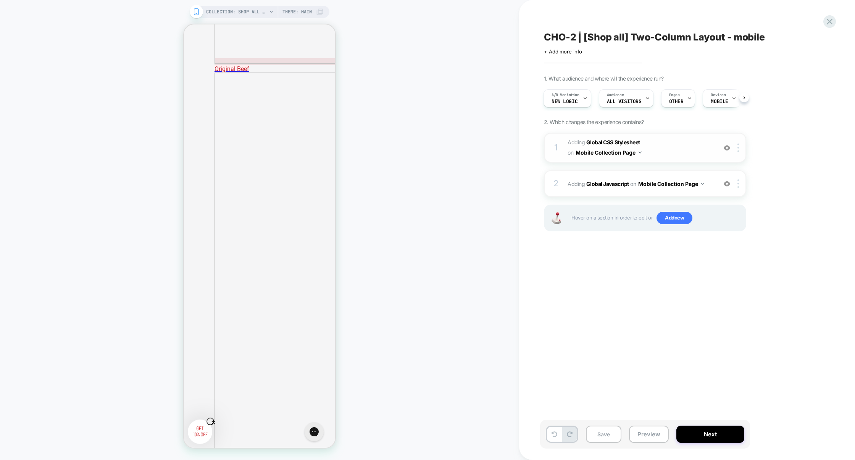
click at [673, 156] on span "Adding Global CSS Stylesheet on Mobile Collection Page" at bounding box center [640, 147] width 145 height 21
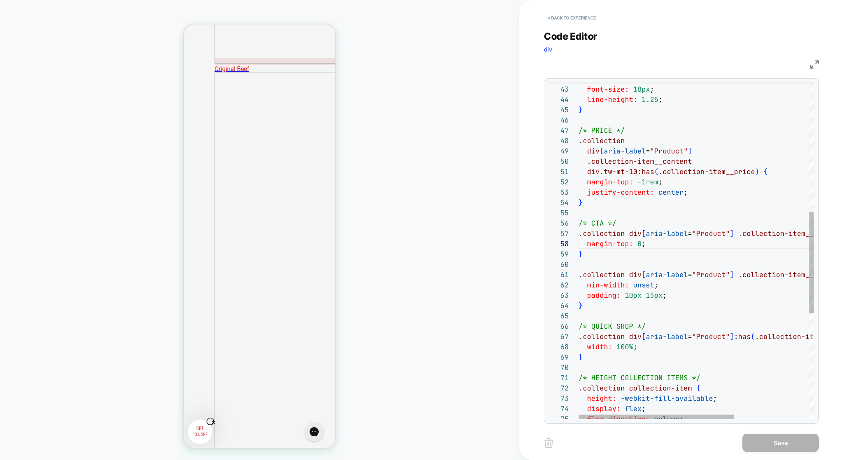
scroll to position [72, 0]
drag, startPoint x: 651, startPoint y: 241, endPoint x: 481, endPoint y: 241, distance: 170.3
click at [579, 241] on div ".collection div [ aria-label = "Product" ] .collection-item__title { font-size:…" at bounding box center [752, 211] width 347 height 1120
type textarea "**********"
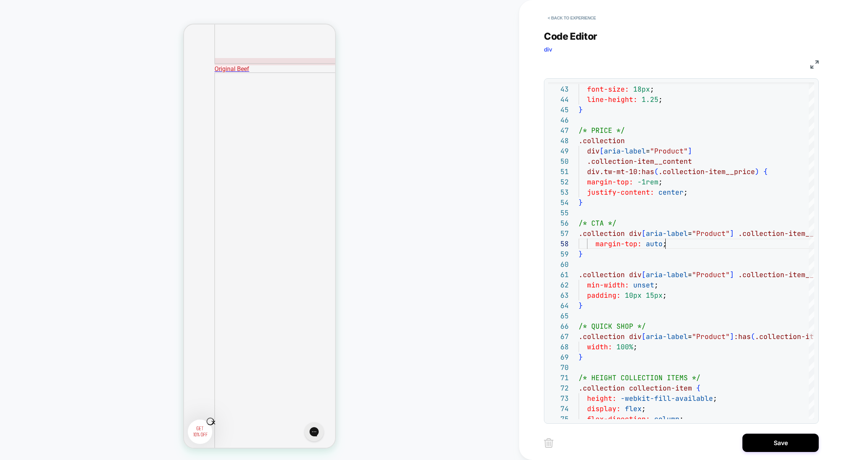
scroll to position [72, 86]
click at [770, 439] on button "Save" at bounding box center [780, 443] width 76 height 18
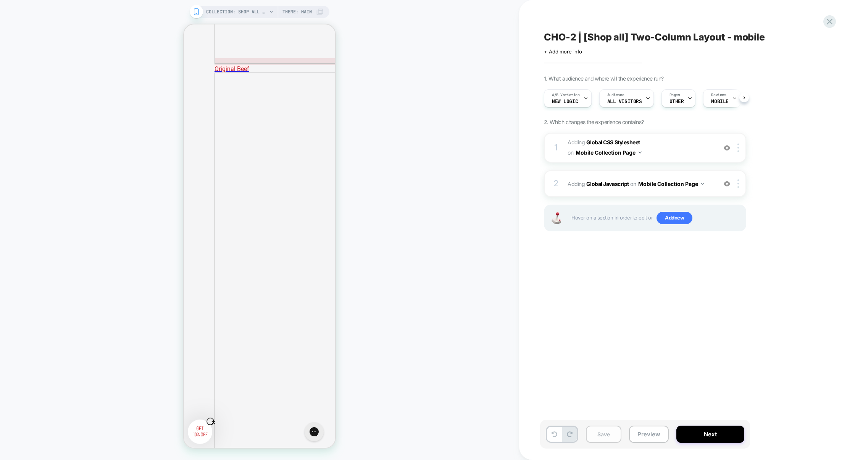
scroll to position [0, 0]
click at [605, 439] on button "Save" at bounding box center [604, 434] width 36 height 17
click at [649, 436] on button "Preview" at bounding box center [649, 434] width 40 height 17
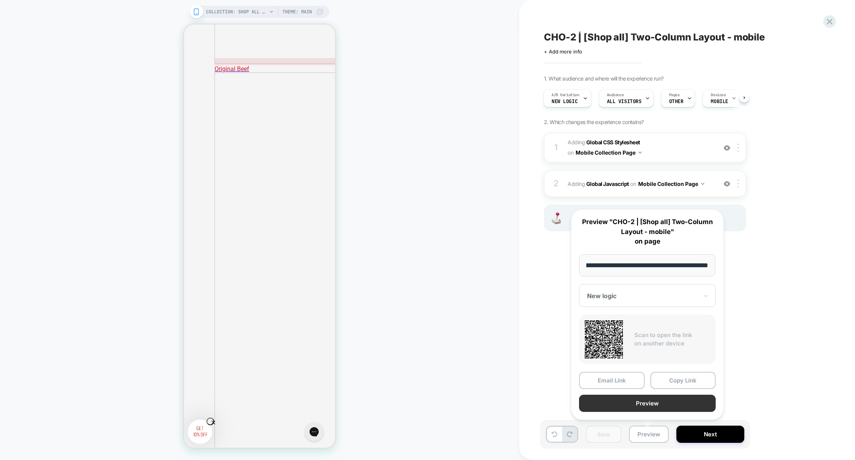
scroll to position [0, 0]
click at [655, 405] on button "Preview" at bounding box center [647, 403] width 137 height 17
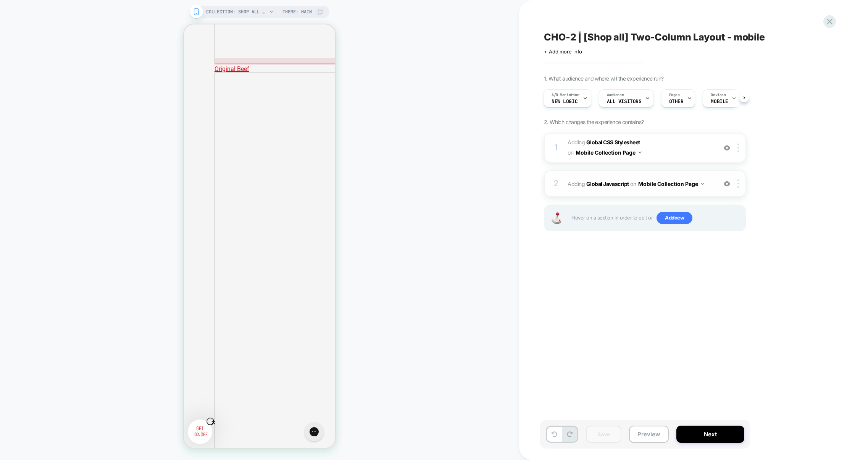
click at [634, 191] on div "2 Adding Global Javascript on Mobile Collection Page Add Before Add After Copy …" at bounding box center [645, 183] width 202 height 27
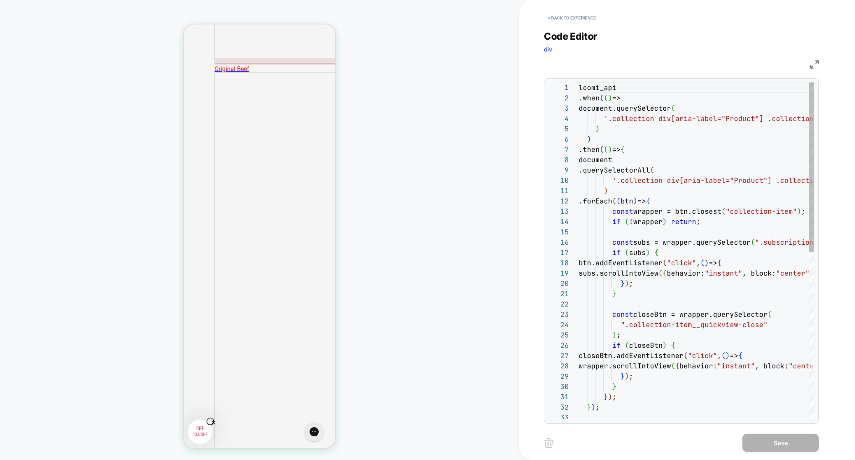
scroll to position [103, 0]
click at [582, 16] on button "< Back to experience" at bounding box center [572, 18] width 56 height 12
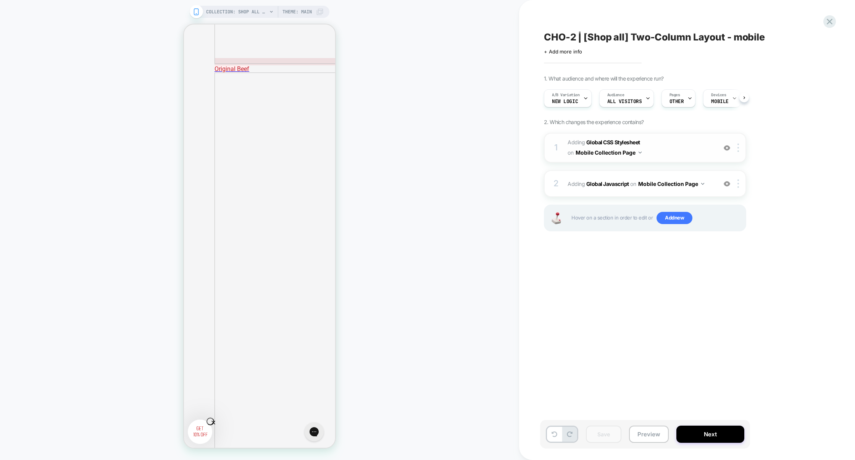
scroll to position [0, 0]
click at [668, 149] on span "Adding Global CSS Stylesheet on Mobile Collection Page" at bounding box center [640, 147] width 145 height 21
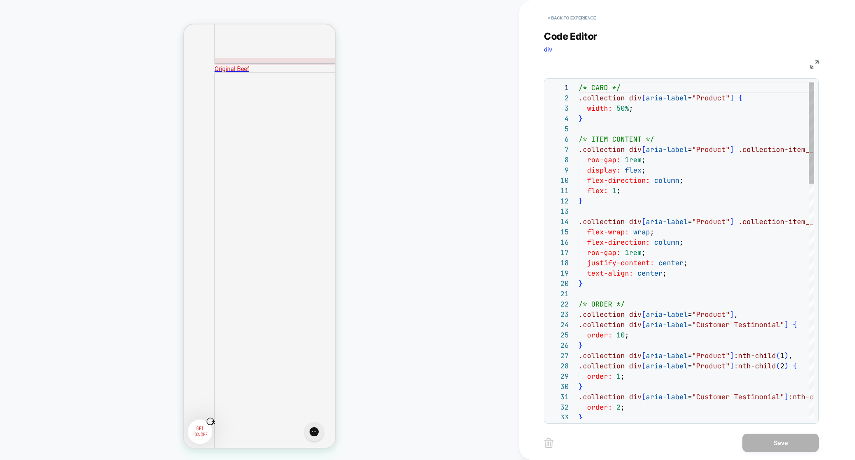
scroll to position [103, 0]
click at [588, 18] on button "< Back to experience" at bounding box center [572, 18] width 56 height 12
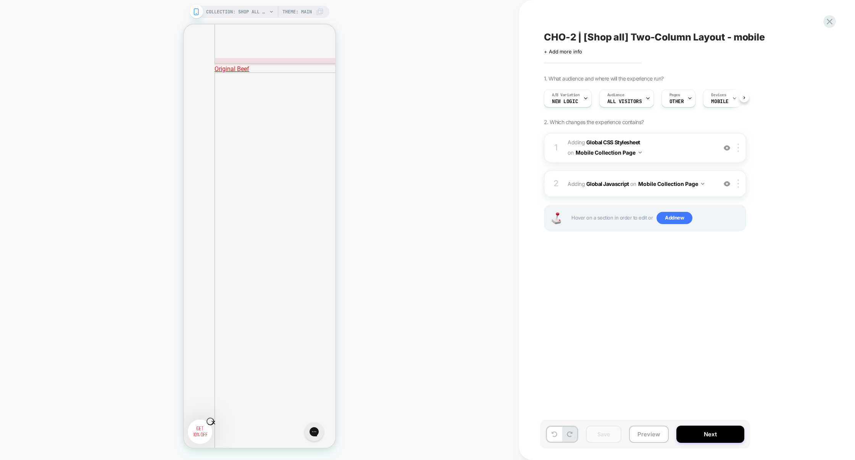
scroll to position [0, 0]
click at [645, 436] on button "Preview" at bounding box center [649, 434] width 40 height 17
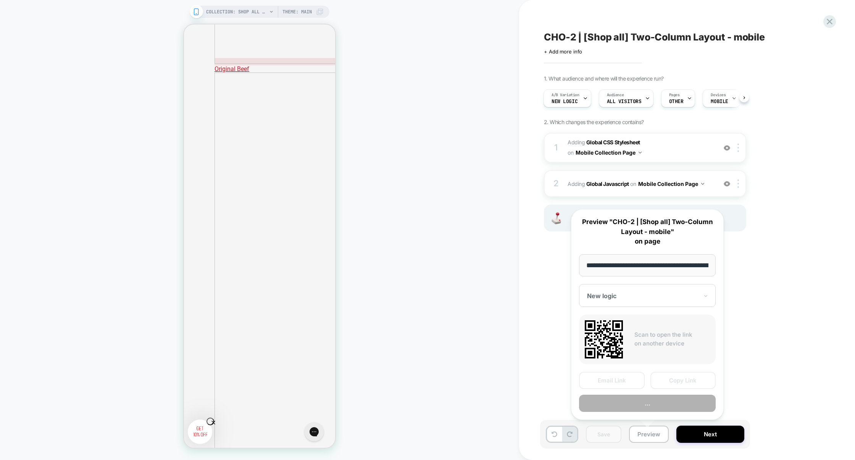
scroll to position [0, 44]
click at [667, 379] on button "Copy Link" at bounding box center [683, 380] width 66 height 17
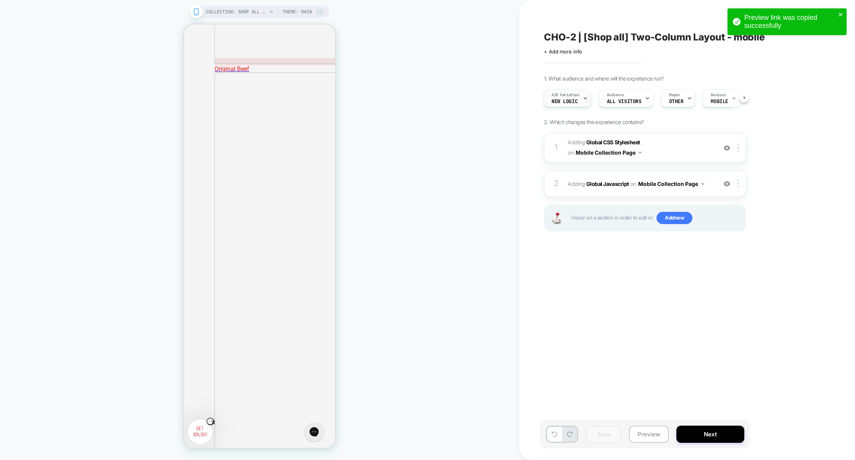
click at [579, 100] on div "A/B Variation New logic" at bounding box center [565, 98] width 43 height 17
